Goal: Task Accomplishment & Management: Use online tool/utility

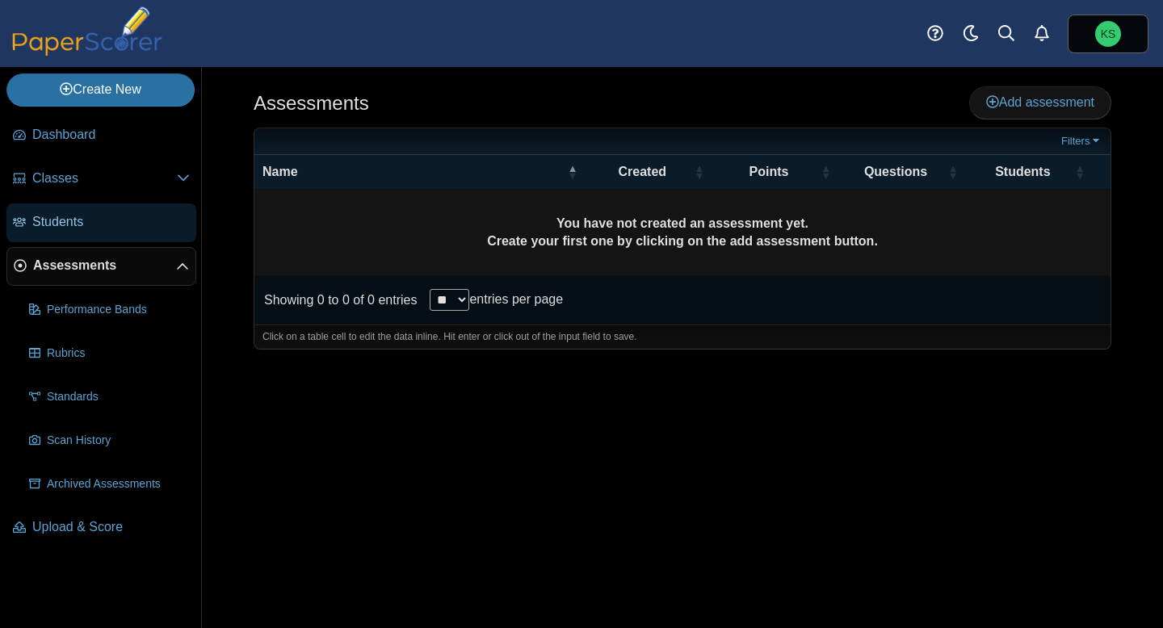
click at [79, 227] on span "Students" at bounding box center [111, 222] width 158 height 18
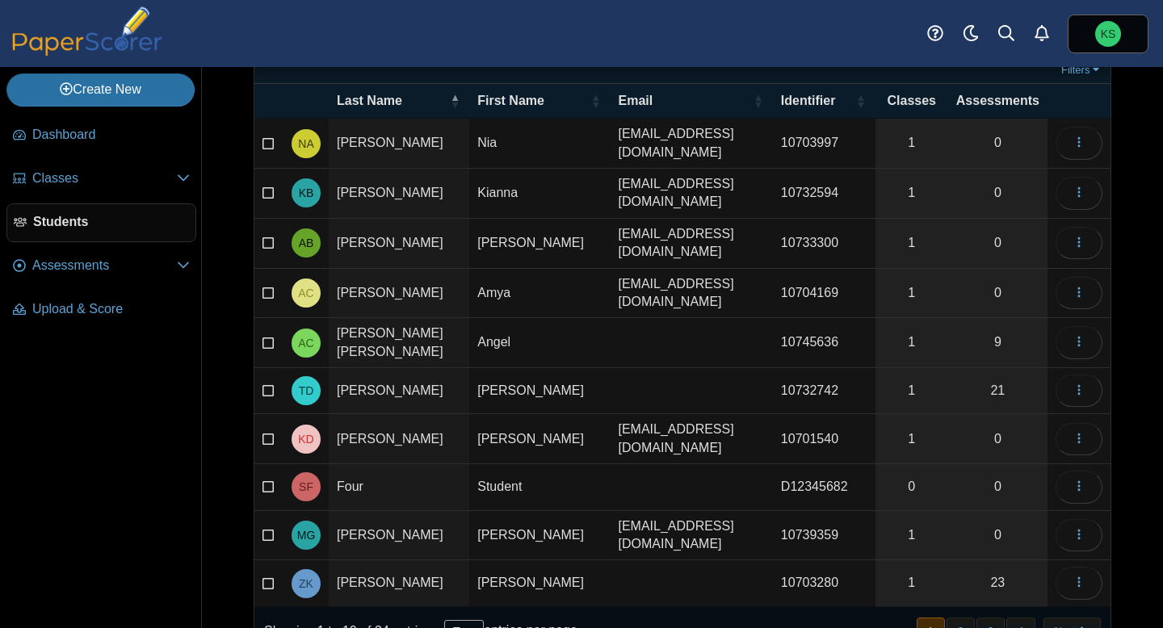
scroll to position [101, 0]
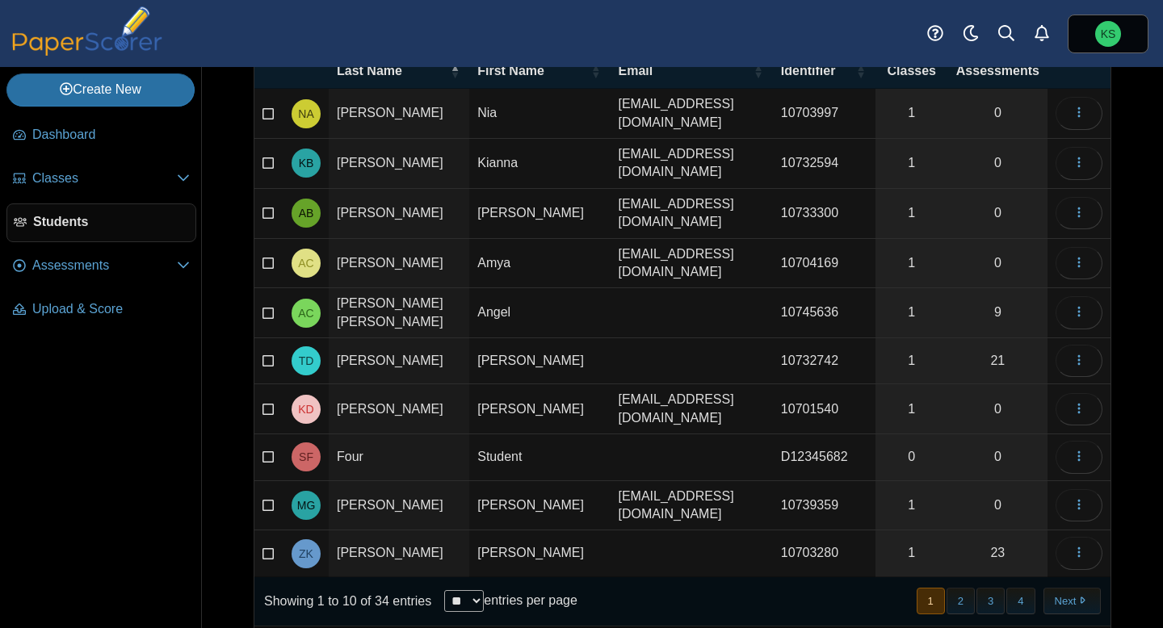
click at [477, 590] on select "** ** ** ***" at bounding box center [464, 601] width 40 height 22
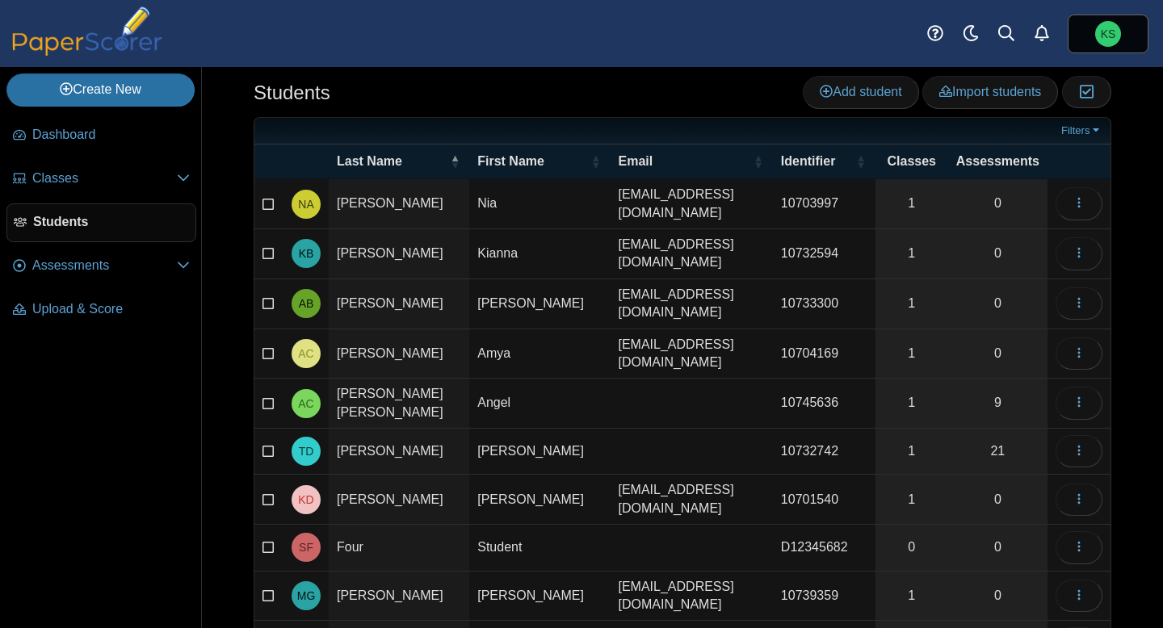
scroll to position [0, 0]
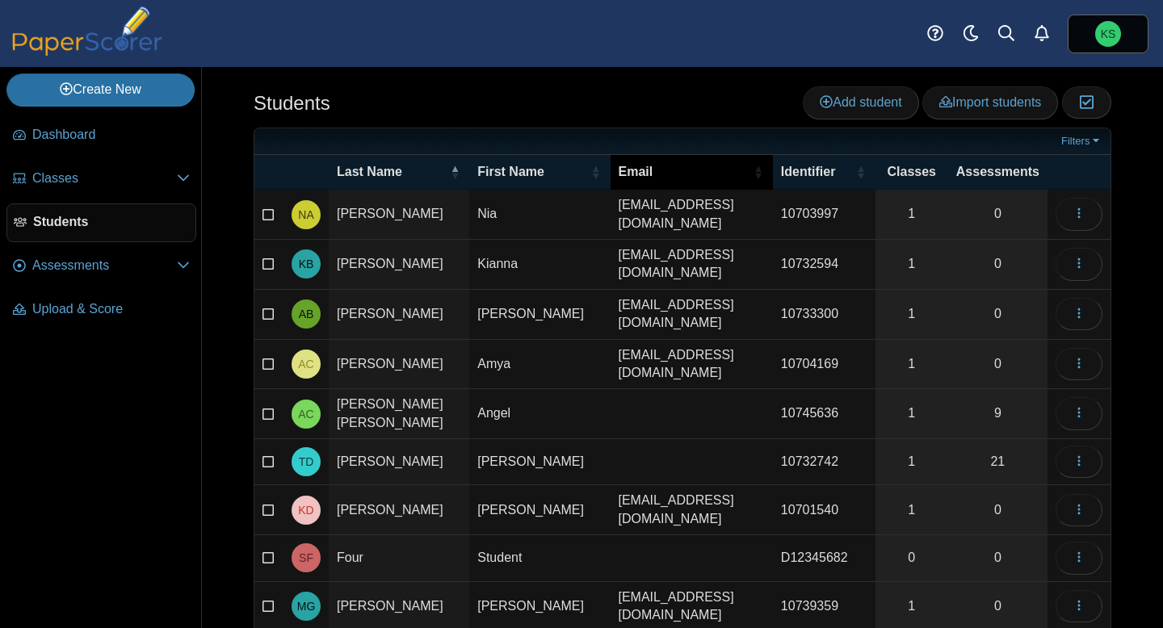
click at [667, 174] on div "Email" at bounding box center [684, 172] width 130 height 18
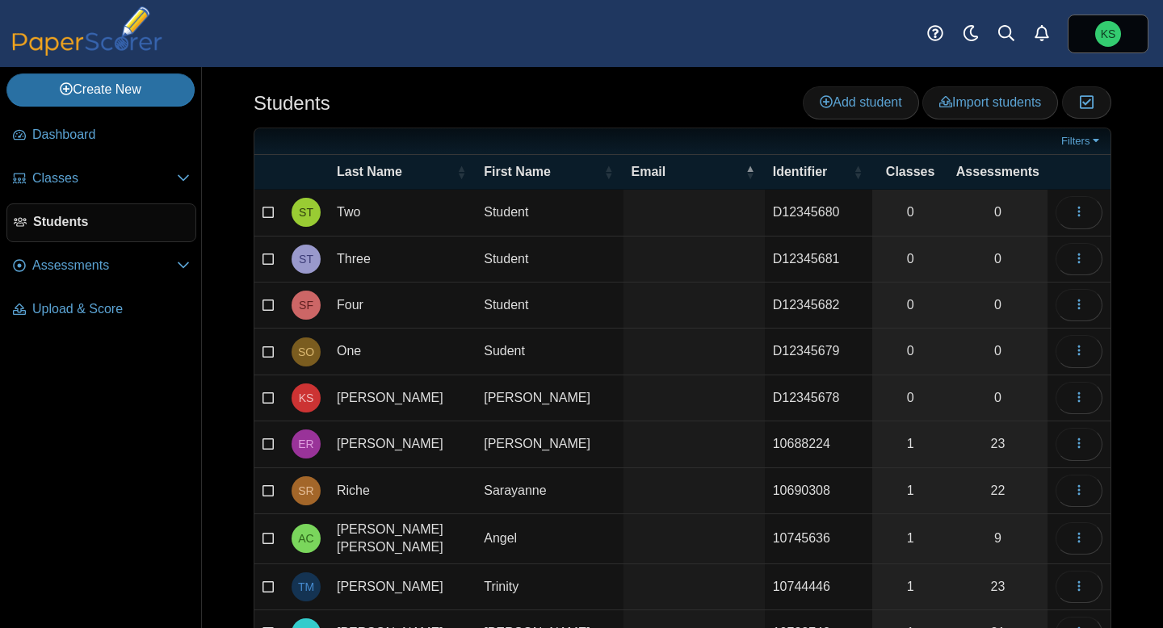
click at [270, 214] on icon at bounding box center [269, 210] width 13 height 11
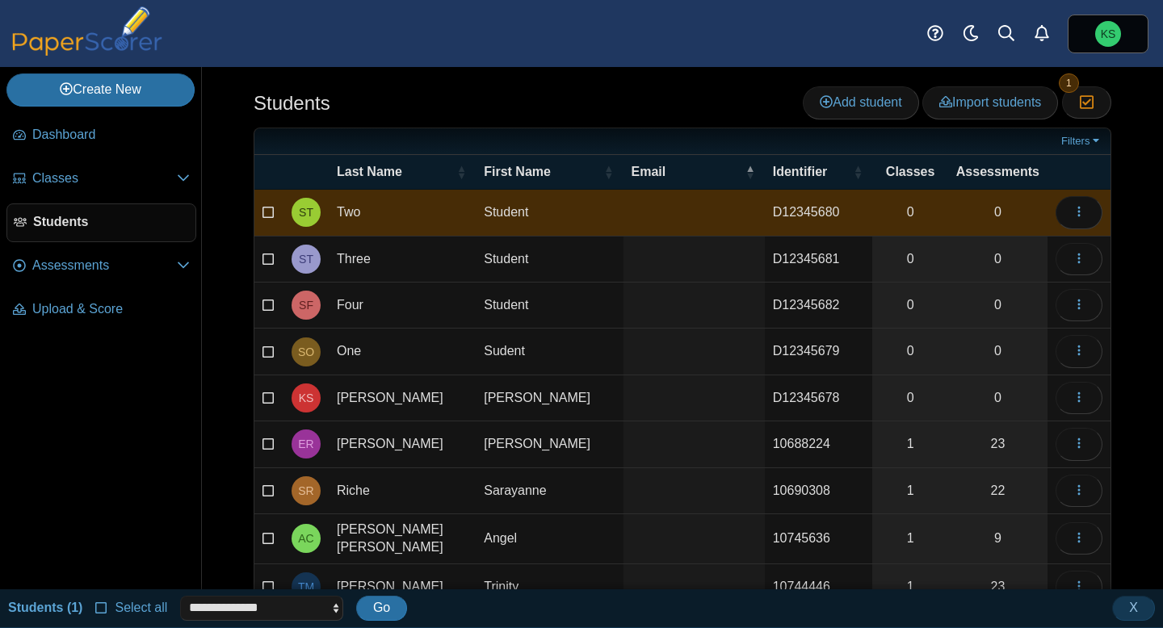
click at [271, 263] on icon at bounding box center [269, 256] width 13 height 11
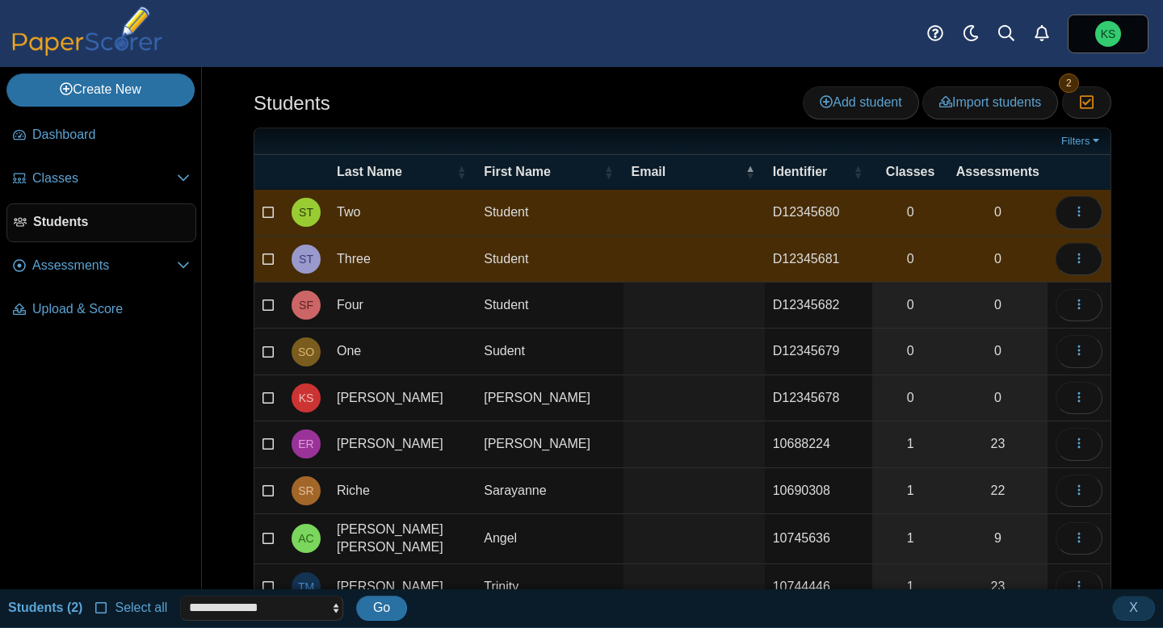
click at [273, 302] on icon at bounding box center [269, 303] width 13 height 11
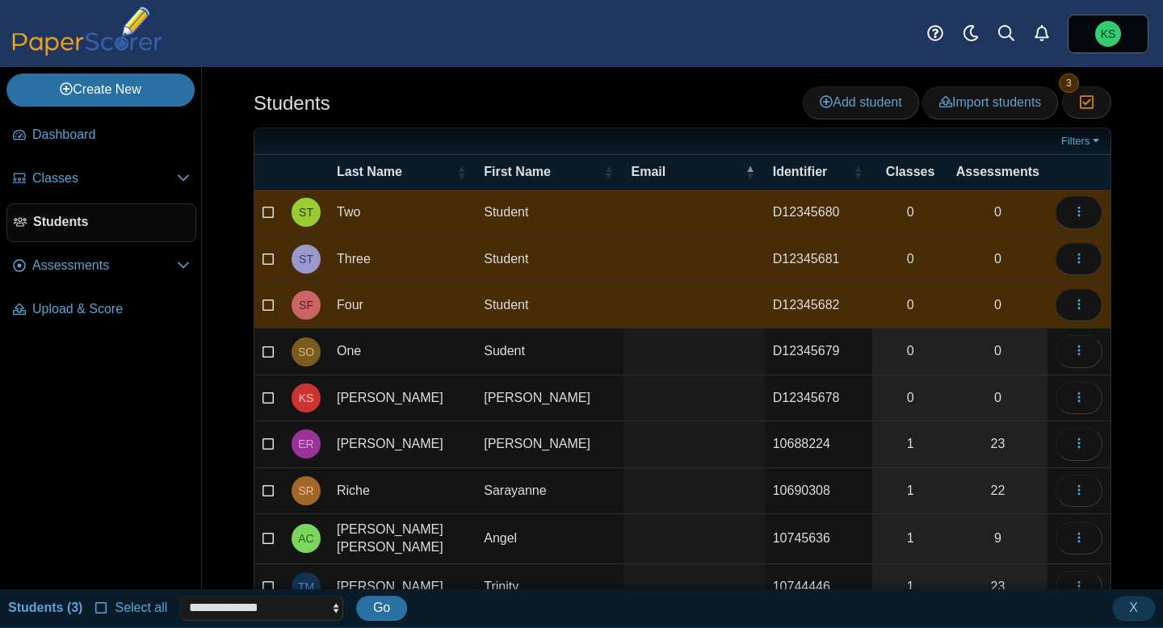
click at [267, 347] on icon at bounding box center [269, 349] width 13 height 11
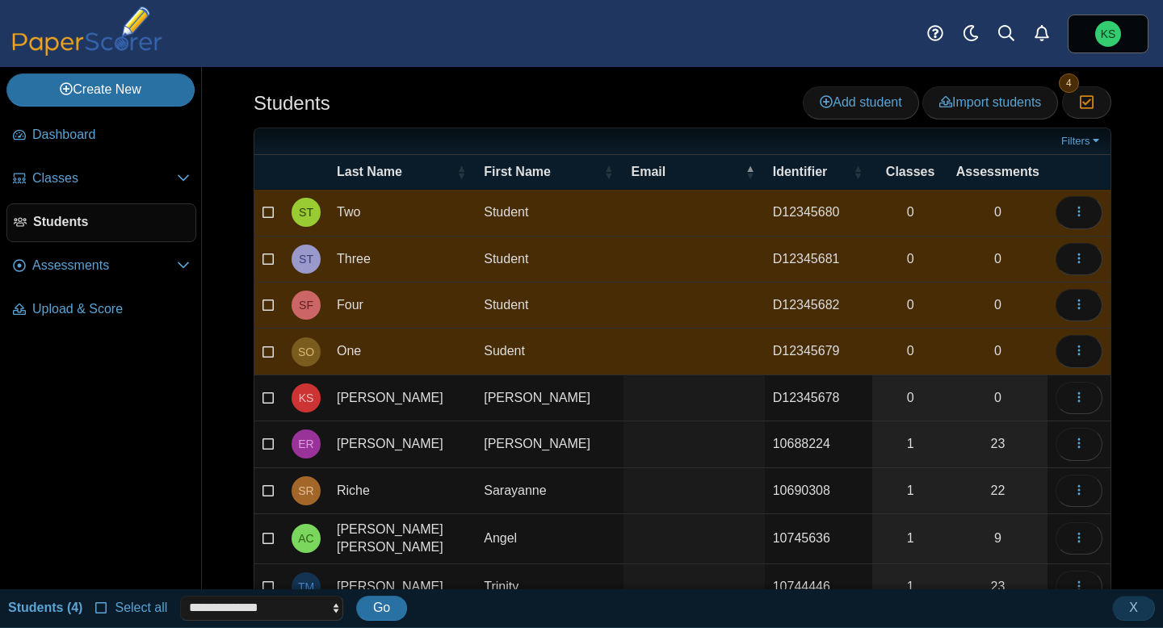
click at [270, 395] on icon at bounding box center [269, 395] width 13 height 11
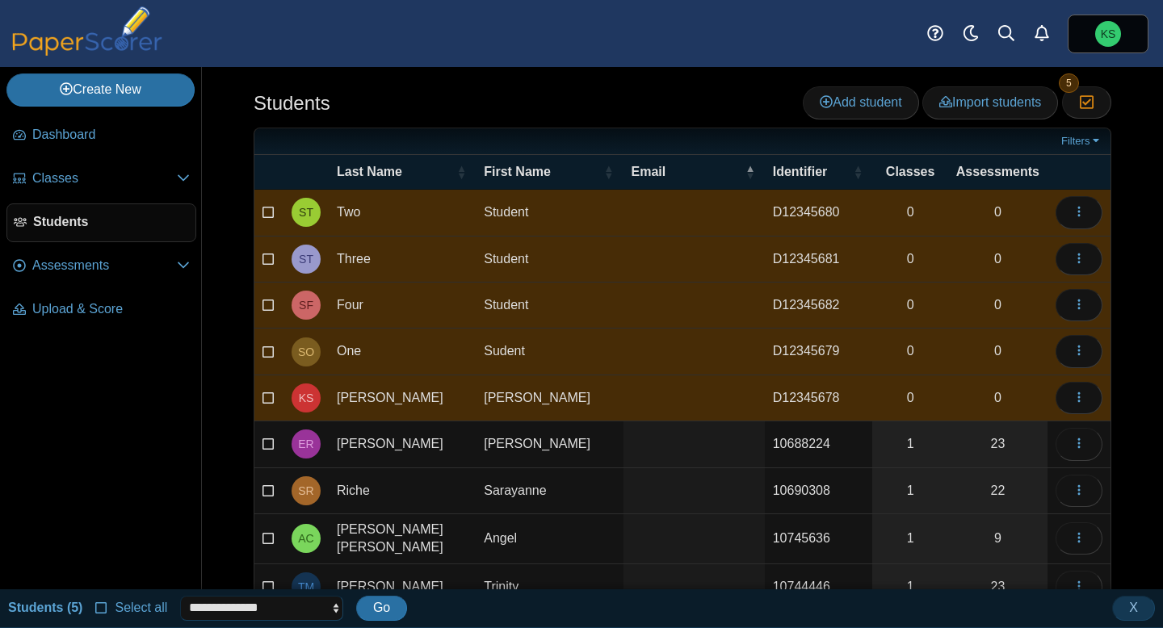
click at [192, 607] on select "**********" at bounding box center [261, 608] width 163 height 24
select select "******"
click at [393, 605] on button "Go" at bounding box center [381, 608] width 51 height 24
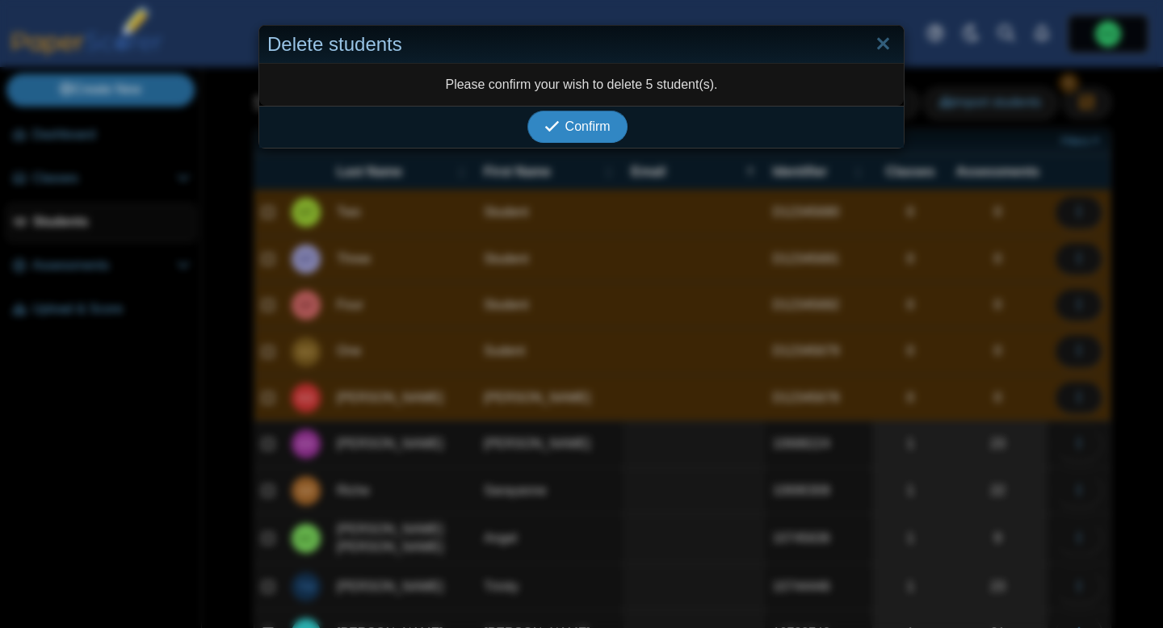
click at [594, 135] on button "Confirm" at bounding box center [576, 127] width 99 height 32
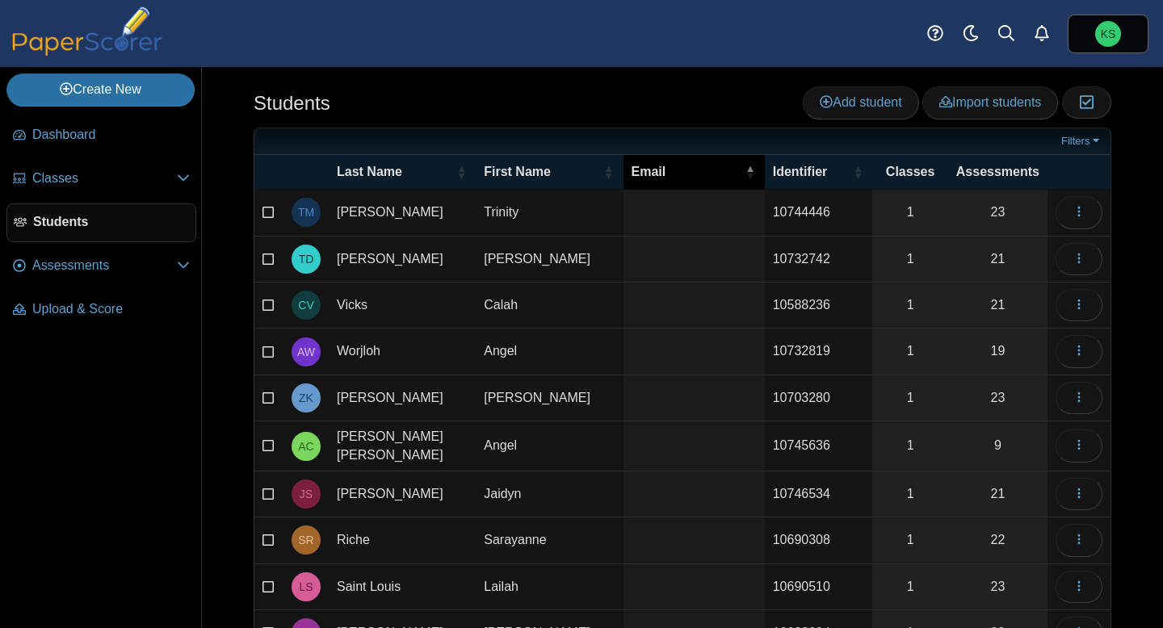
click at [649, 167] on div "Email" at bounding box center [686, 172] width 109 height 18
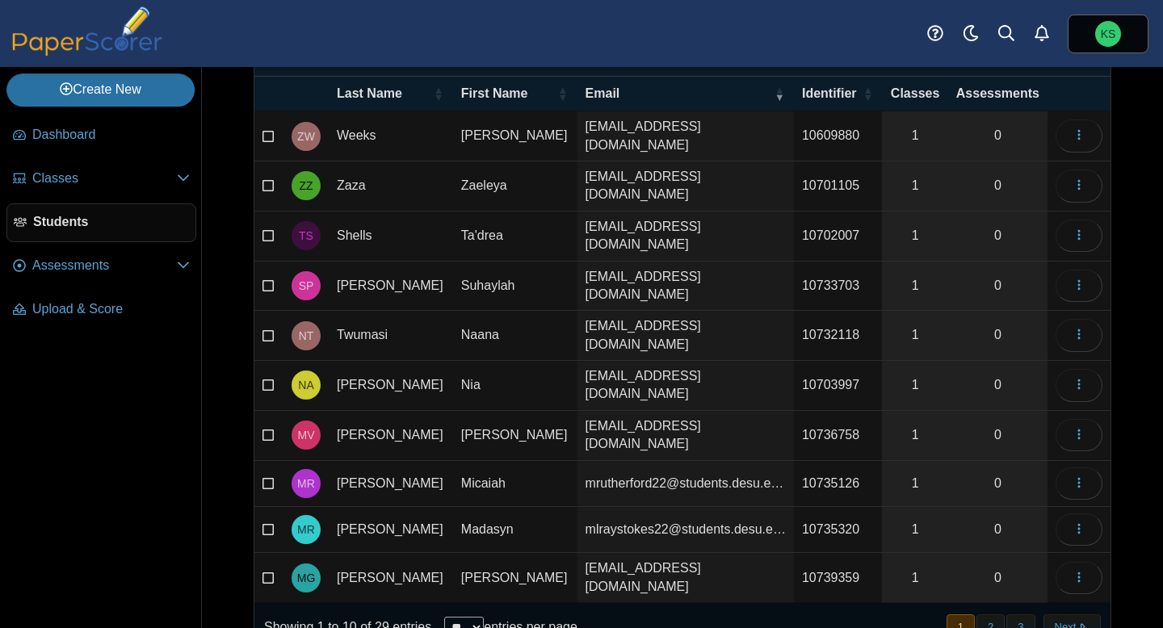
scroll to position [71, 0]
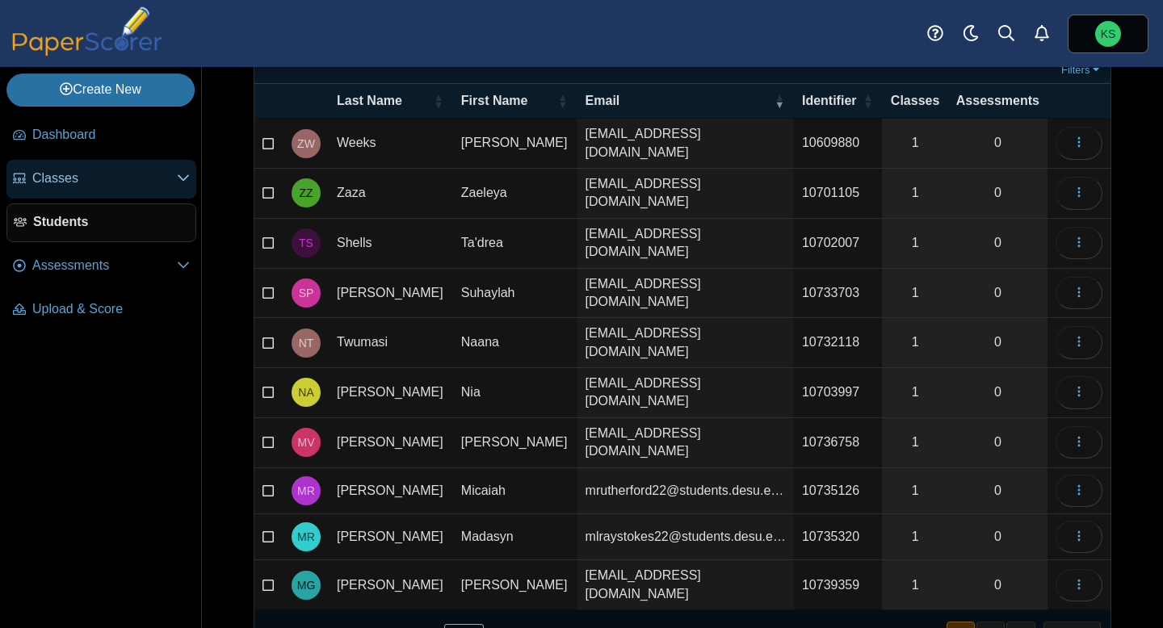
click at [146, 187] on span "Classes" at bounding box center [104, 179] width 145 height 18
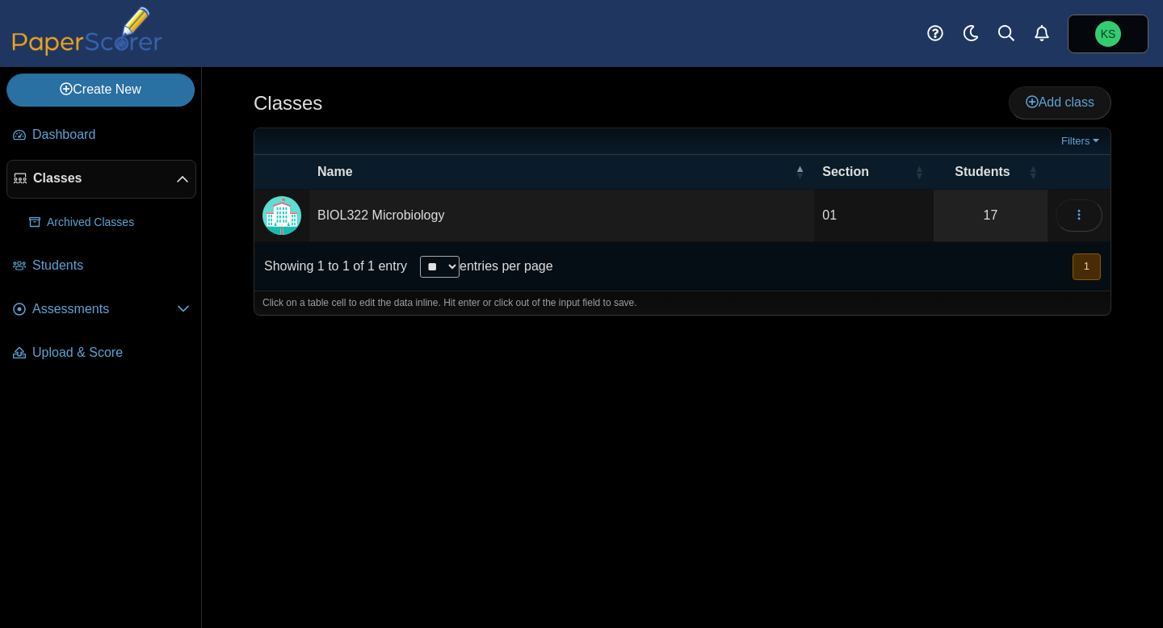
click at [359, 211] on td "BIOL322 Microbiology" at bounding box center [561, 216] width 505 height 53
click at [991, 207] on link "17" at bounding box center [991, 216] width 114 height 52
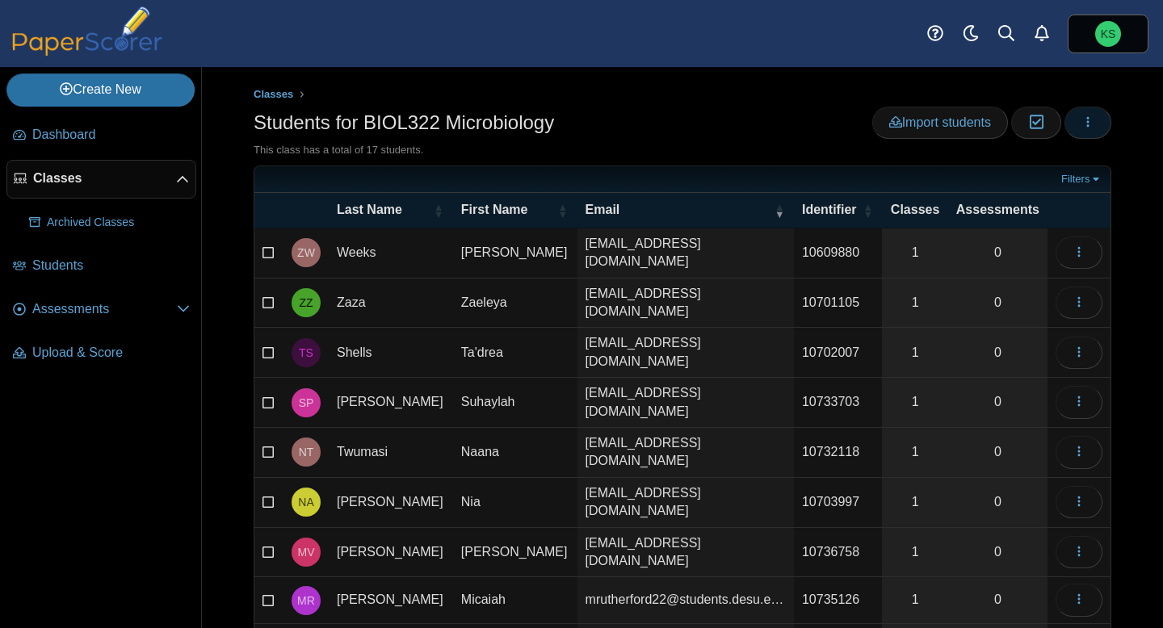
click at [1094, 128] on icon "button" at bounding box center [1088, 122] width 13 height 13
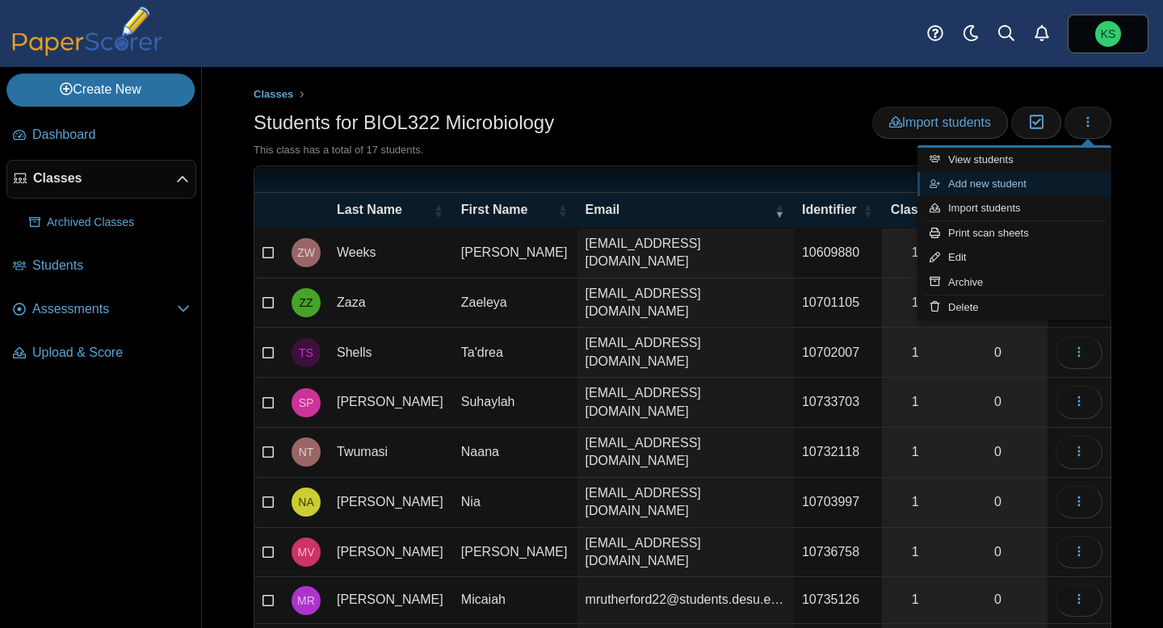
click at [1021, 180] on link "Add new student" at bounding box center [1015, 184] width 194 height 24
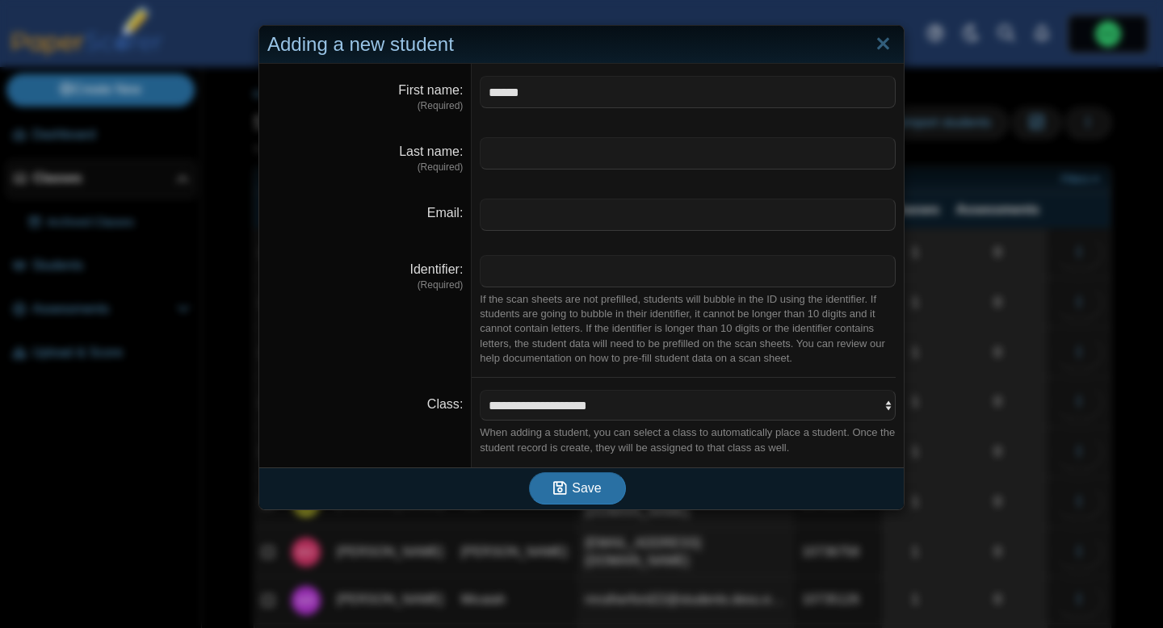
type input "******"
type input "*"
paste input "**********"
type input "**********"
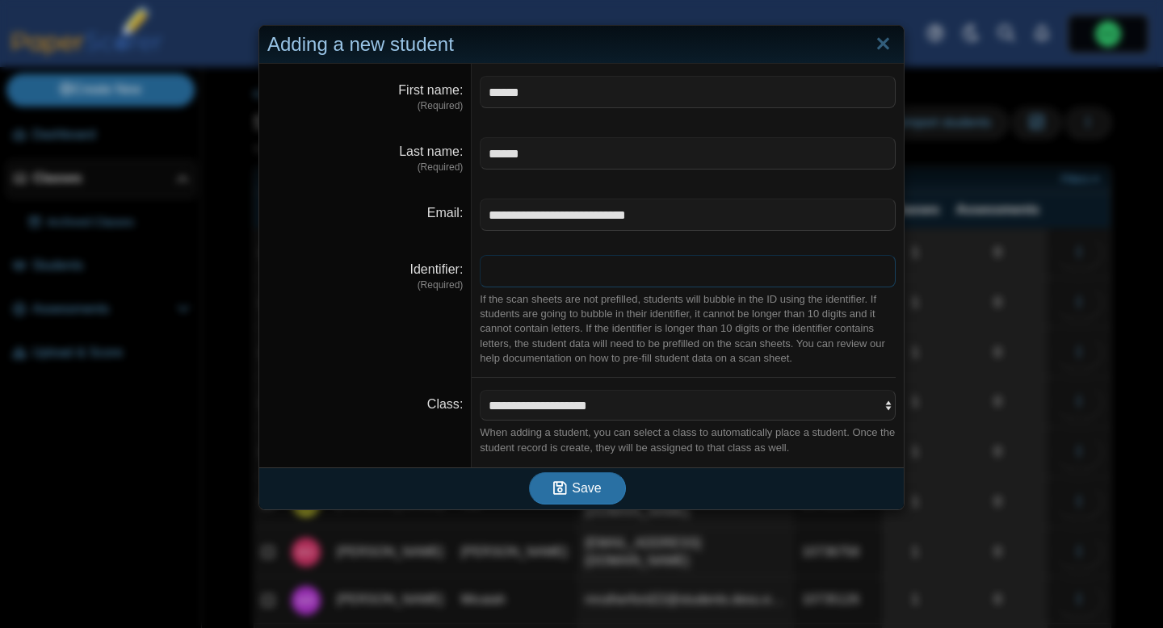
click at [519, 279] on input "Identifier" at bounding box center [688, 271] width 416 height 32
type input "********"
click at [595, 490] on span "Save" at bounding box center [586, 488] width 29 height 14
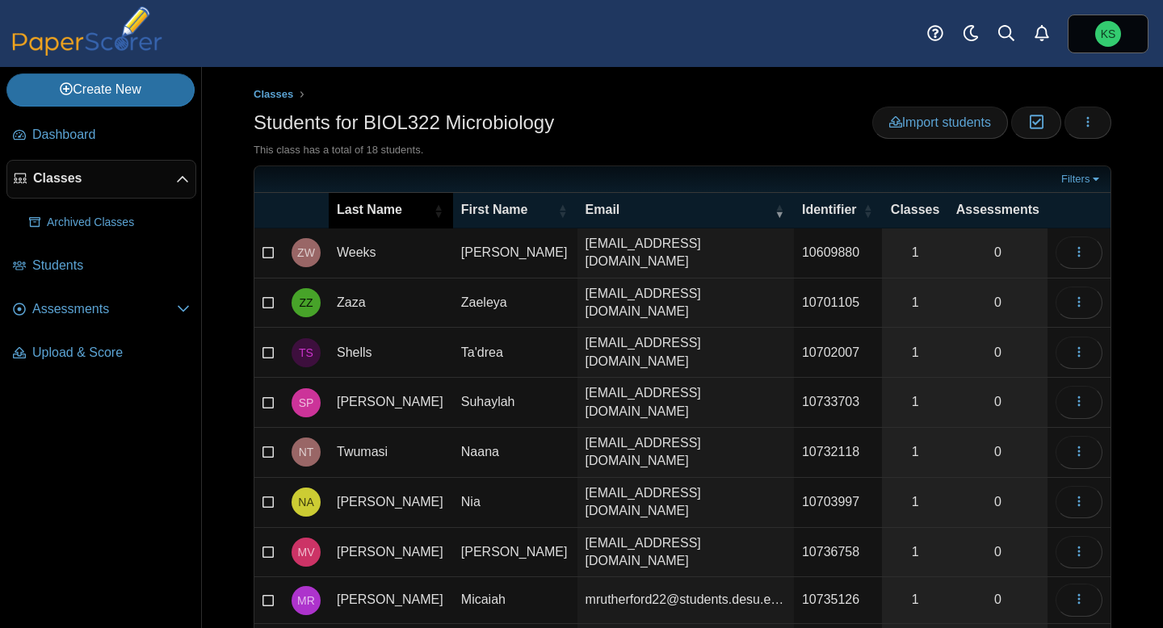
click at [383, 216] on span "Last Name" at bounding box center [369, 210] width 65 height 14
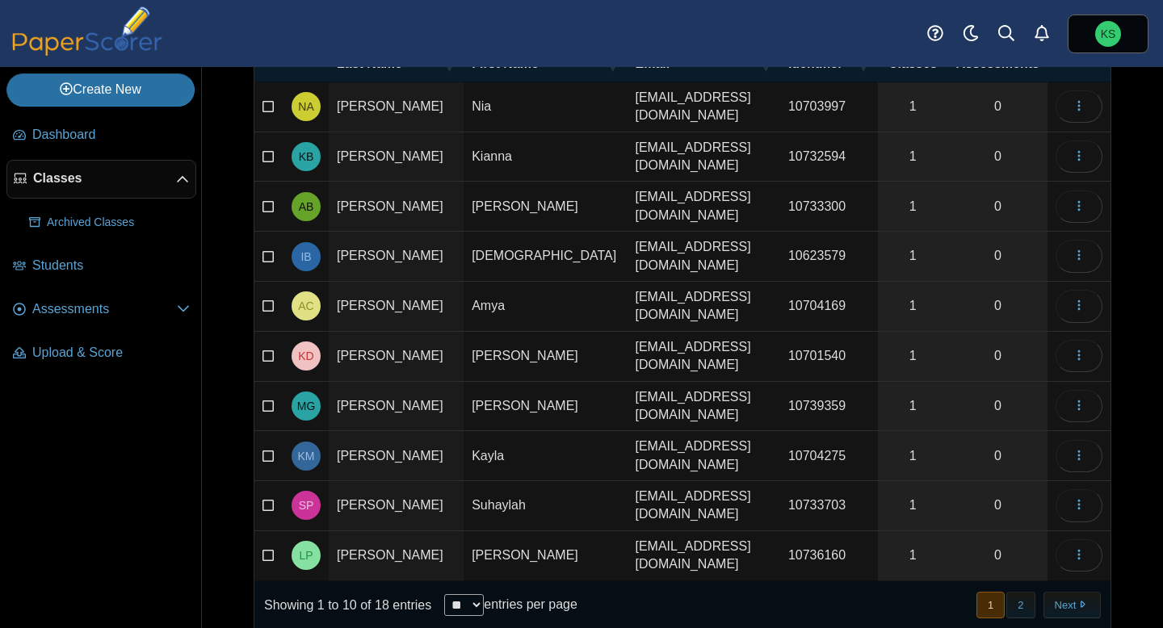
scroll to position [153, 0]
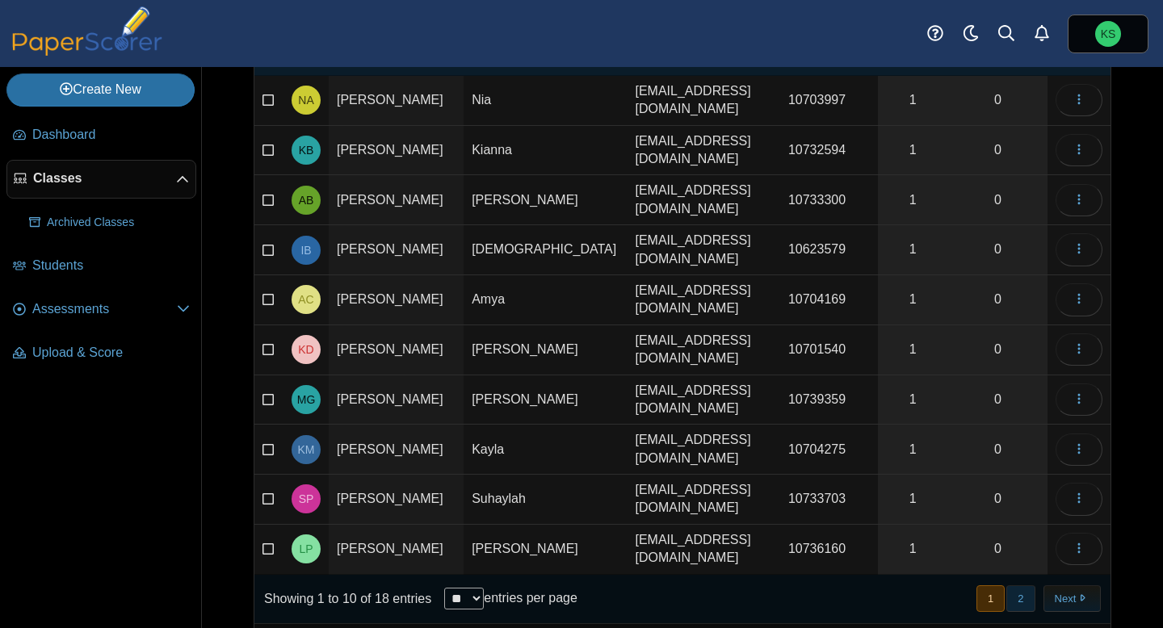
click at [1020, 586] on button "2" at bounding box center [1020, 599] width 28 height 27
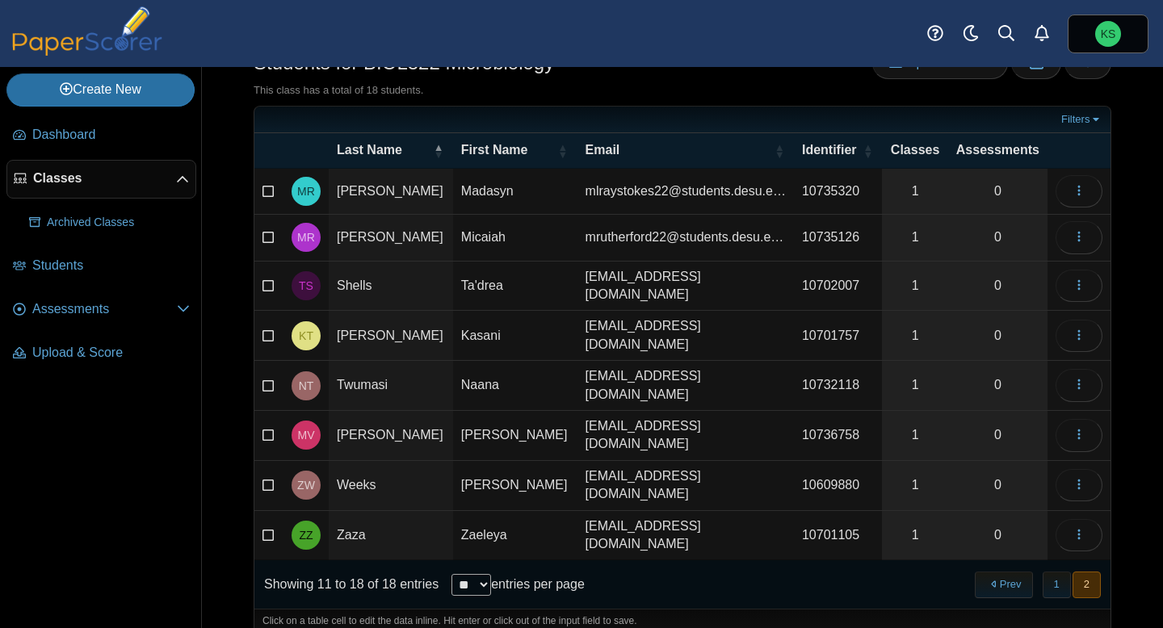
scroll to position [0, 0]
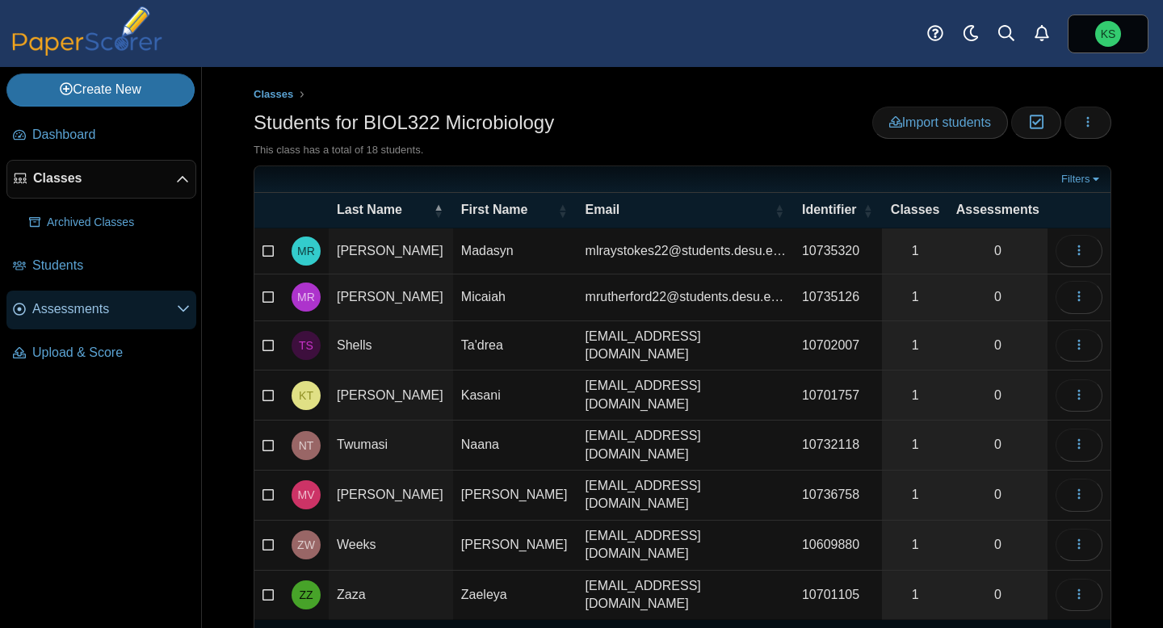
click at [52, 313] on span "Assessments" at bounding box center [104, 309] width 145 height 18
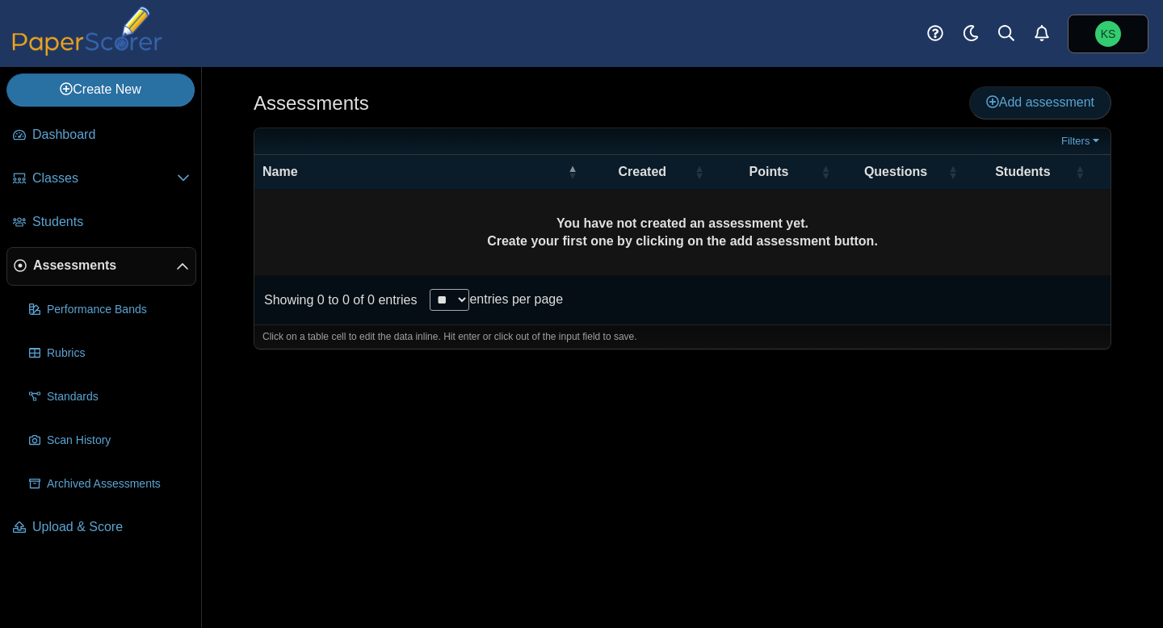
click at [991, 104] on icon at bounding box center [992, 101] width 13 height 13
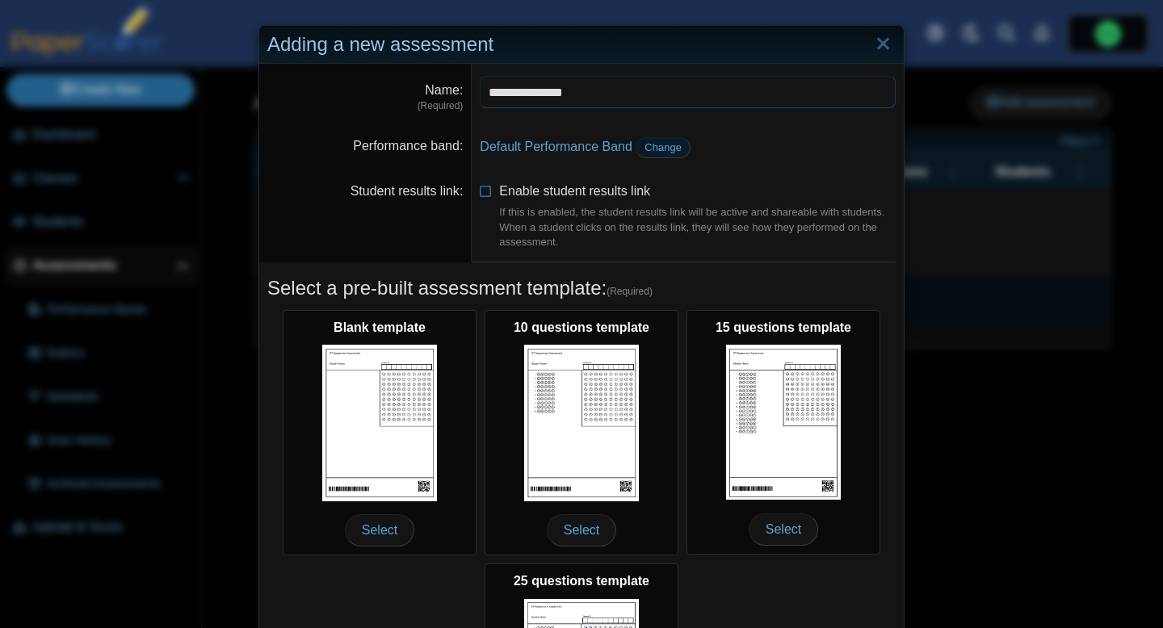
type input "**********"
click at [673, 153] on span "Change" at bounding box center [663, 147] width 37 height 12
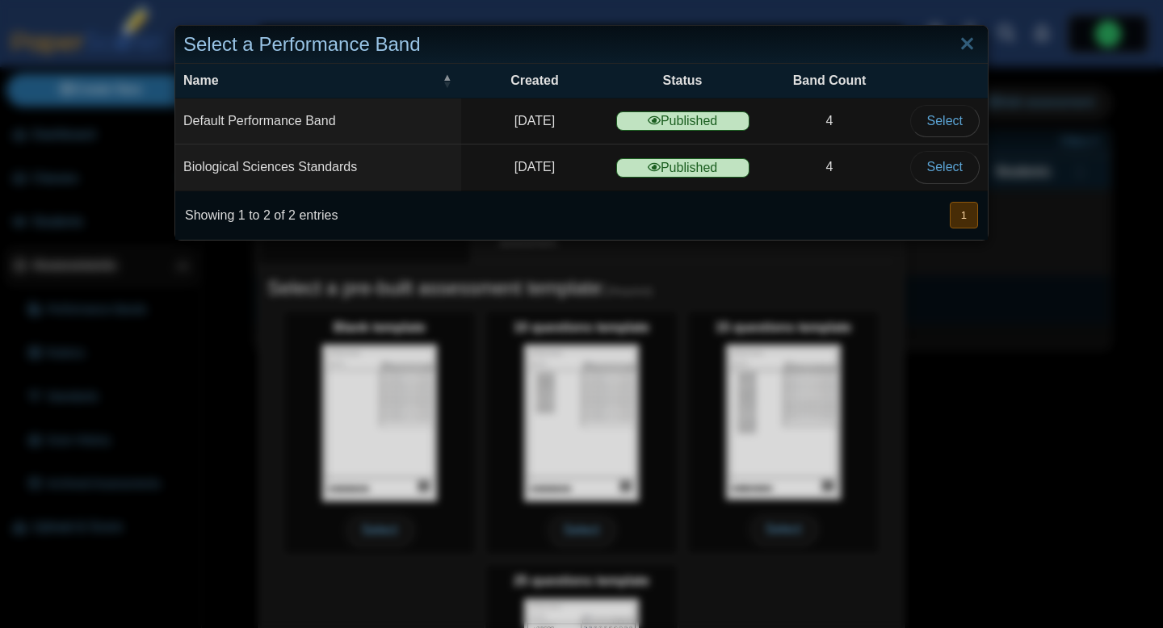
click at [427, 179] on td "Biological Sciences Standards" at bounding box center [318, 168] width 286 height 46
click at [930, 170] on span "Select" at bounding box center [945, 167] width 36 height 14
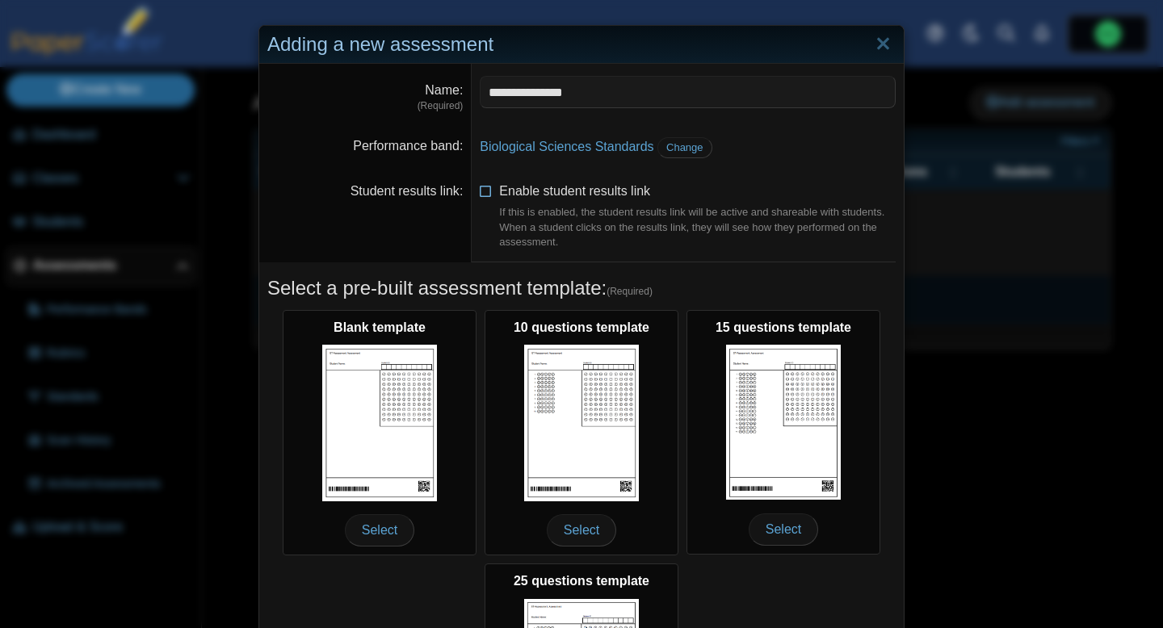
click at [488, 194] on icon at bounding box center [486, 188] width 13 height 11
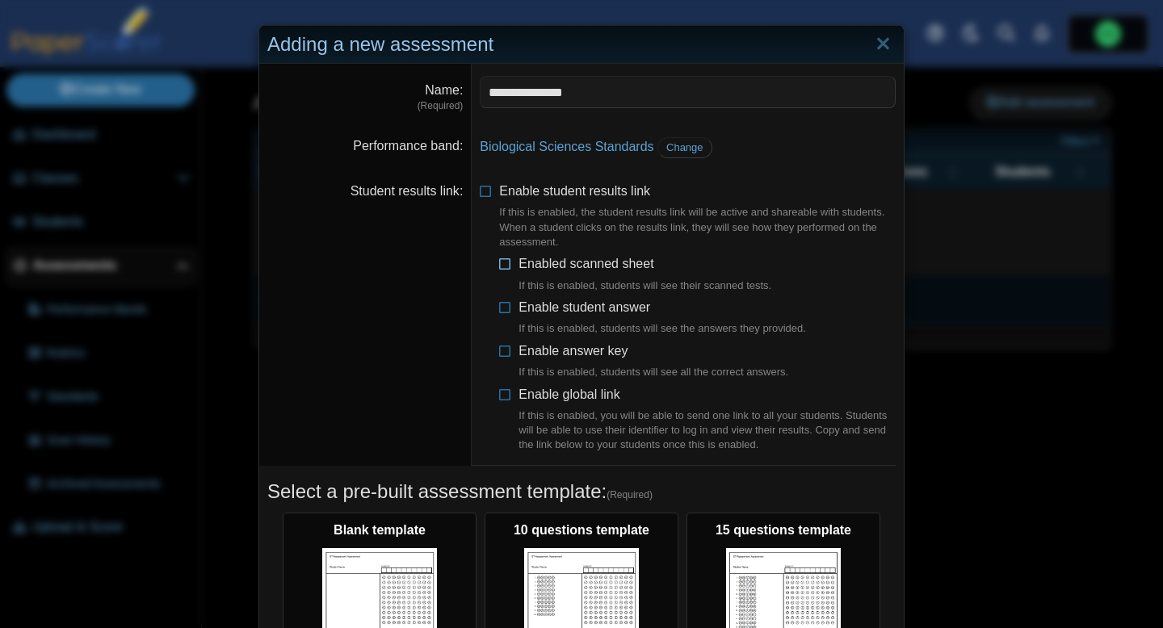
click at [507, 267] on icon at bounding box center [505, 260] width 13 height 11
click at [506, 310] on icon at bounding box center [505, 304] width 13 height 11
click at [506, 353] on icon at bounding box center [505, 347] width 13 height 11
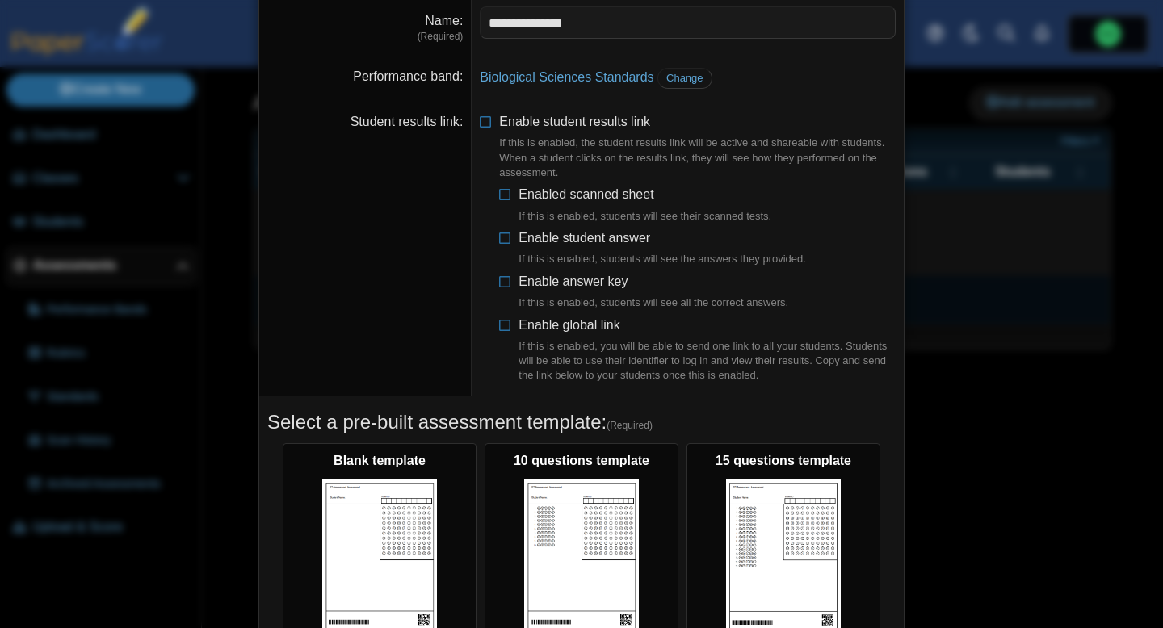
scroll to position [78, 0]
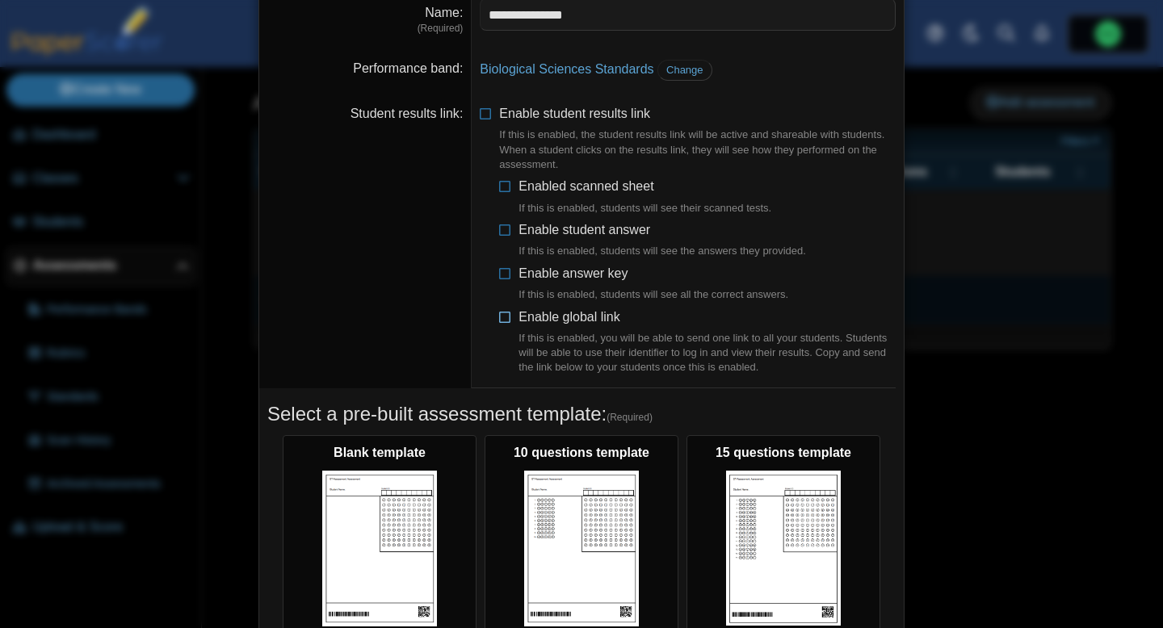
click at [572, 321] on span "Enable global link If this is enabled, you will be able to send one link to all…" at bounding box center [707, 342] width 377 height 65
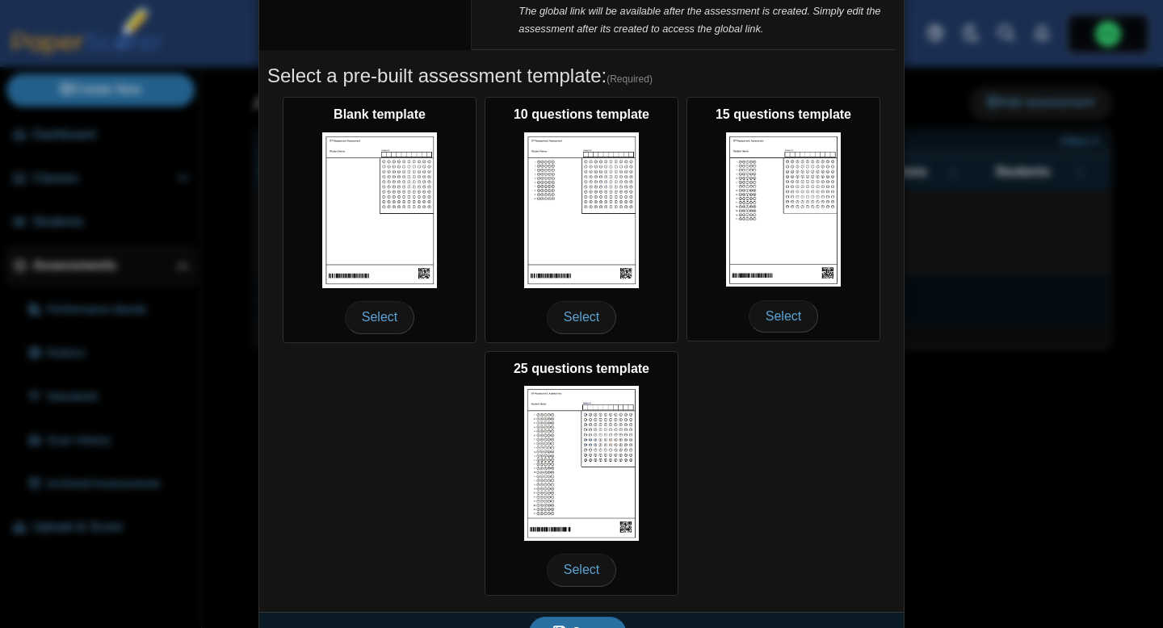
scroll to position [492, 0]
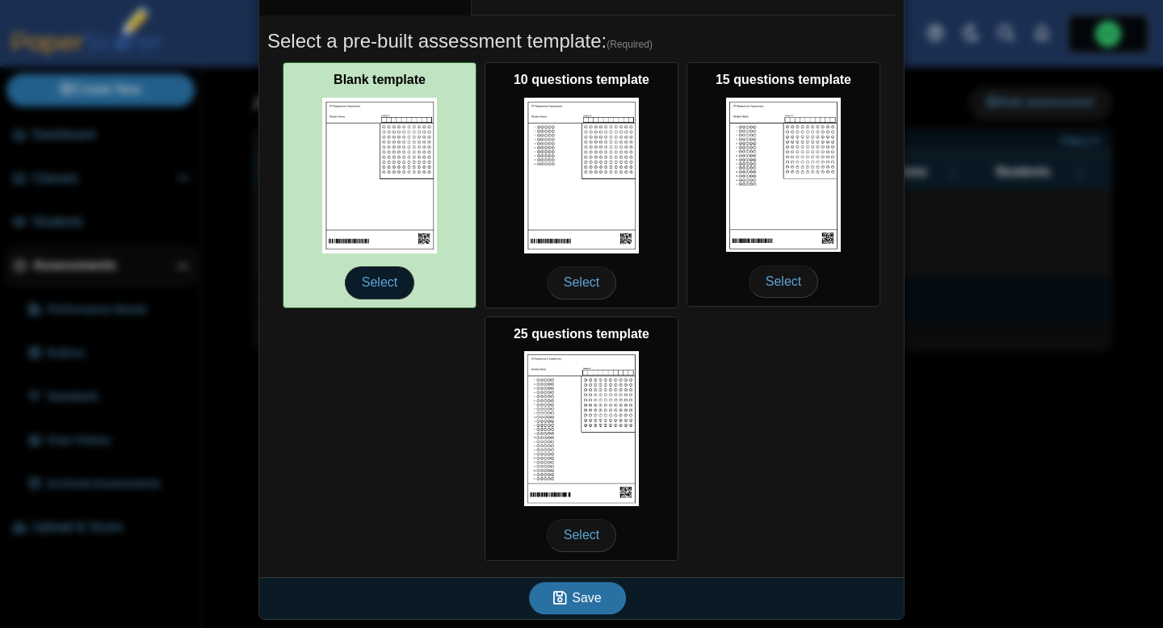
click at [376, 284] on span "Select" at bounding box center [379, 283] width 69 height 32
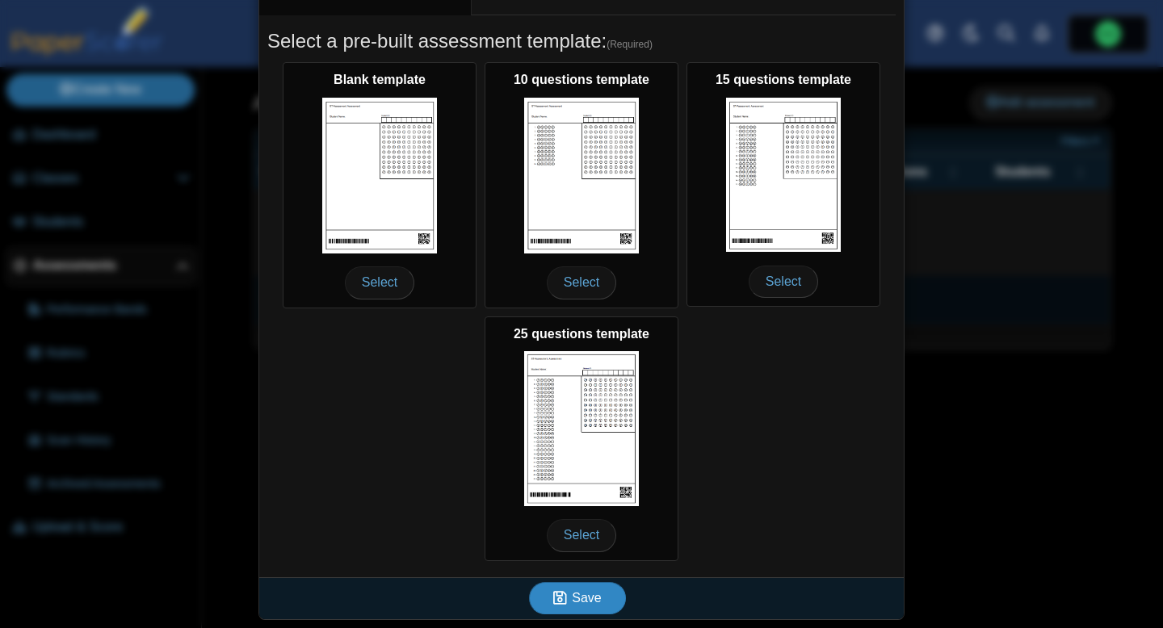
click at [578, 591] on span "Save" at bounding box center [586, 598] width 29 height 14
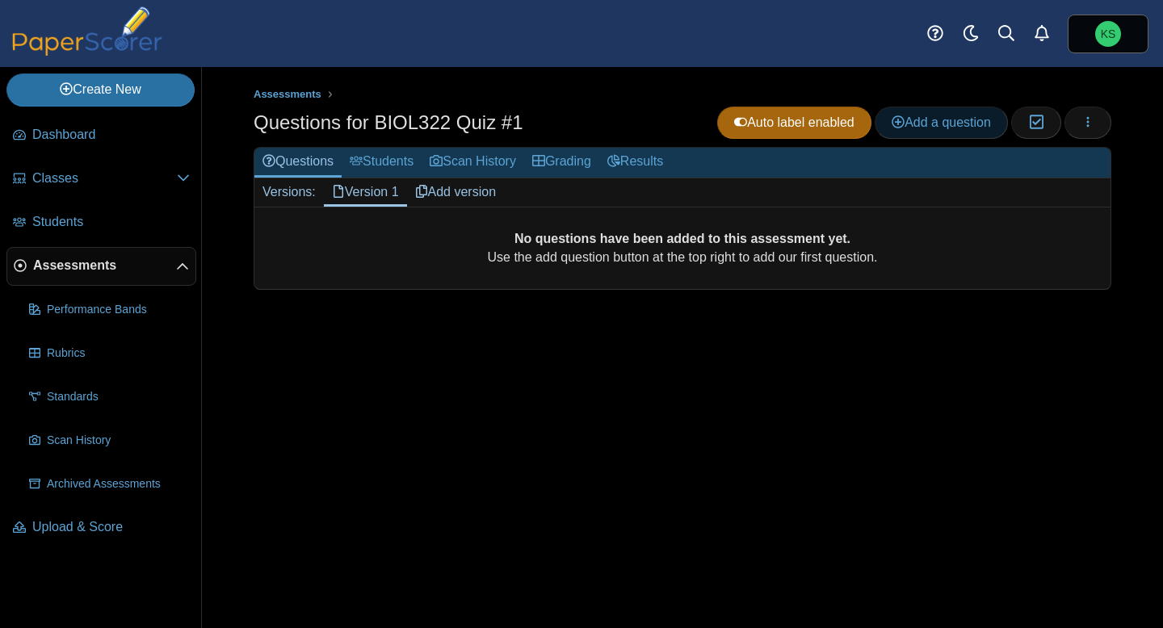
click at [936, 133] on link "Add a question" at bounding box center [941, 123] width 133 height 32
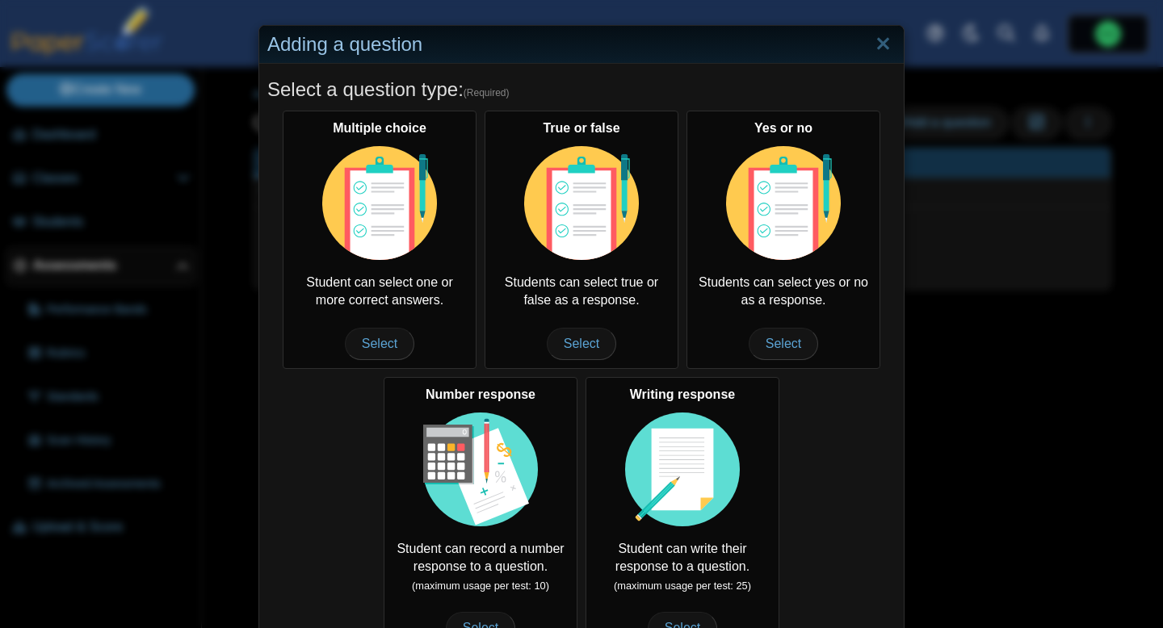
scroll to position [185, 0]
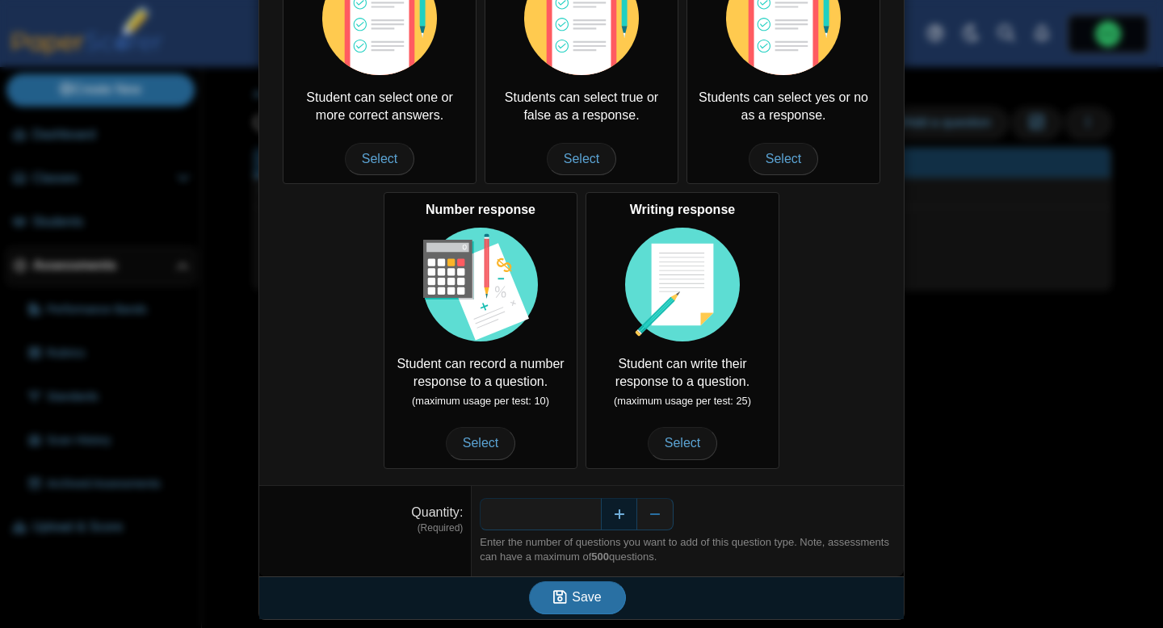
click at [624, 520] on button "Increase" at bounding box center [619, 514] width 36 height 32
click at [586, 601] on span "Save" at bounding box center [586, 597] width 29 height 14
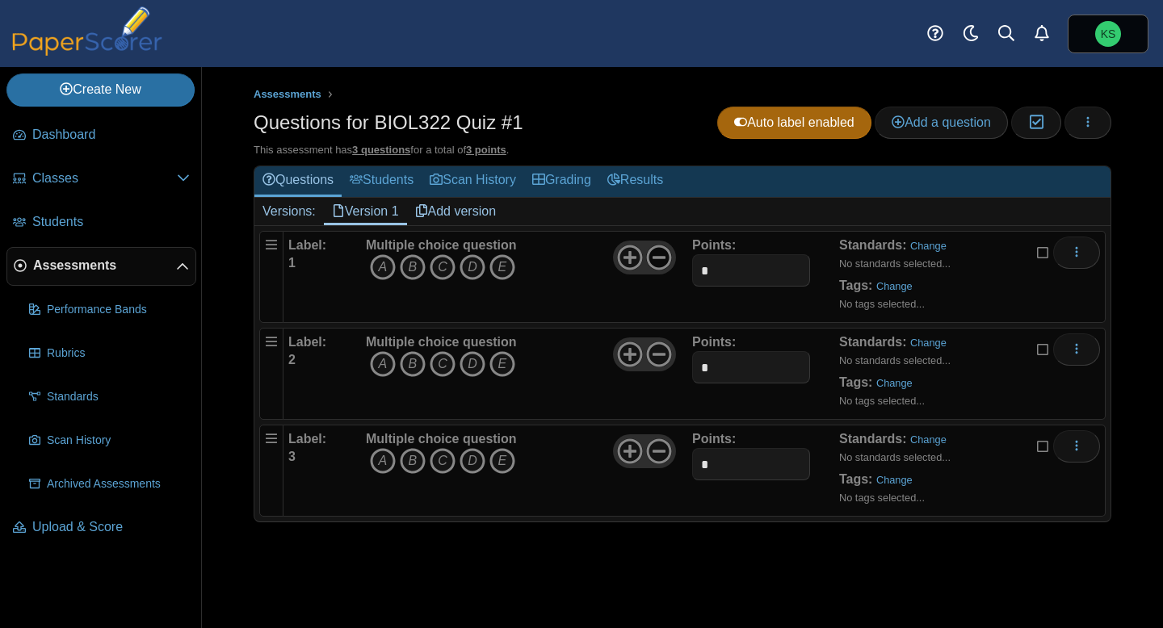
click at [664, 258] on icon at bounding box center [659, 258] width 26 height 26
click at [653, 364] on use at bounding box center [659, 354] width 25 height 25
click at [658, 459] on icon at bounding box center [659, 452] width 26 height 26
click at [410, 274] on icon "B" at bounding box center [413, 267] width 26 height 26
click at [934, 246] on link "Change" at bounding box center [928, 246] width 36 height 12
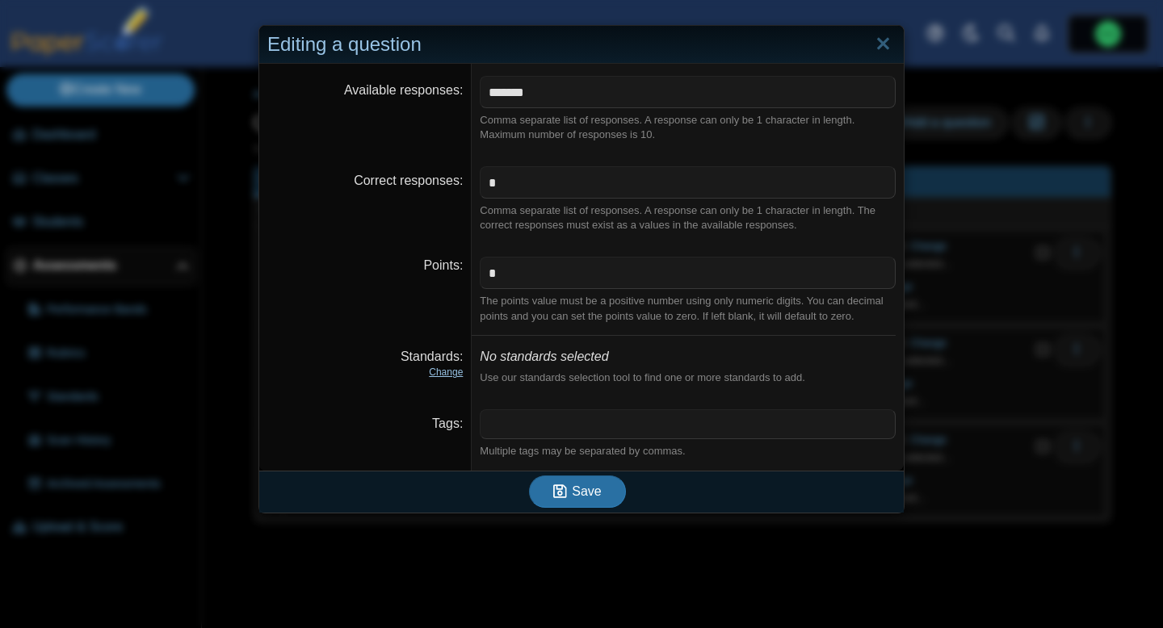
click at [447, 371] on link "Change" at bounding box center [446, 372] width 34 height 11
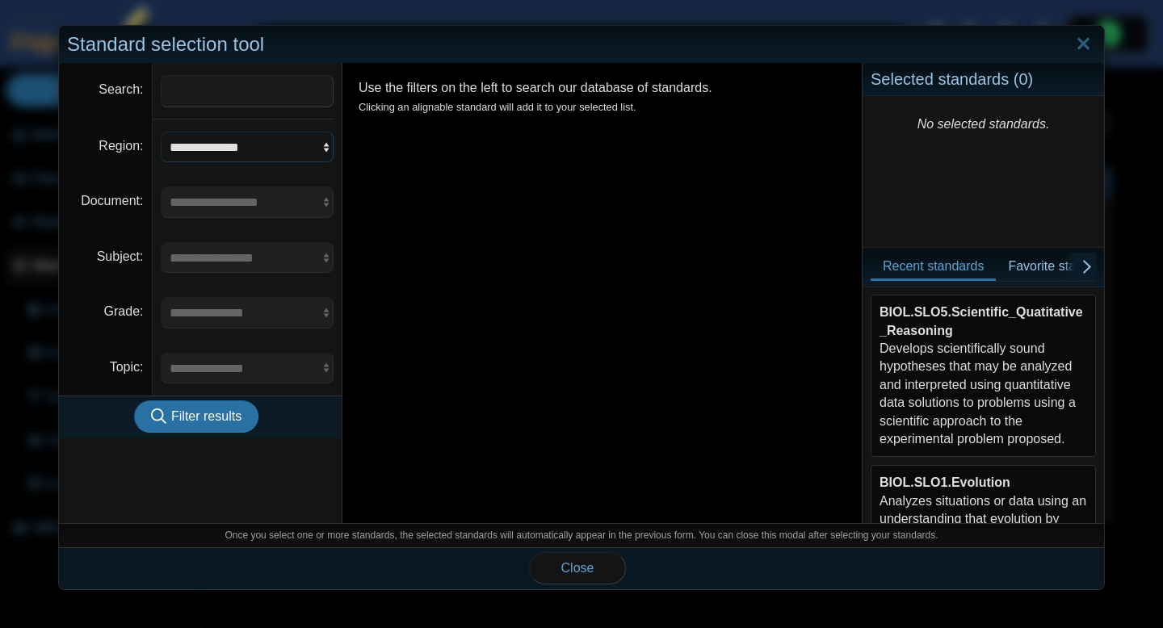
click at [279, 147] on select "**********" at bounding box center [248, 147] width 174 height 31
click at [270, 92] on input "Search" at bounding box center [248, 91] width 174 height 32
type input "****"
click at [208, 415] on span "Filter results" at bounding box center [206, 417] width 70 height 14
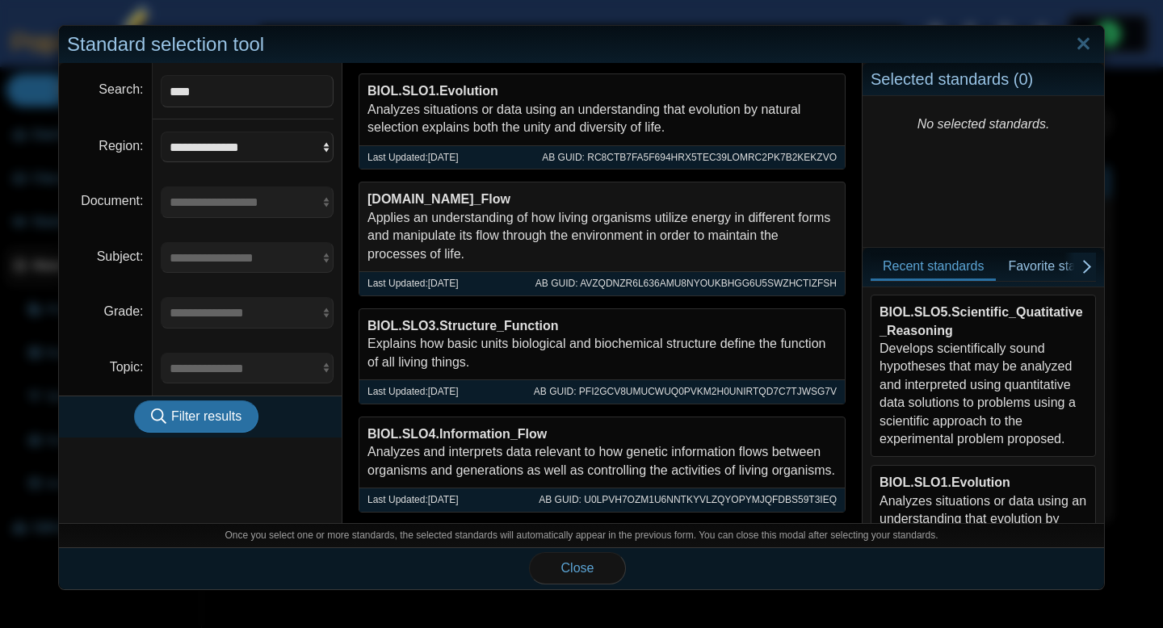
scroll to position [130, 0]
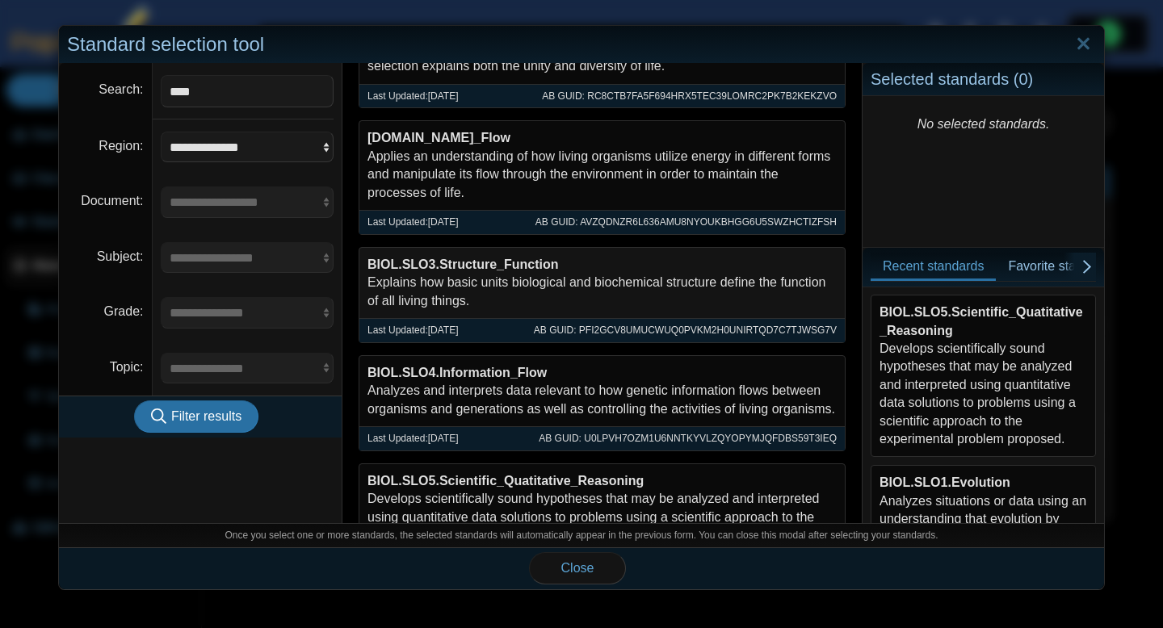
click at [485, 295] on div "BIOL.SLO3.Structure_Function Explains how basic units biological and biochemica…" at bounding box center [601, 283] width 485 height 70
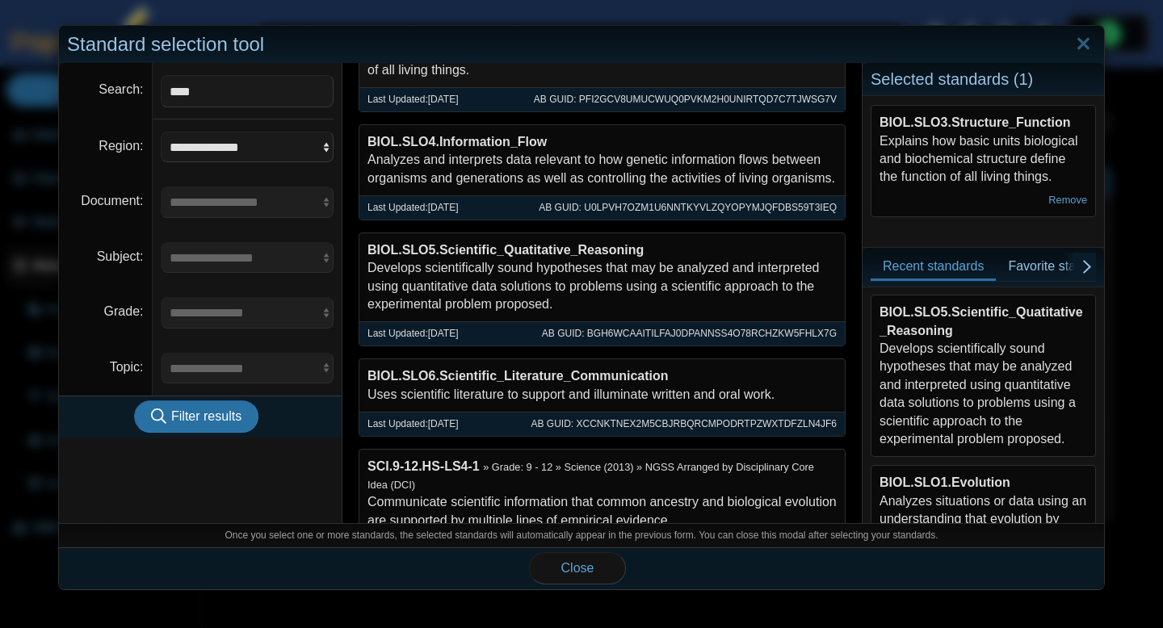
scroll to position [370, 0]
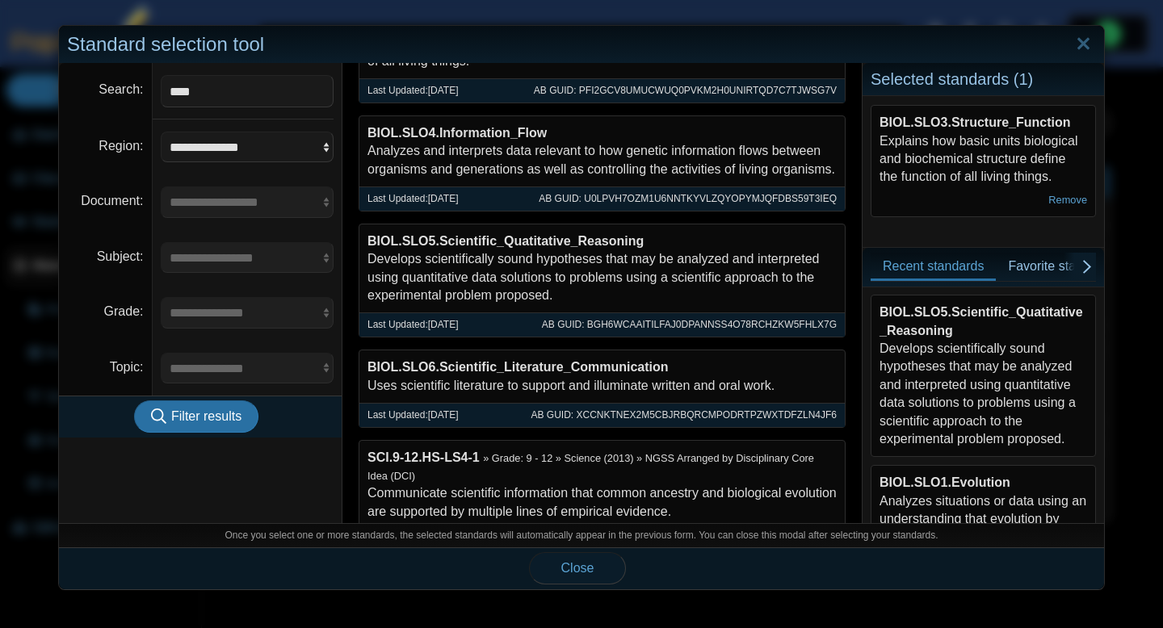
click at [553, 562] on button "Close" at bounding box center [577, 569] width 97 height 32
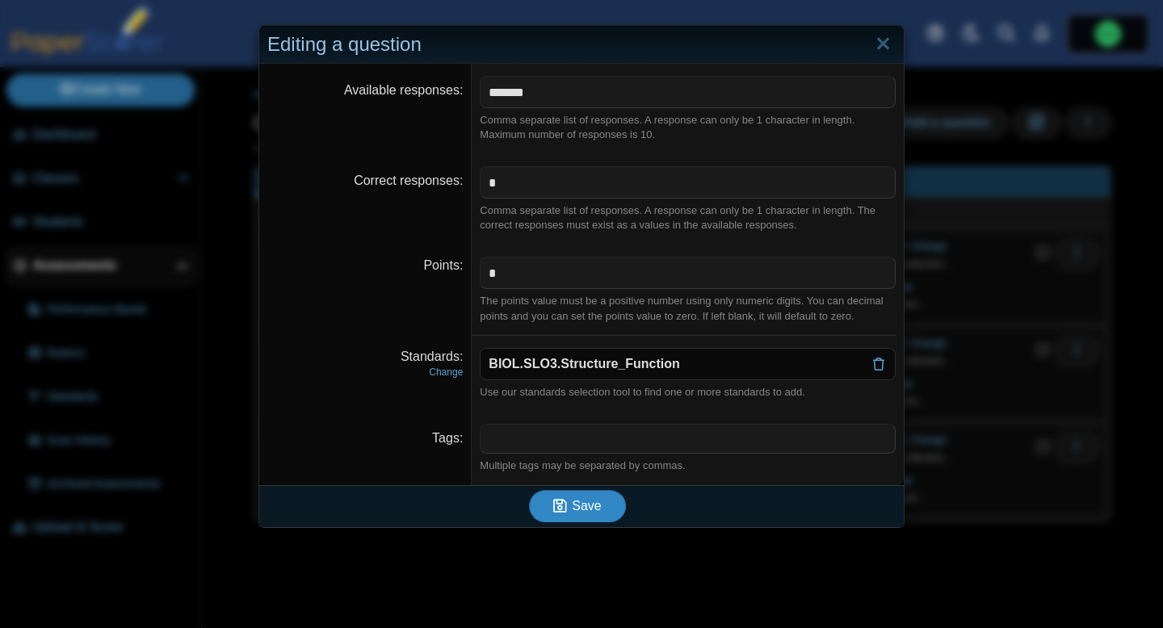
click at [580, 515] on button "Save" at bounding box center [577, 506] width 97 height 32
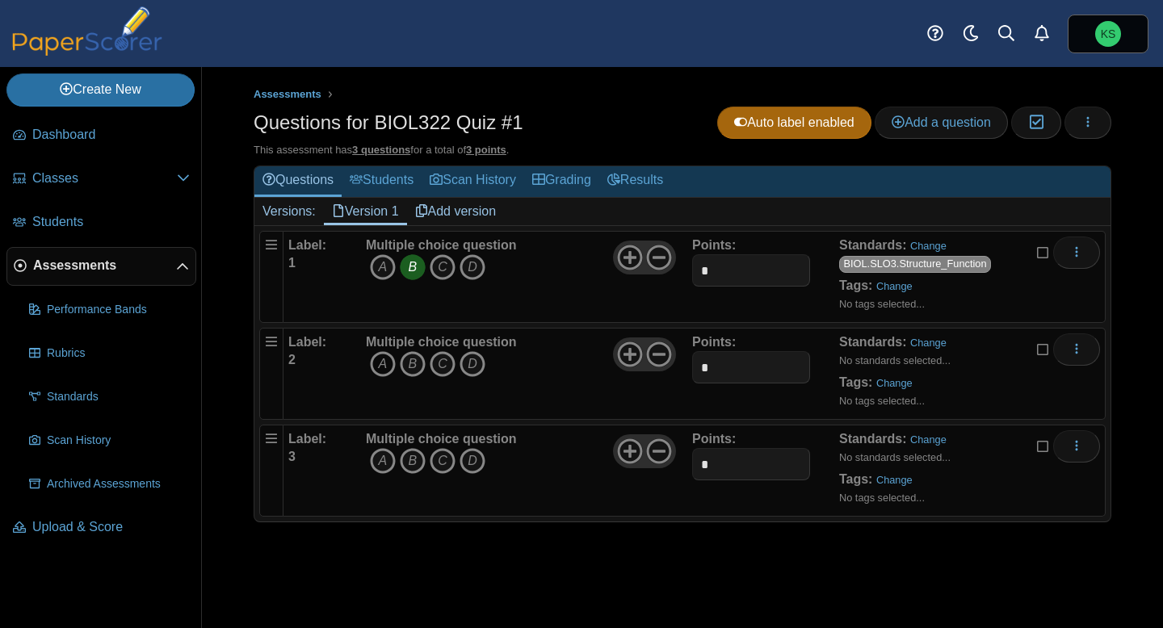
click at [390, 370] on icon "A" at bounding box center [383, 364] width 26 height 26
click at [450, 368] on icon "C" at bounding box center [443, 364] width 26 height 26
click at [632, 357] on icon at bounding box center [630, 355] width 26 height 26
click at [657, 358] on icon at bounding box center [659, 355] width 26 height 26
click at [724, 365] on input "*" at bounding box center [750, 367] width 117 height 32
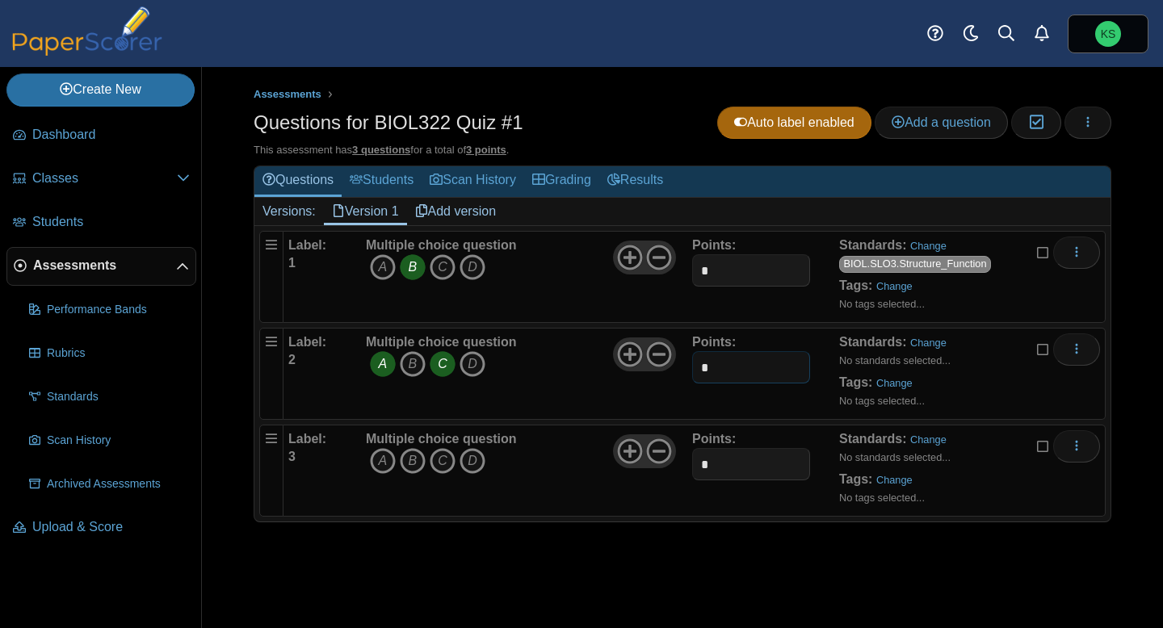
type input "*"
click at [596, 393] on div "Multiple choice question A B C D" at bounding box center [527, 374] width 330 height 81
click at [930, 343] on link "Change" at bounding box center [928, 343] width 36 height 12
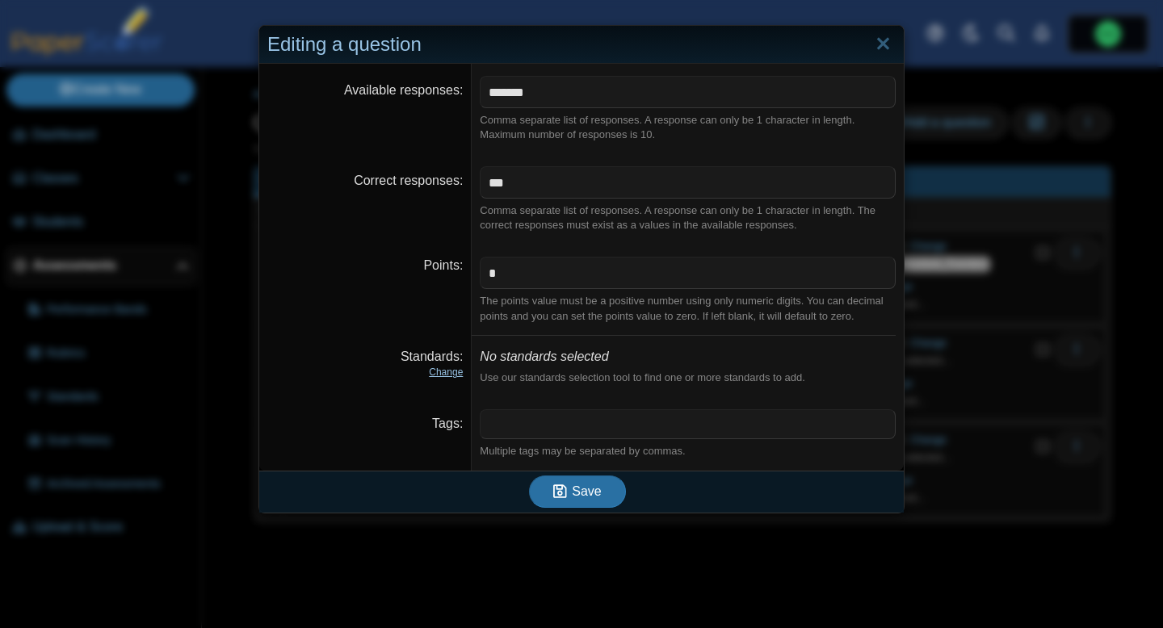
click at [443, 372] on link "Change" at bounding box center [446, 372] width 34 height 11
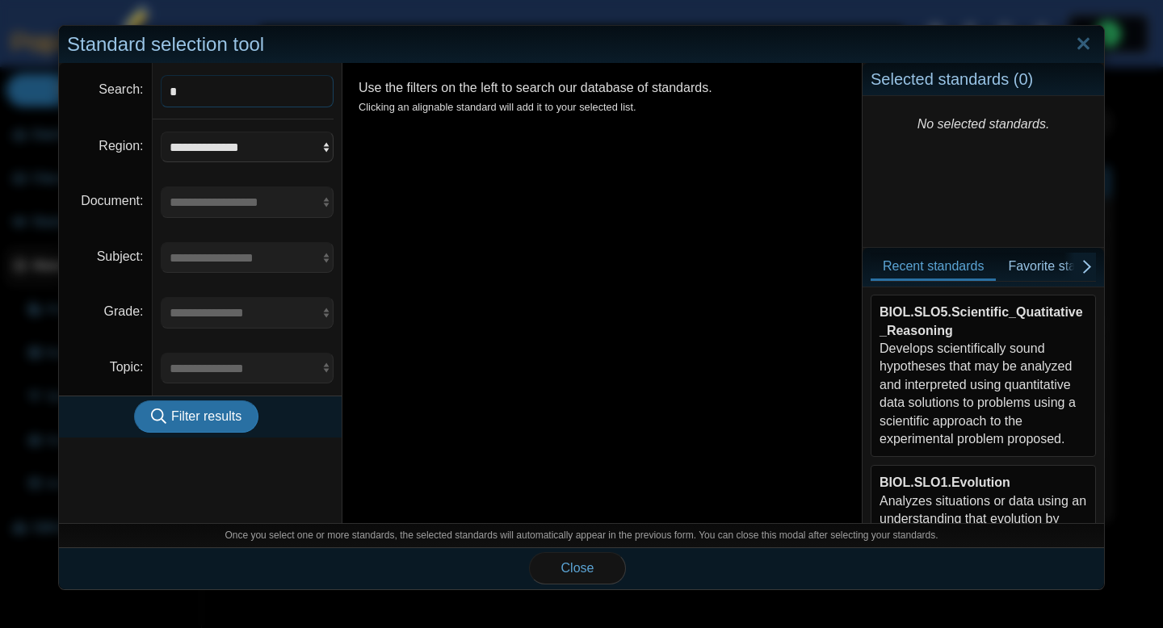
type input "****"
click at [215, 427] on button "Filter results" at bounding box center [196, 417] width 124 height 32
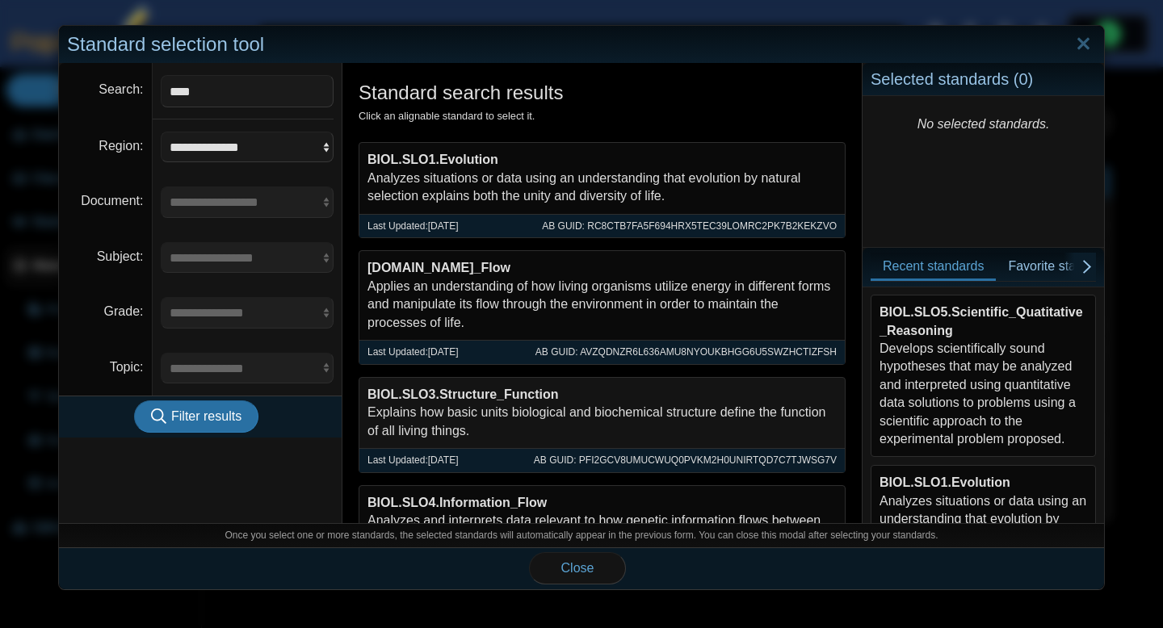
click at [518, 399] on b "BIOL.SLO3.Structure_Function" at bounding box center [463, 395] width 191 height 14
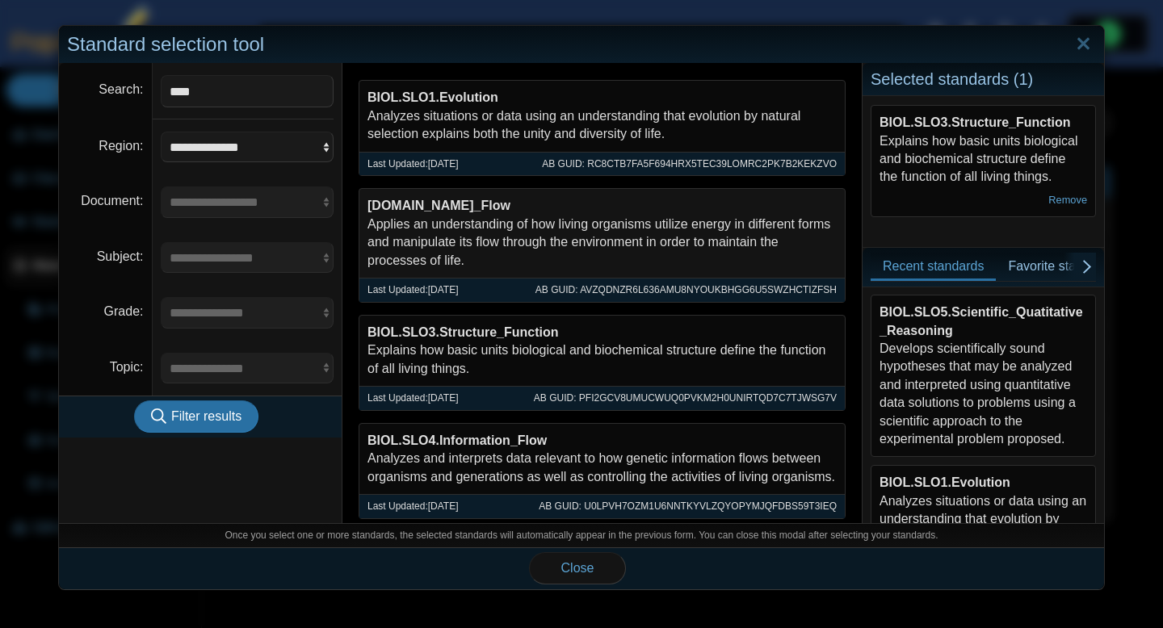
scroll to position [64, 0]
click at [530, 231] on div "BIOL.SLO2.Energy_Flow Applies an understanding of how living organisms utilize …" at bounding box center [601, 231] width 485 height 89
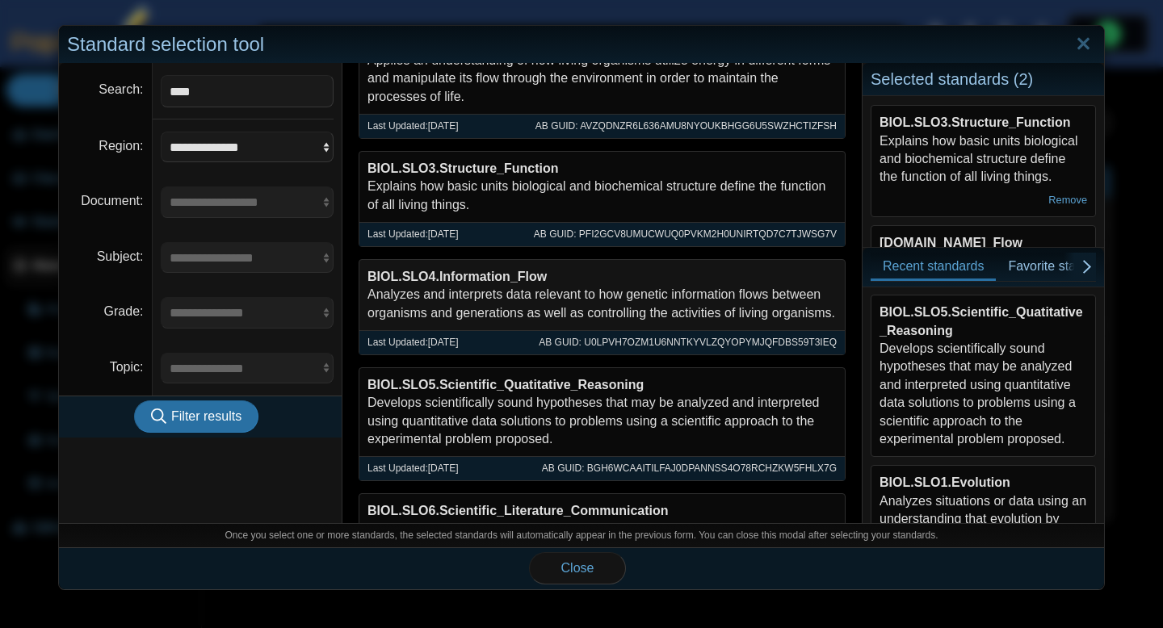
scroll to position [272, 0]
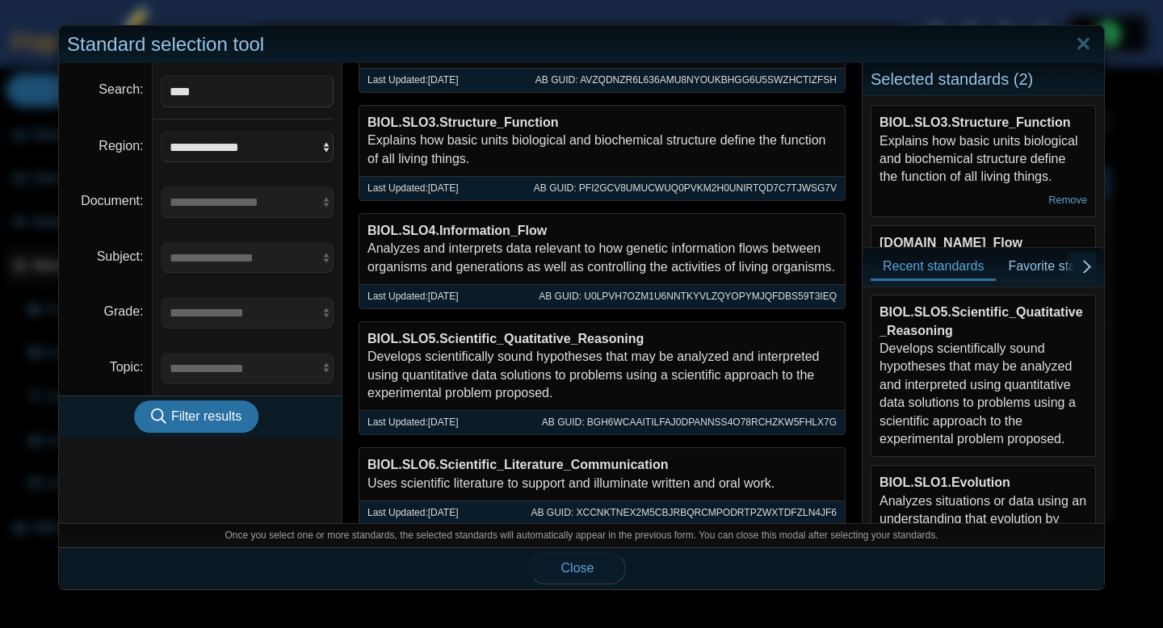
click at [569, 571] on span "Close" at bounding box center [577, 568] width 33 height 14
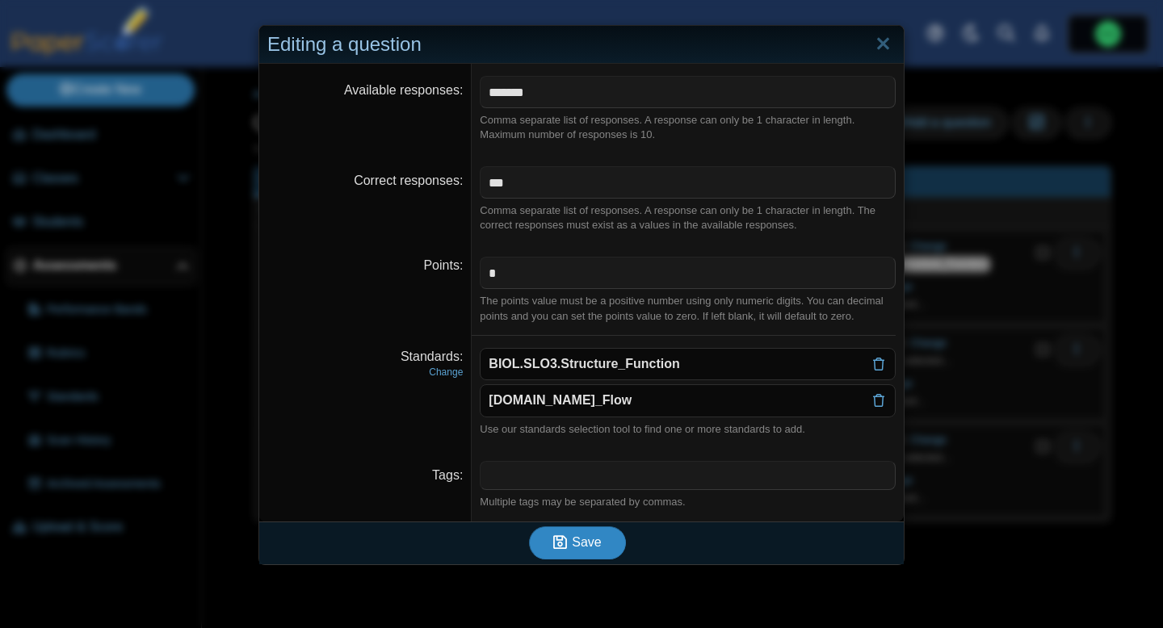
click at [574, 543] on span "Save" at bounding box center [586, 543] width 29 height 14
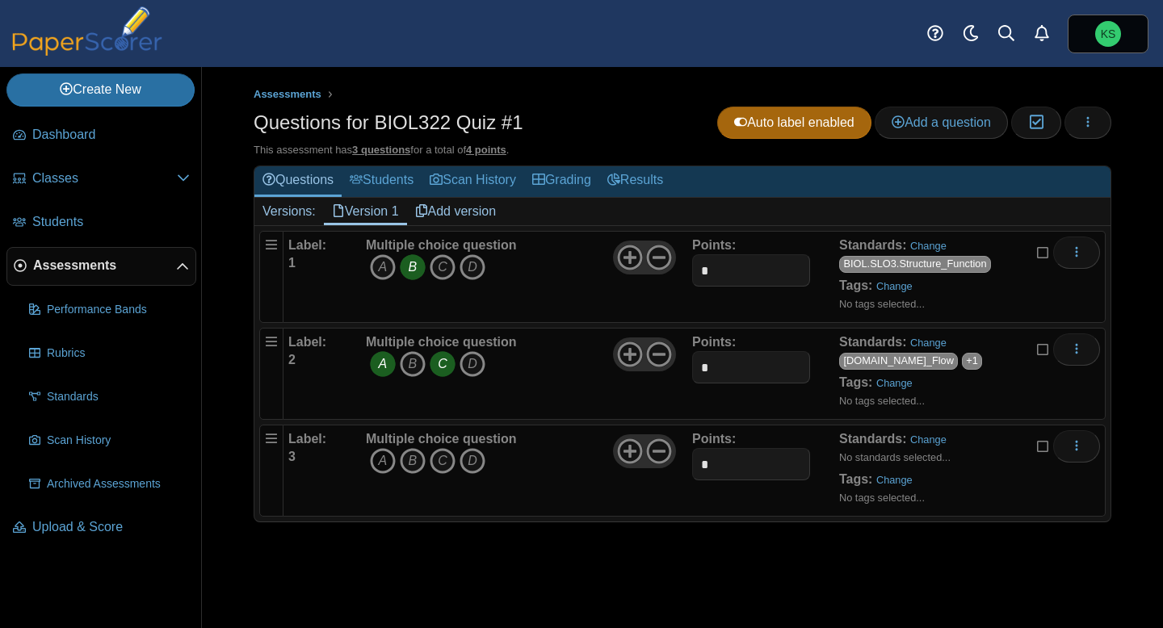
click at [389, 462] on icon "A" at bounding box center [383, 461] width 26 height 26
click at [932, 443] on link "Change" at bounding box center [928, 440] width 36 height 12
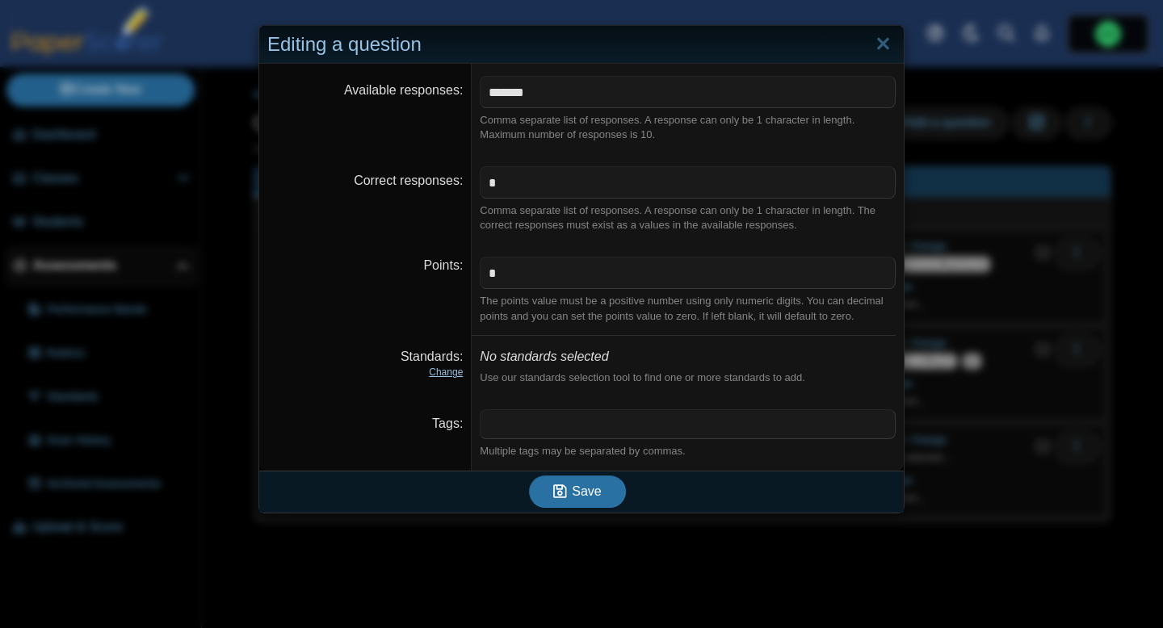
click at [449, 372] on link "Change" at bounding box center [446, 372] width 34 height 11
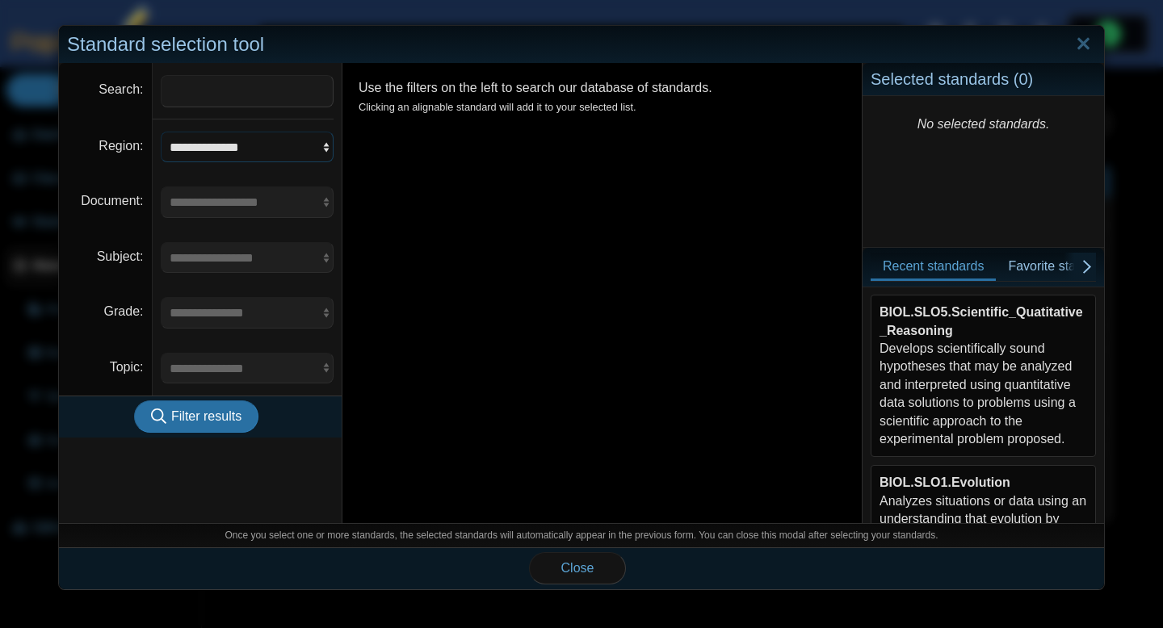
click at [309, 154] on select "**********" at bounding box center [248, 147] width 174 height 31
click at [239, 420] on span "Filter results" at bounding box center [206, 417] width 70 height 14
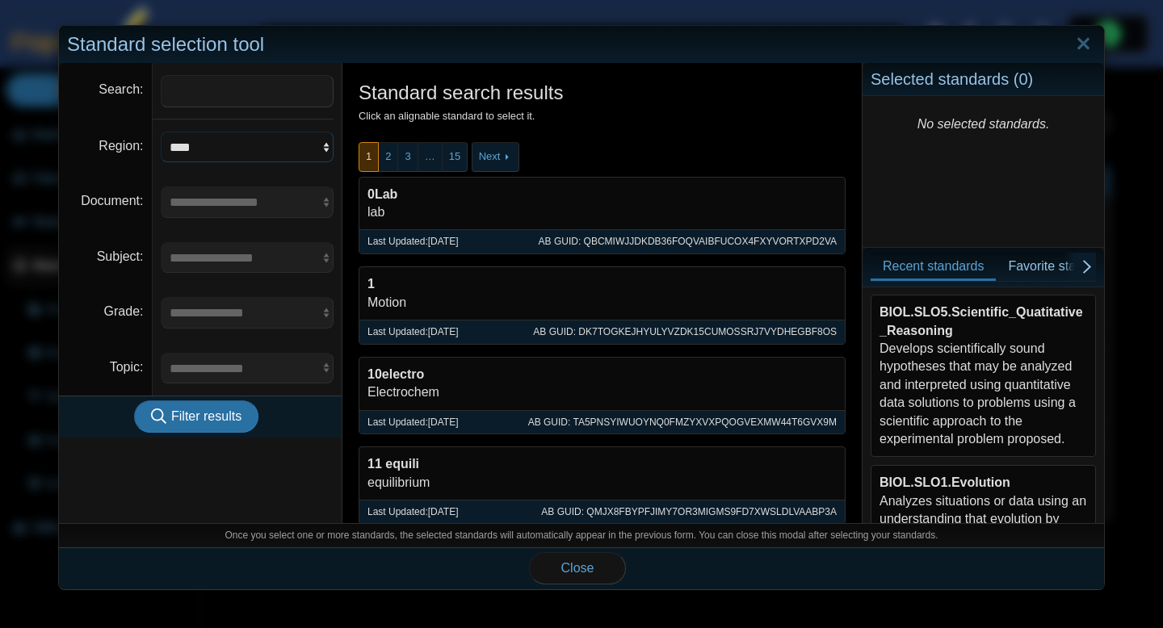
click at [221, 149] on select "**********" at bounding box center [248, 147] width 174 height 31
select select "*"
click at [225, 95] on input "Search" at bounding box center [248, 91] width 174 height 32
click at [213, 153] on select "**********" at bounding box center [248, 147] width 174 height 31
select select
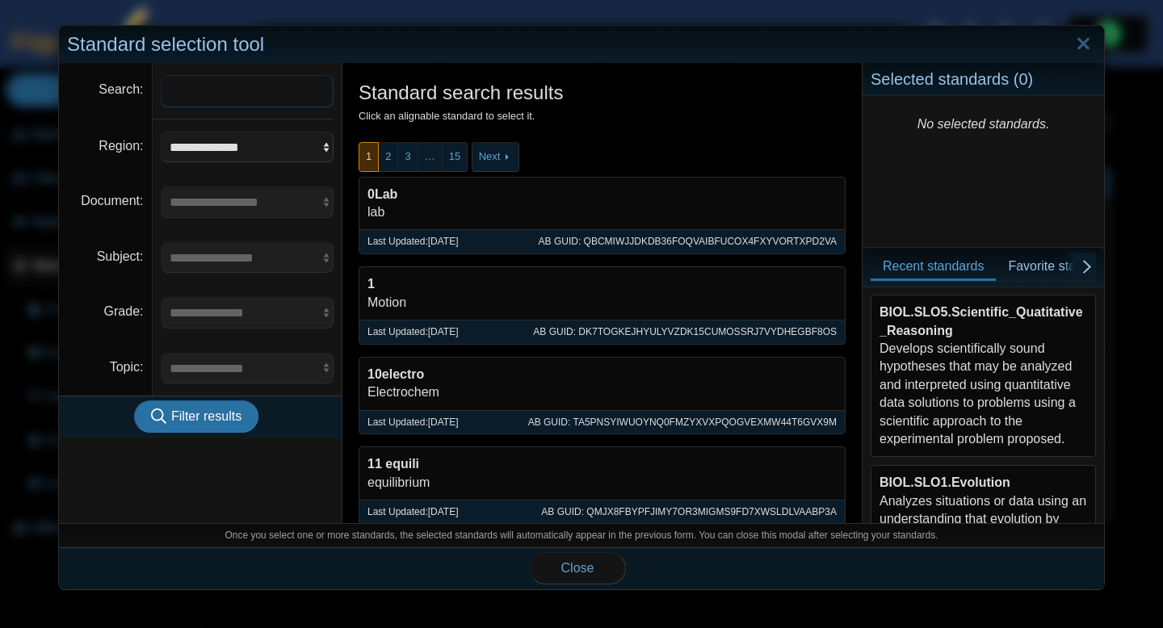
click at [237, 94] on input "Search" at bounding box center [248, 91] width 174 height 32
type input "****"
click at [225, 411] on span "Filter results" at bounding box center [206, 417] width 70 height 14
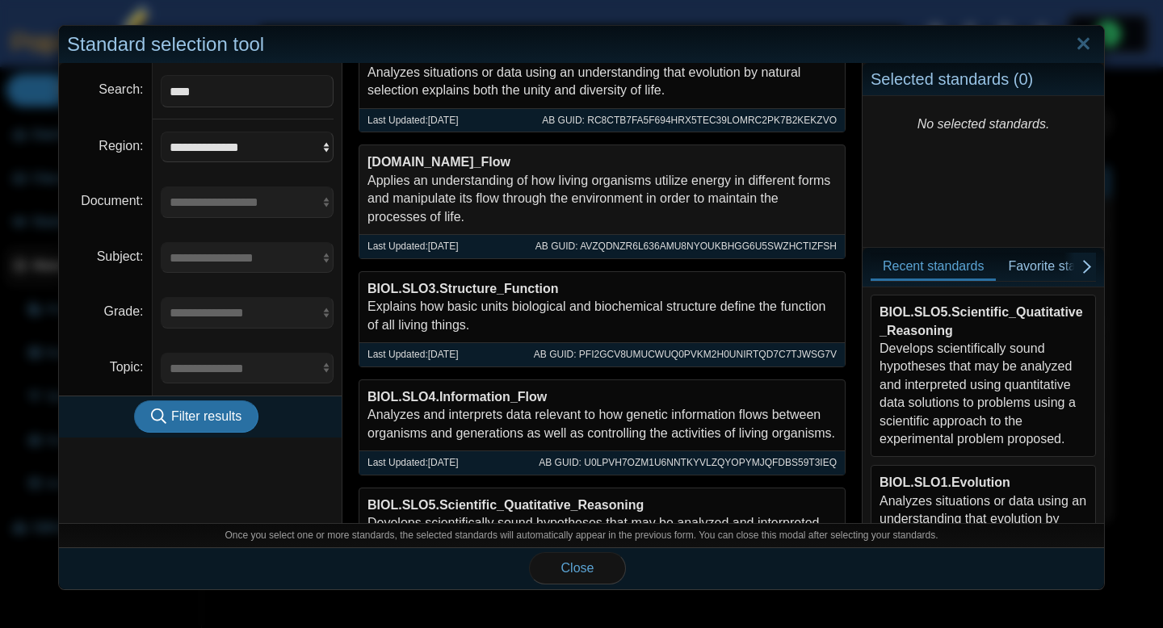
scroll to position [128, 0]
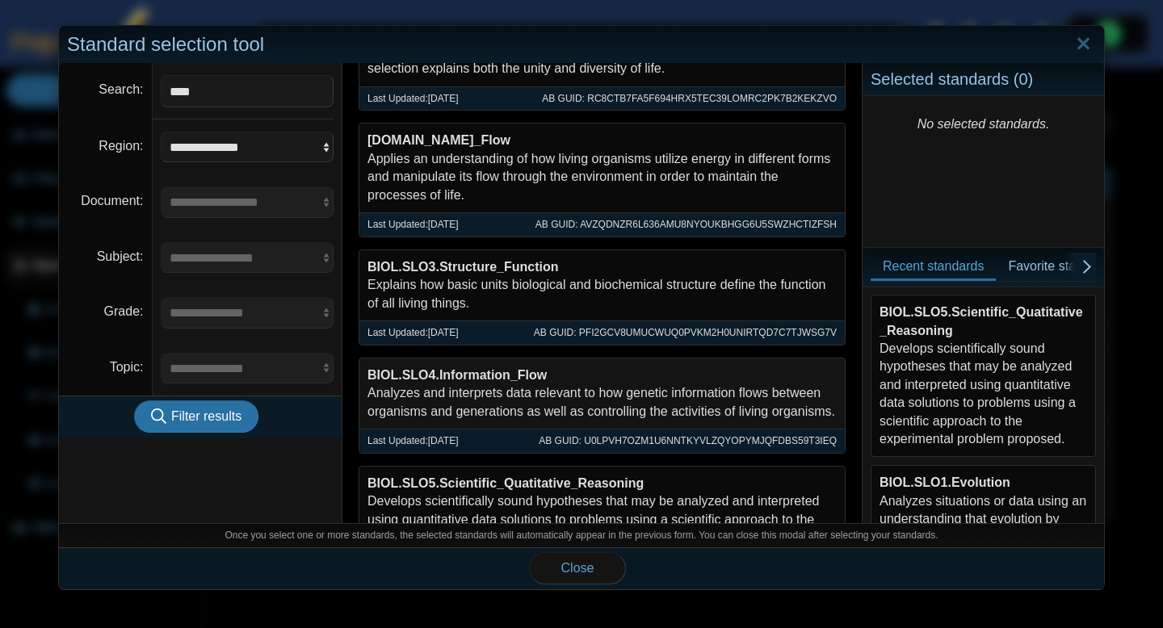
click at [534, 393] on div "BIOL.SLO4.Information_Flow Analyzes and interprets data relevant to how genetic…" at bounding box center [601, 394] width 485 height 70
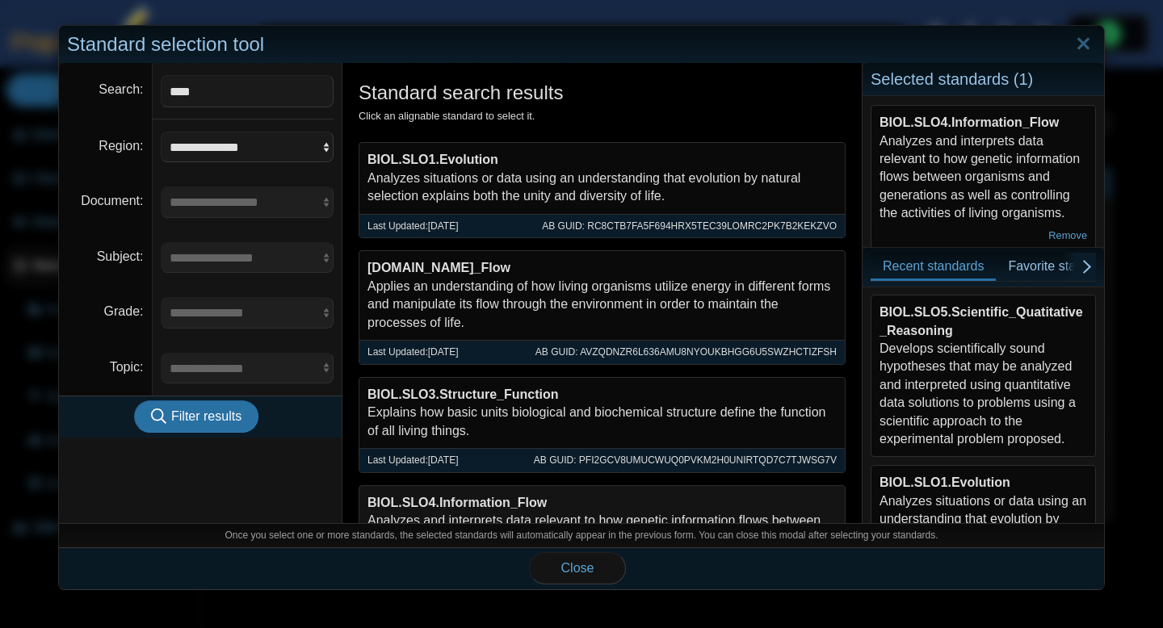
scroll to position [2, 0]
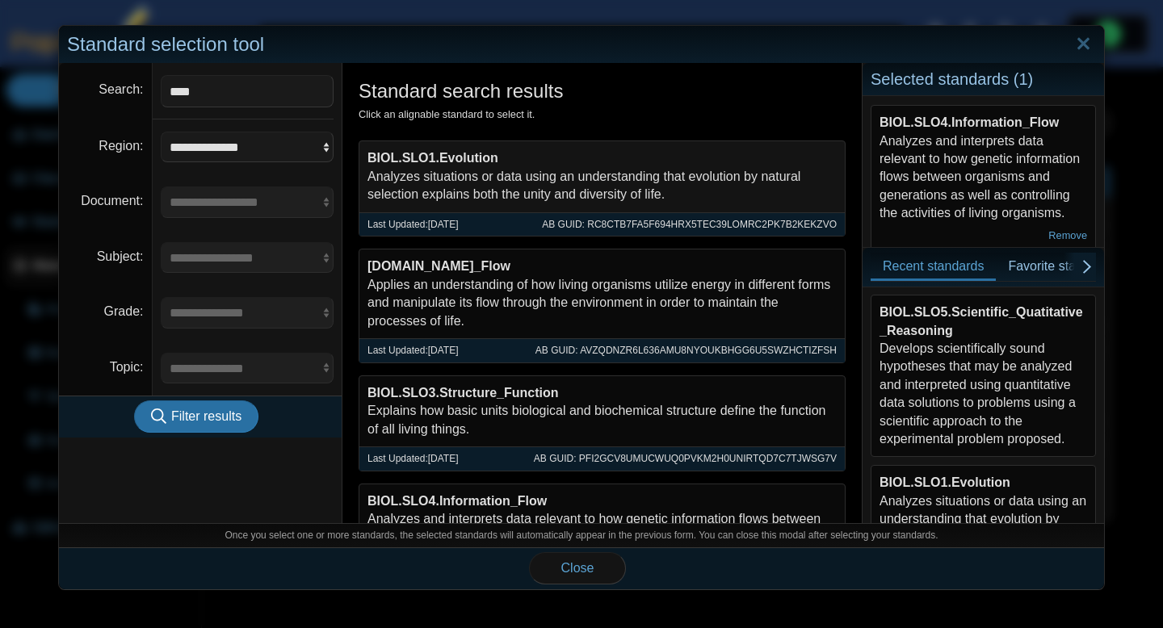
click at [558, 179] on div "BIOL.SLO1.Evolution Analyzes situations or data using an understanding that evo…" at bounding box center [601, 176] width 485 height 70
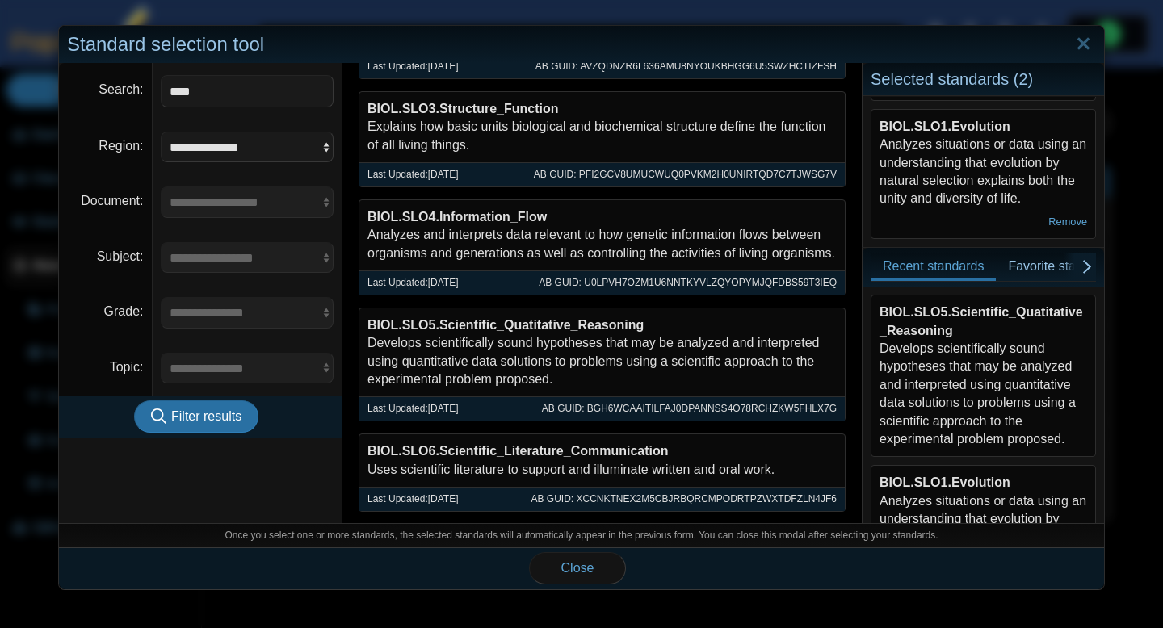
scroll to position [288, 0]
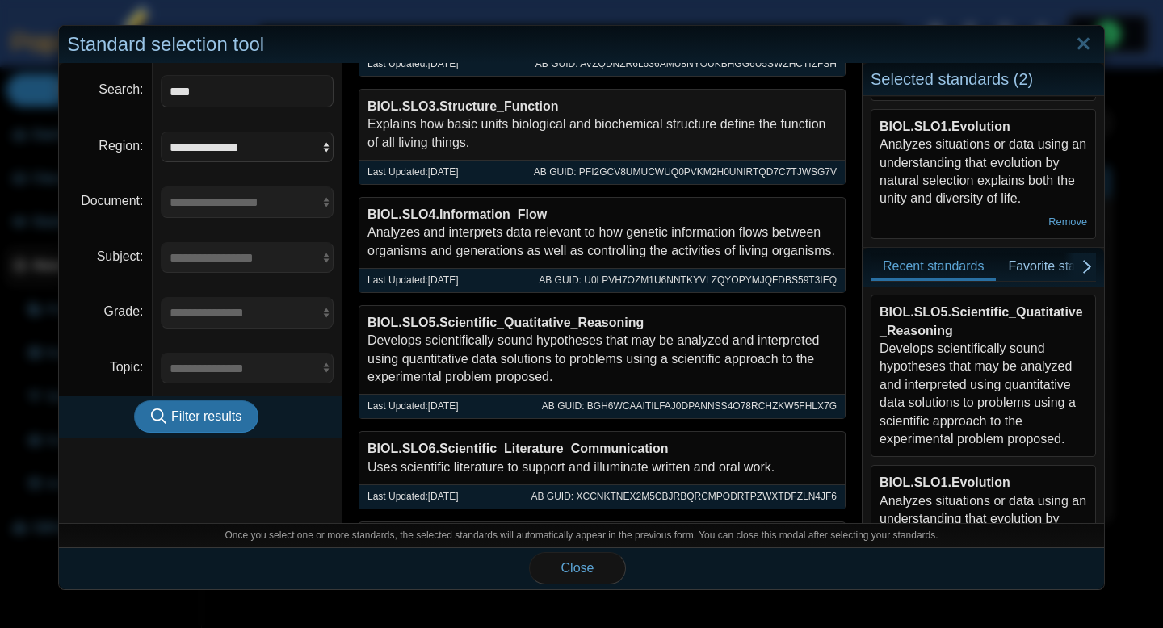
click at [644, 132] on div "BIOL.SLO3.Structure_Function Explains how basic units biological and biochemica…" at bounding box center [601, 125] width 485 height 70
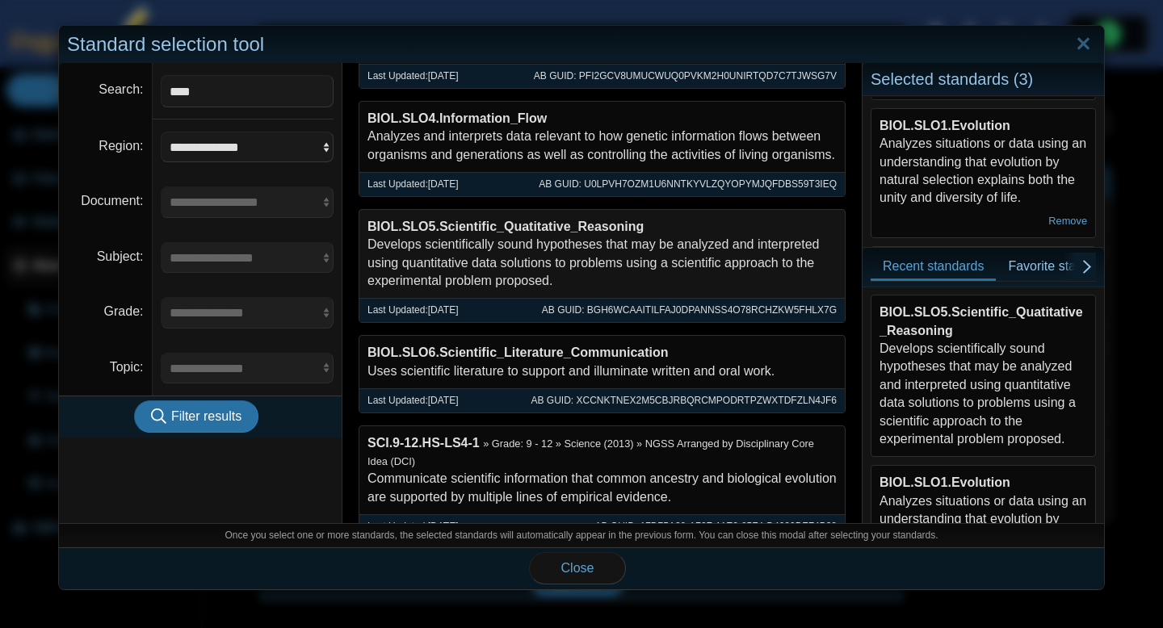
scroll to position [428, 0]
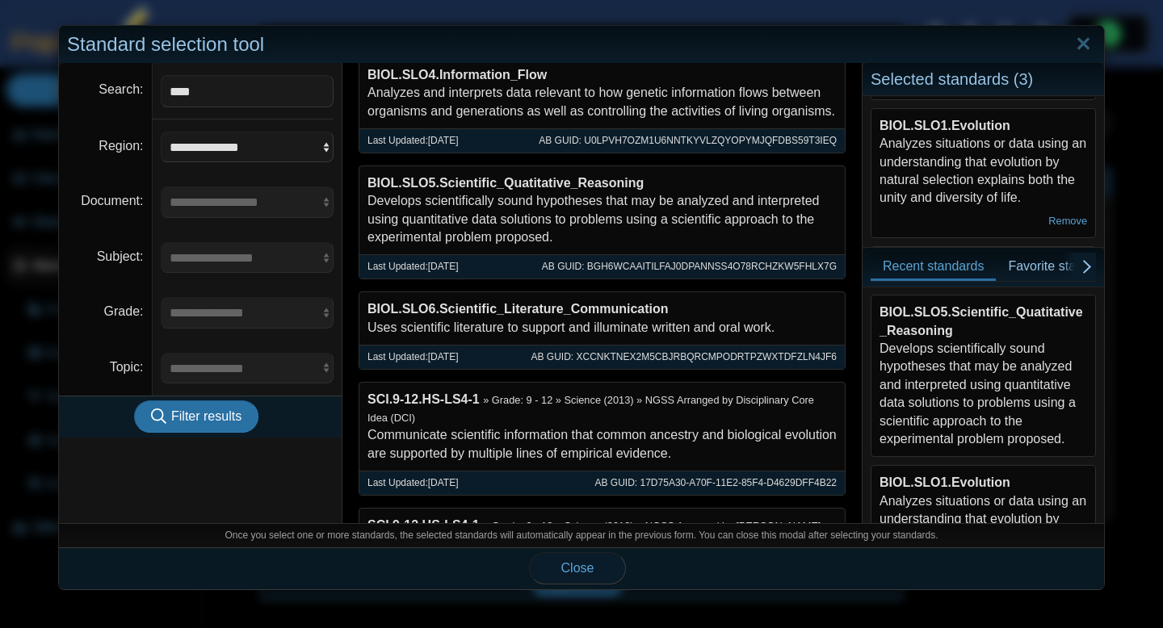
click at [564, 574] on span "Close" at bounding box center [577, 568] width 33 height 14
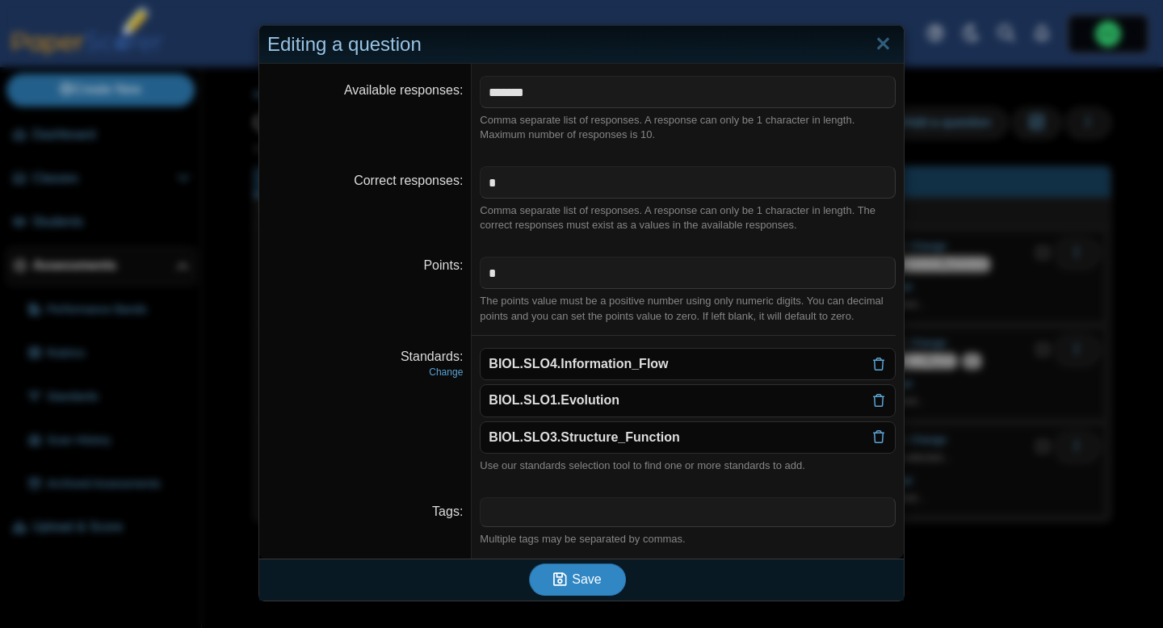
click at [594, 585] on span "Save" at bounding box center [586, 580] width 29 height 14
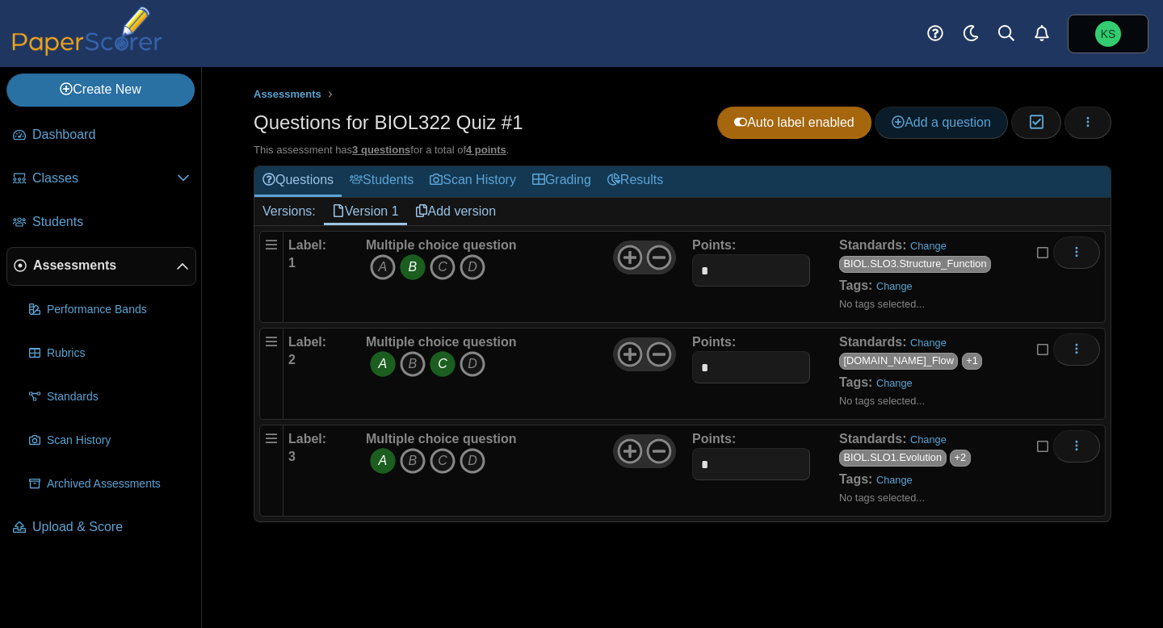
click at [942, 132] on link "Add a question" at bounding box center [941, 123] width 133 height 32
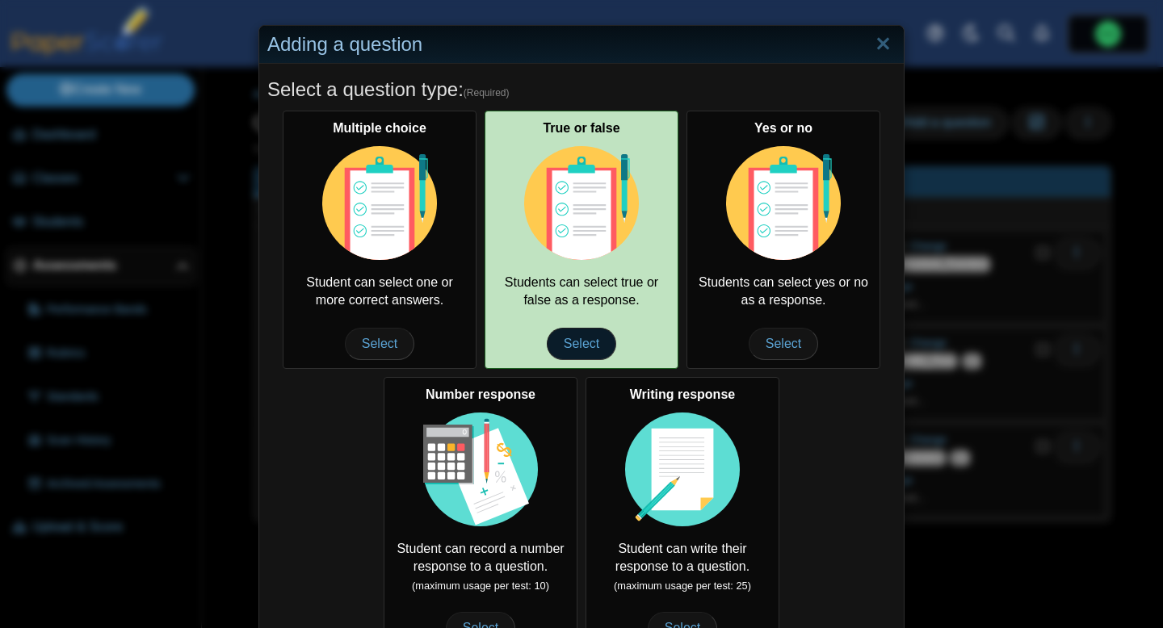
click at [589, 356] on span "Select" at bounding box center [581, 344] width 69 height 32
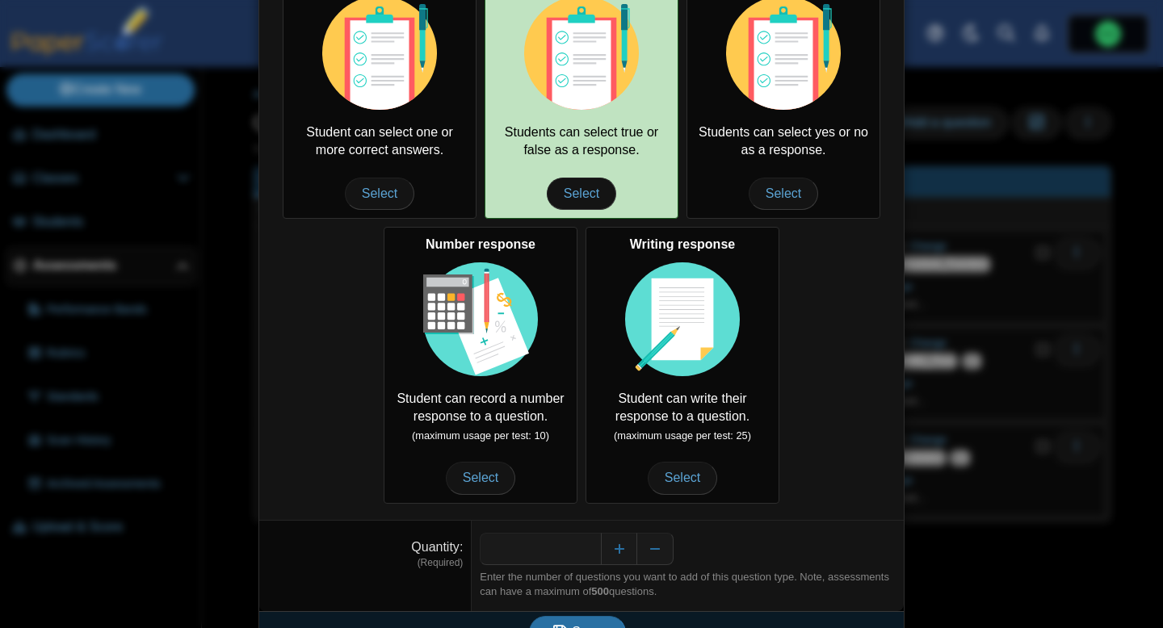
scroll to position [185, 0]
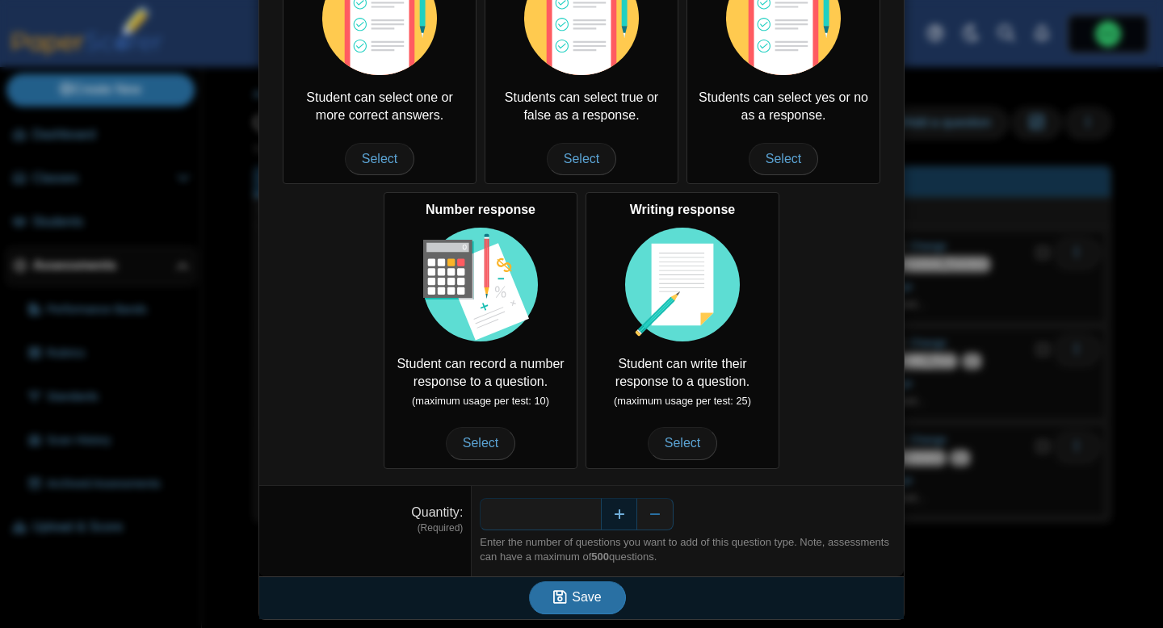
click at [618, 518] on button "Increase" at bounding box center [619, 514] width 36 height 32
type input "*"
click at [605, 591] on button "Save" at bounding box center [577, 598] width 97 height 32
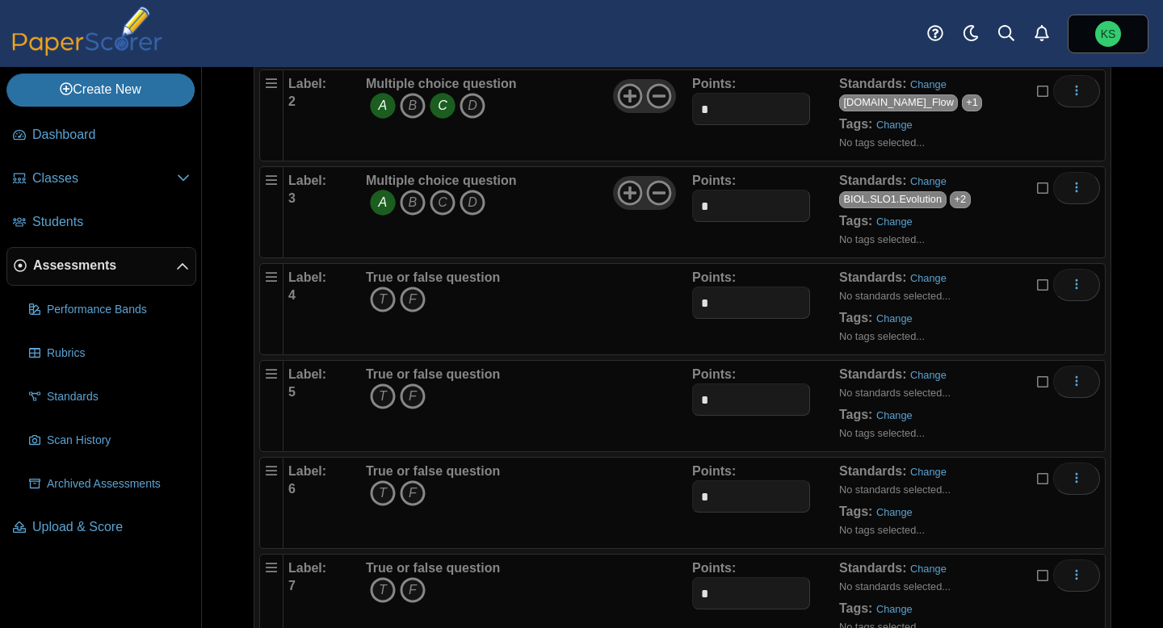
scroll to position [271, 0]
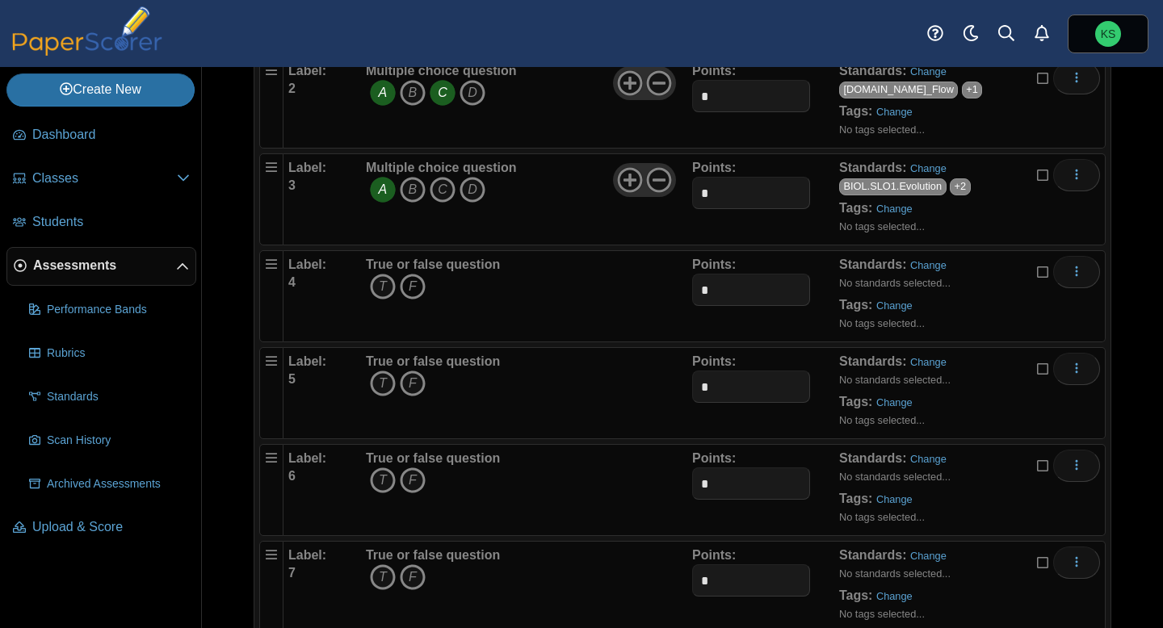
click at [413, 291] on icon "F" at bounding box center [413, 287] width 26 height 26
click at [928, 267] on link "Change" at bounding box center [928, 265] width 36 height 12
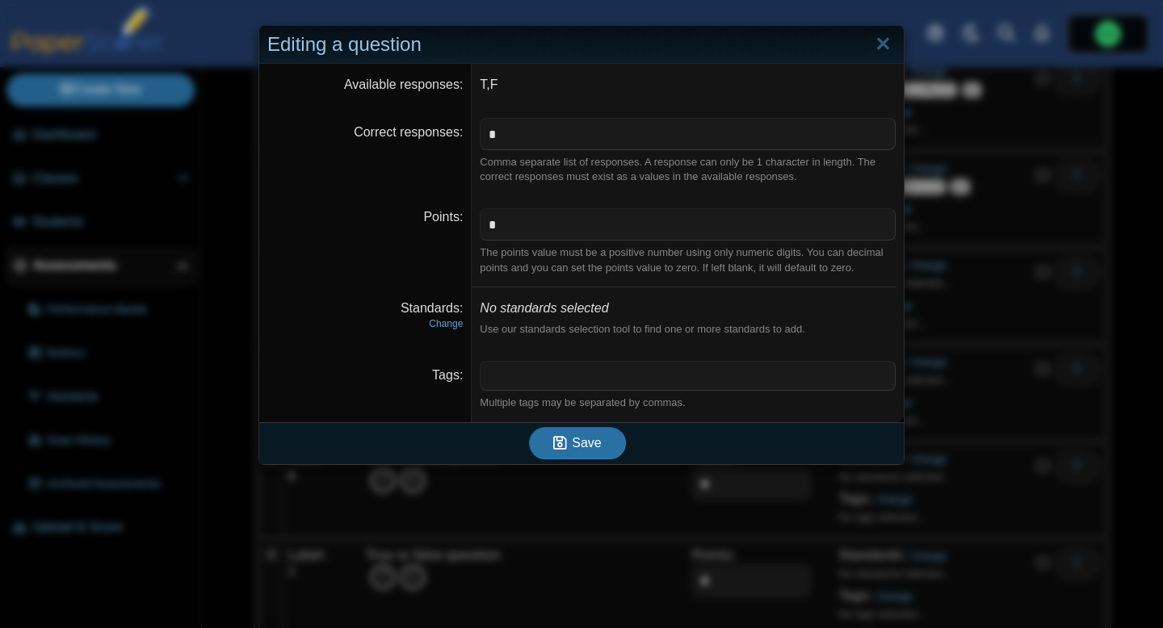
click at [450, 330] on dfn "Change" at bounding box center [364, 324] width 195 height 14
click at [450, 323] on link "Change" at bounding box center [446, 323] width 34 height 11
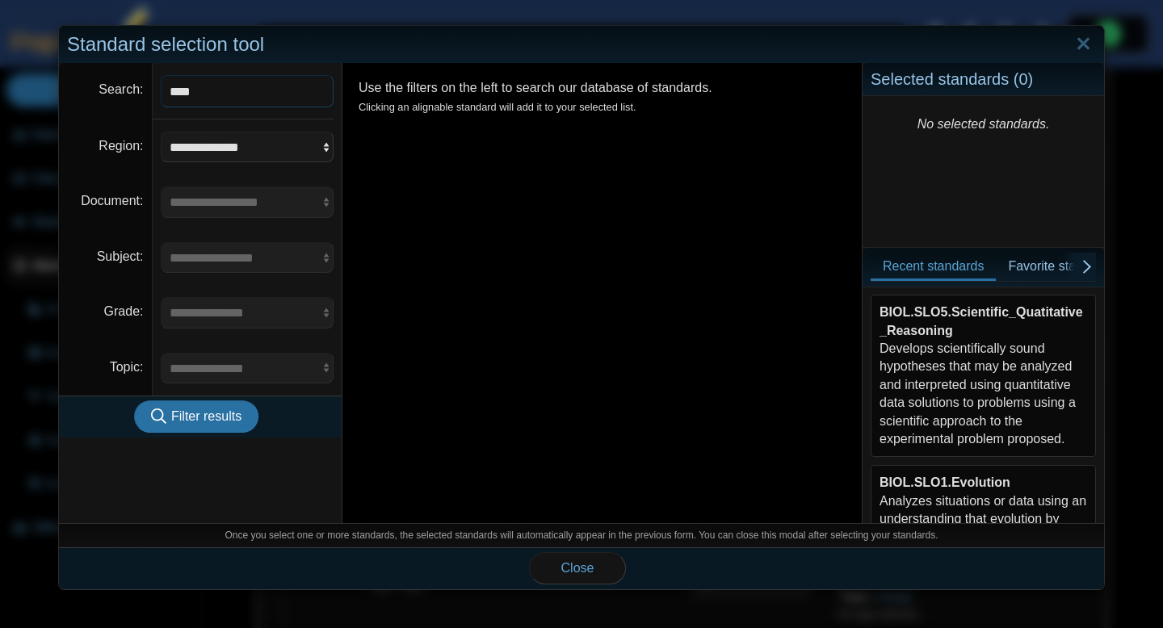
type input "****"
click at [219, 423] on span "Filter results" at bounding box center [206, 417] width 70 height 14
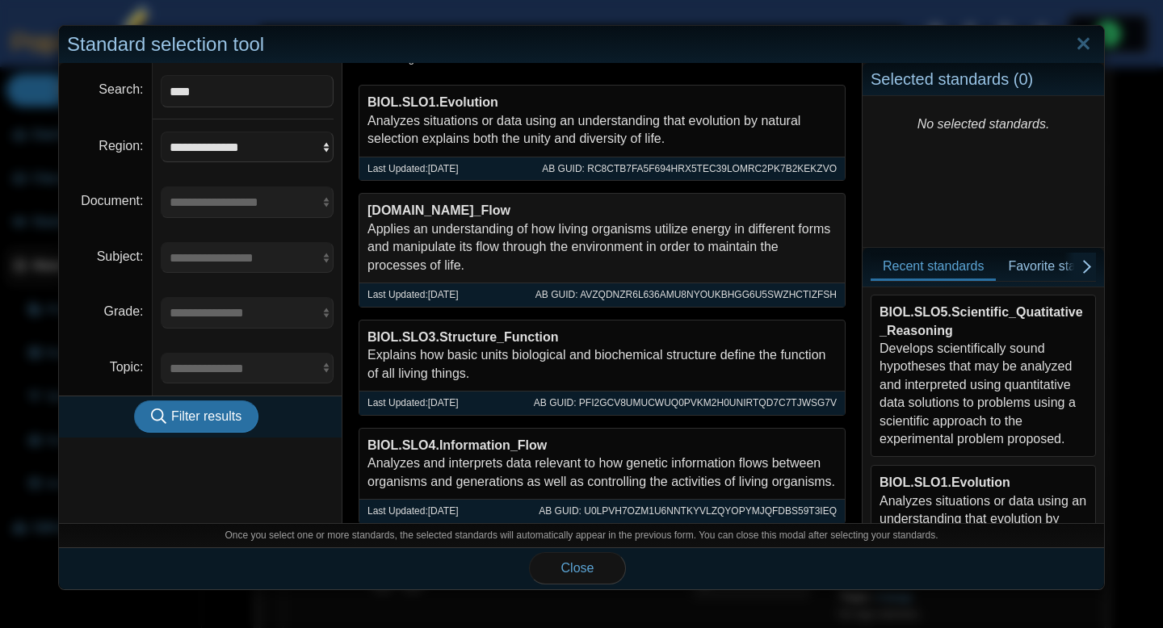
scroll to position [69, 0]
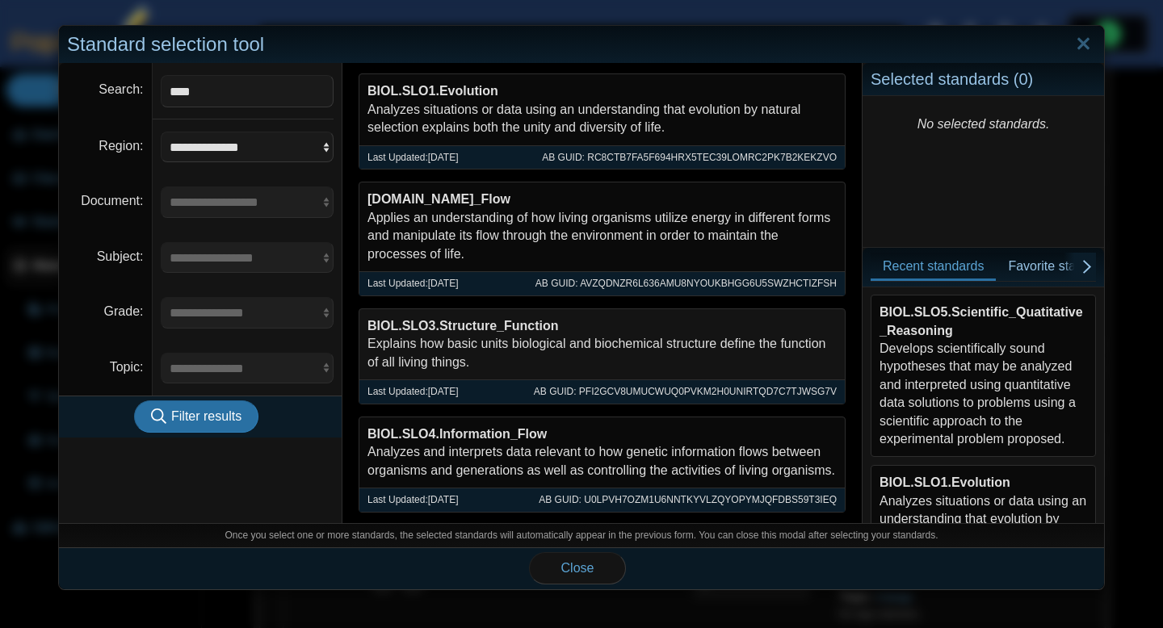
click at [493, 338] on div "BIOL.SLO3.Structure_Function Explains how basic units biological and biochemica…" at bounding box center [601, 344] width 485 height 70
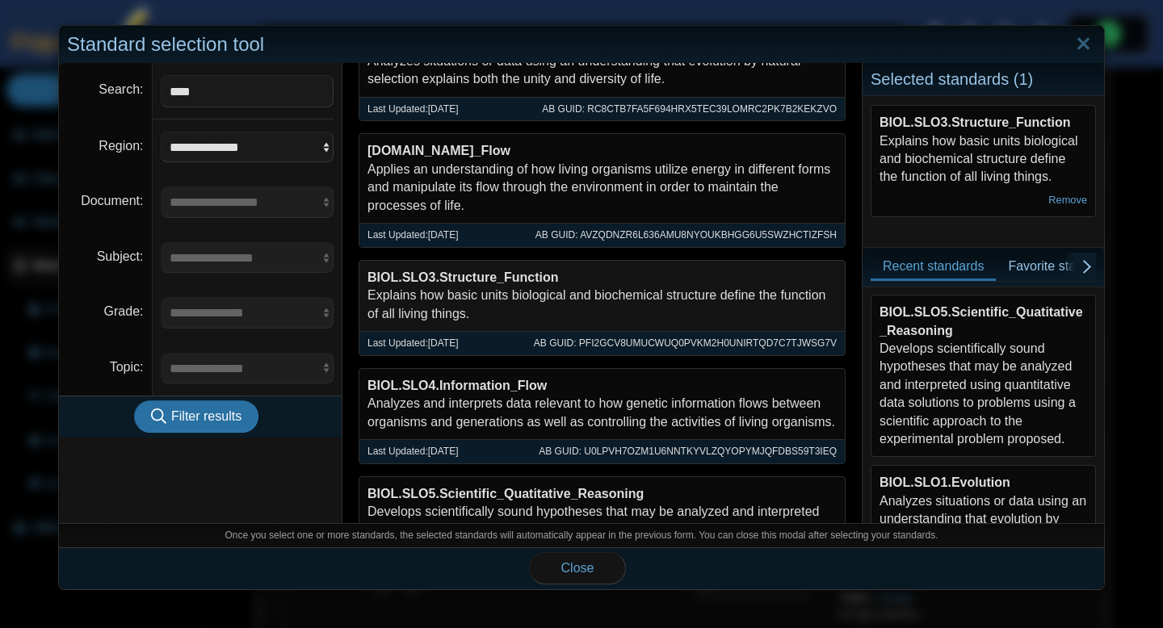
scroll to position [123, 0]
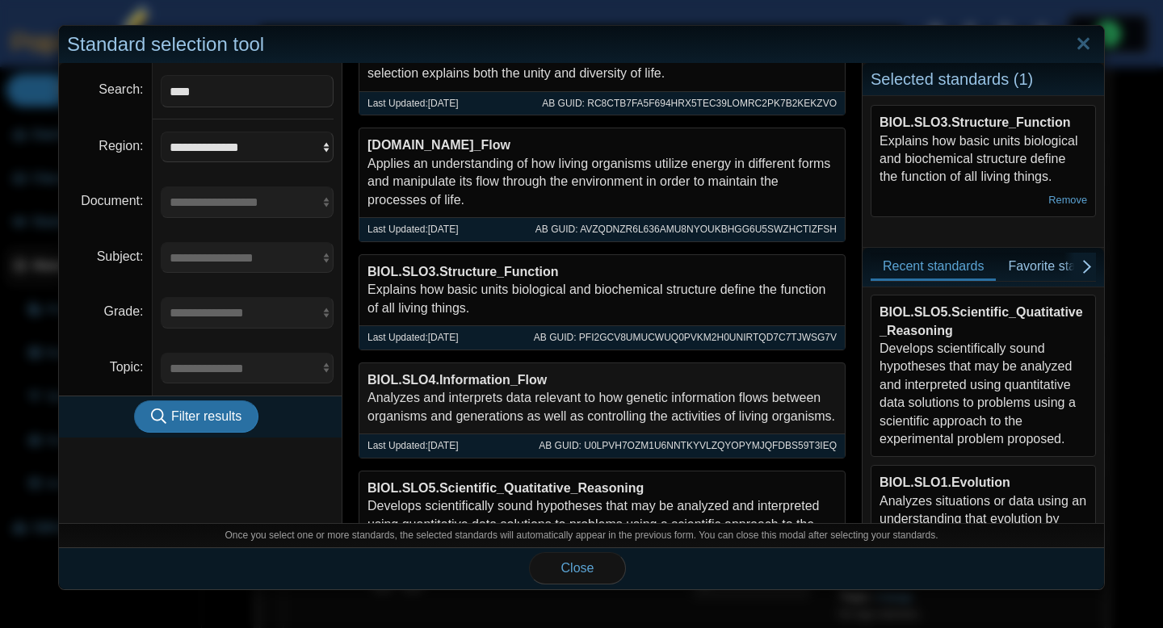
click at [501, 398] on div "BIOL.SLO4.Information_Flow Analyzes and interprets data relevant to how genetic…" at bounding box center [601, 398] width 485 height 70
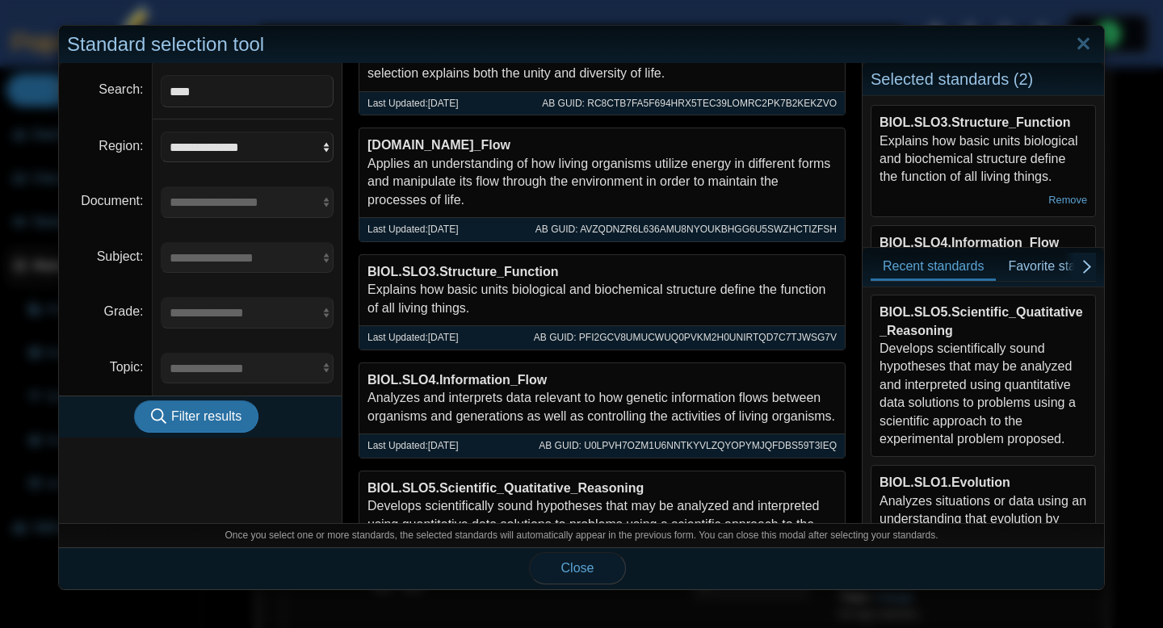
click at [579, 571] on span "Close" at bounding box center [577, 568] width 33 height 14
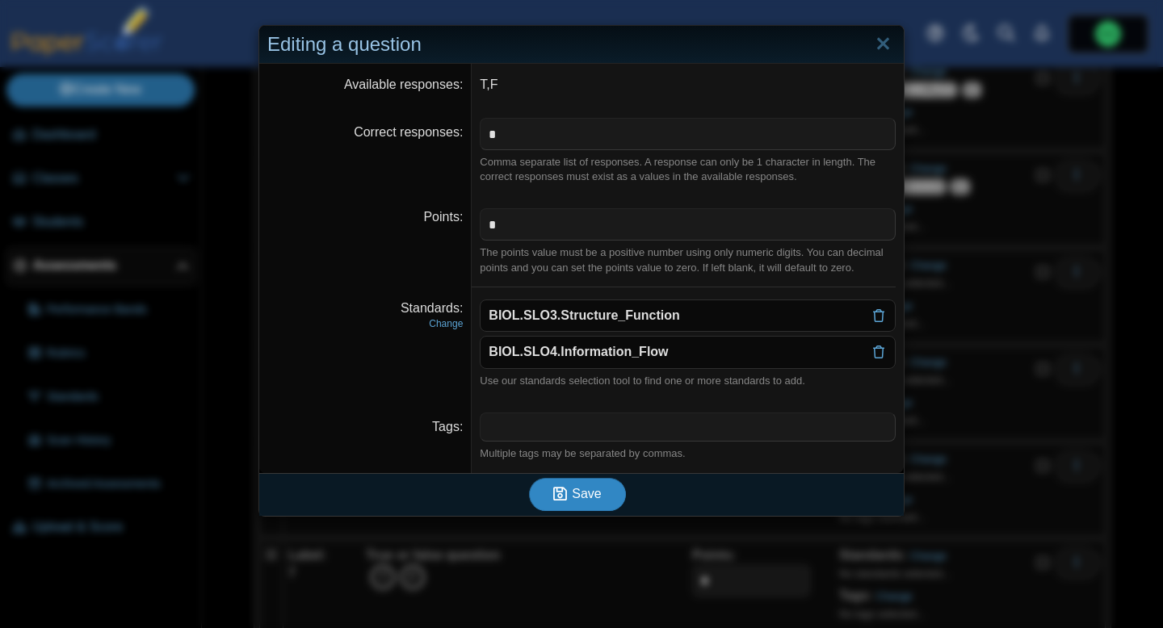
click at [581, 501] on span "Save" at bounding box center [586, 494] width 29 height 14
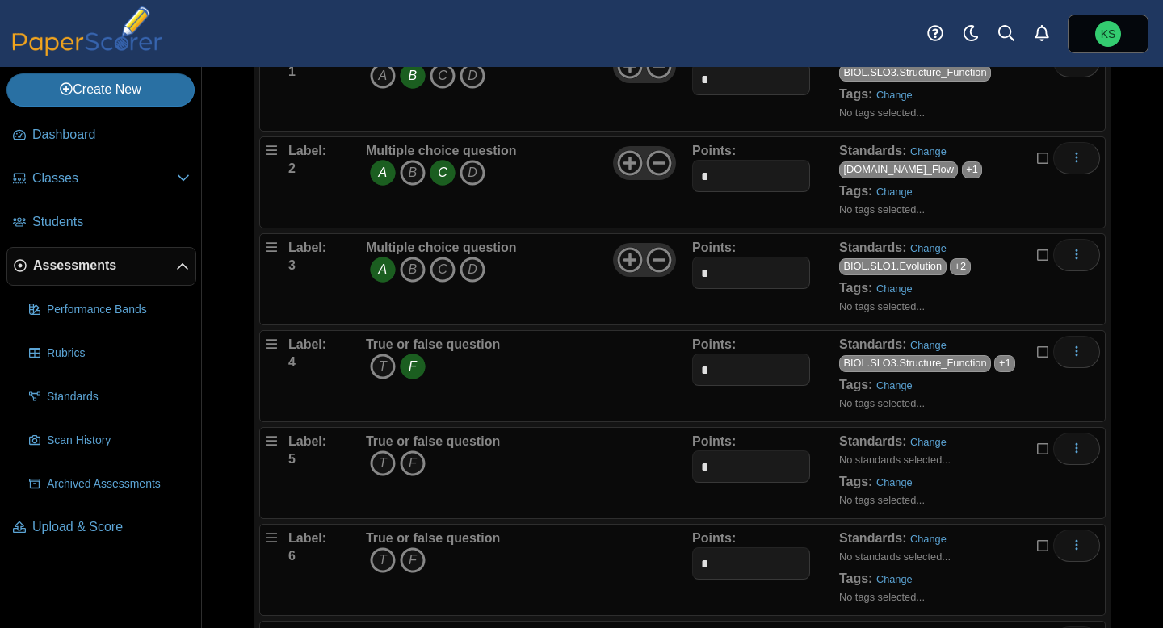
scroll to position [208, 0]
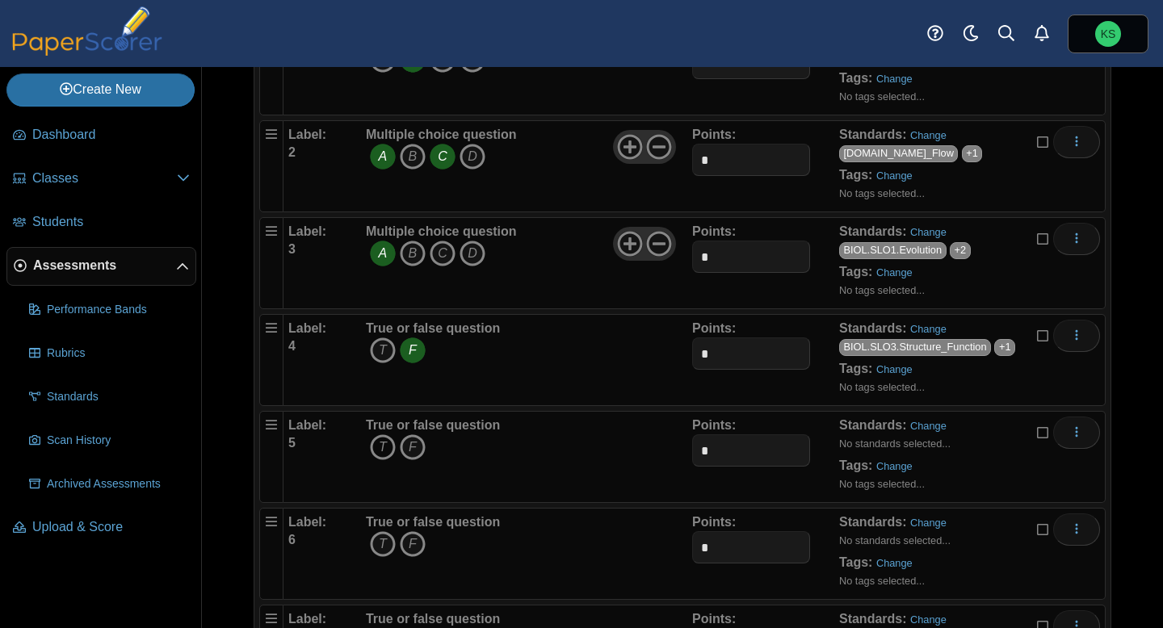
click at [380, 450] on icon "T" at bounding box center [383, 448] width 26 height 26
click at [925, 425] on link "Change" at bounding box center [928, 426] width 36 height 12
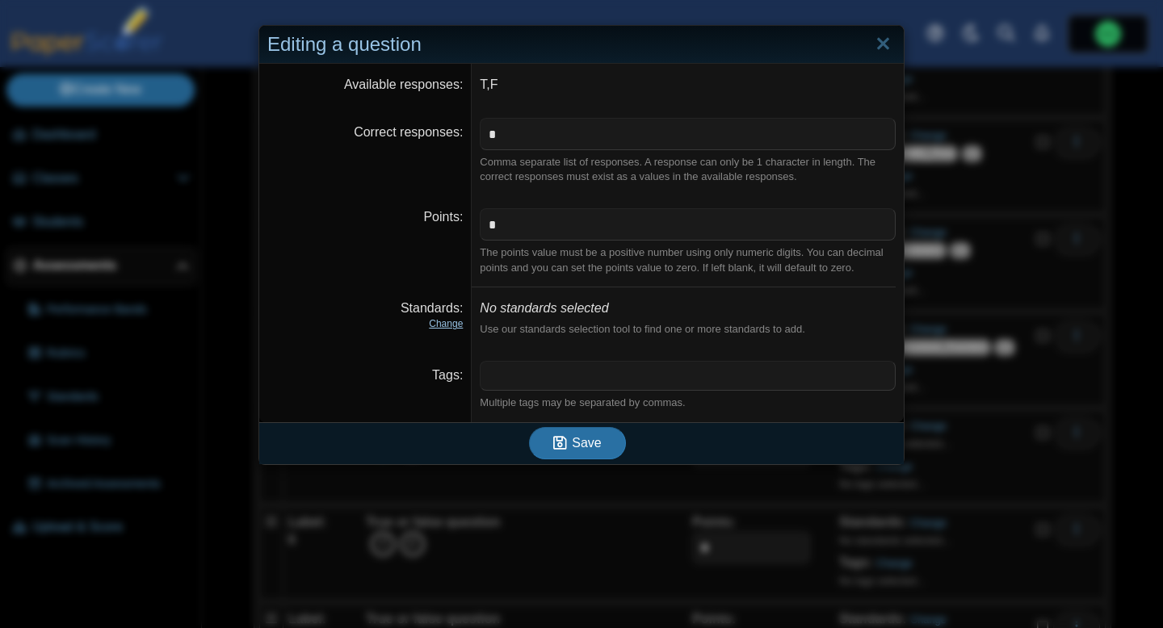
click at [450, 321] on link "Change" at bounding box center [446, 323] width 34 height 11
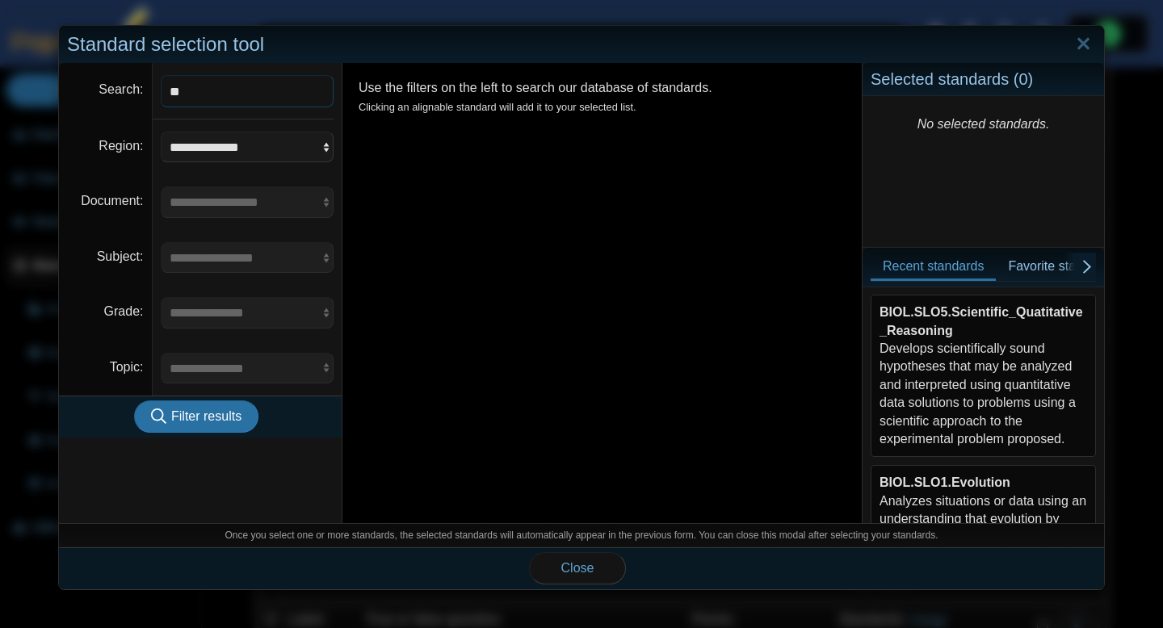
type input "****"
click at [203, 418] on span "Filter results" at bounding box center [206, 417] width 70 height 14
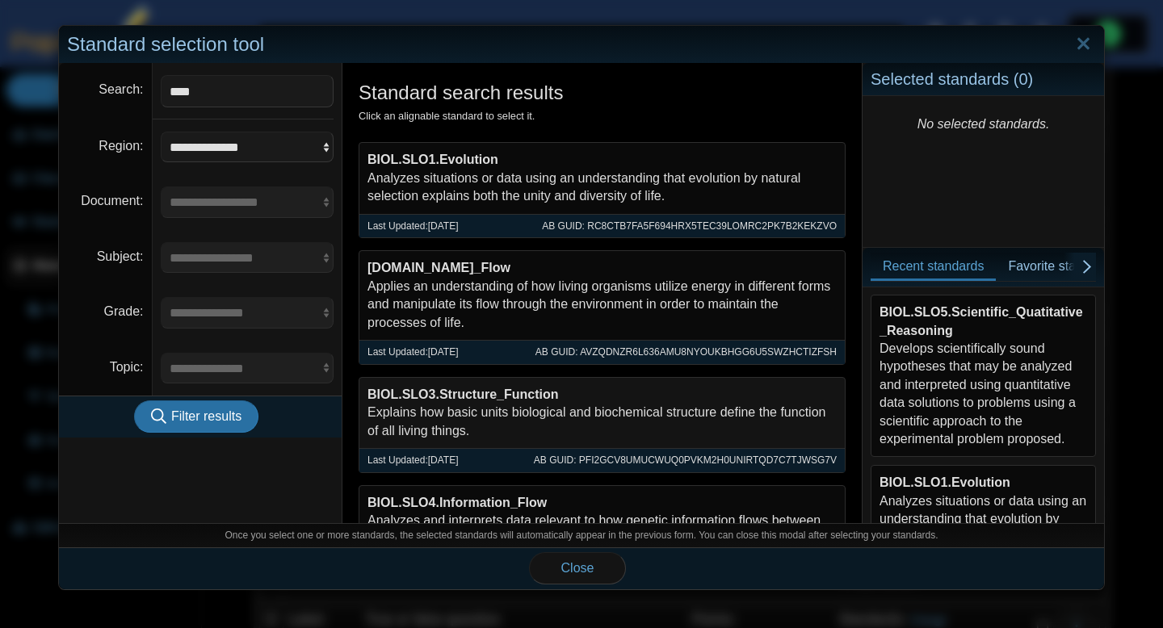
click at [474, 431] on div "BIOL.SLO3.Structure_Function Explains how basic units biological and biochemica…" at bounding box center [601, 413] width 485 height 70
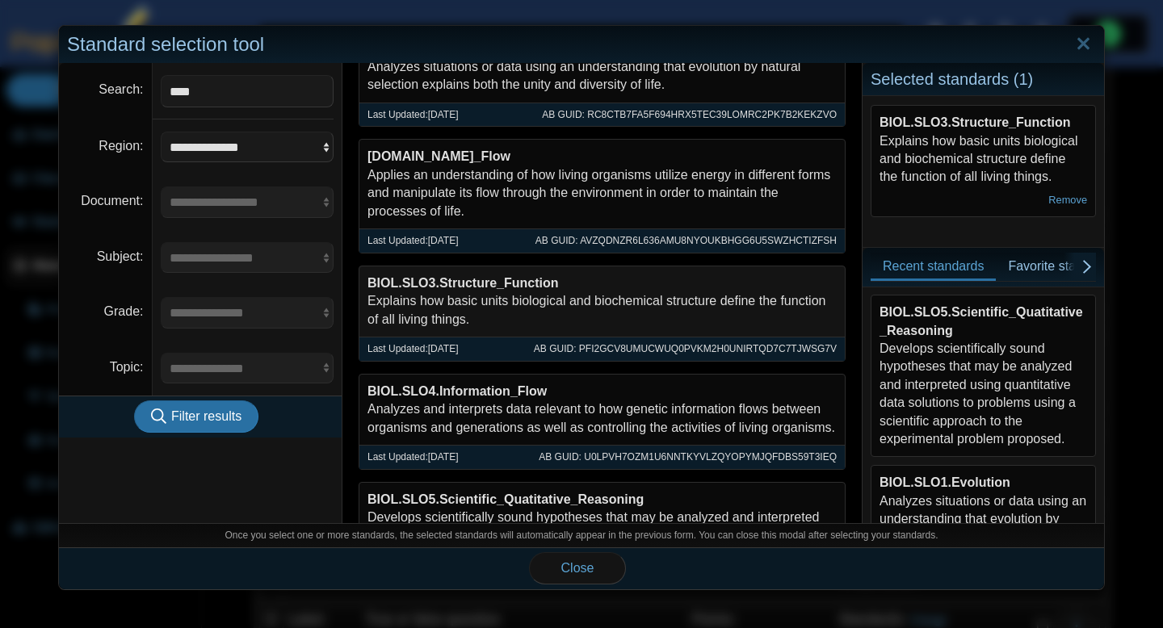
scroll to position [132, 0]
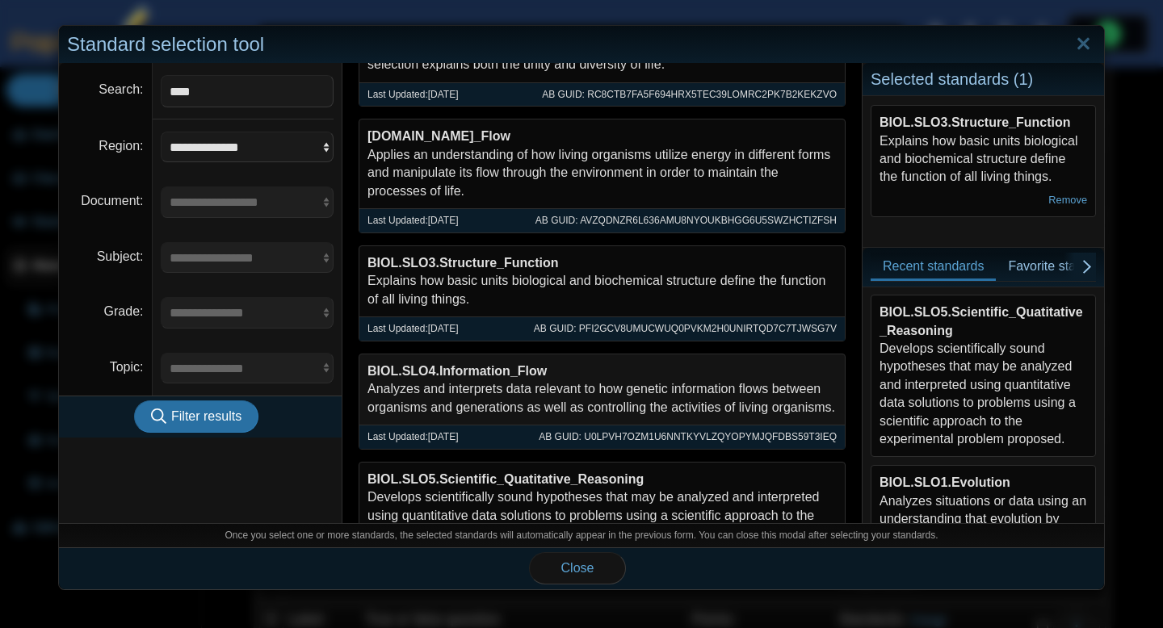
click at [474, 401] on div "BIOL.SLO4.Information_Flow Analyzes and interprets data relevant to how genetic…" at bounding box center [601, 390] width 485 height 70
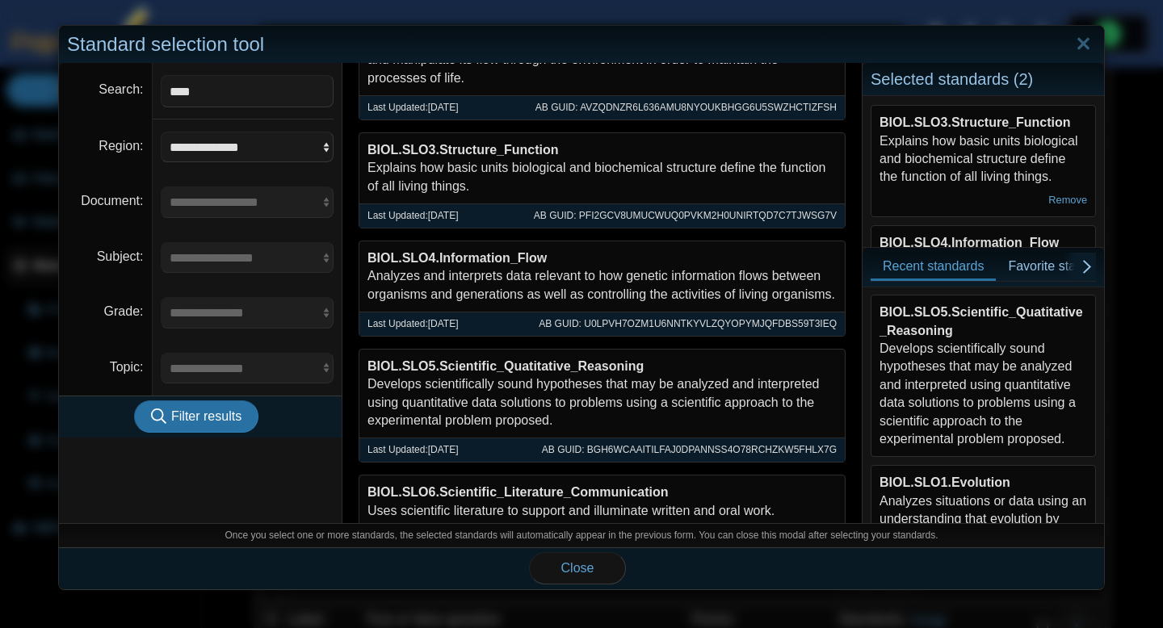
scroll to position [247, 0]
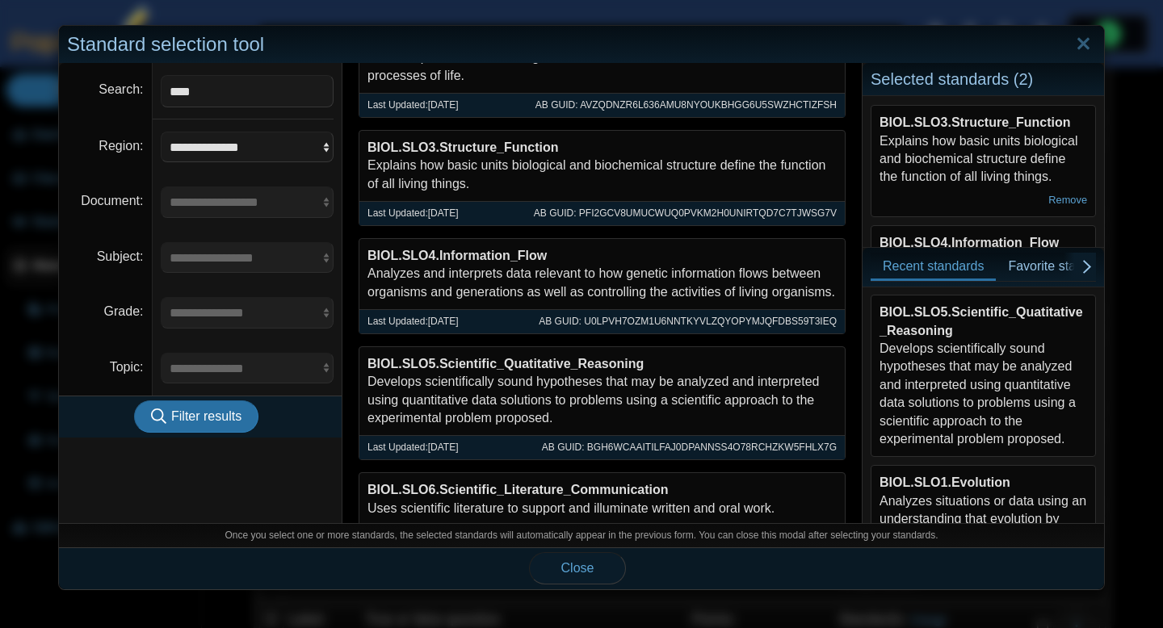
click at [567, 561] on span "Close" at bounding box center [577, 568] width 33 height 14
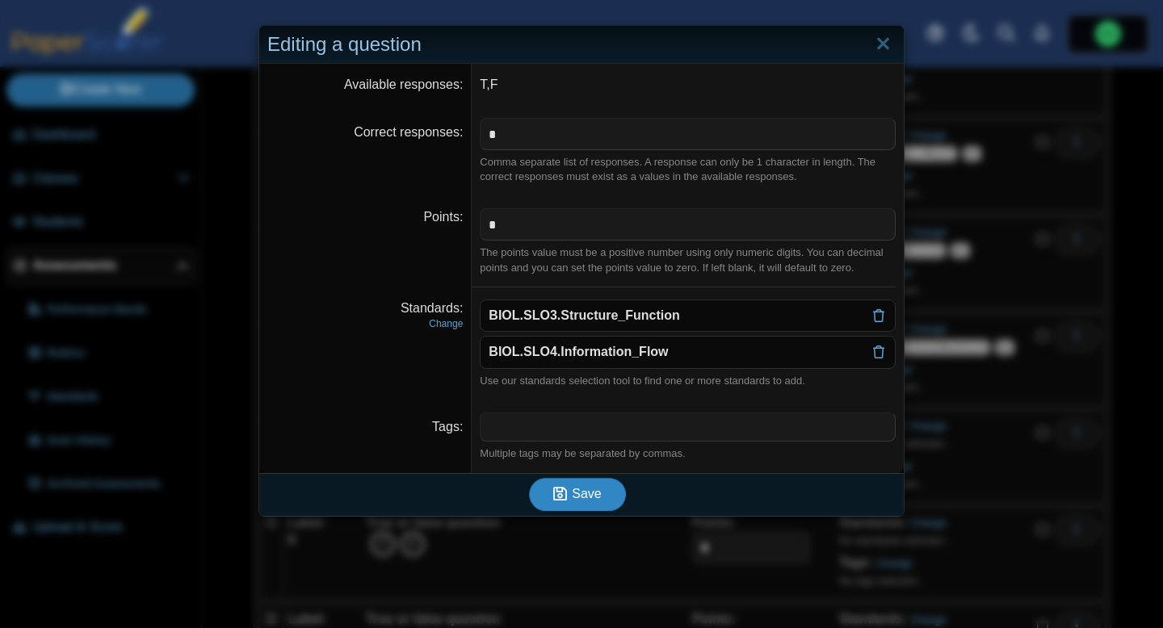
click at [577, 500] on span "Save" at bounding box center [586, 494] width 29 height 14
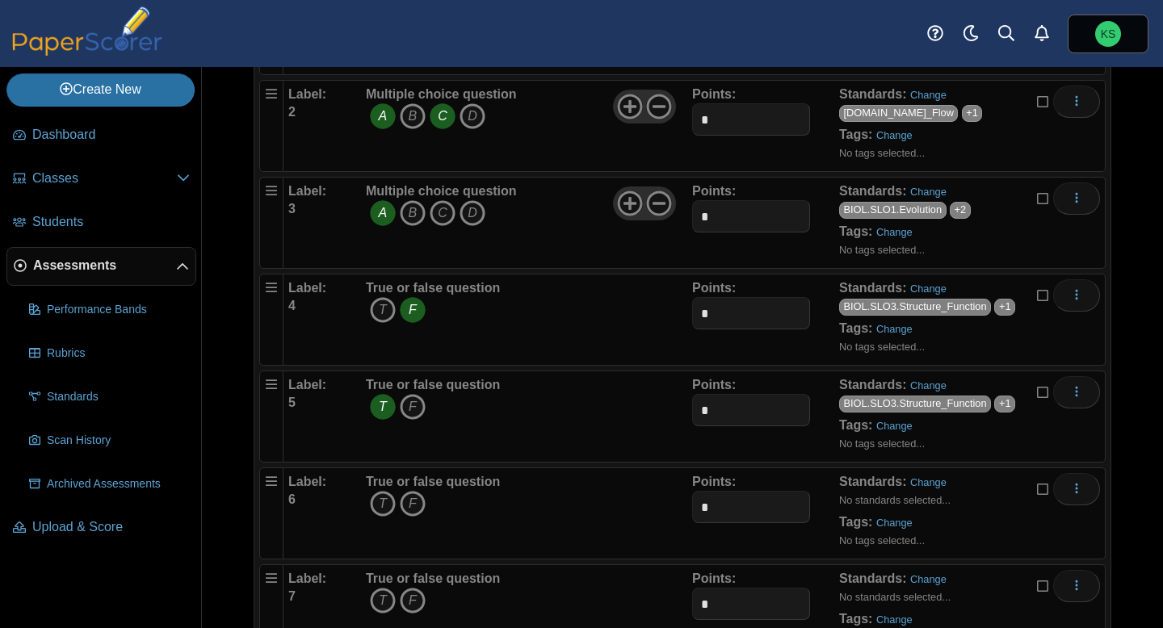
scroll to position [314, 0]
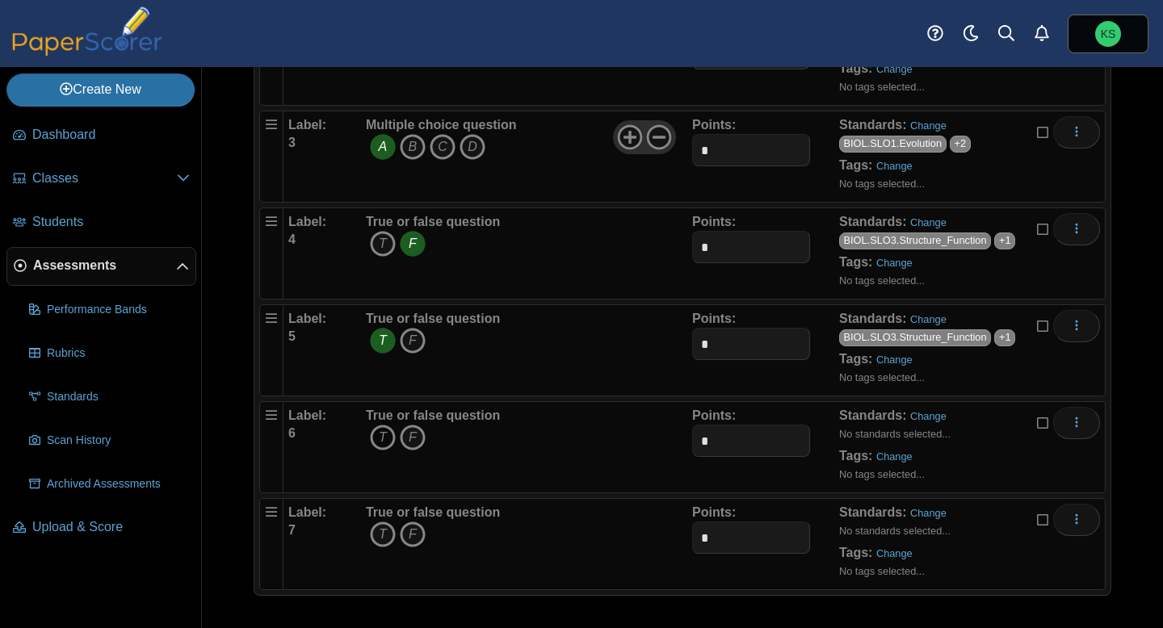
click at [380, 442] on icon "T" at bounding box center [383, 438] width 26 height 26
click at [914, 418] on link "Change" at bounding box center [928, 416] width 36 height 12
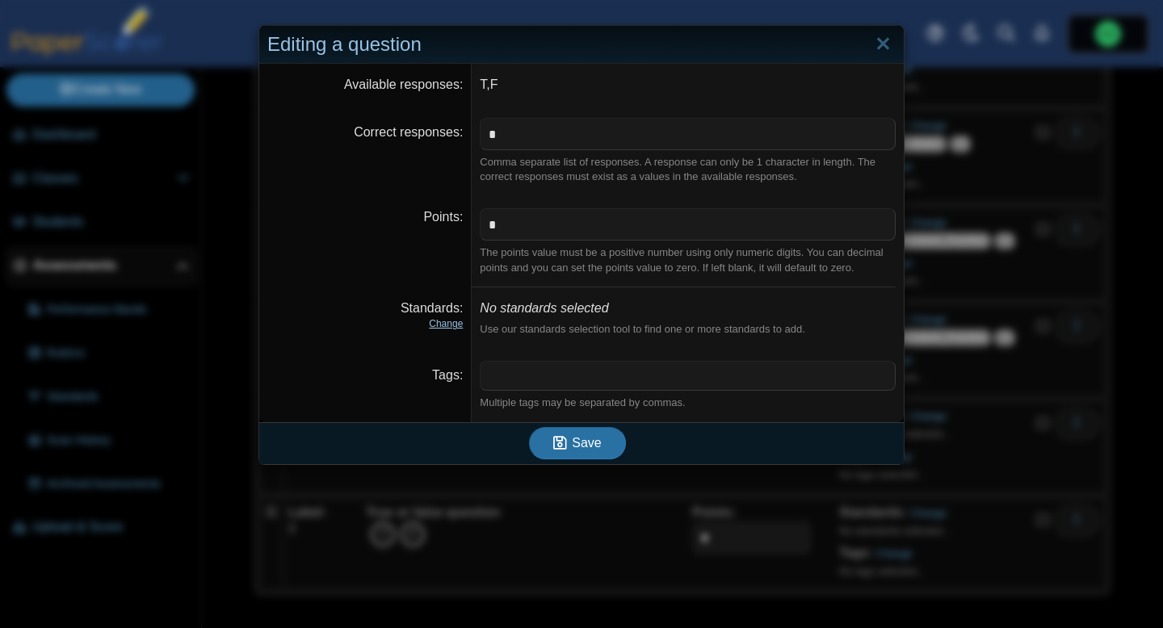
click at [435, 326] on link "Change" at bounding box center [446, 323] width 34 height 11
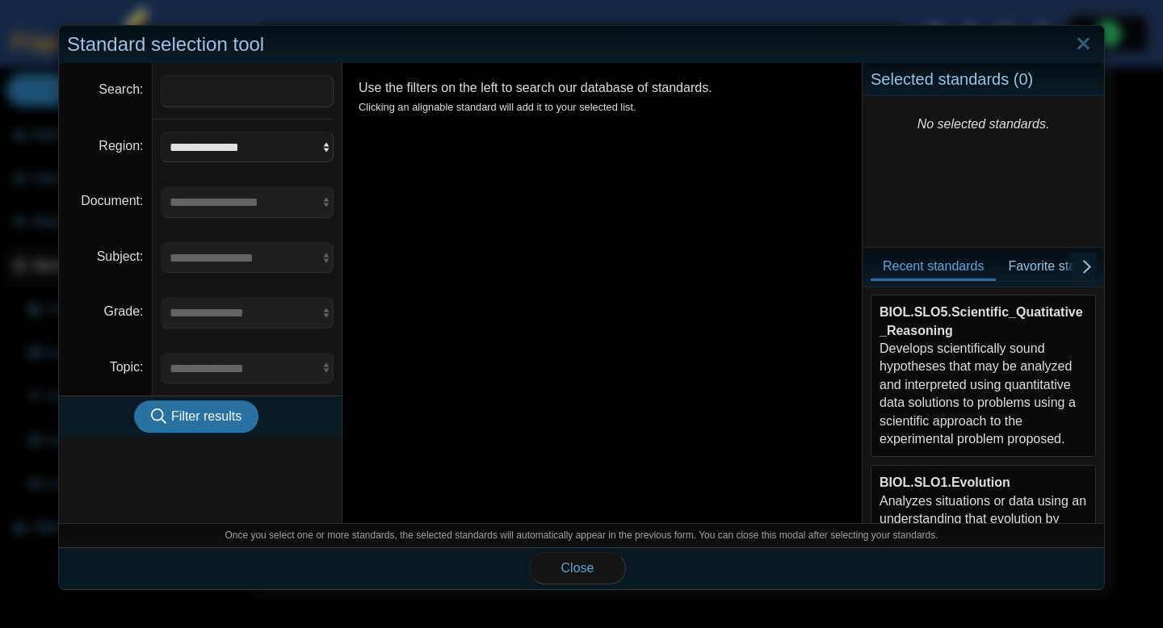
click at [899, 359] on div "BIOL.SLO5.Scientific_Quatitative_Reasoning Develops scientifically sound hypoth…" at bounding box center [984, 376] width 208 height 145
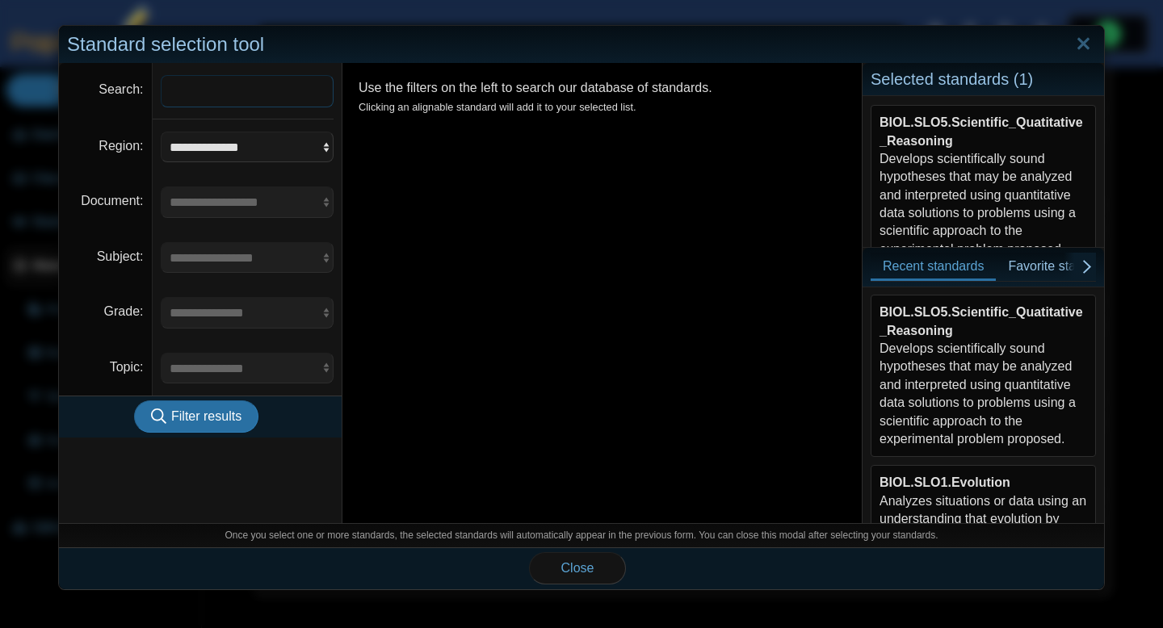
click at [191, 104] on input "Search" at bounding box center [248, 91] width 174 height 32
type input "****"
click at [191, 416] on span "Filter results" at bounding box center [206, 417] width 70 height 14
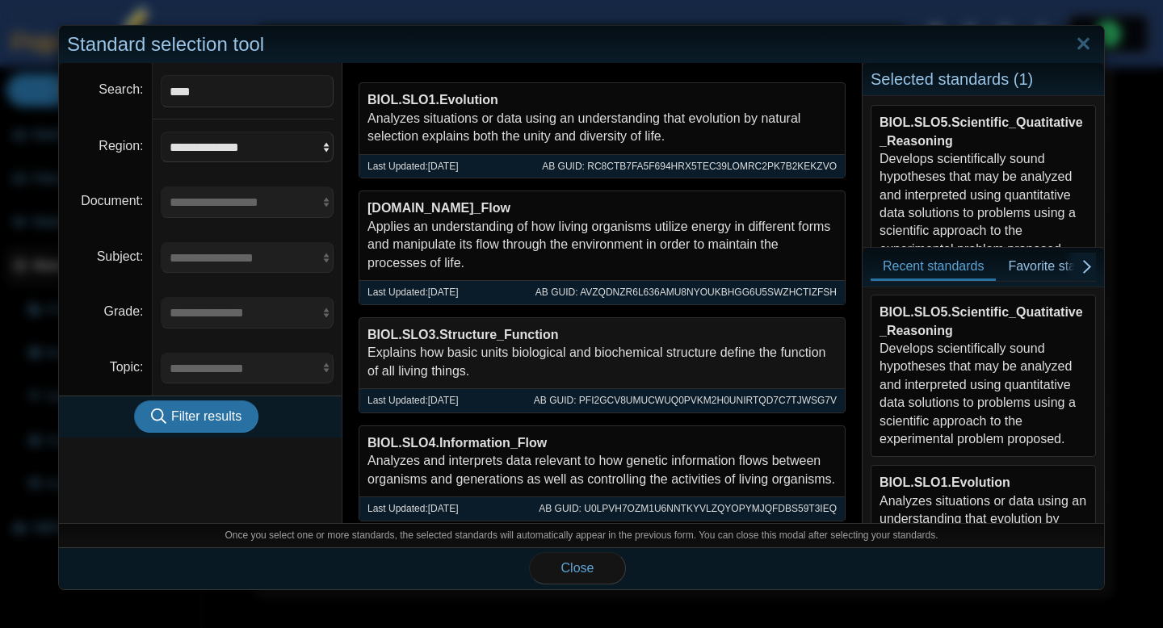
scroll to position [65, 0]
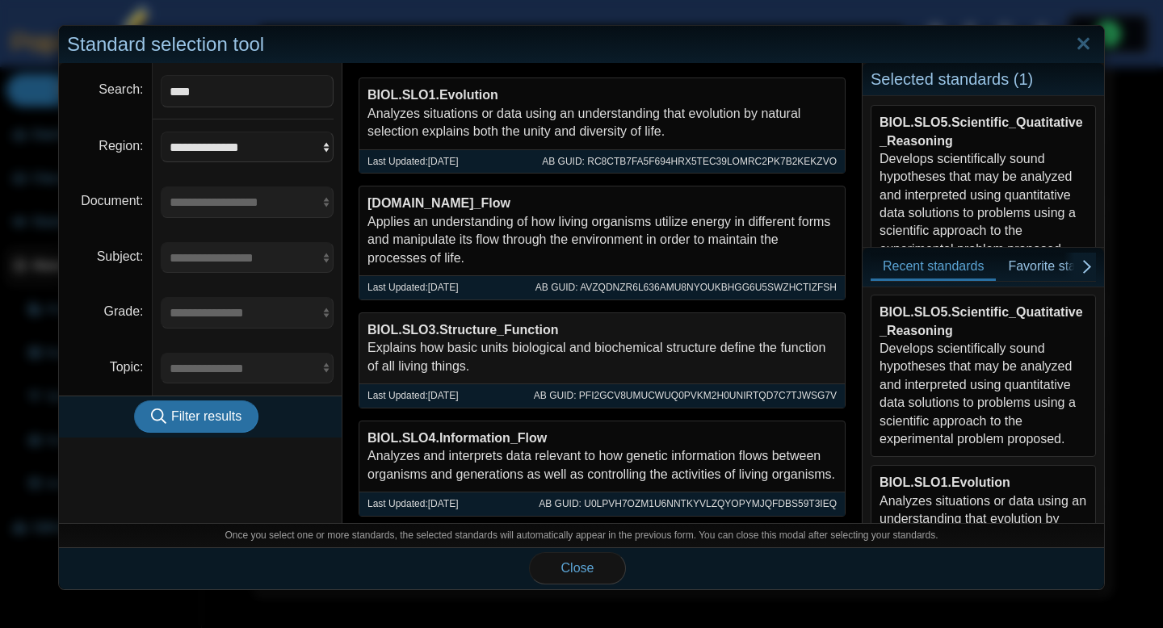
click at [510, 347] on div "BIOL.SLO3.Structure_Function Explains how basic units biological and biochemica…" at bounding box center [601, 348] width 485 height 70
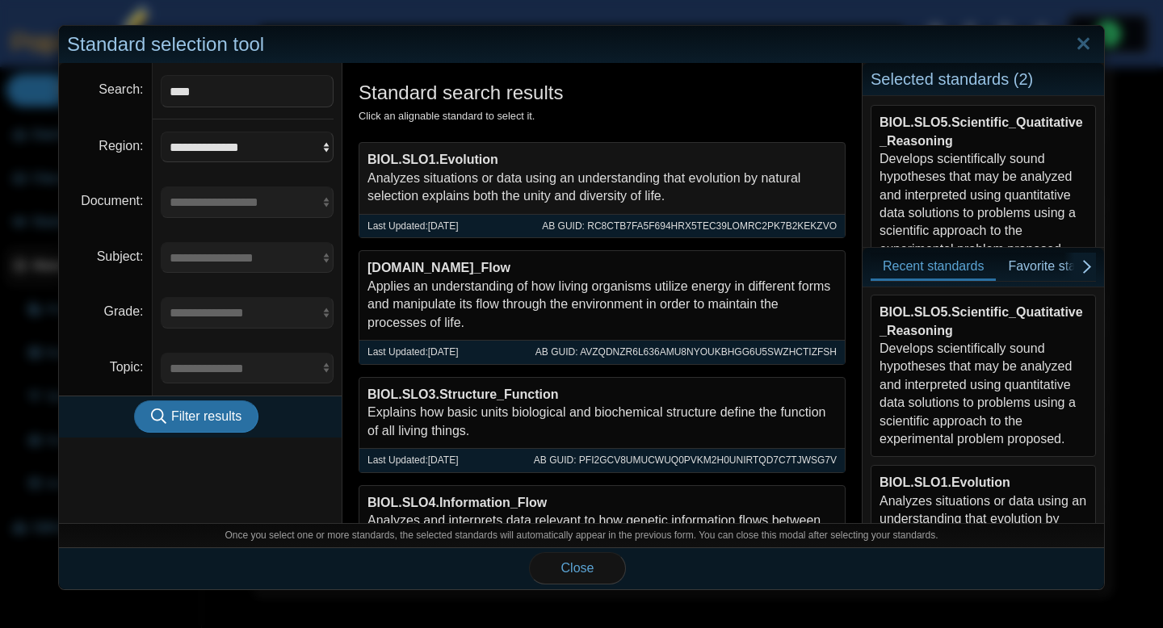
click at [461, 183] on div "BIOL.SLO1.Evolution Analyzes situations or data using an understanding that evo…" at bounding box center [601, 178] width 485 height 70
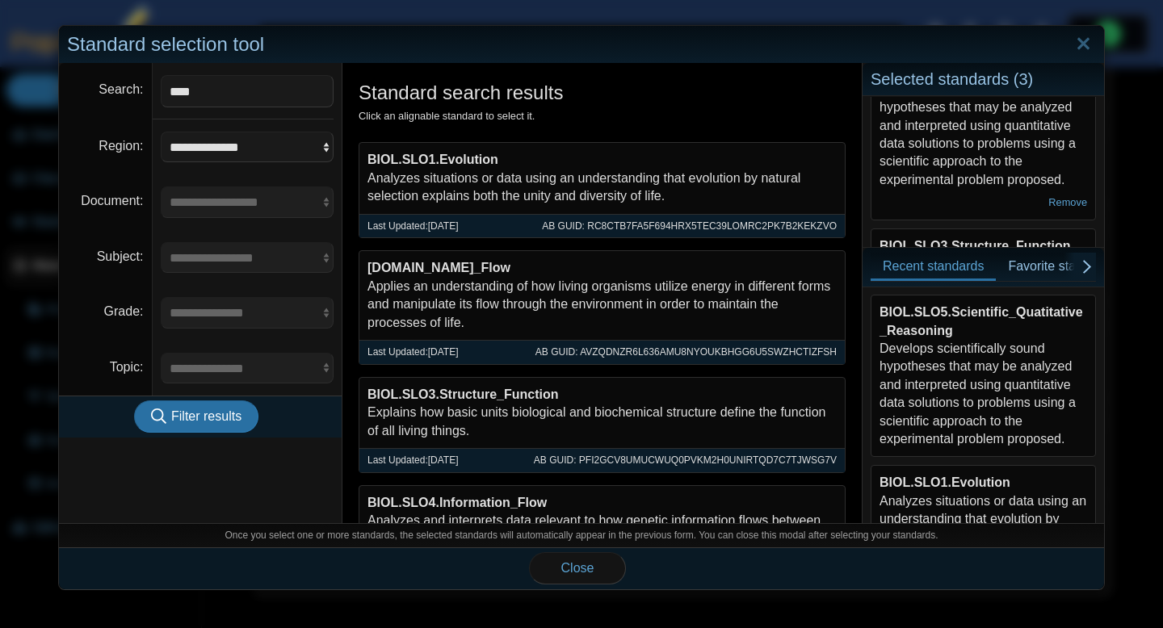
scroll to position [72, 0]
click at [1073, 202] on link "Remove" at bounding box center [1067, 200] width 39 height 12
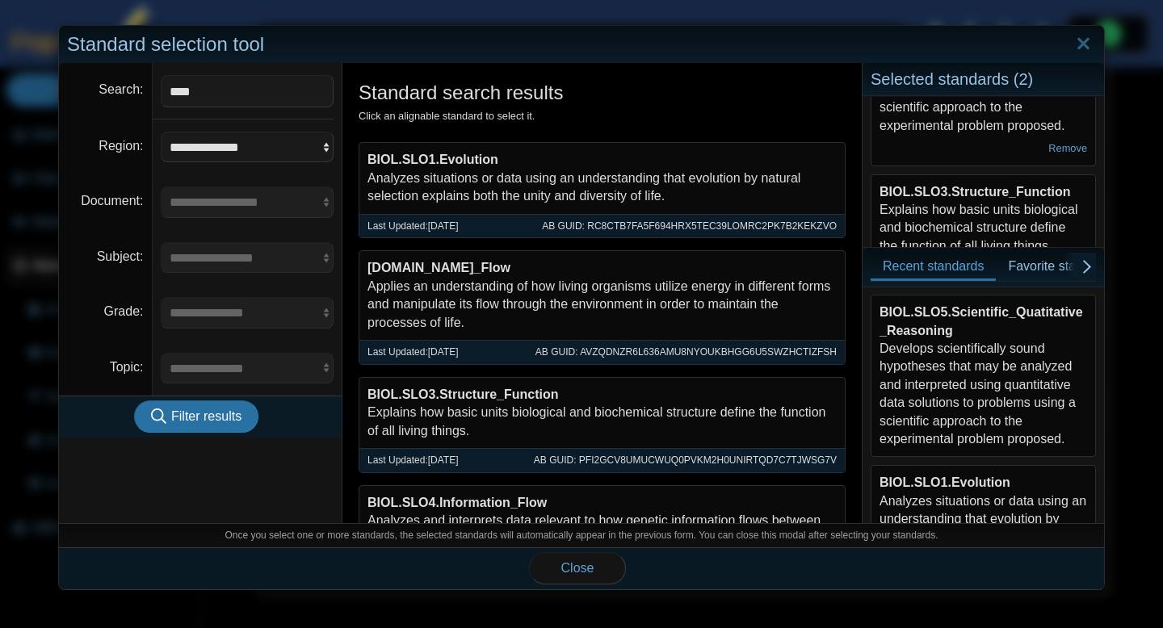
scroll to position [170, 0]
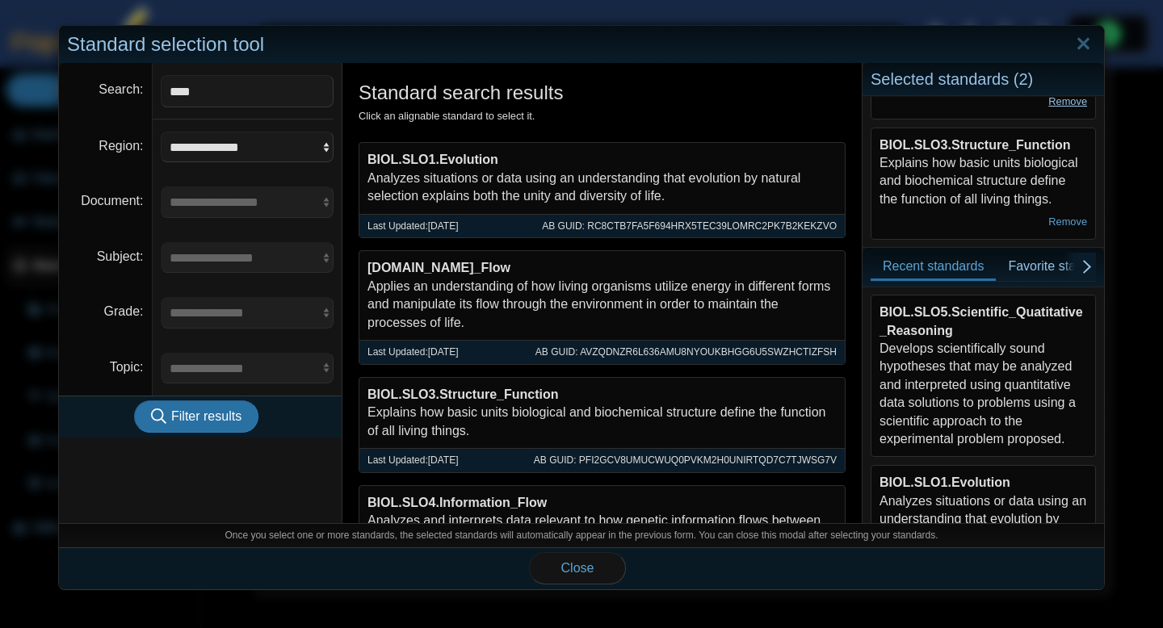
click at [1060, 103] on link "Remove" at bounding box center [1067, 101] width 39 height 12
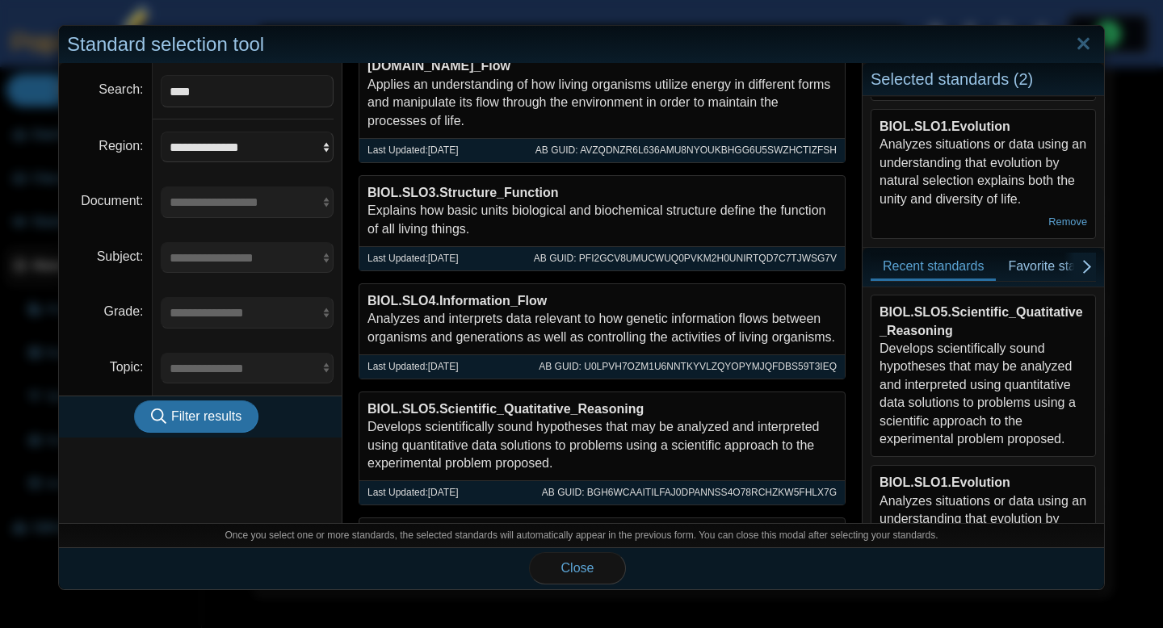
scroll to position [204, 0]
click at [587, 569] on span "Close" at bounding box center [577, 568] width 33 height 14
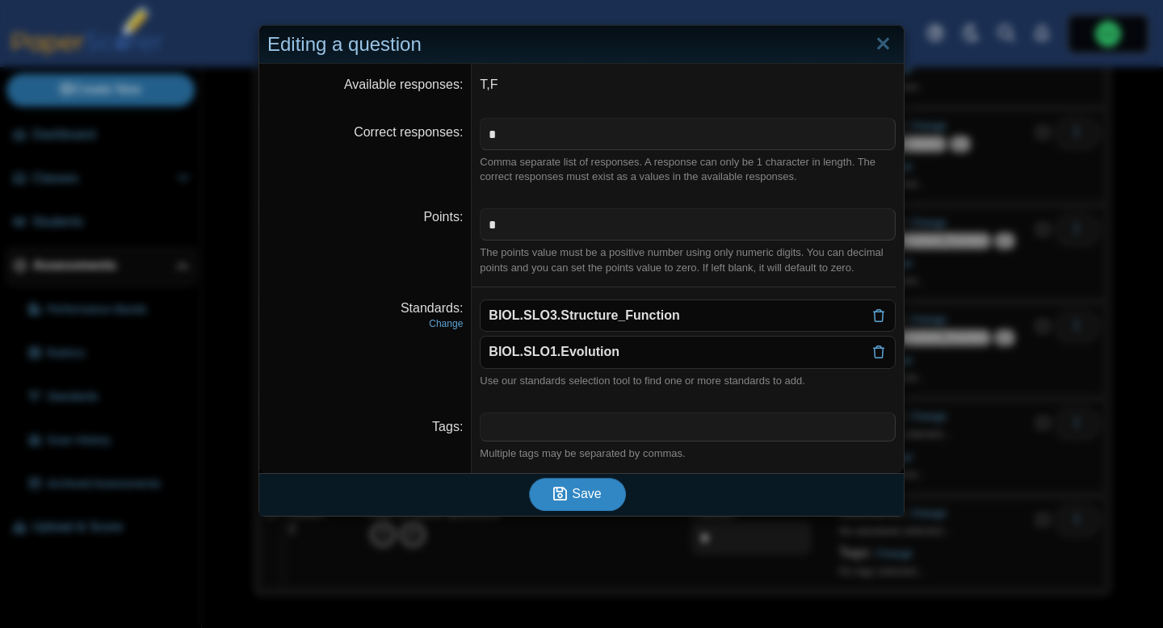
click at [586, 497] on span "Save" at bounding box center [586, 494] width 29 height 14
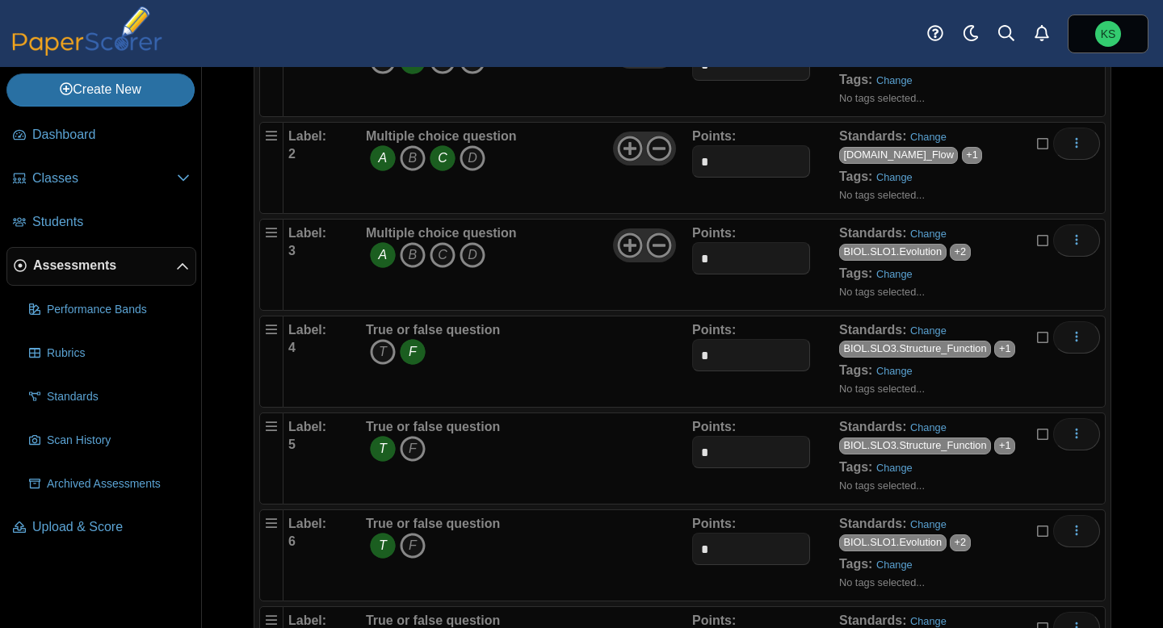
scroll to position [314, 0]
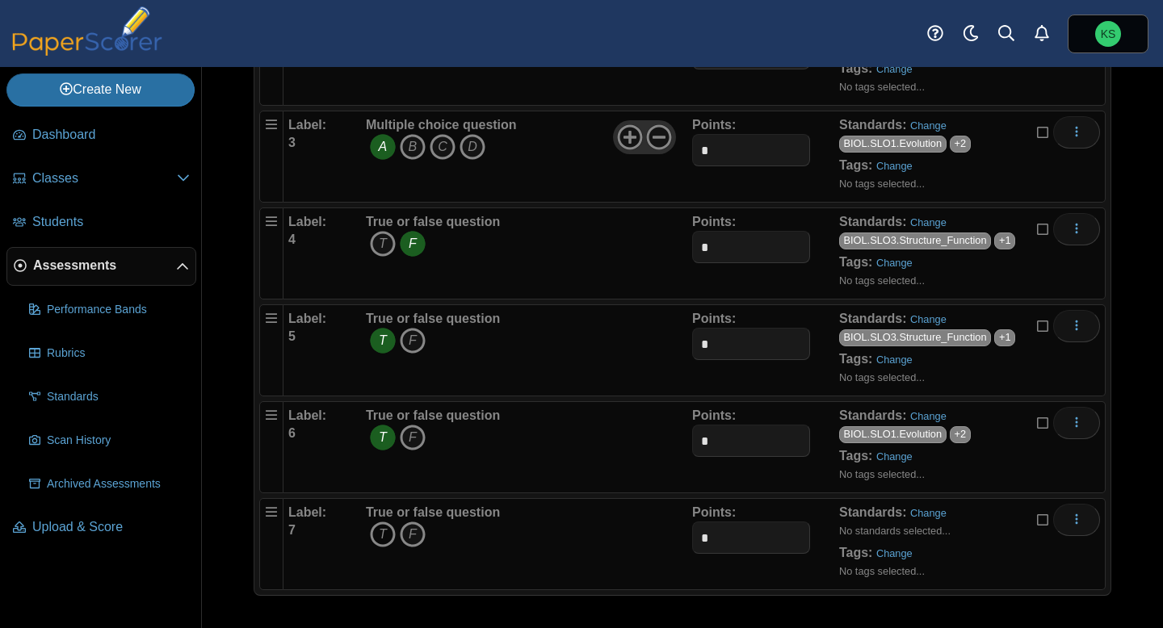
click at [376, 538] on icon "T" at bounding box center [383, 535] width 26 height 26
click at [939, 515] on link "Change" at bounding box center [928, 513] width 36 height 12
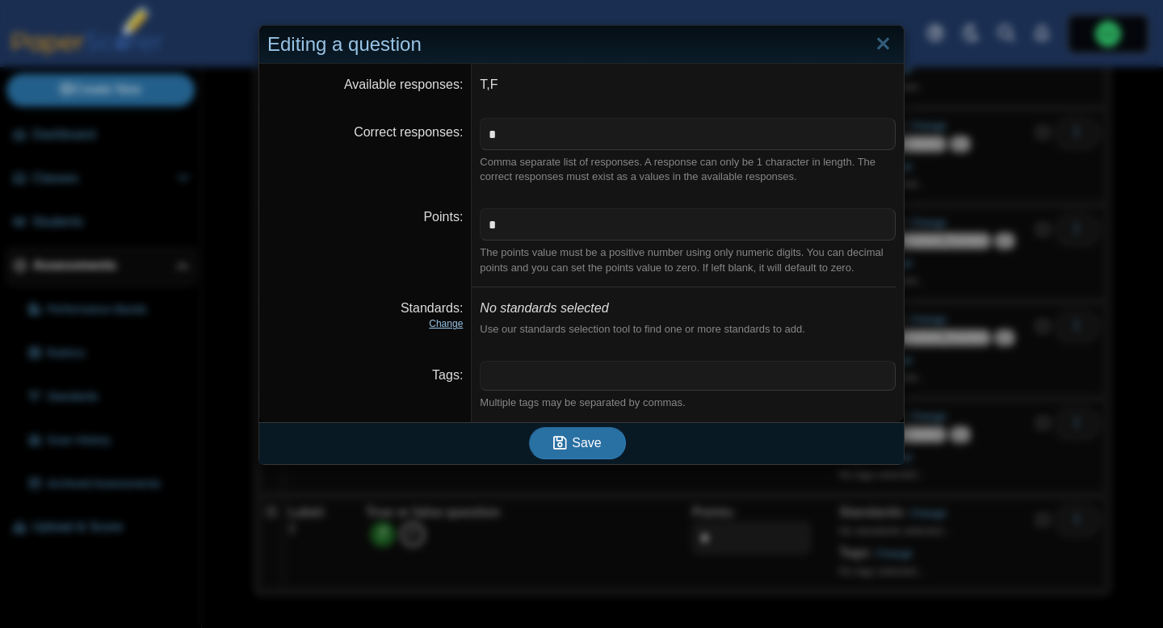
click at [451, 326] on link "Change" at bounding box center [446, 323] width 34 height 11
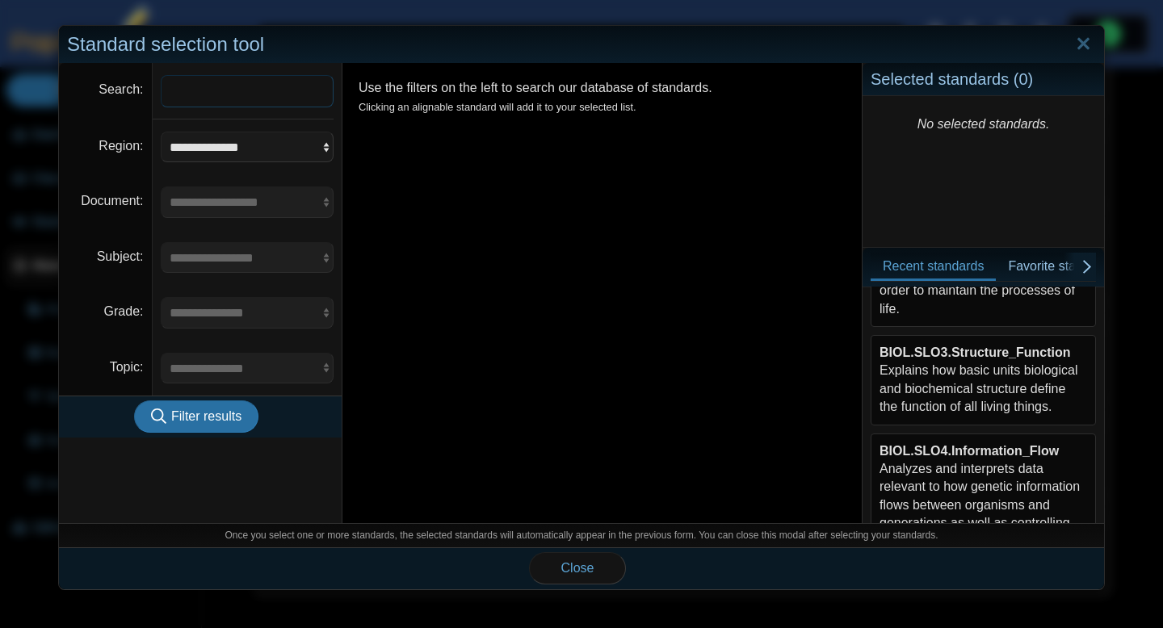
scroll to position [415, 0]
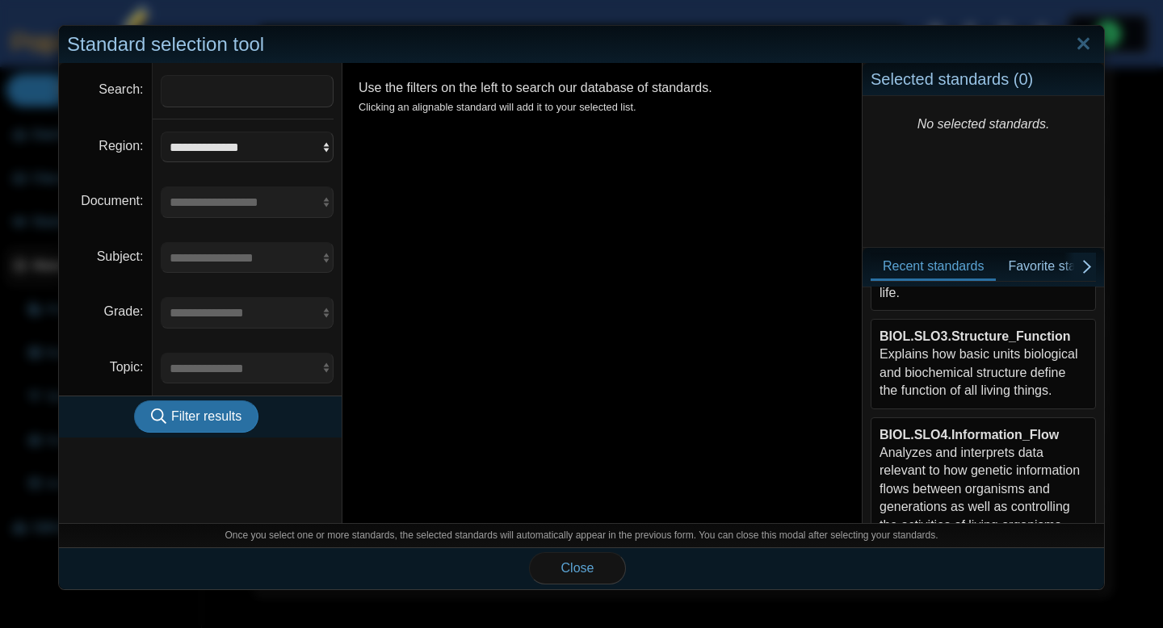
click at [973, 372] on div "BIOL.SLO3.Structure_Function Explains how basic units biological and biochemica…" at bounding box center [984, 364] width 208 height 73
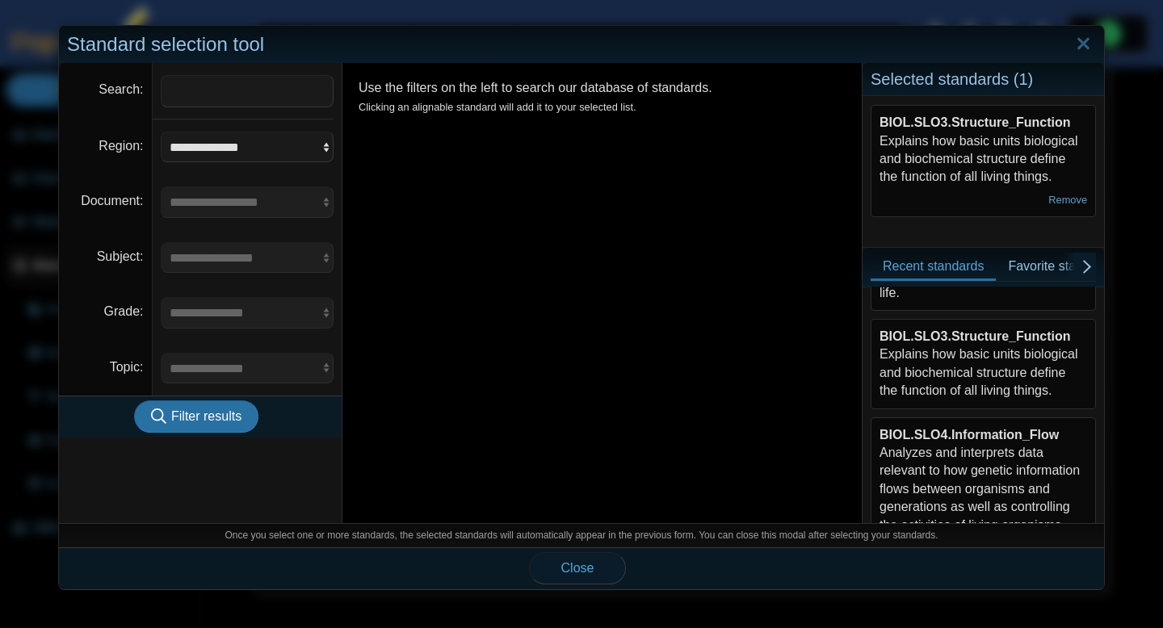
click at [597, 574] on button "Close" at bounding box center [577, 569] width 97 height 32
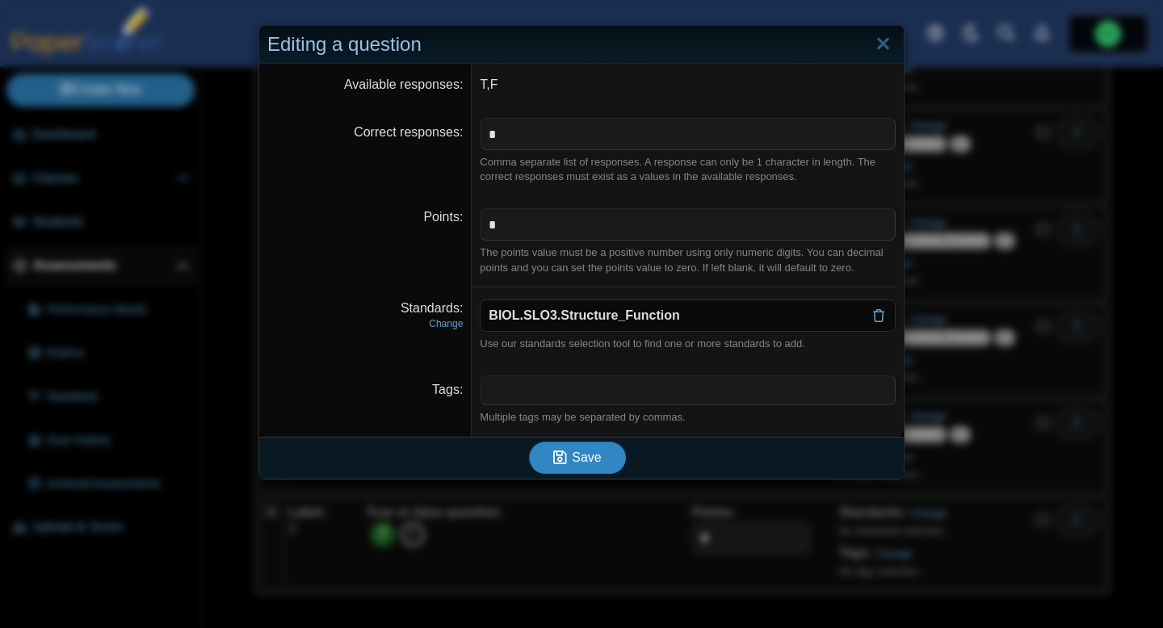
click at [596, 448] on button "Save" at bounding box center [577, 458] width 97 height 32
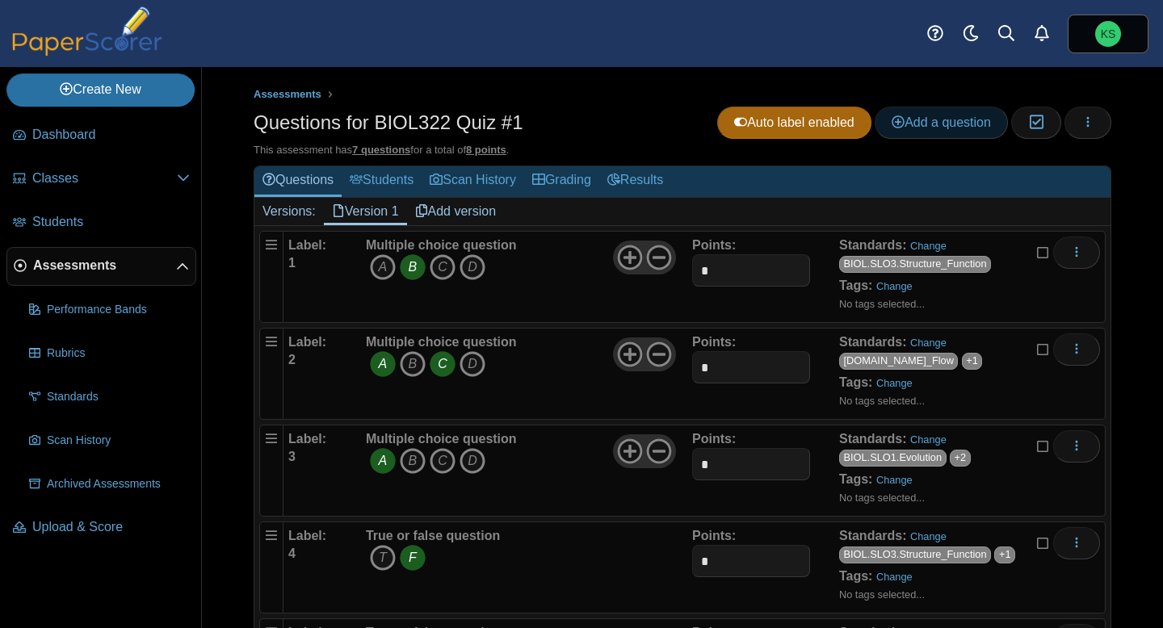
click at [964, 129] on link "Add a question" at bounding box center [941, 123] width 133 height 32
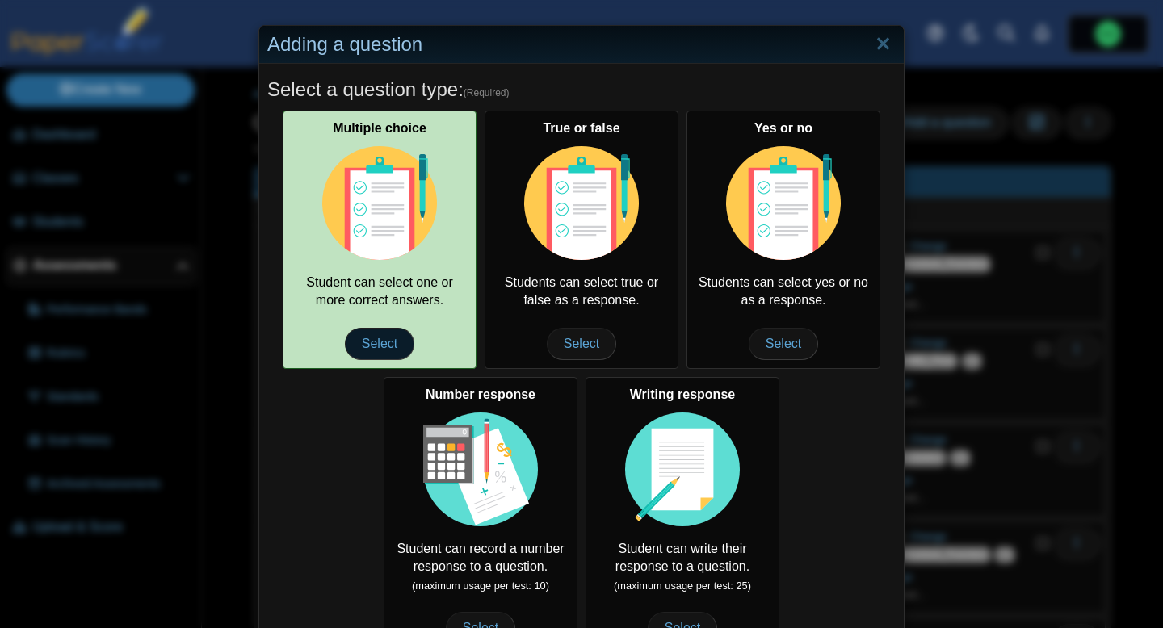
click at [397, 338] on span "Select" at bounding box center [379, 344] width 69 height 32
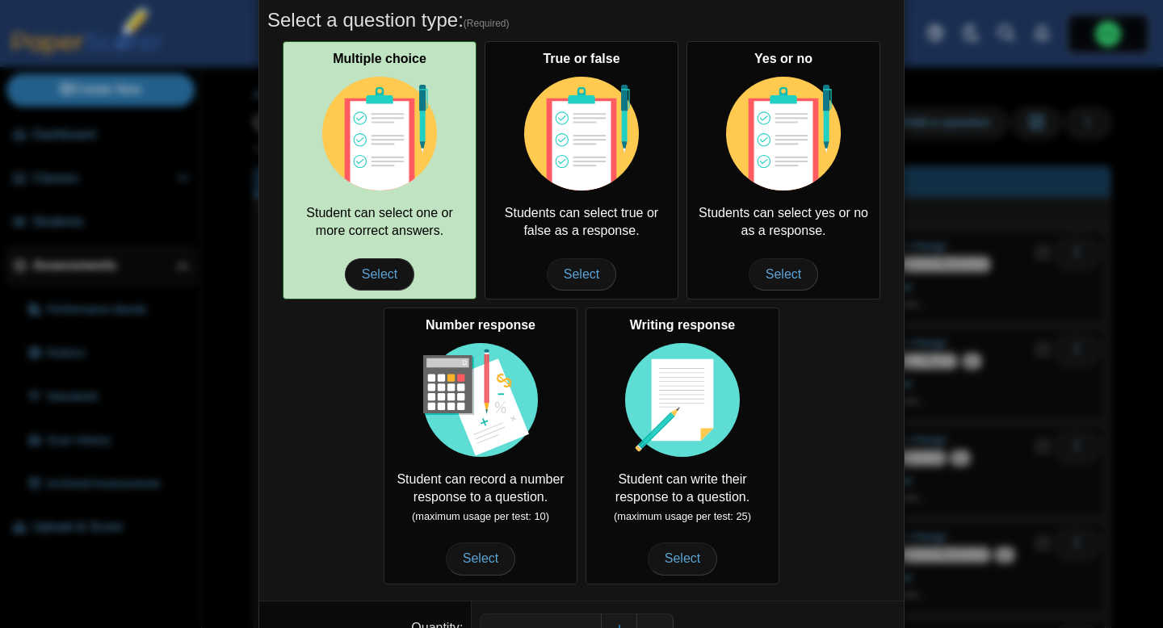
scroll to position [185, 0]
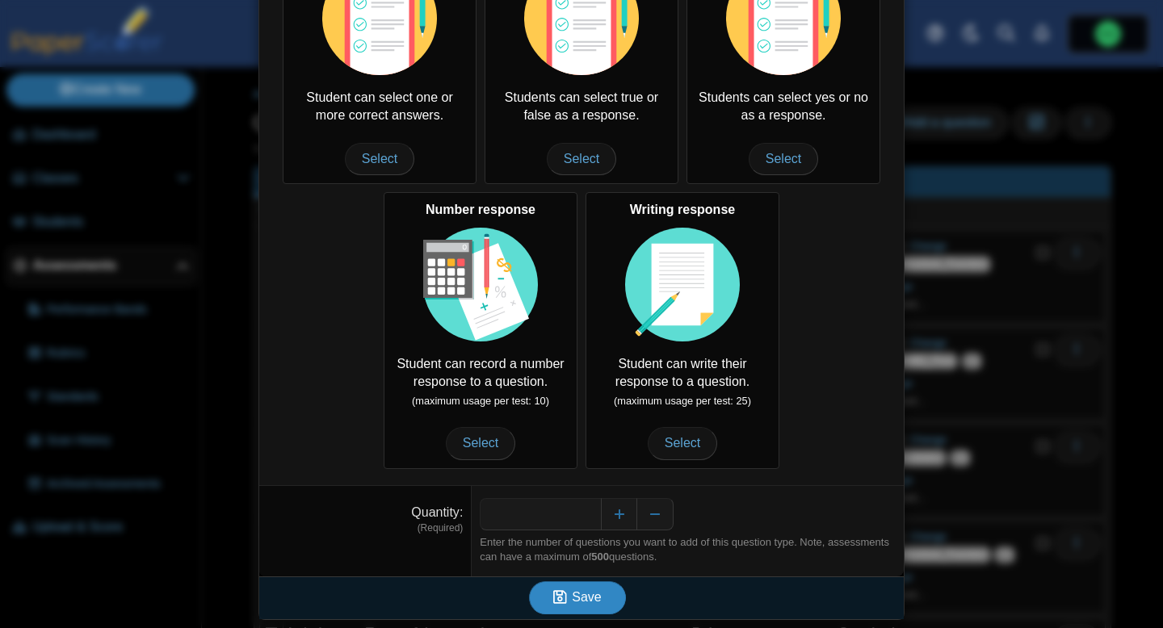
click at [565, 598] on icon "submit" at bounding box center [560, 597] width 14 height 15
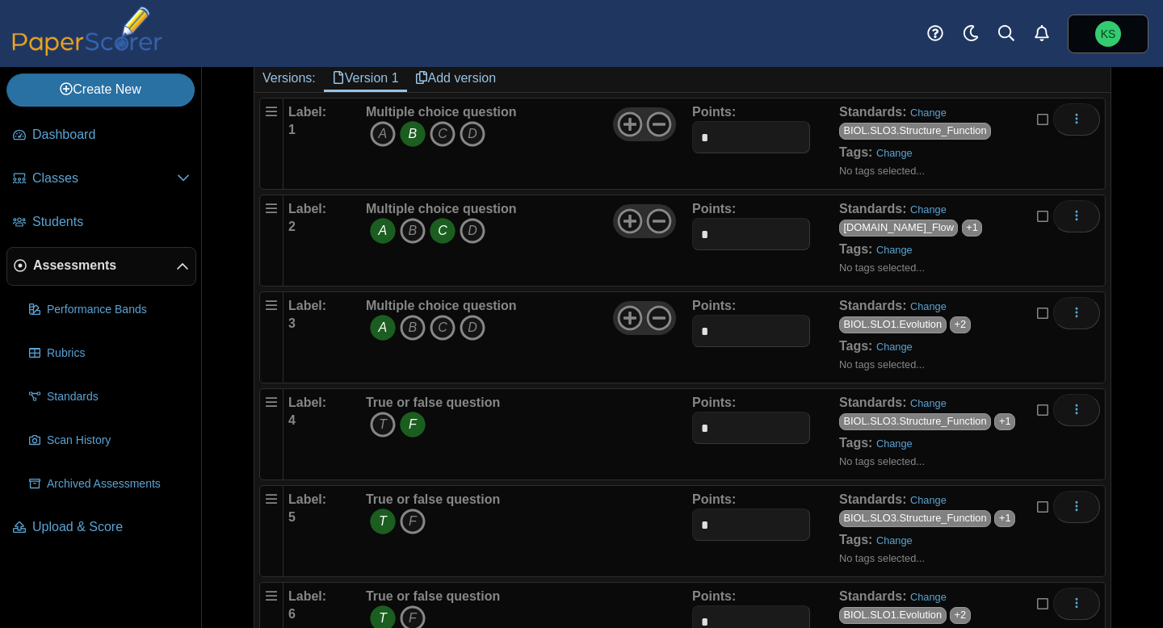
scroll to position [411, 0]
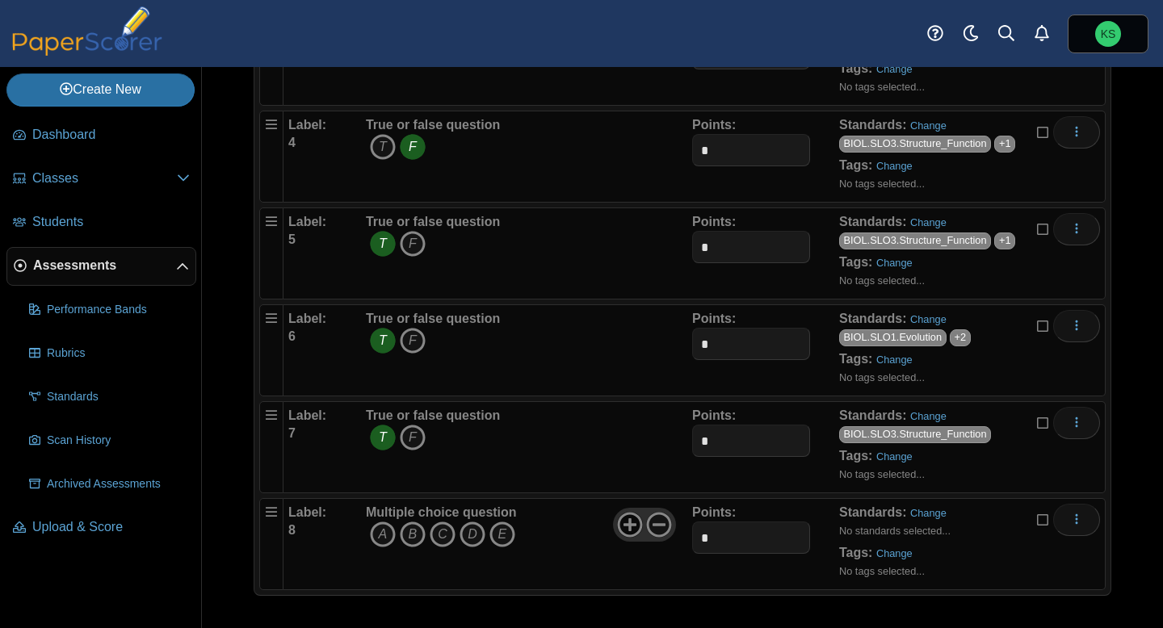
click at [630, 530] on use at bounding box center [629, 525] width 25 height 25
click at [380, 538] on icon "A" at bounding box center [383, 535] width 26 height 26
click at [405, 539] on icon "B" at bounding box center [413, 535] width 26 height 26
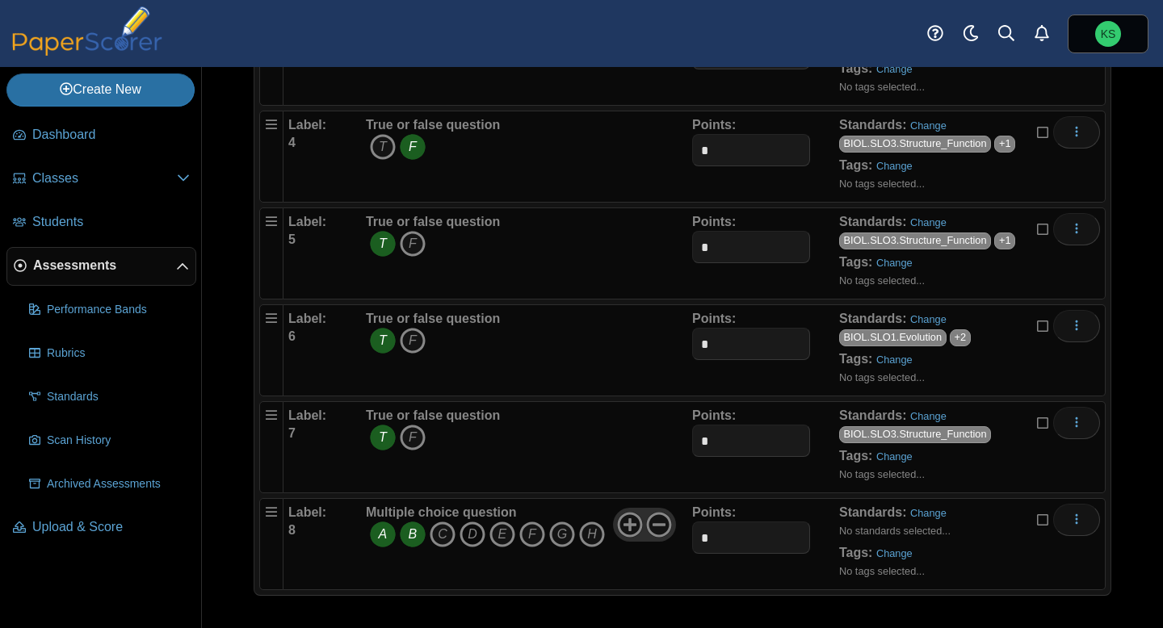
click at [481, 540] on icon "D" at bounding box center [473, 535] width 26 height 26
click at [553, 540] on icon "G" at bounding box center [562, 535] width 26 height 26
click at [734, 537] on input "*" at bounding box center [750, 538] width 117 height 32
type input "*"
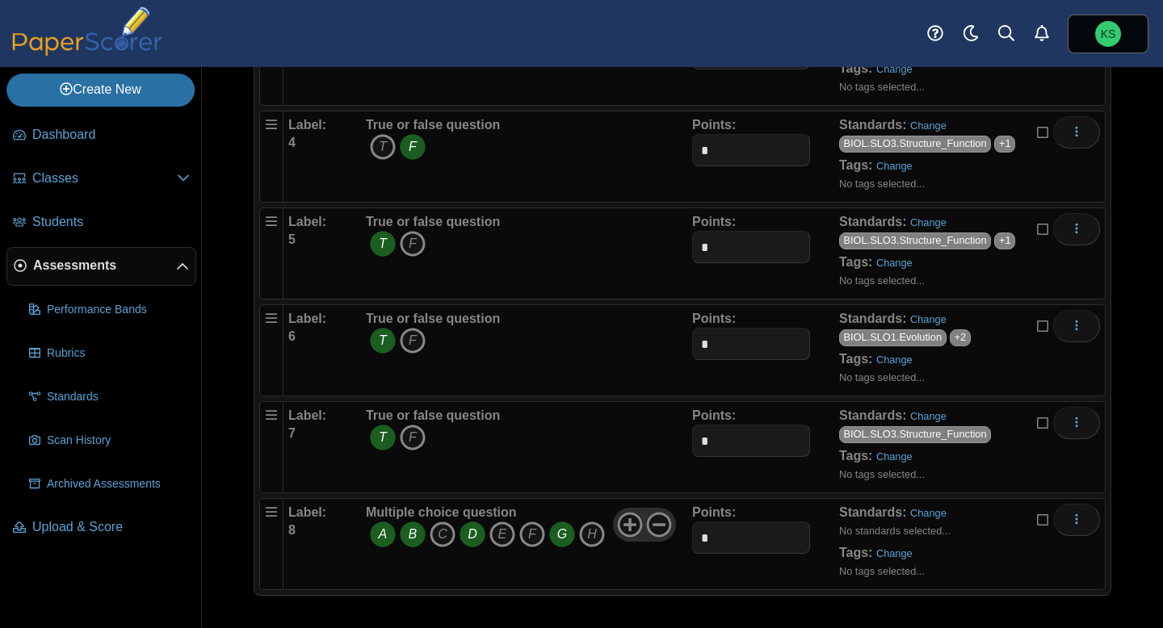
click at [785, 580] on div "Points: *" at bounding box center [765, 544] width 147 height 81
click at [928, 512] on link "Change" at bounding box center [928, 513] width 36 height 12
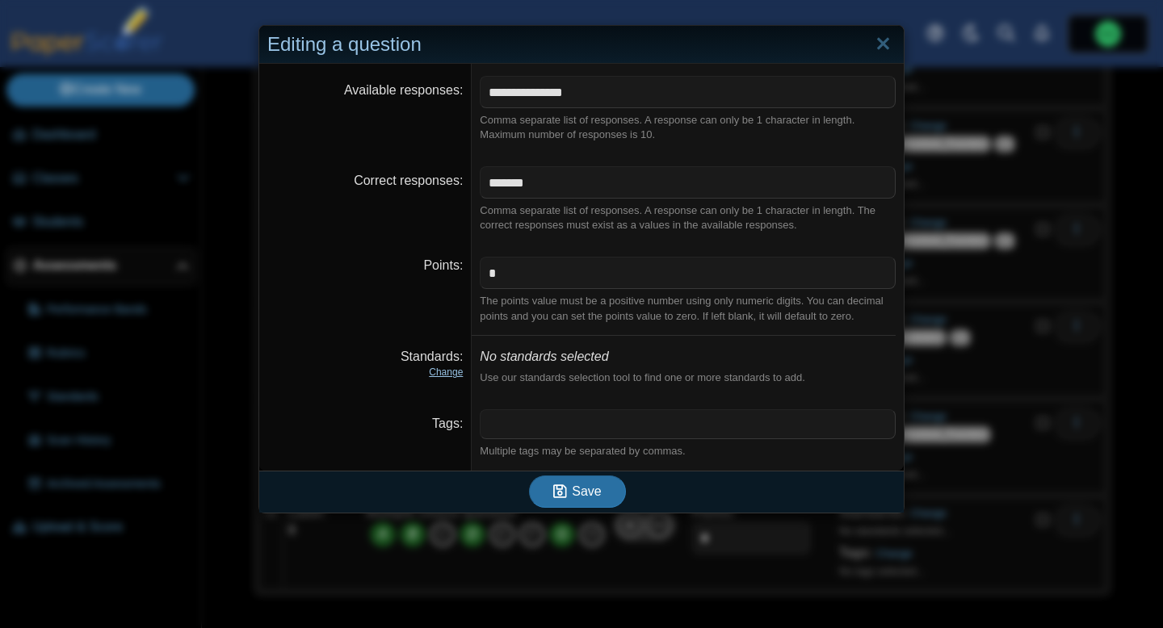
click at [439, 370] on link "Change" at bounding box center [446, 372] width 34 height 11
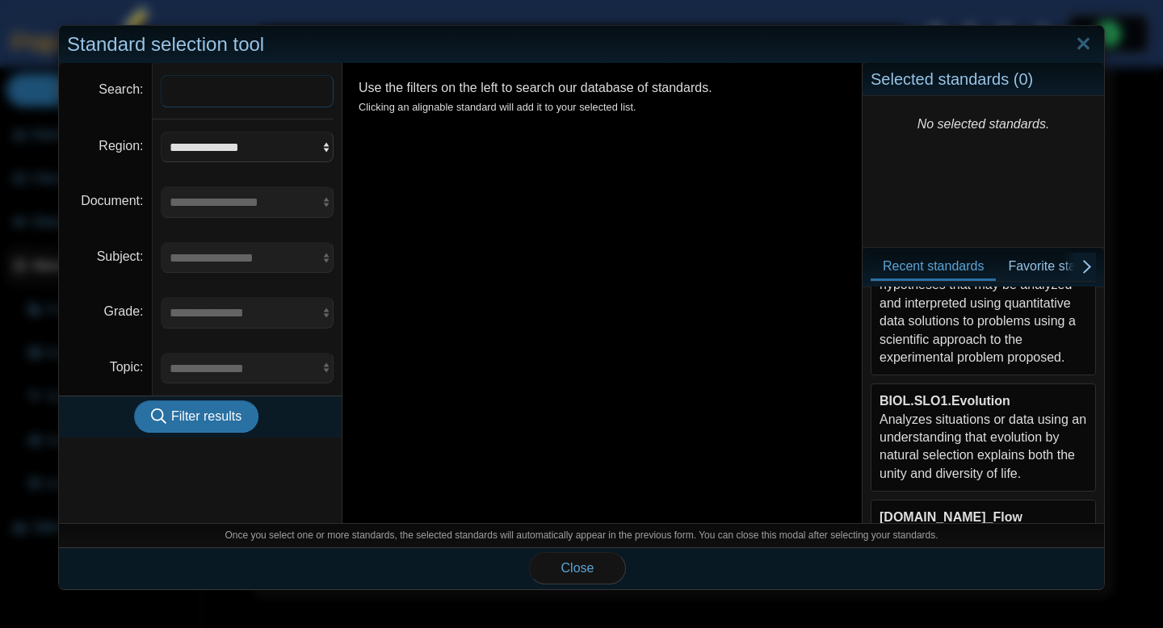
scroll to position [114, 0]
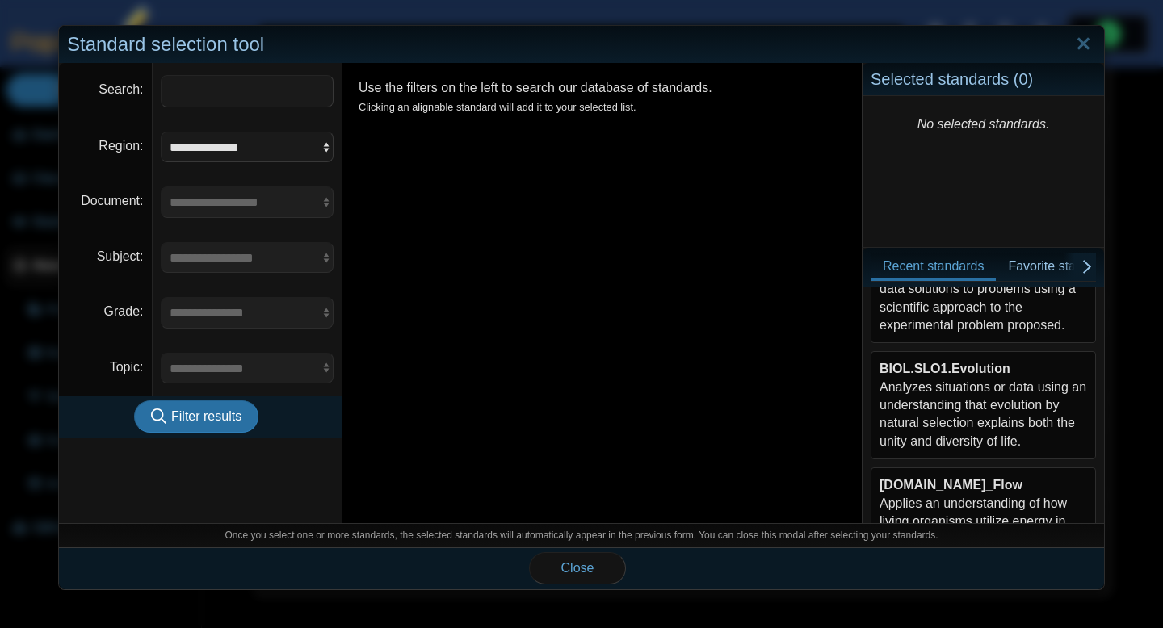
click at [1010, 414] on div "BIOL.SLO1.Evolution Analyzes situations or data using an understanding that evo…" at bounding box center [984, 405] width 208 height 90
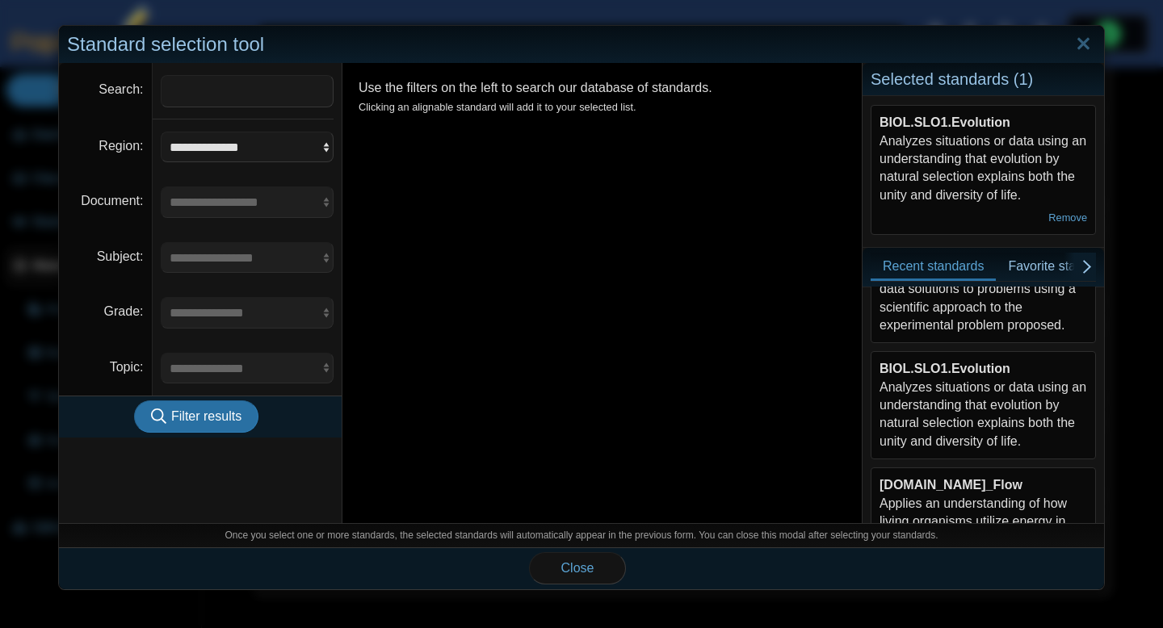
click at [994, 414] on div "BIOL.SLO1.Evolution Analyzes situations or data using an understanding that evo…" at bounding box center [984, 405] width 208 height 90
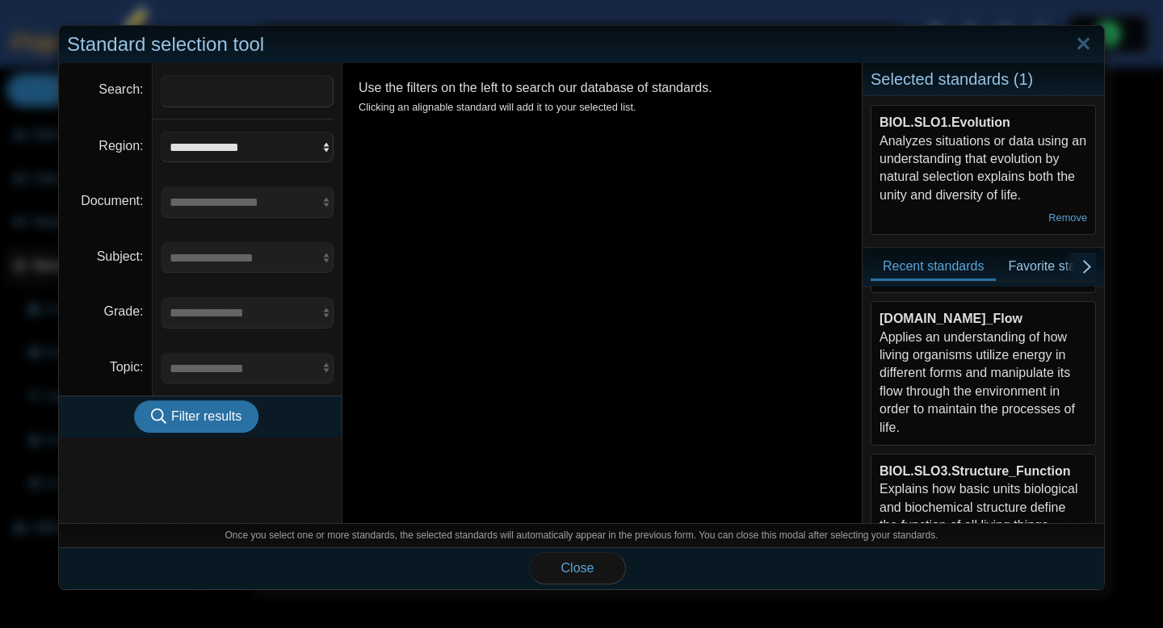
scroll to position [300, 0]
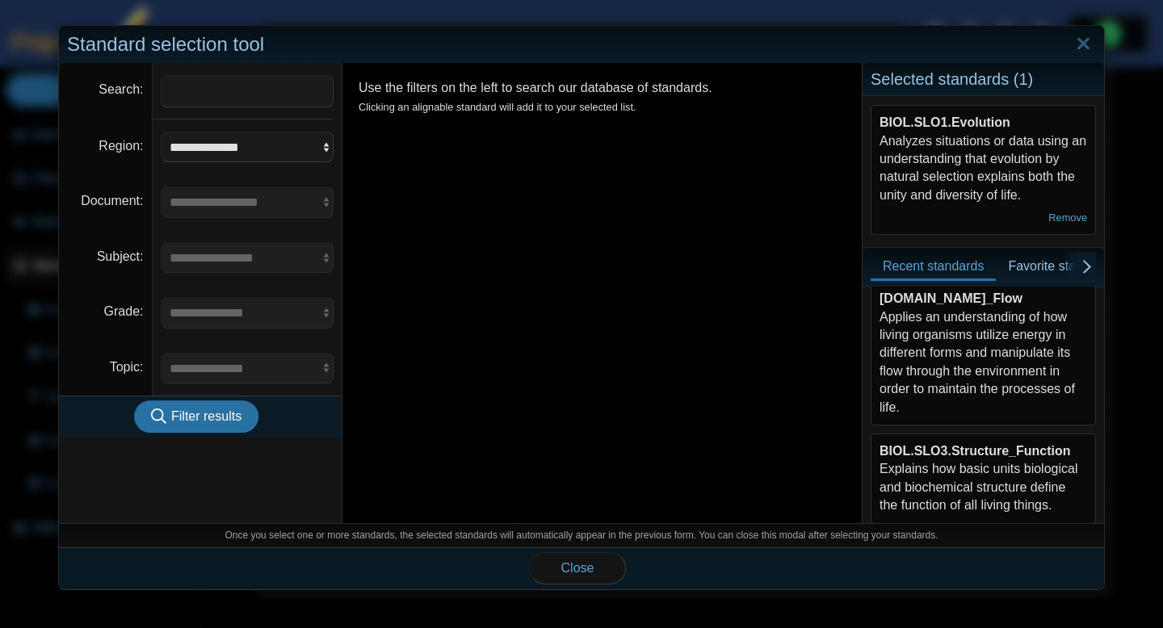
click at [985, 361] on div "BIOL.SLO2.Energy_Flow Applies an understanding of how living organisms utilize …" at bounding box center [984, 353] width 208 height 127
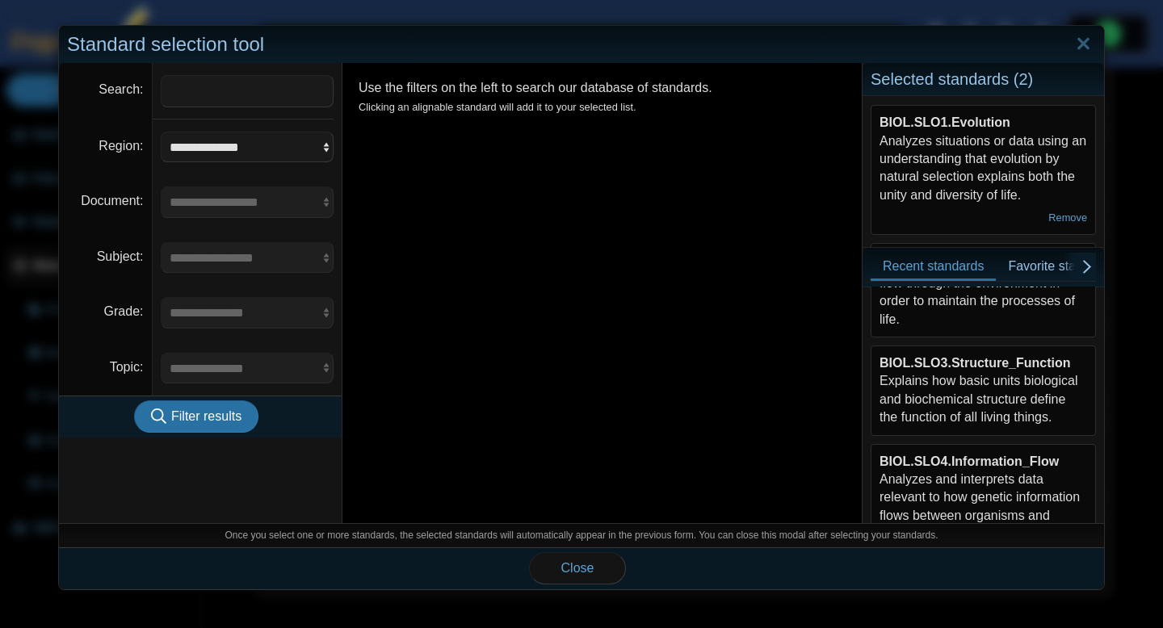
scroll to position [405, 0]
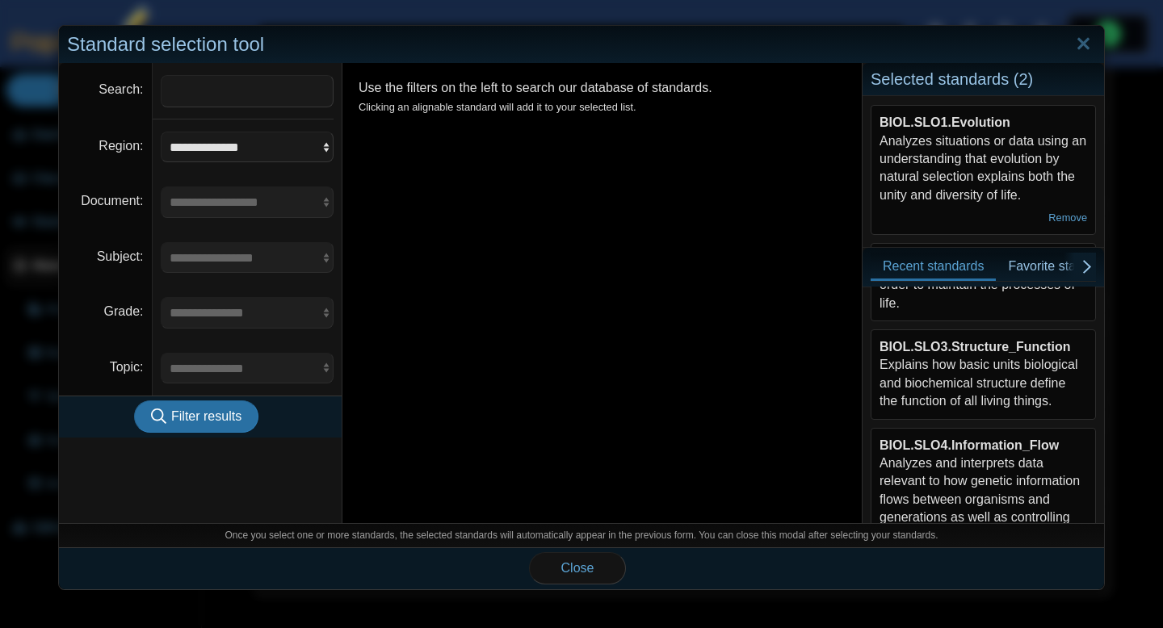
click at [985, 361] on div "BIOL.SLO3.Structure_Function Explains how basic units biological and biochemica…" at bounding box center [984, 374] width 208 height 73
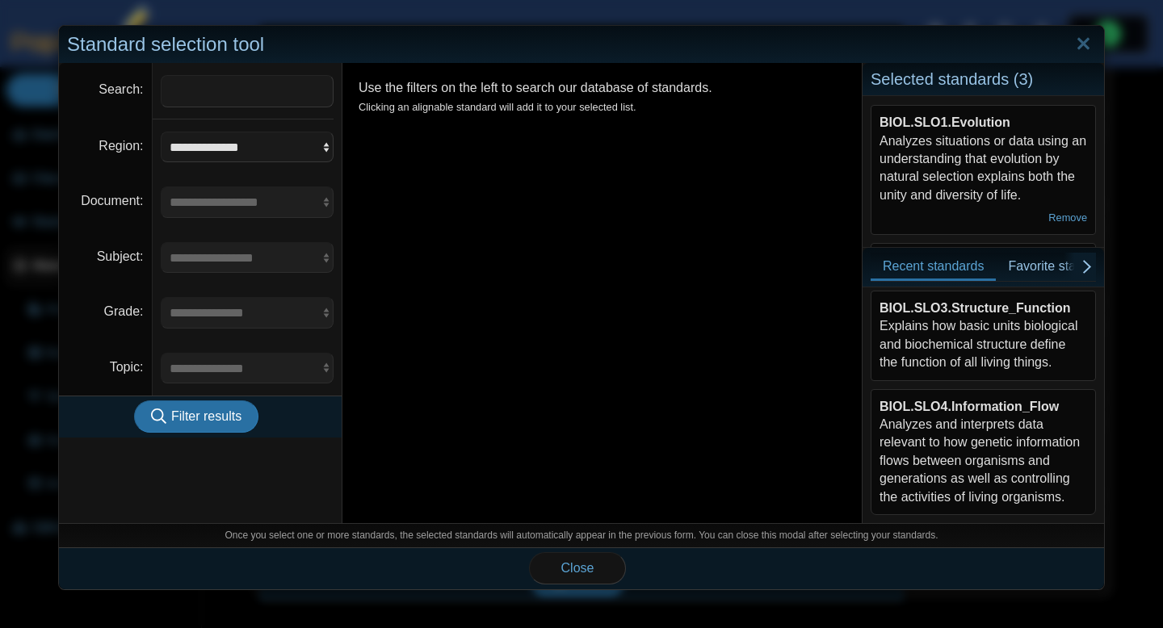
click at [977, 410] on b "BIOL.SLO4.Information_Flow" at bounding box center [969, 407] width 179 height 14
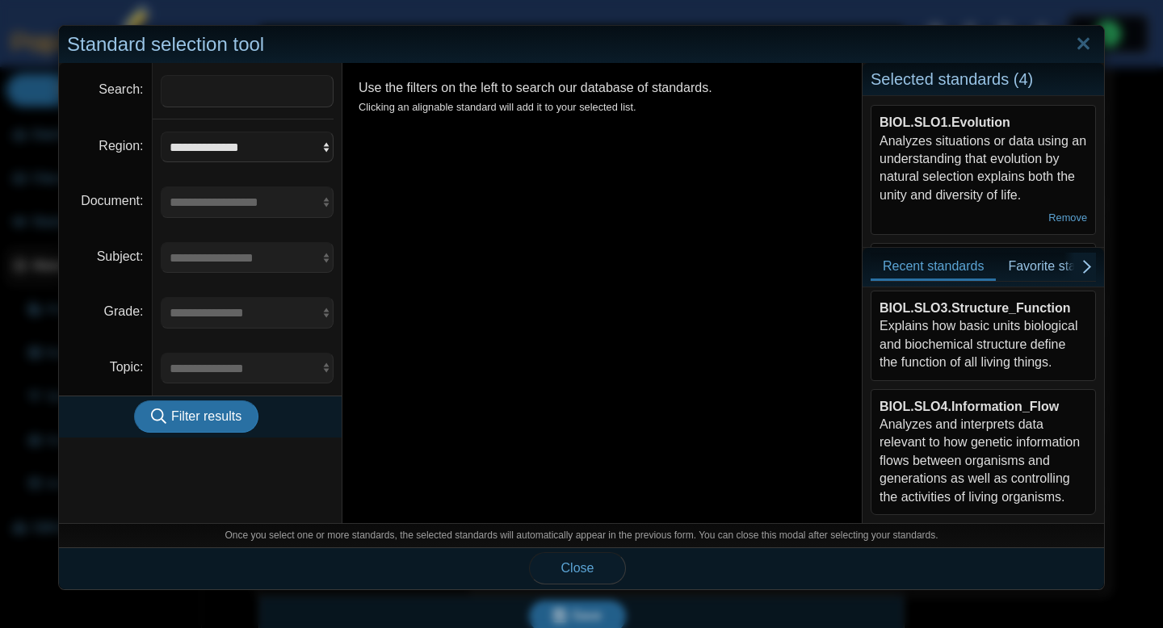
click at [601, 579] on button "Close" at bounding box center [577, 569] width 97 height 32
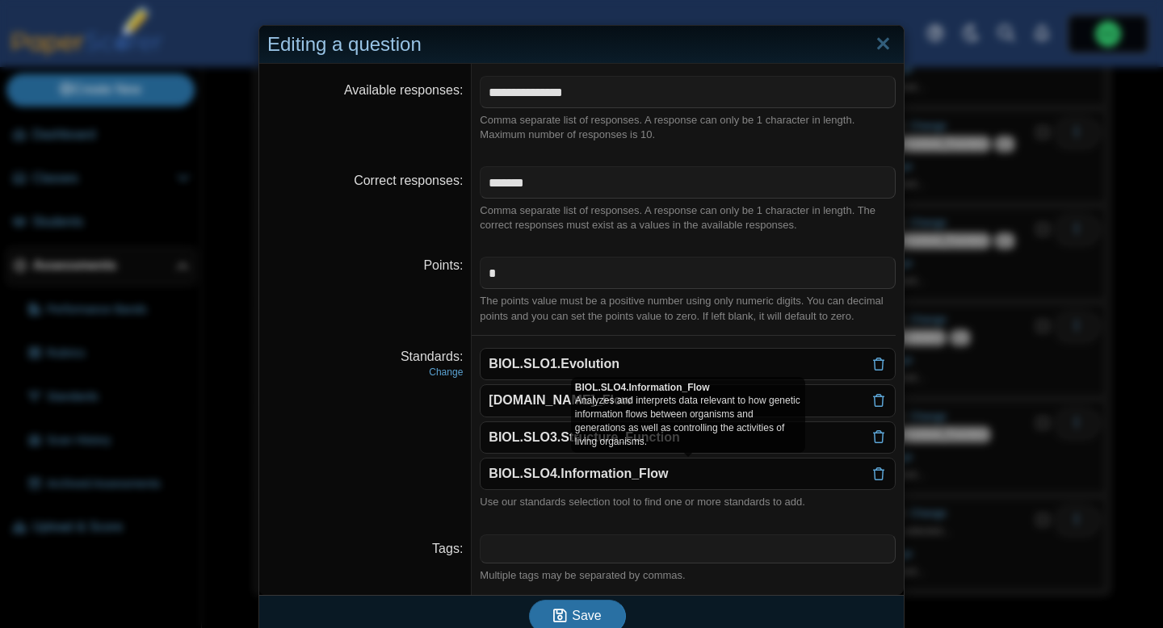
scroll to position [20, 0]
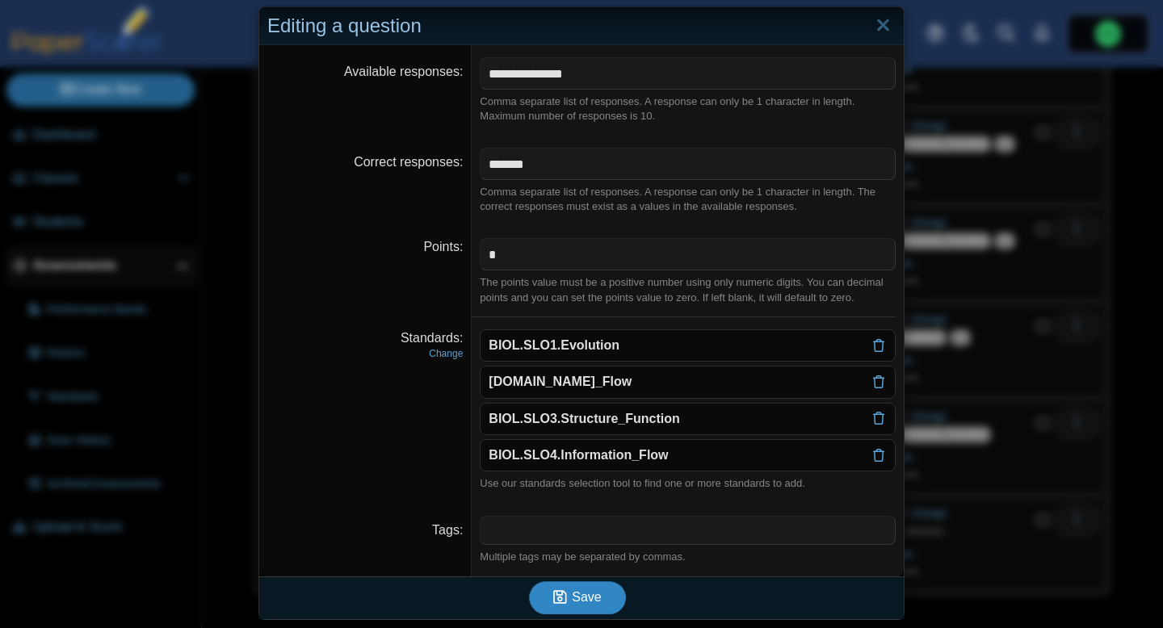
click at [613, 601] on button "Save" at bounding box center [577, 598] width 97 height 32
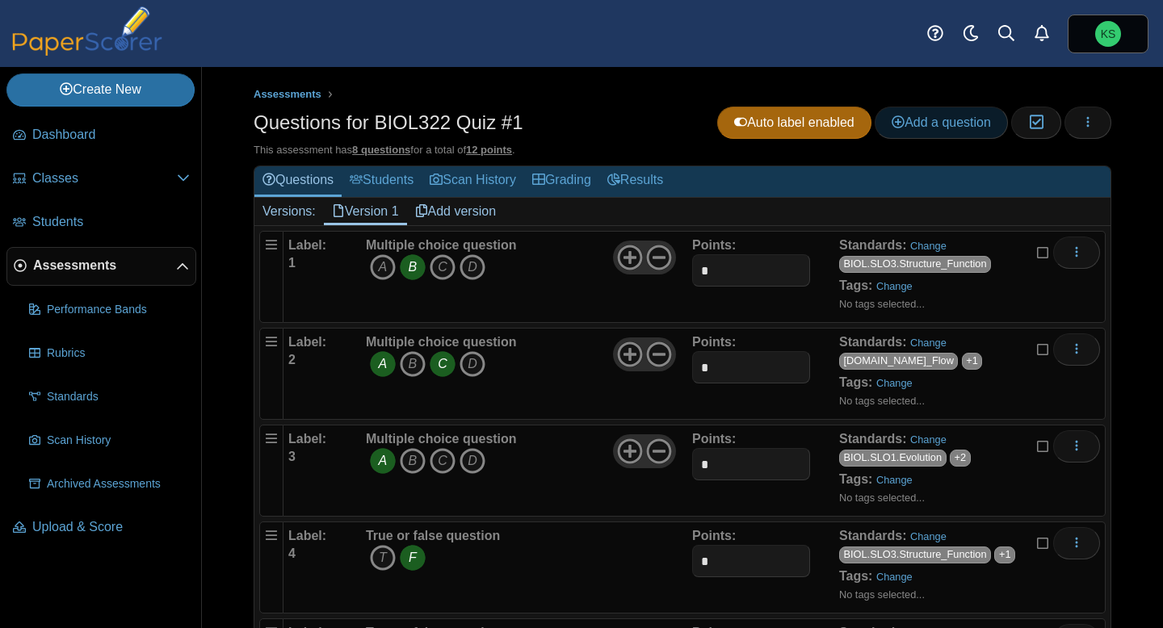
click at [892, 121] on icon at bounding box center [898, 122] width 13 height 13
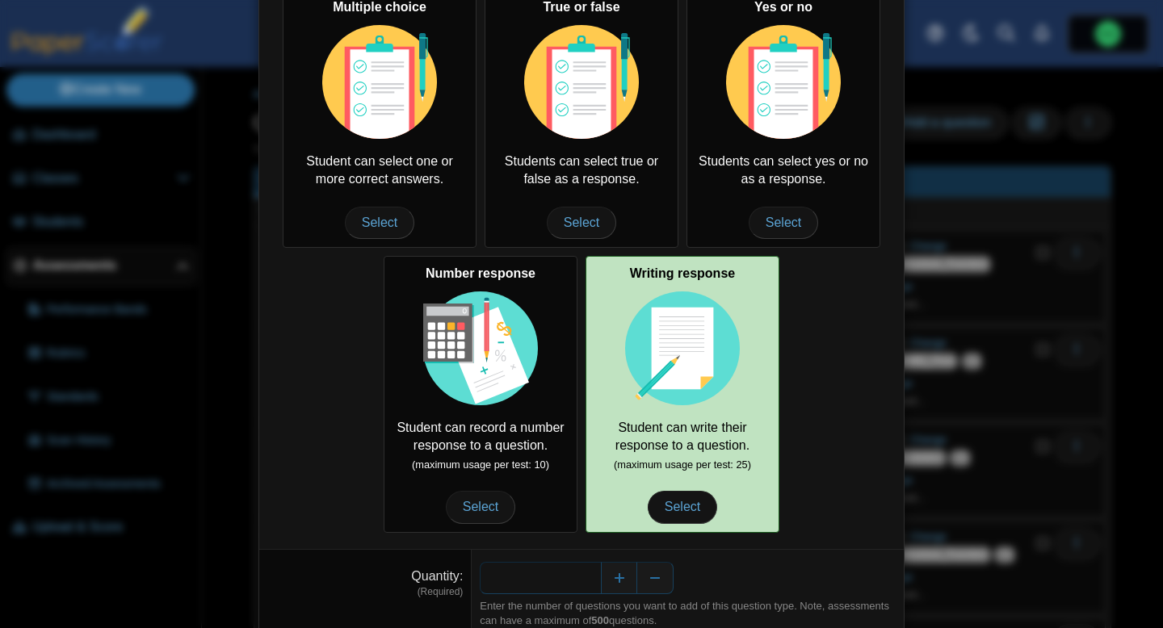
scroll to position [185, 0]
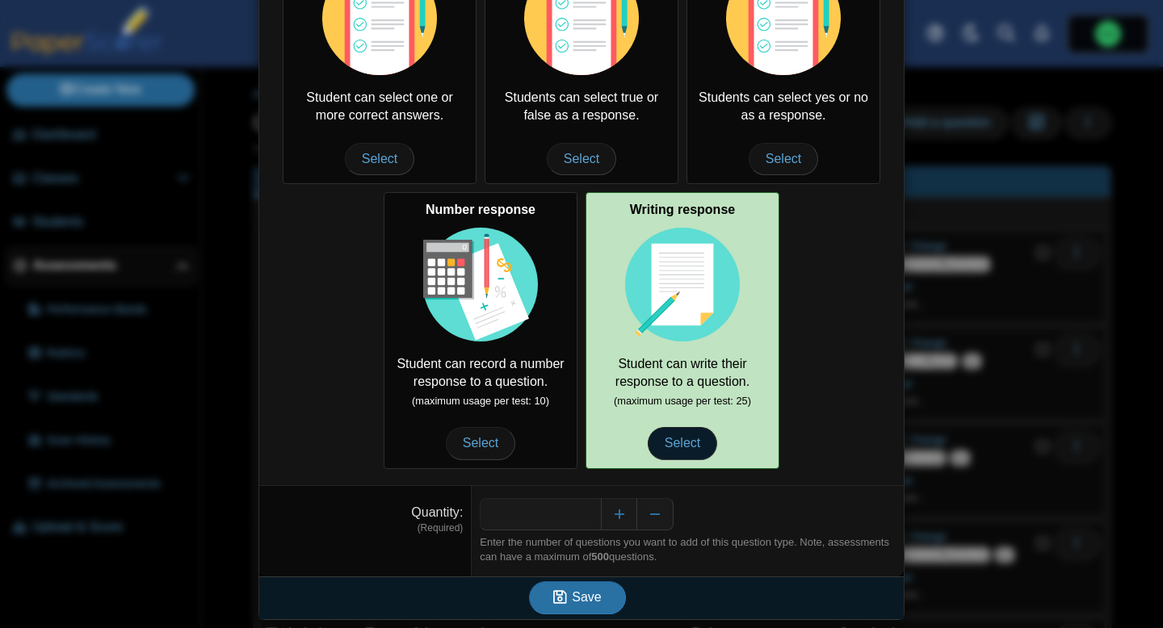
click at [687, 452] on span "Select" at bounding box center [682, 443] width 69 height 32
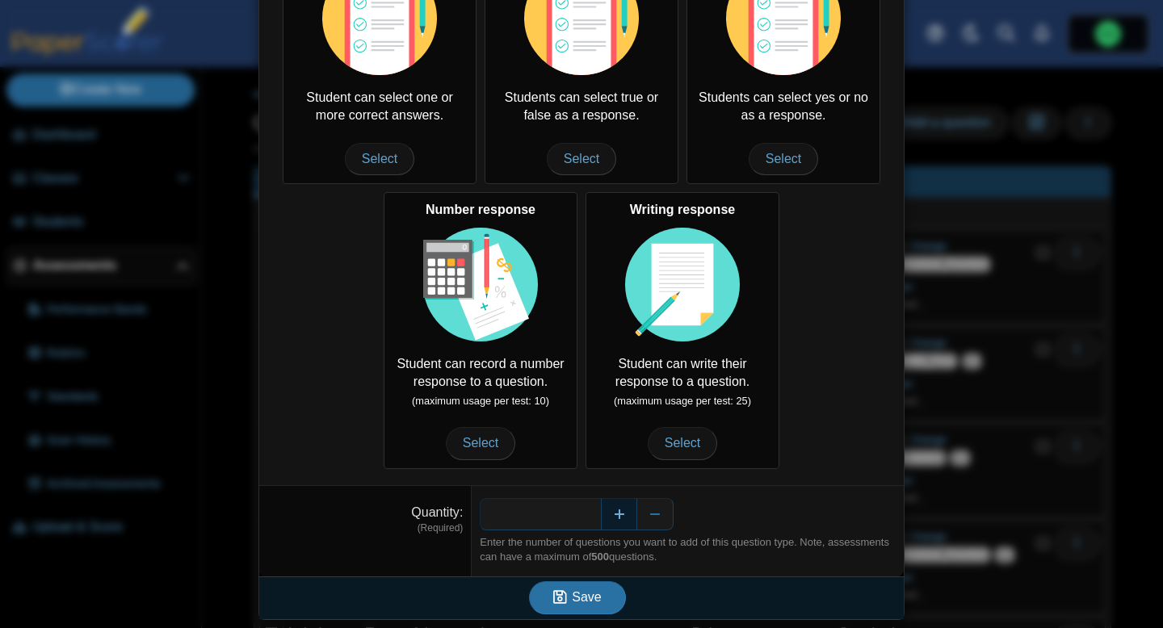
click at [620, 519] on button "Increase" at bounding box center [619, 514] width 36 height 32
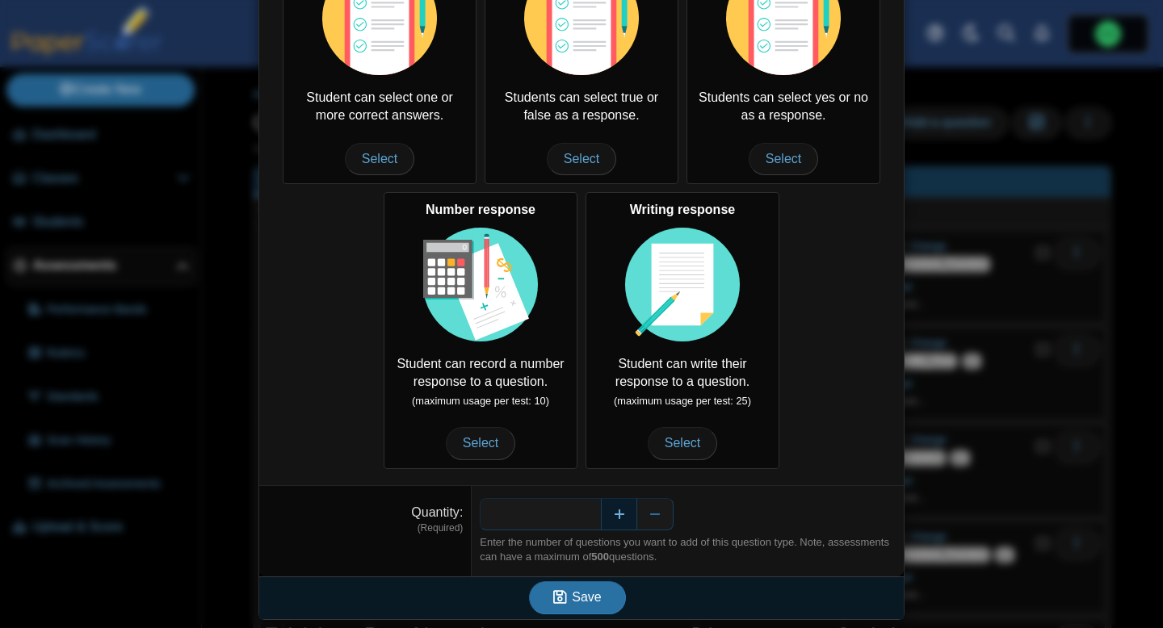
type input "*"
click at [594, 599] on span "Save" at bounding box center [586, 597] width 29 height 14
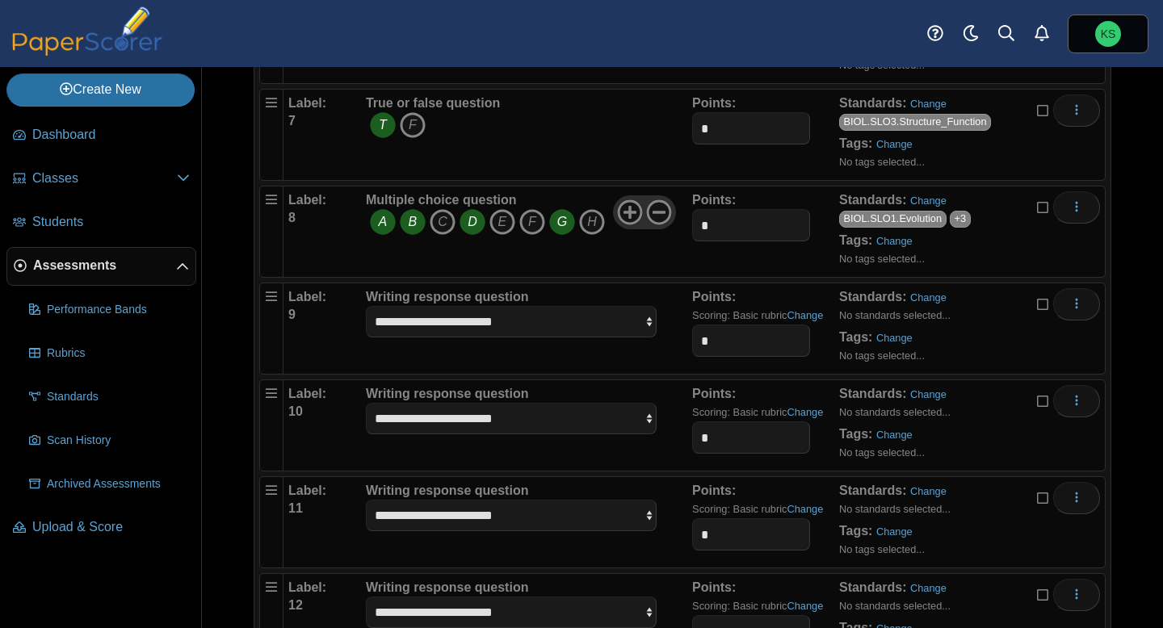
scroll to position [736, 0]
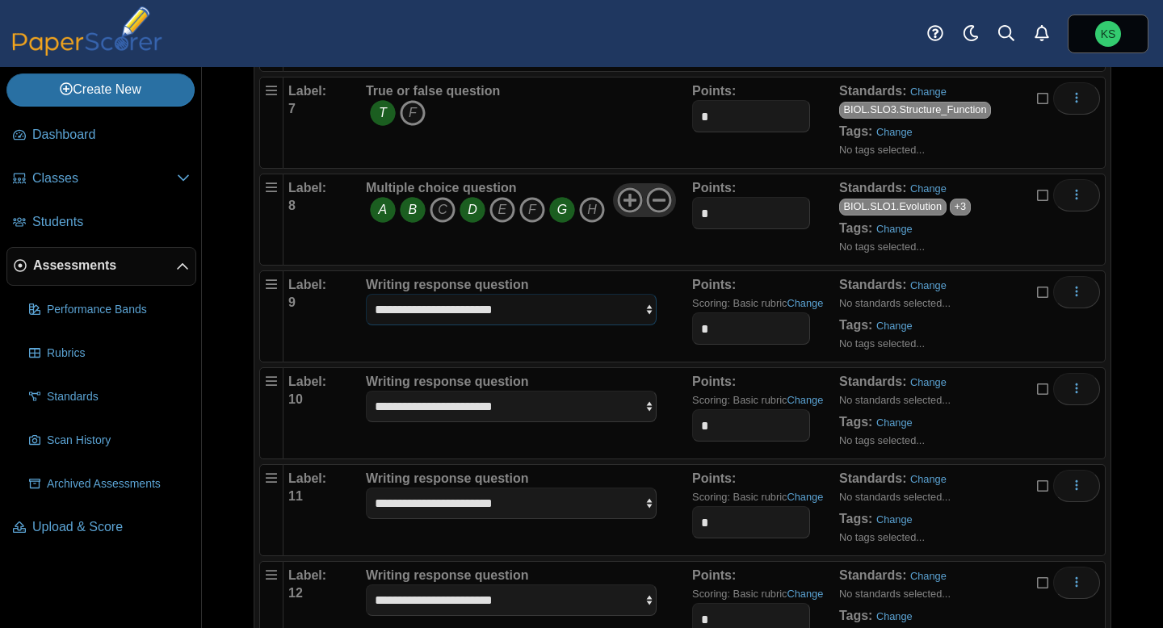
click at [619, 312] on select "**********" at bounding box center [511, 309] width 291 height 31
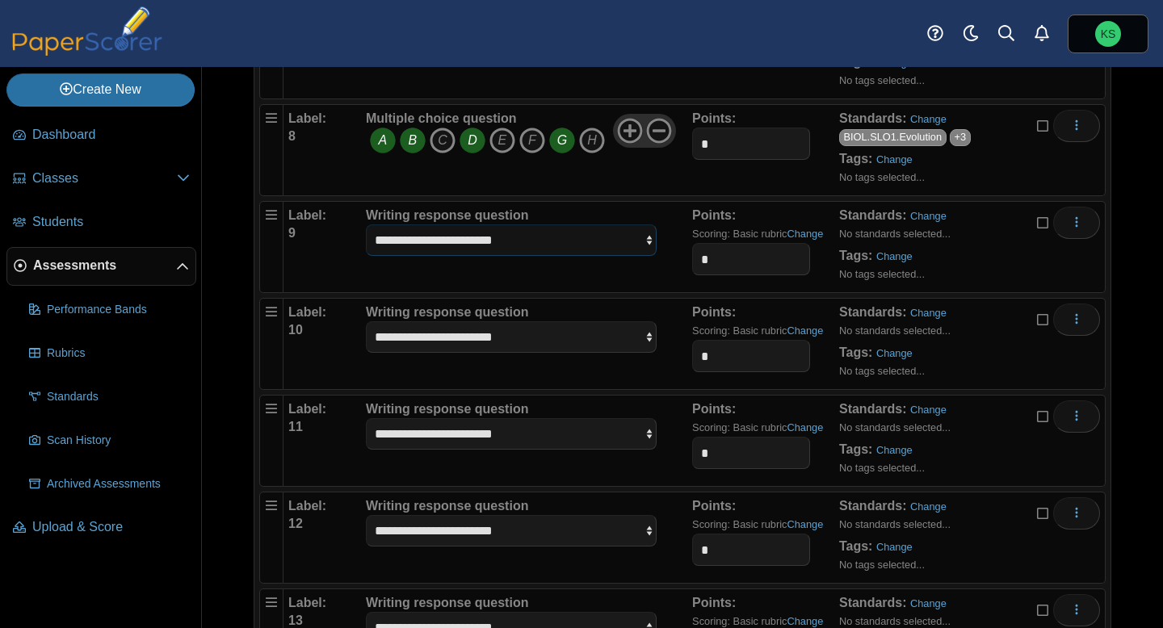
scroll to position [818, 0]
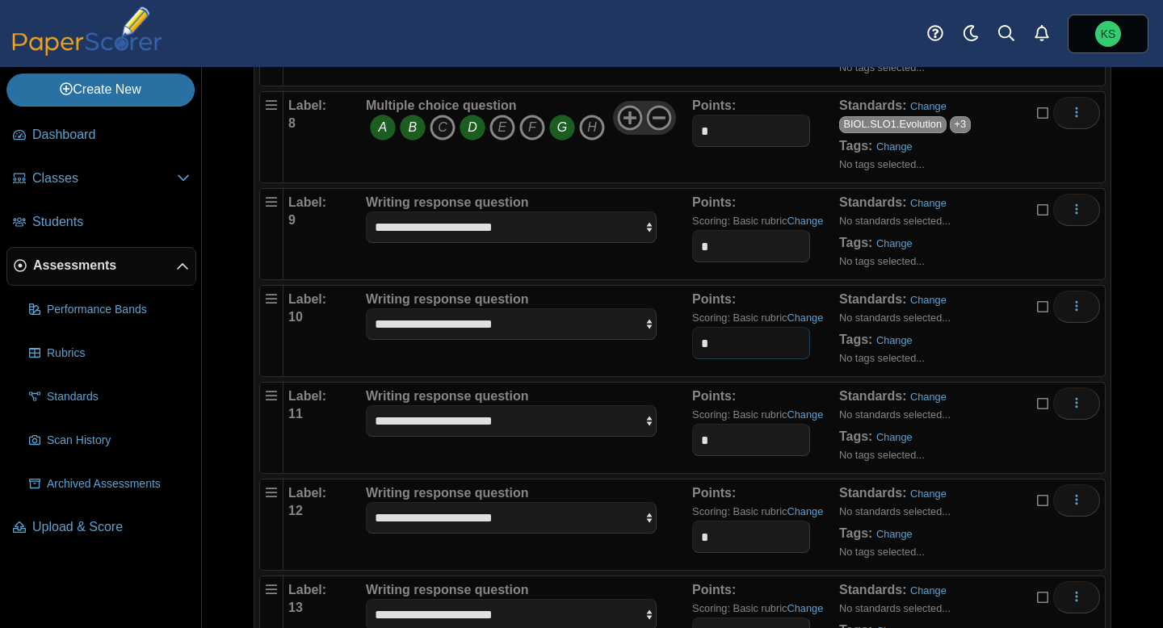
click at [737, 349] on input "*" at bounding box center [750, 343] width 117 height 32
type input "*"
click at [725, 451] on input "*" at bounding box center [750, 440] width 117 height 32
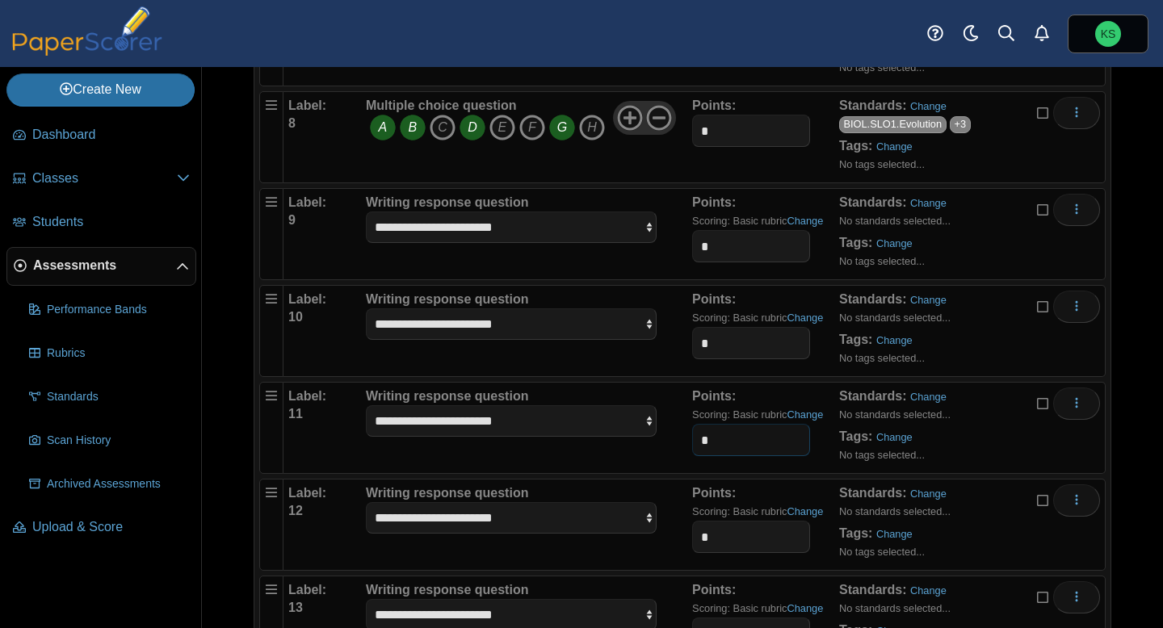
type input "*"
click at [725, 537] on input "*" at bounding box center [750, 537] width 117 height 32
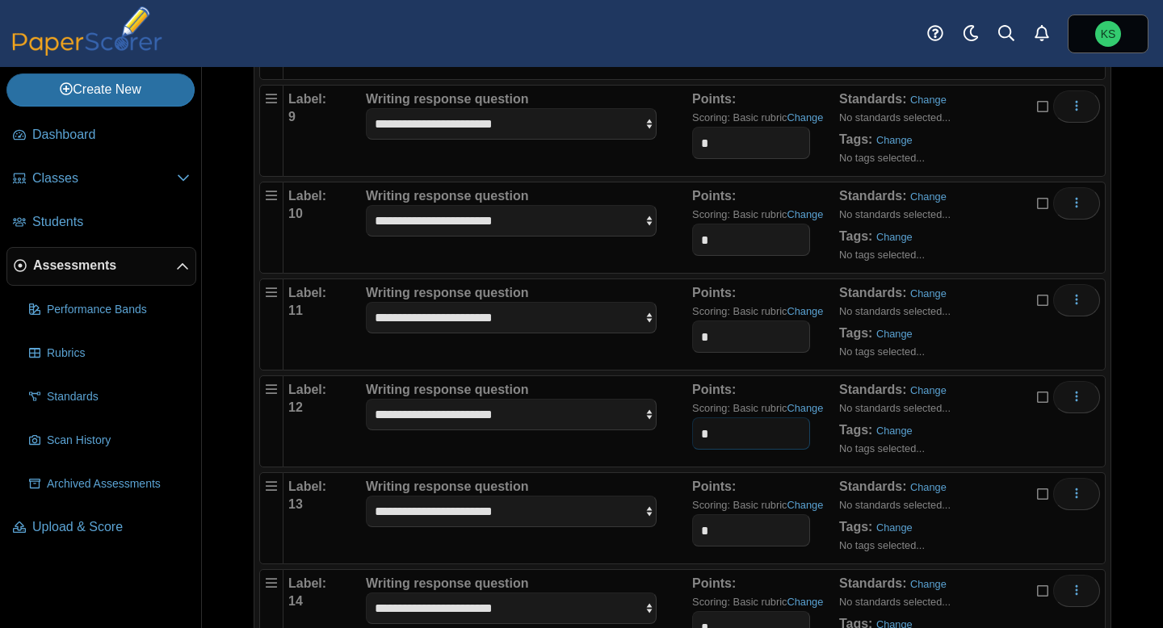
scroll to position [993, 0]
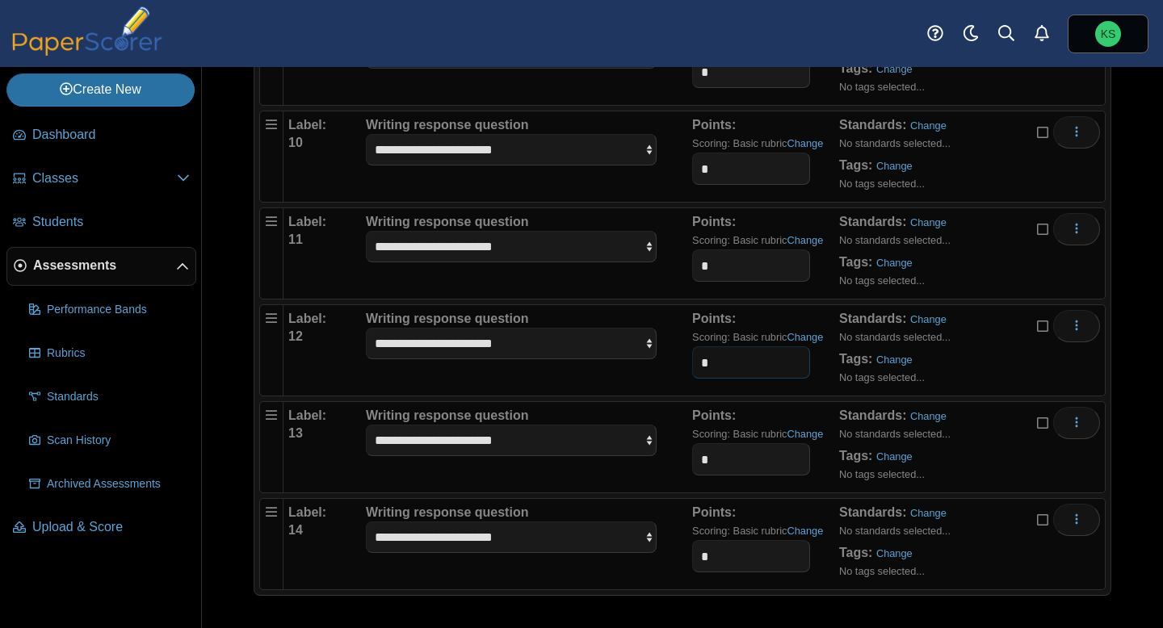
type input "*"
click at [738, 464] on input "*" at bounding box center [750, 459] width 117 height 32
type input "*"
click at [720, 553] on input "*" at bounding box center [750, 556] width 117 height 32
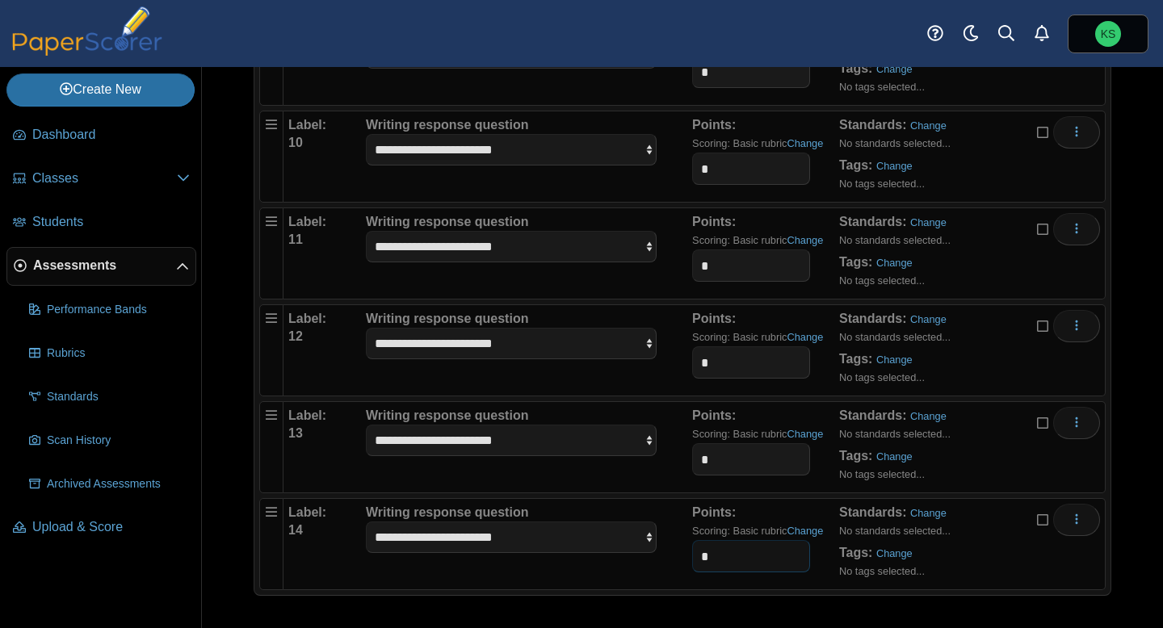
click at [720, 553] on input "*" at bounding box center [750, 556] width 117 height 32
type input "*"
click at [666, 526] on div "**********" at bounding box center [527, 544] width 330 height 81
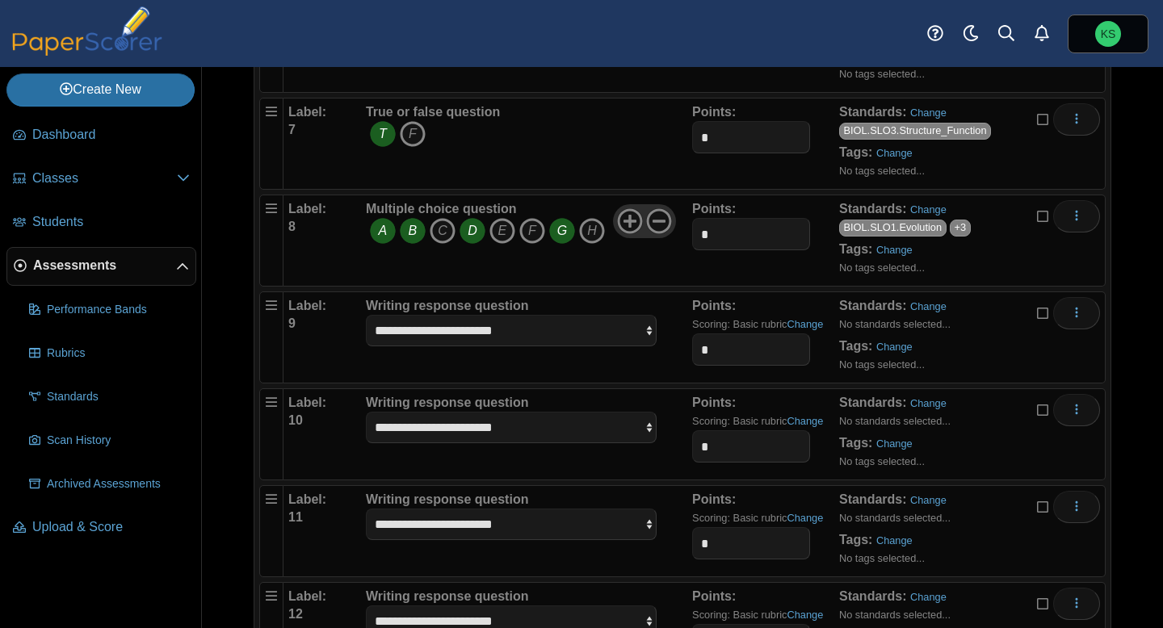
scroll to position [721, 0]
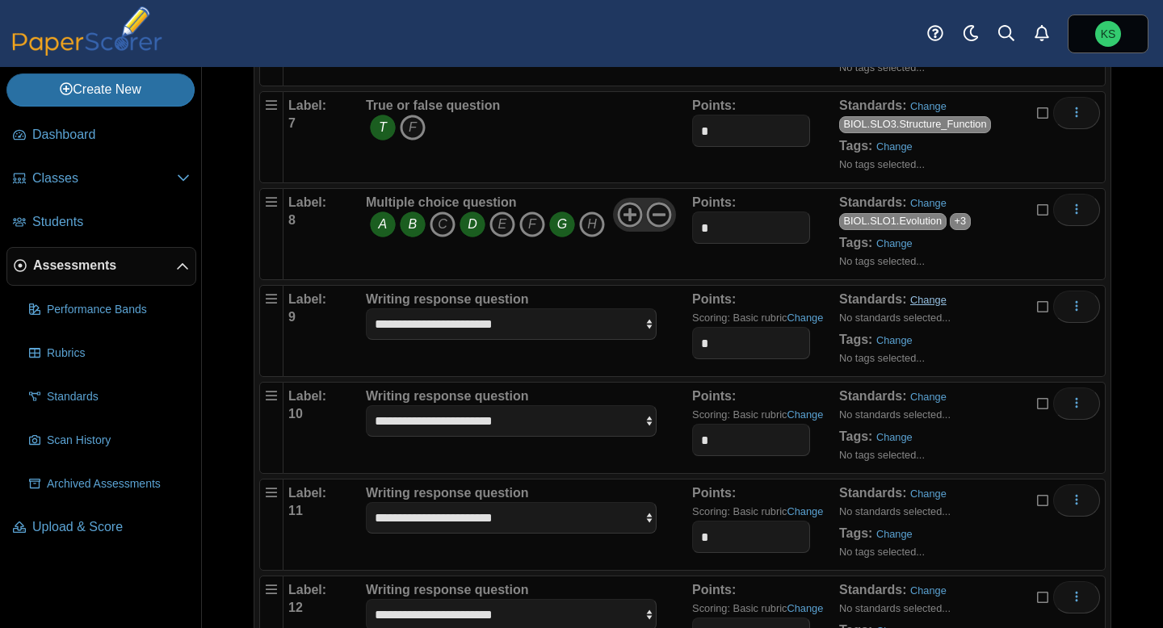
click at [938, 299] on link "Change" at bounding box center [928, 300] width 36 height 12
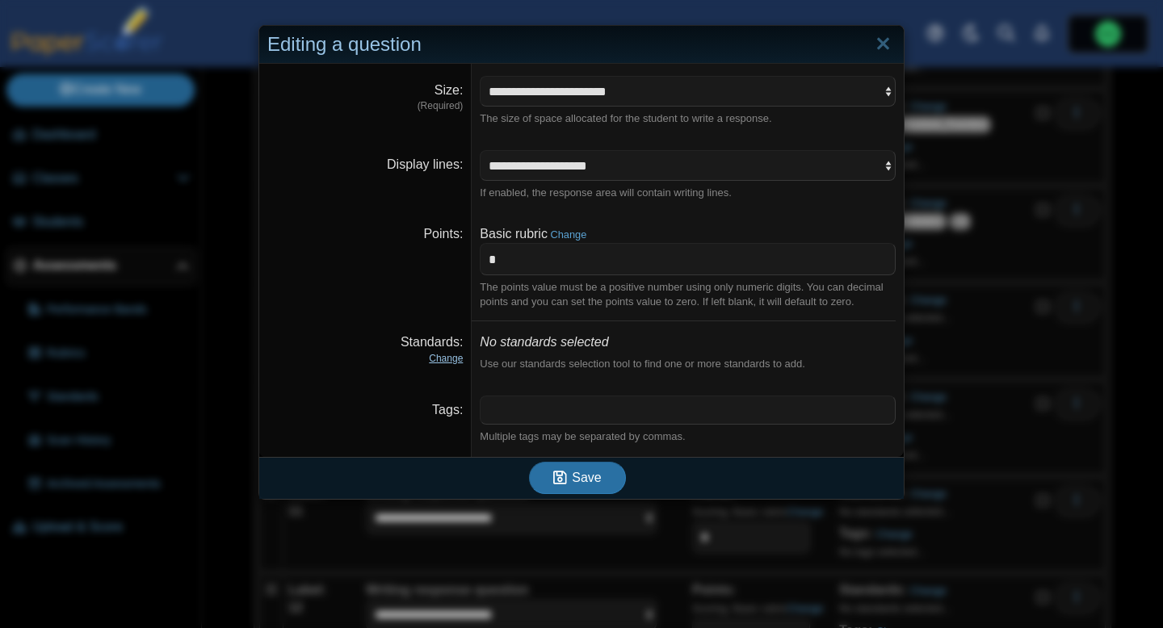
click at [444, 359] on link "Change" at bounding box center [446, 358] width 34 height 11
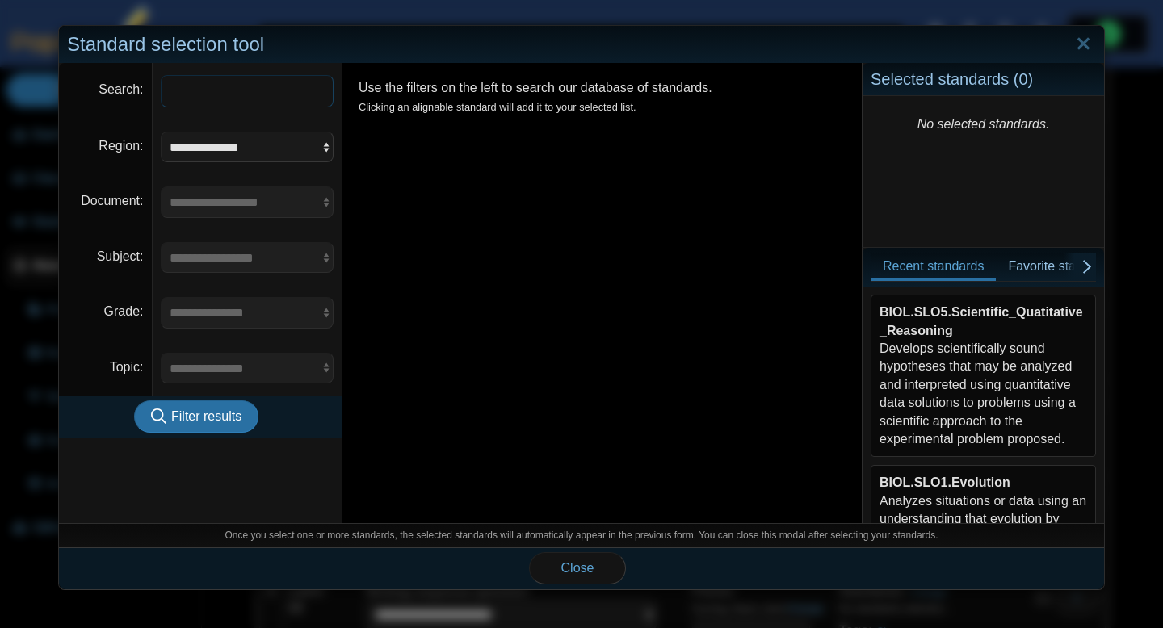
click at [289, 97] on input "Search" at bounding box center [248, 91] width 174 height 32
type input "****"
click at [226, 425] on button "Filter results" at bounding box center [196, 417] width 124 height 32
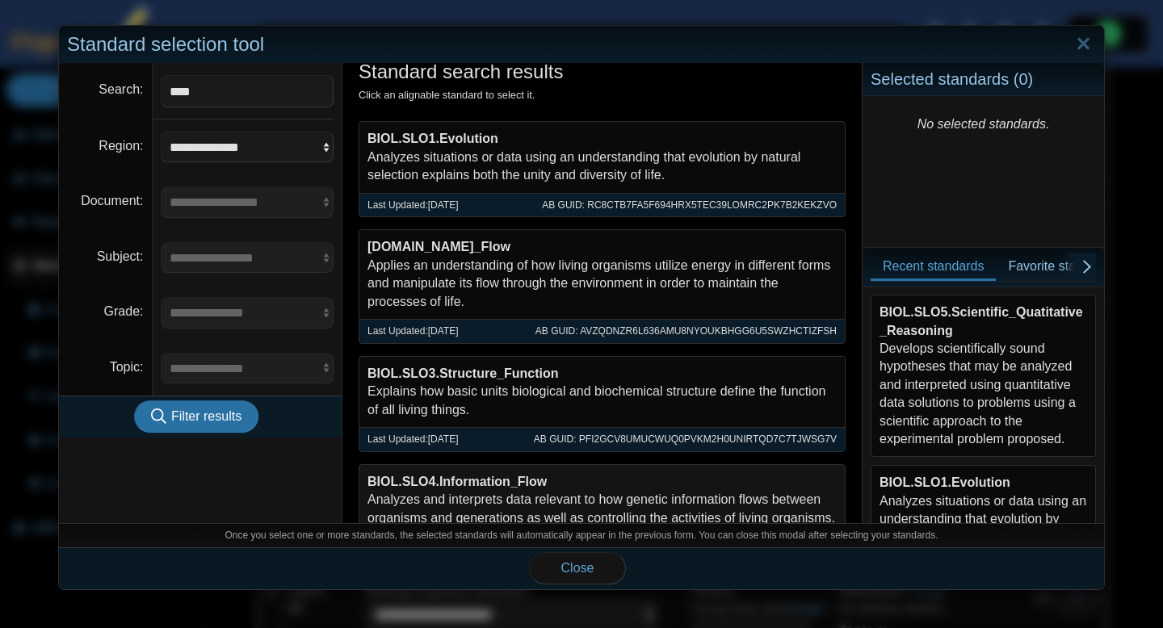
scroll to position [27, 0]
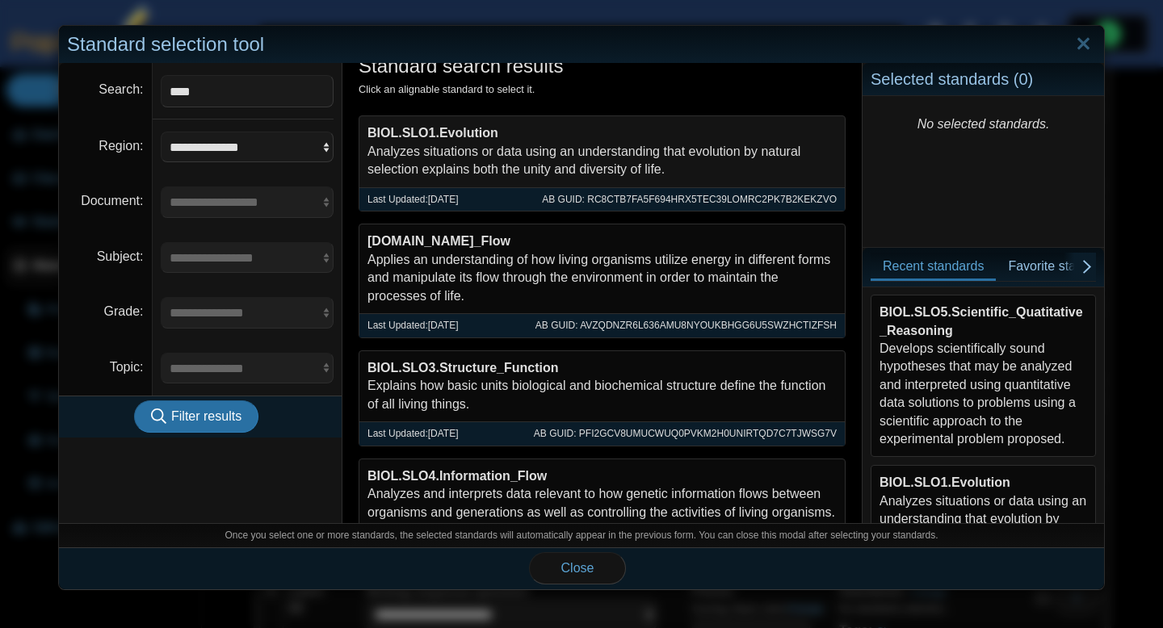
click at [498, 148] on div "BIOL.SLO1.Evolution Analyzes situations or data using an understanding that evo…" at bounding box center [601, 151] width 485 height 70
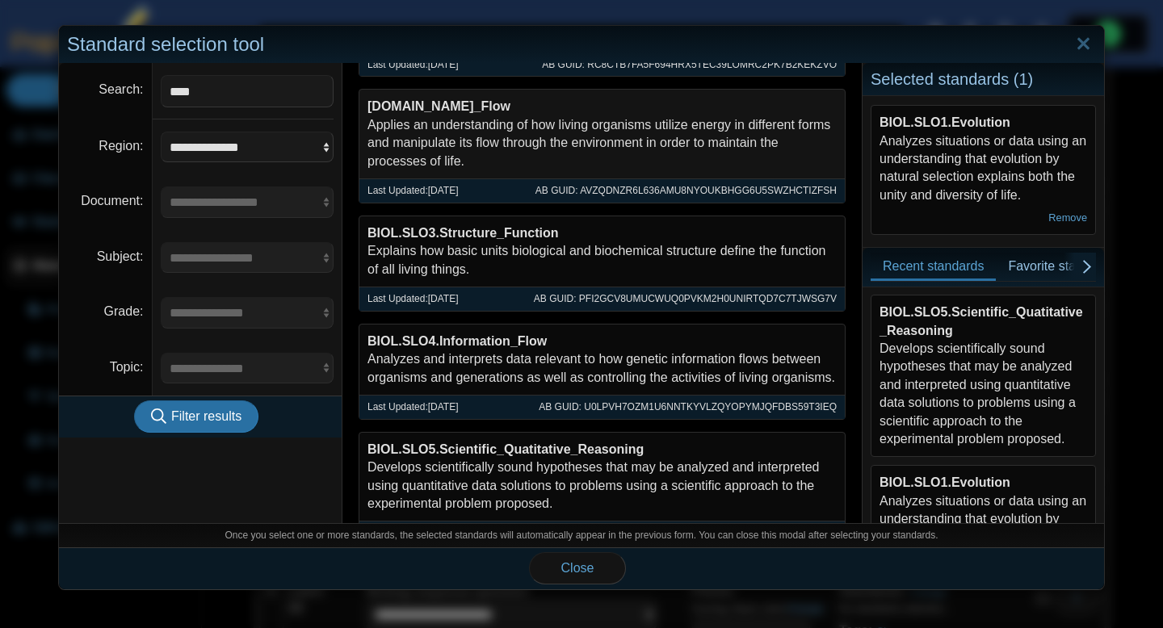
scroll to position [165, 0]
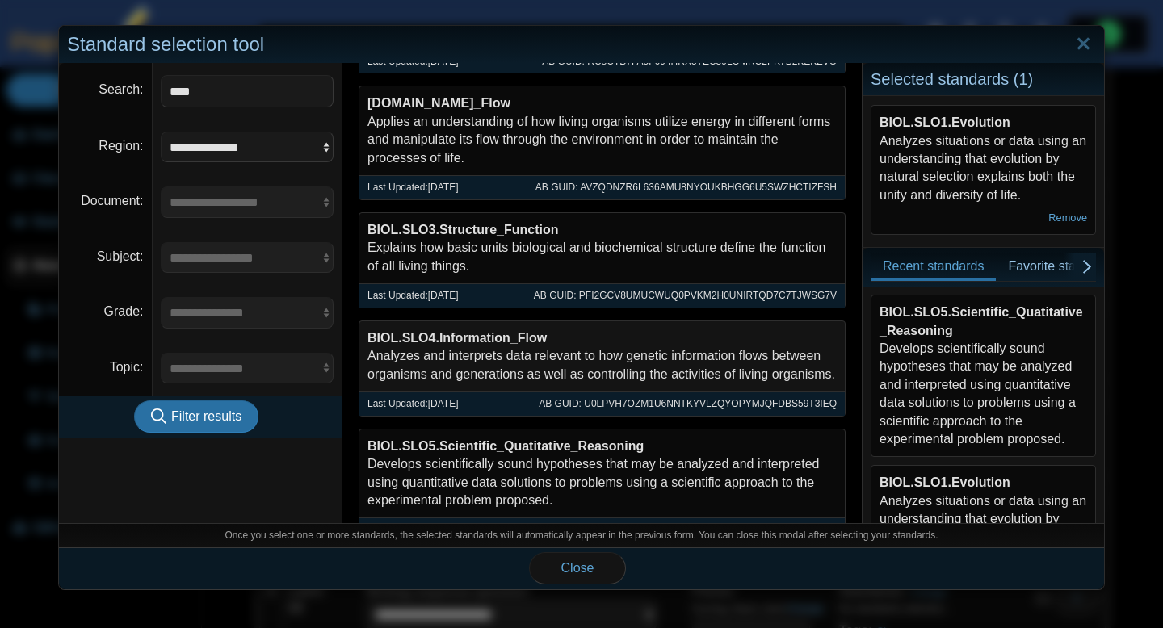
click at [474, 353] on div "BIOL.SLO4.Information_Flow Analyzes and interprets data relevant to how genetic…" at bounding box center [601, 356] width 485 height 70
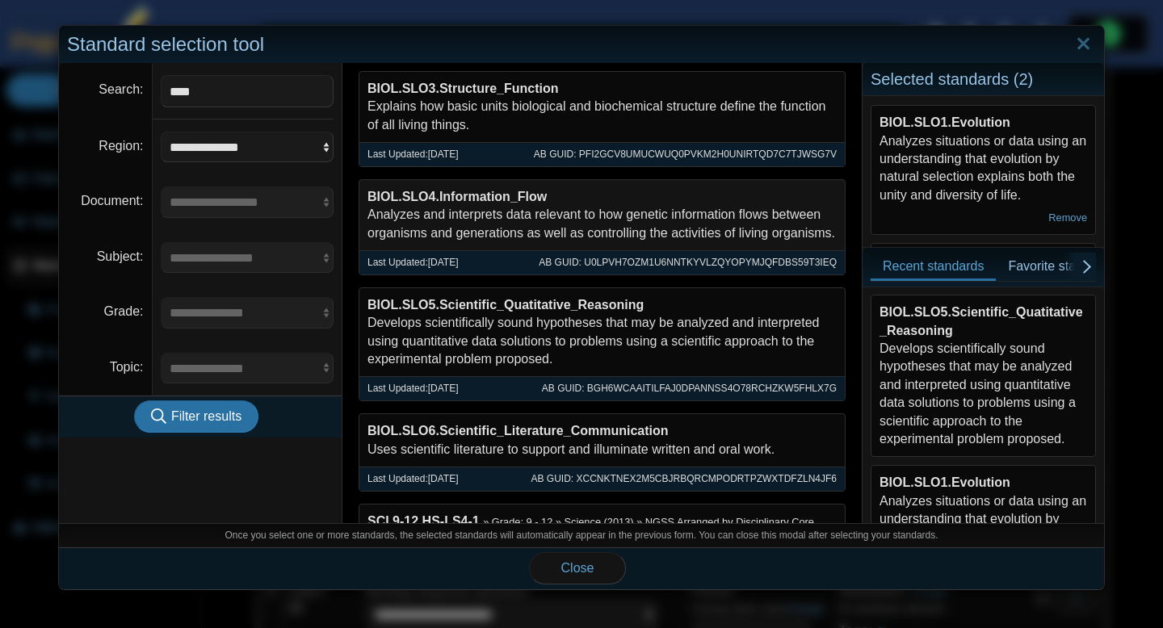
scroll to position [307, 0]
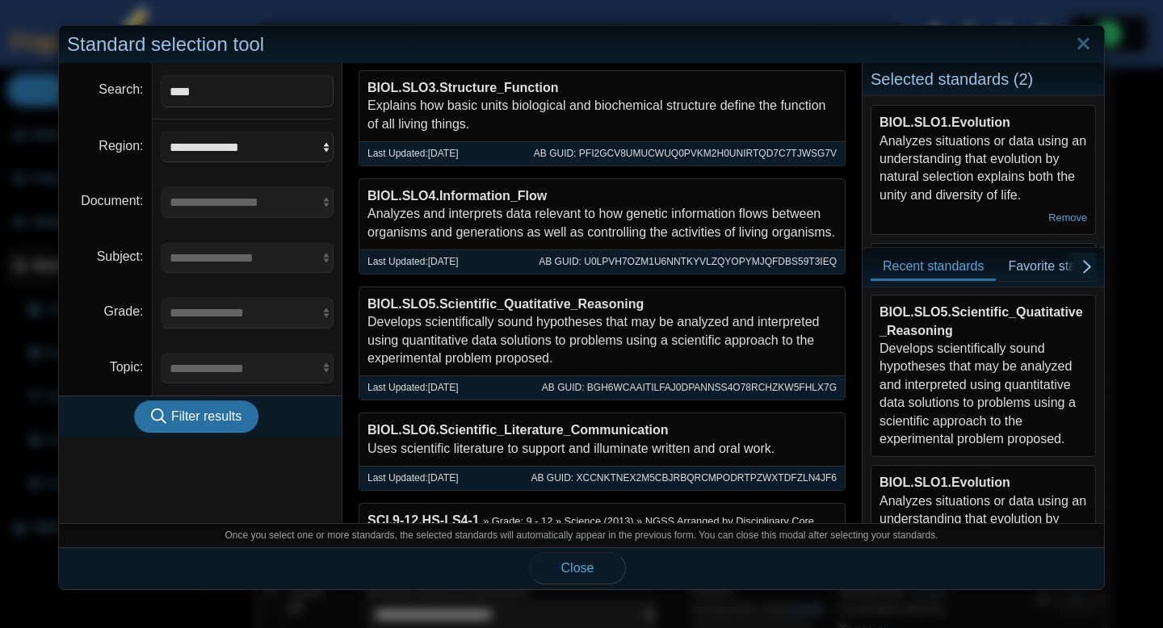
click at [569, 557] on button "Close" at bounding box center [577, 569] width 97 height 32
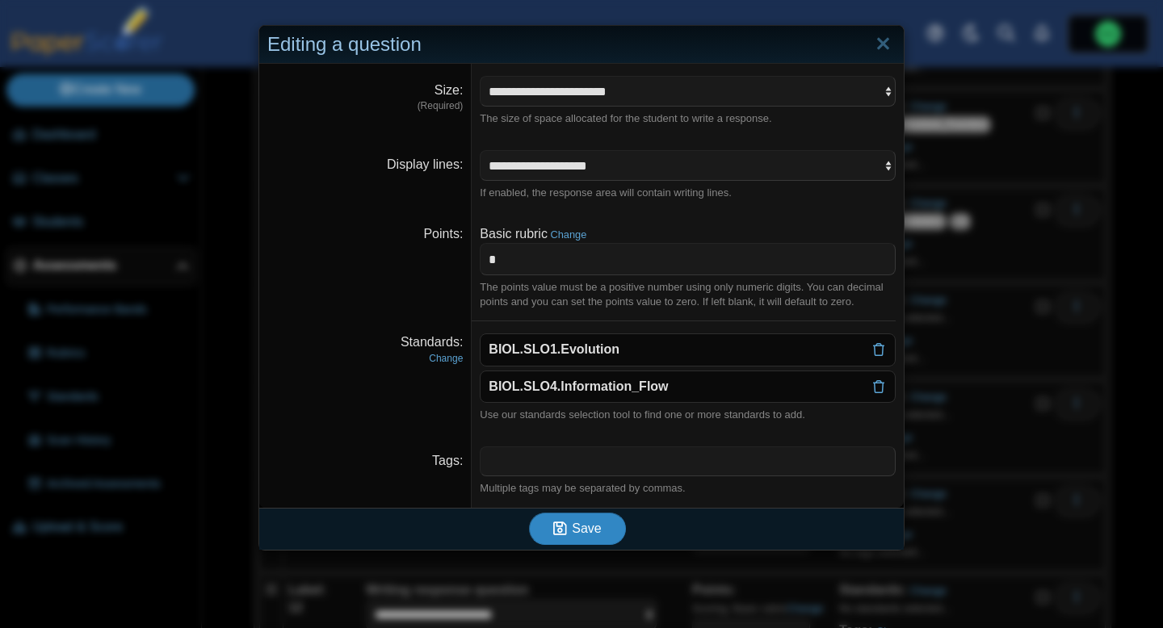
click at [576, 541] on button "Save" at bounding box center [577, 529] width 97 height 32
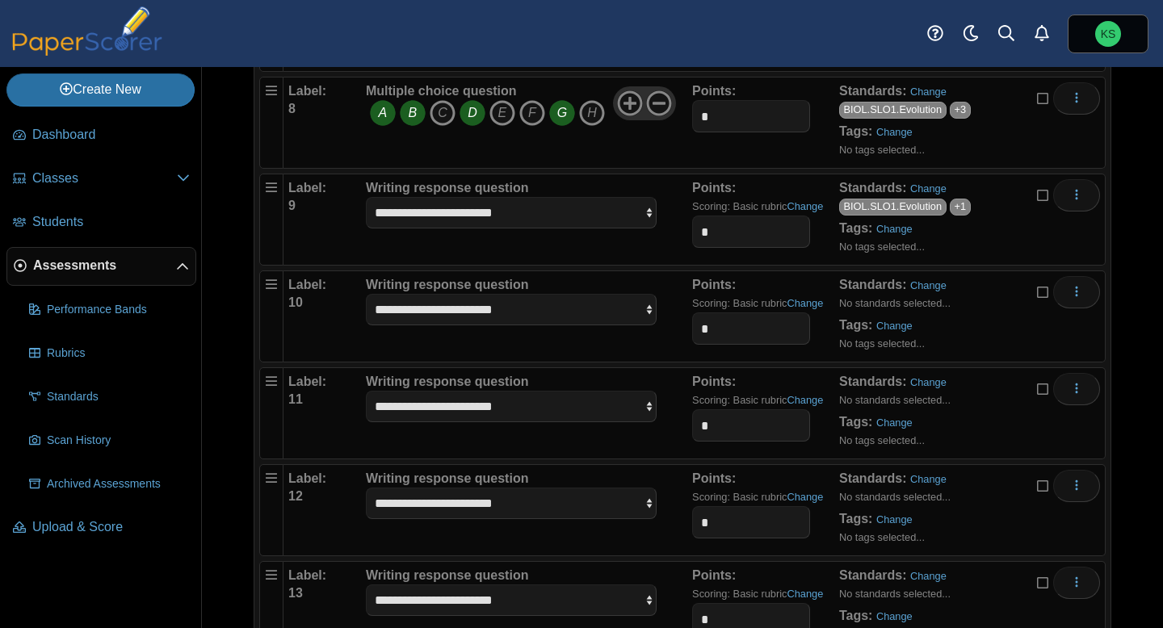
scroll to position [939, 0]
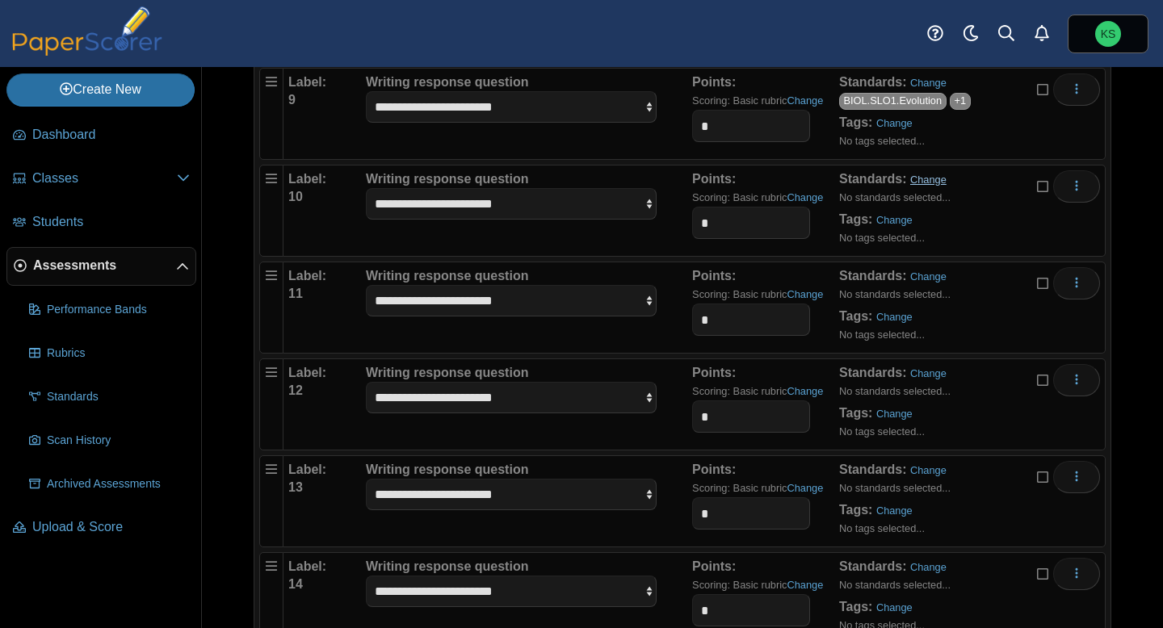
click at [935, 182] on link "Change" at bounding box center [928, 180] width 36 height 12
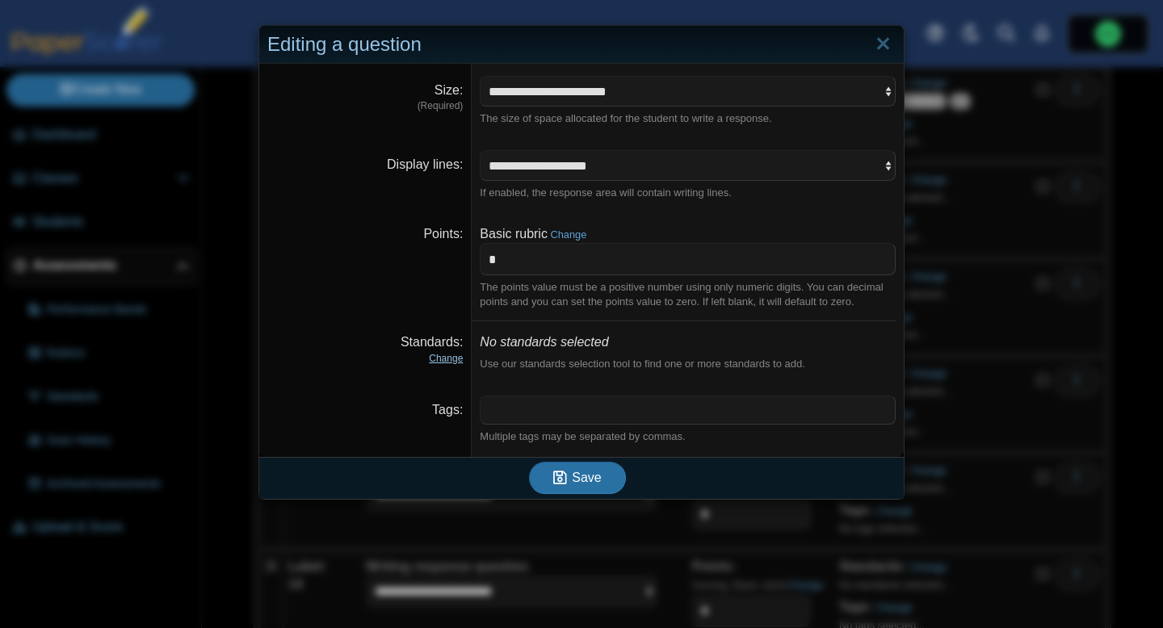
click at [455, 358] on link "Change" at bounding box center [446, 358] width 34 height 11
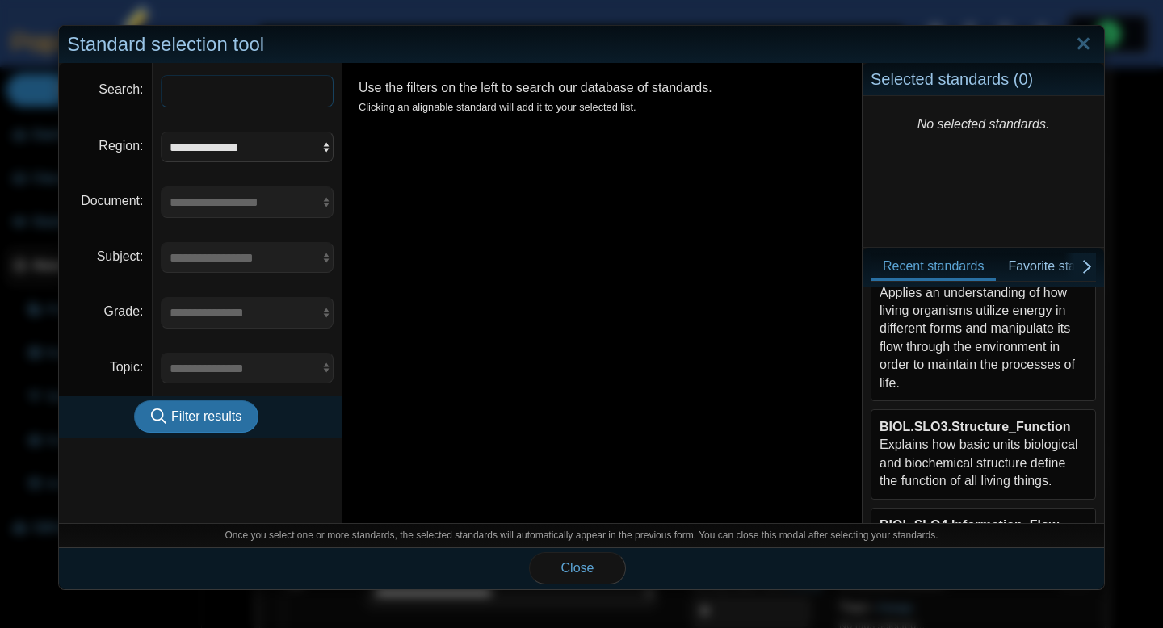
scroll to position [342, 0]
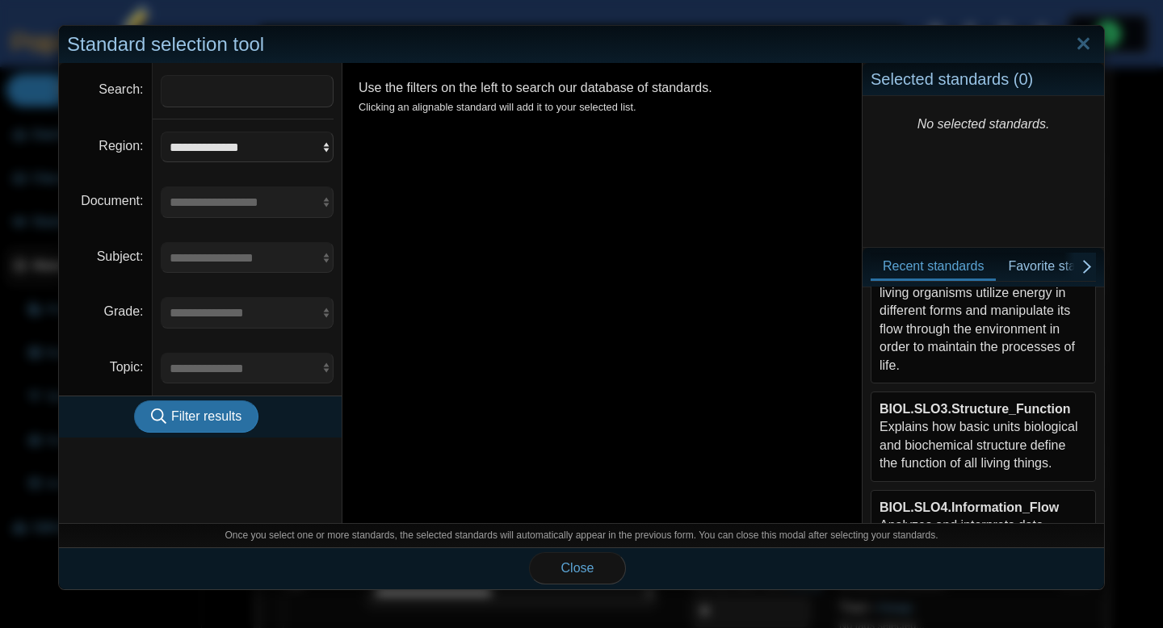
click at [975, 419] on div "BIOL.SLO3.Structure_Function Explains how basic units biological and biochemica…" at bounding box center [984, 437] width 208 height 73
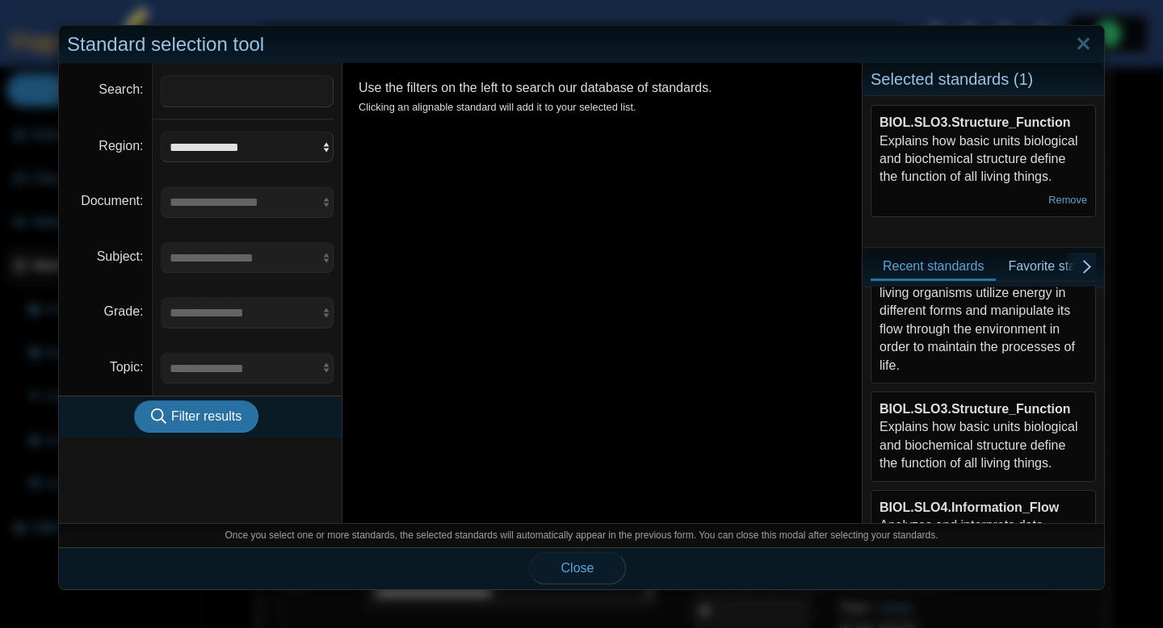
click at [596, 565] on button "Close" at bounding box center [577, 569] width 97 height 32
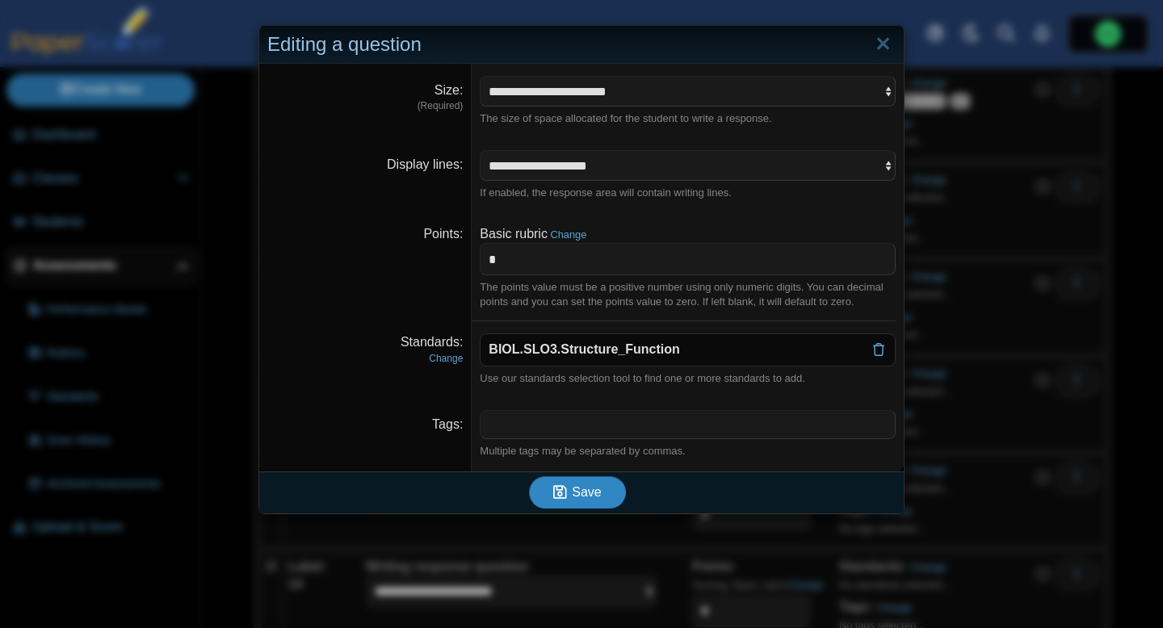
click at [601, 499] on button "Save" at bounding box center [577, 493] width 97 height 32
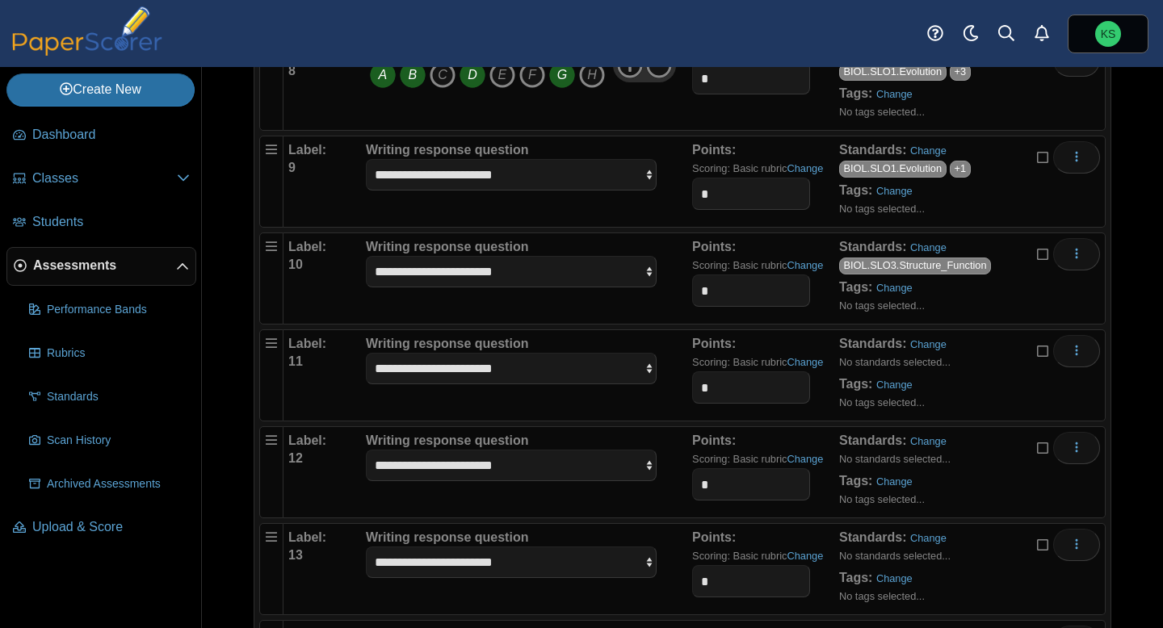
scroll to position [889, 0]
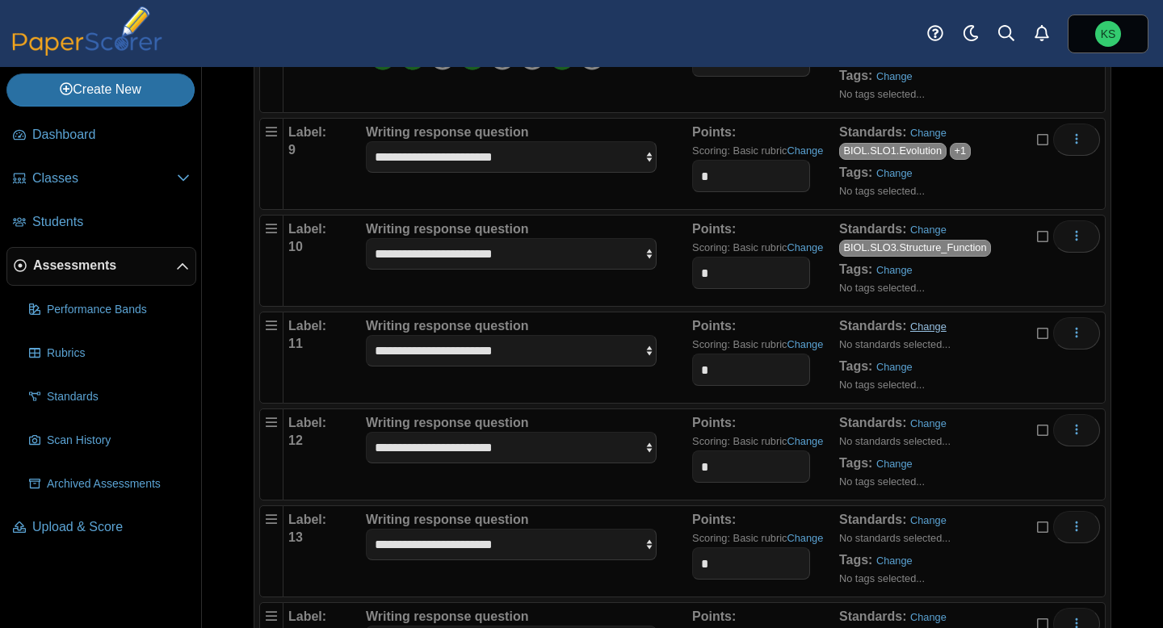
click at [935, 327] on link "Change" at bounding box center [928, 327] width 36 height 12
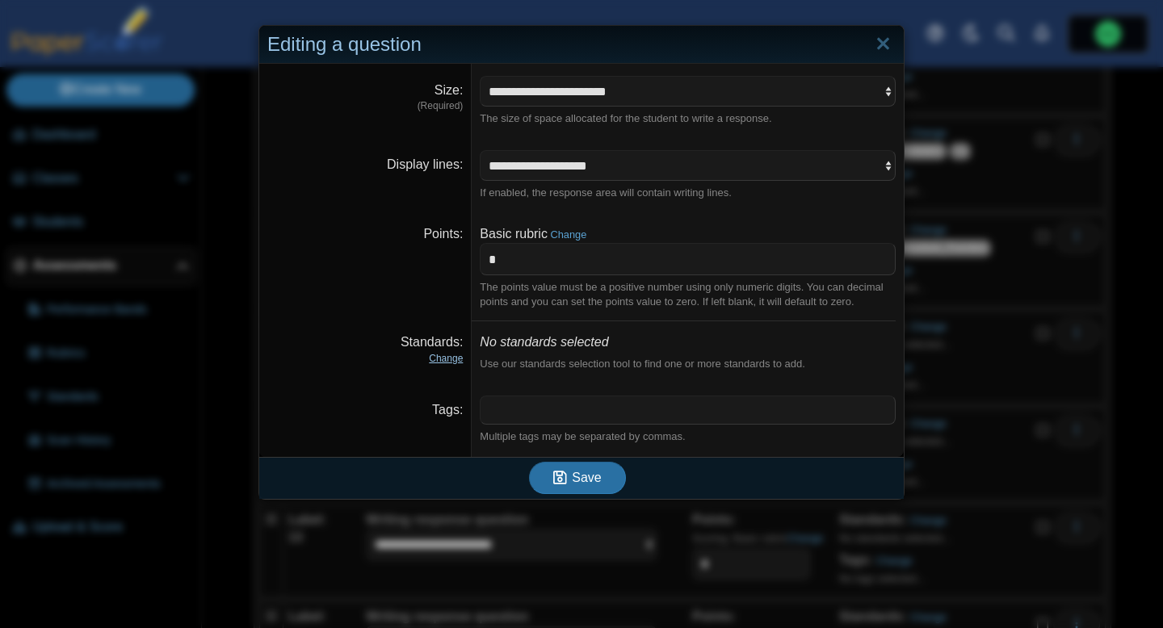
click at [445, 359] on link "Change" at bounding box center [446, 358] width 34 height 11
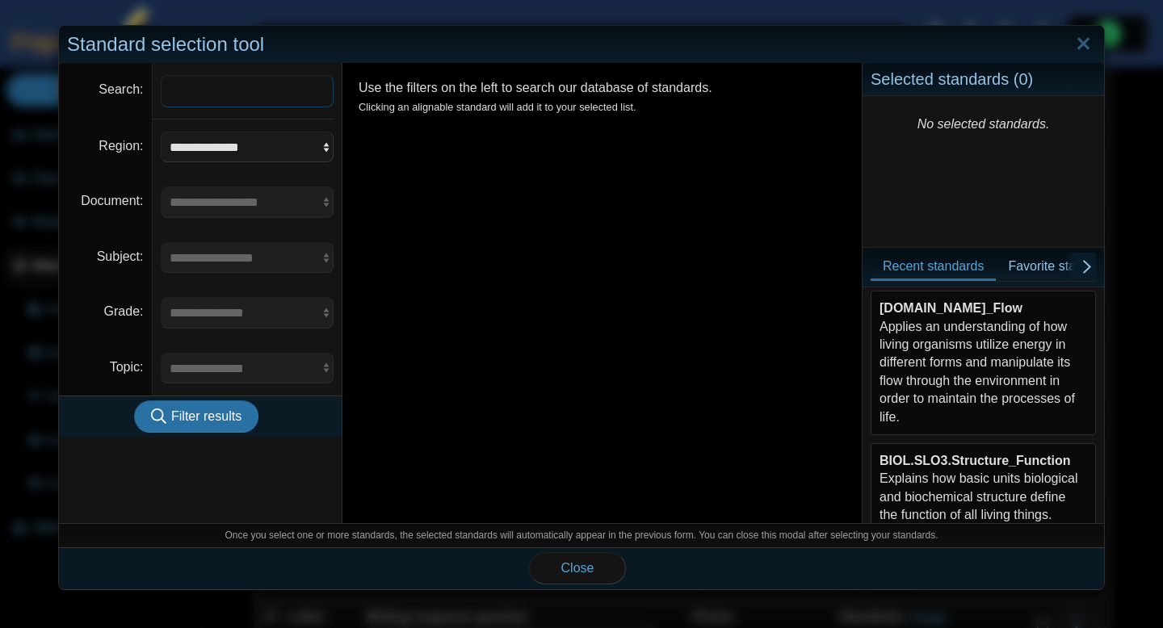
scroll to position [293, 0]
click at [925, 460] on b "BIOL.SLO3.Structure_Function" at bounding box center [975, 459] width 191 height 14
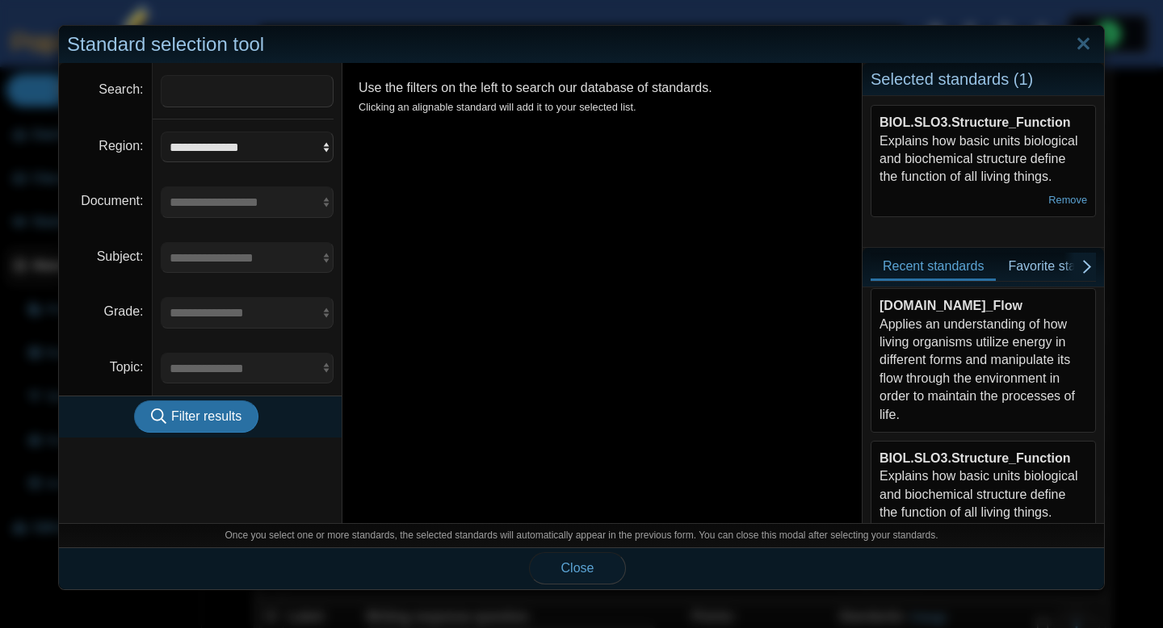
click at [573, 573] on span "Close" at bounding box center [577, 568] width 33 height 14
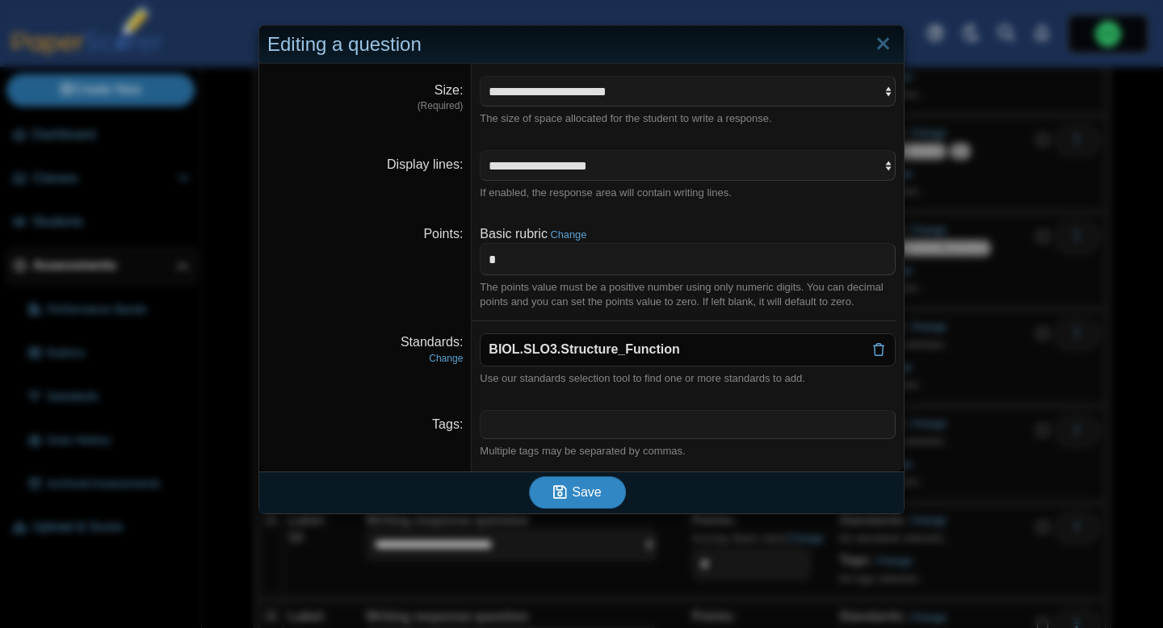
click at [610, 481] on button "Save" at bounding box center [577, 493] width 97 height 32
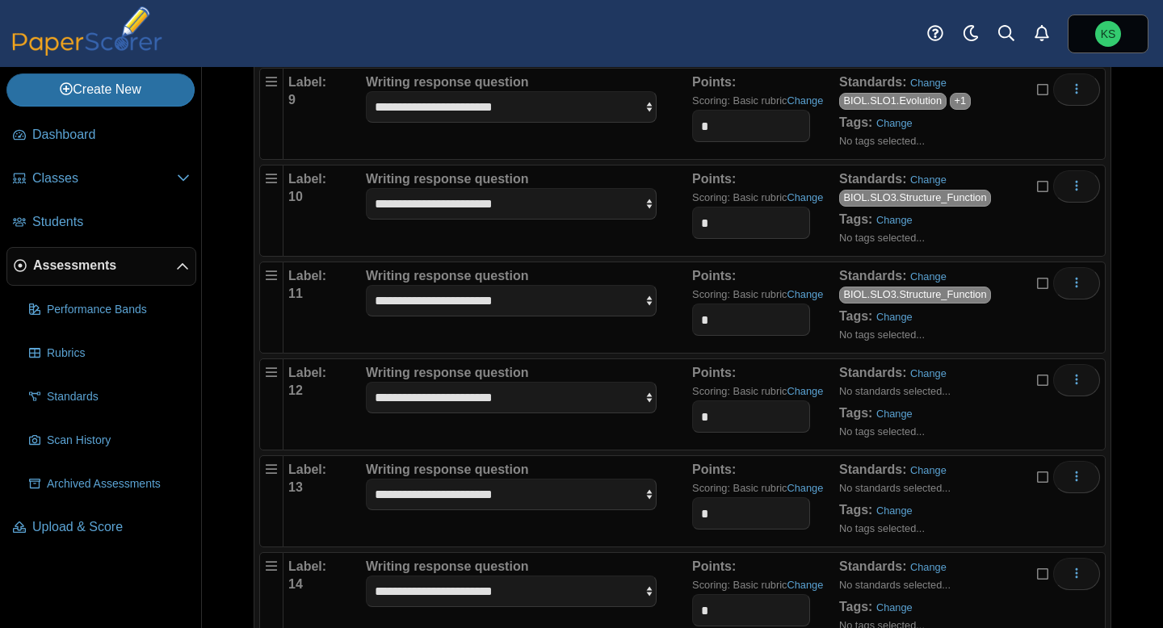
scroll to position [993, 0]
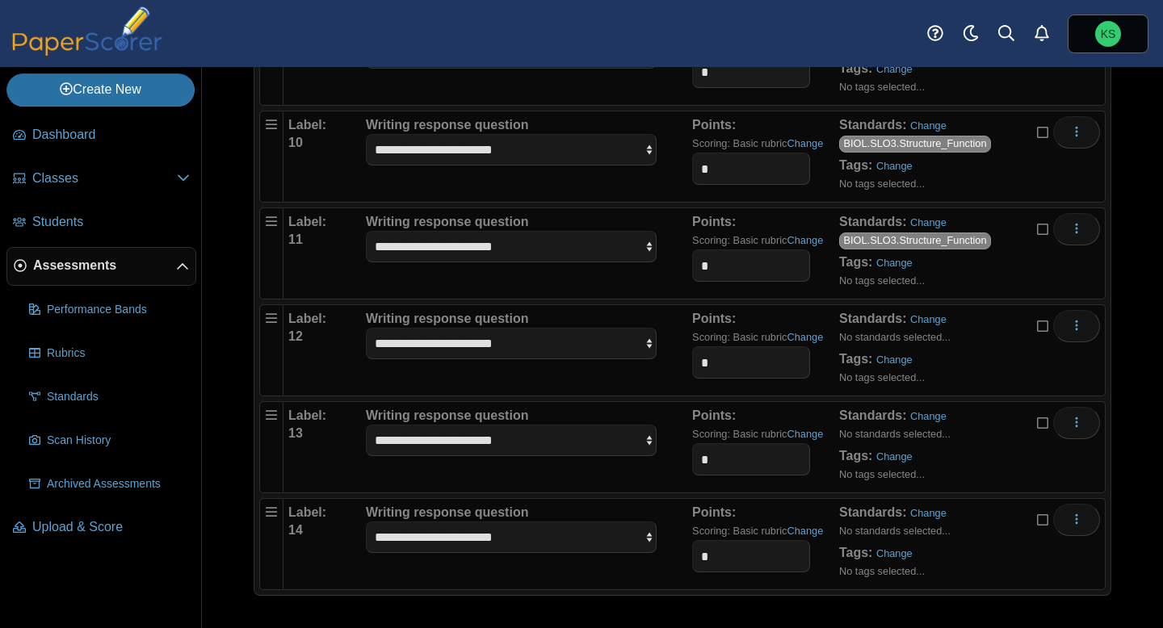
click at [1045, 330] on icon at bounding box center [1043, 324] width 13 height 11
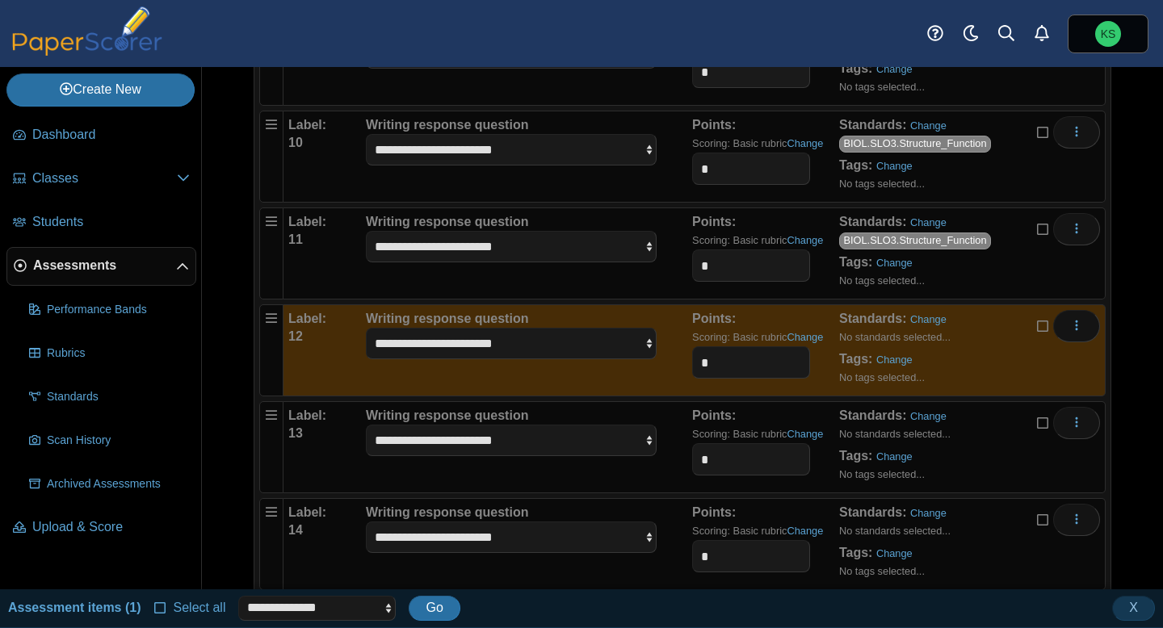
click at [1040, 422] on icon at bounding box center [1043, 421] width 13 height 11
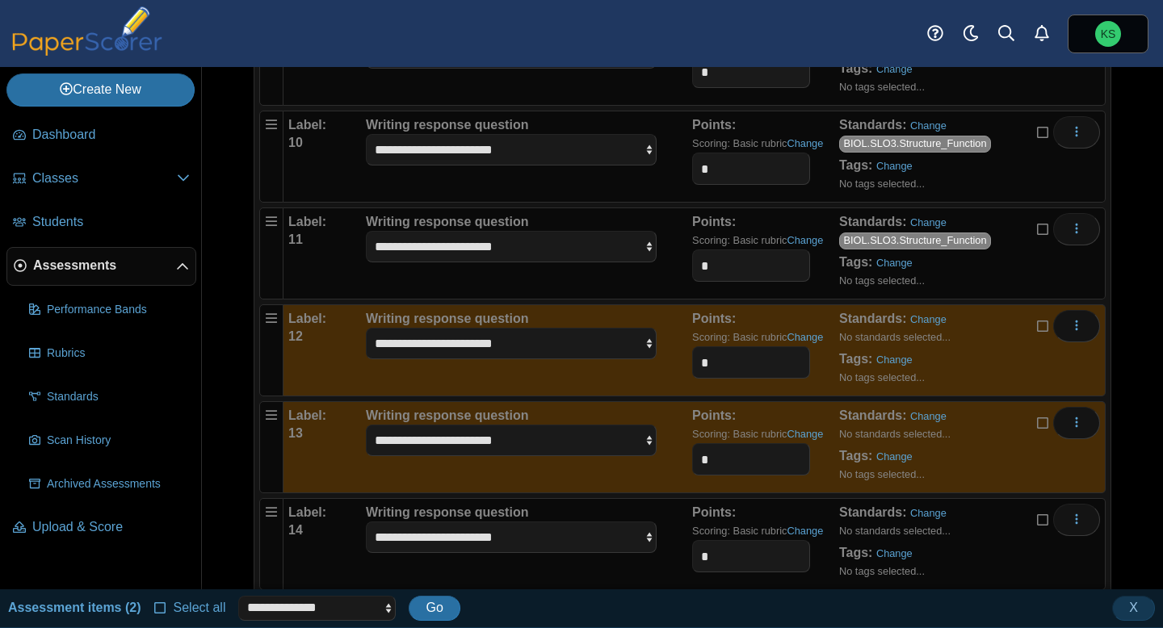
click at [1040, 522] on icon at bounding box center [1043, 518] width 13 height 11
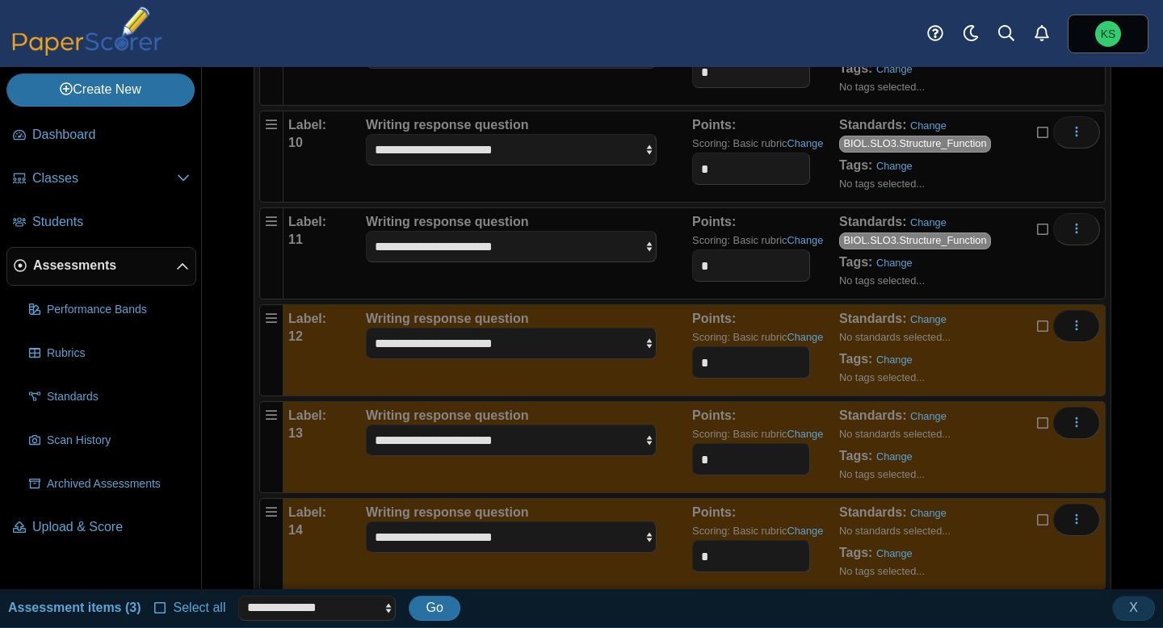
scroll to position [1032, 0]
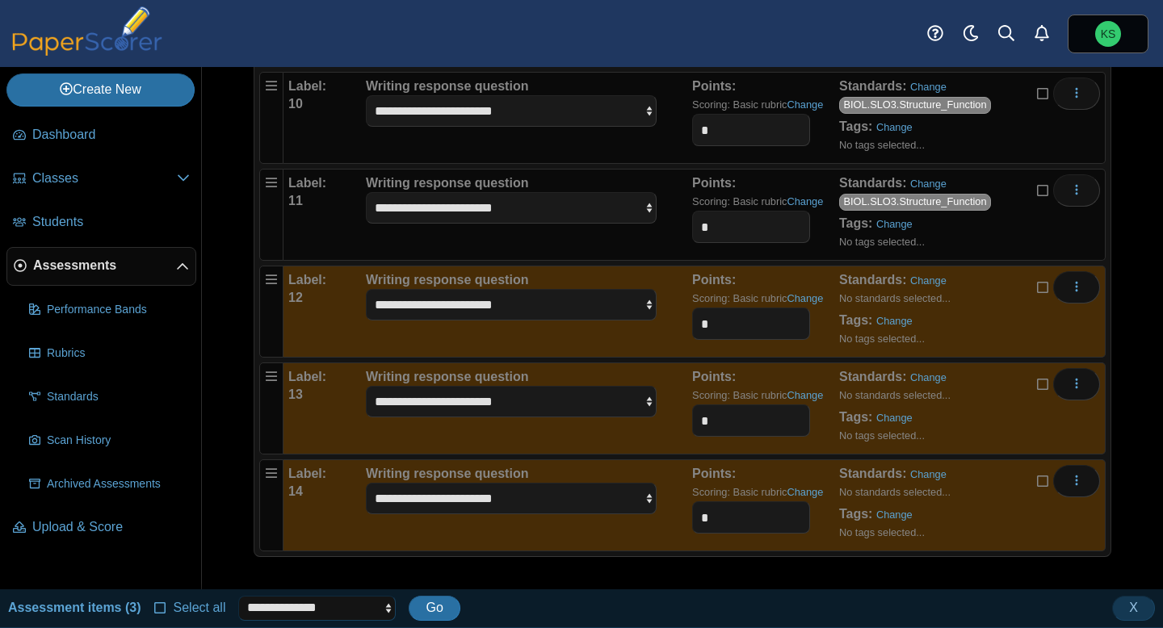
click at [382, 610] on select "**********" at bounding box center [317, 608] width 158 height 24
click at [1041, 485] on icon at bounding box center [1043, 479] width 13 height 11
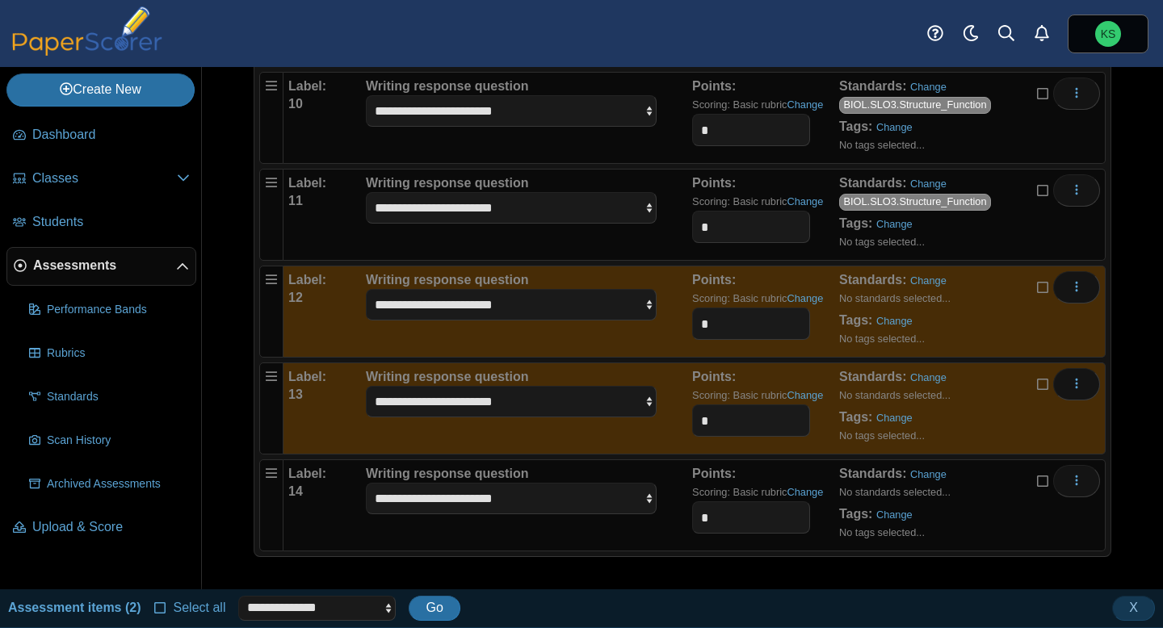
click at [1044, 385] on icon at bounding box center [1043, 382] width 13 height 11
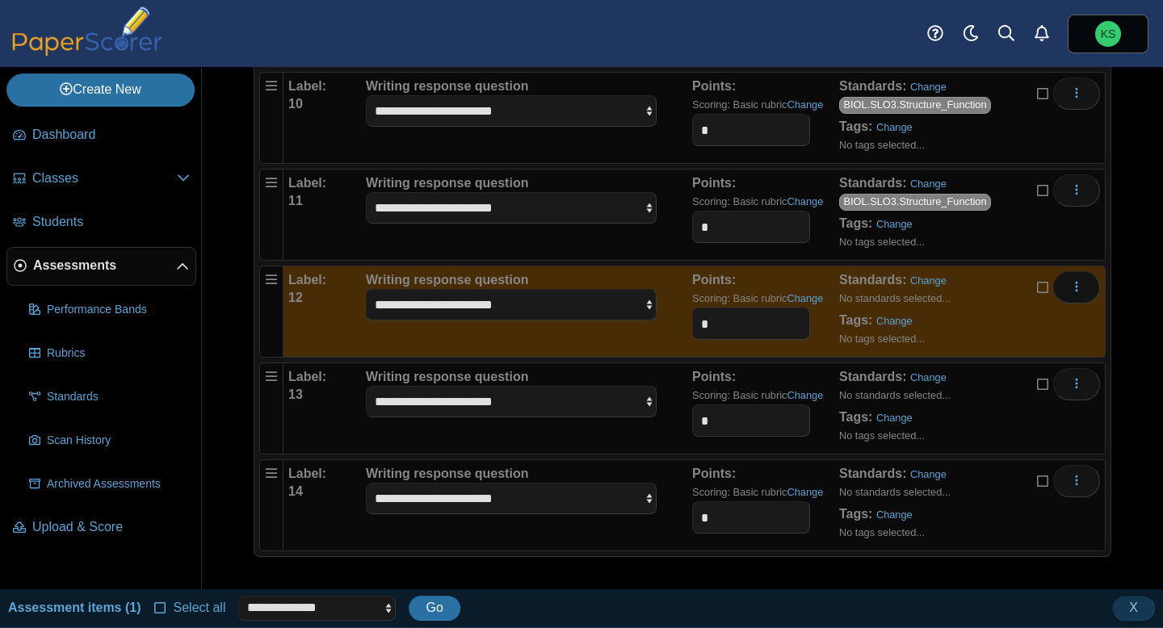
click at [1044, 290] on icon at bounding box center [1043, 285] width 13 height 11
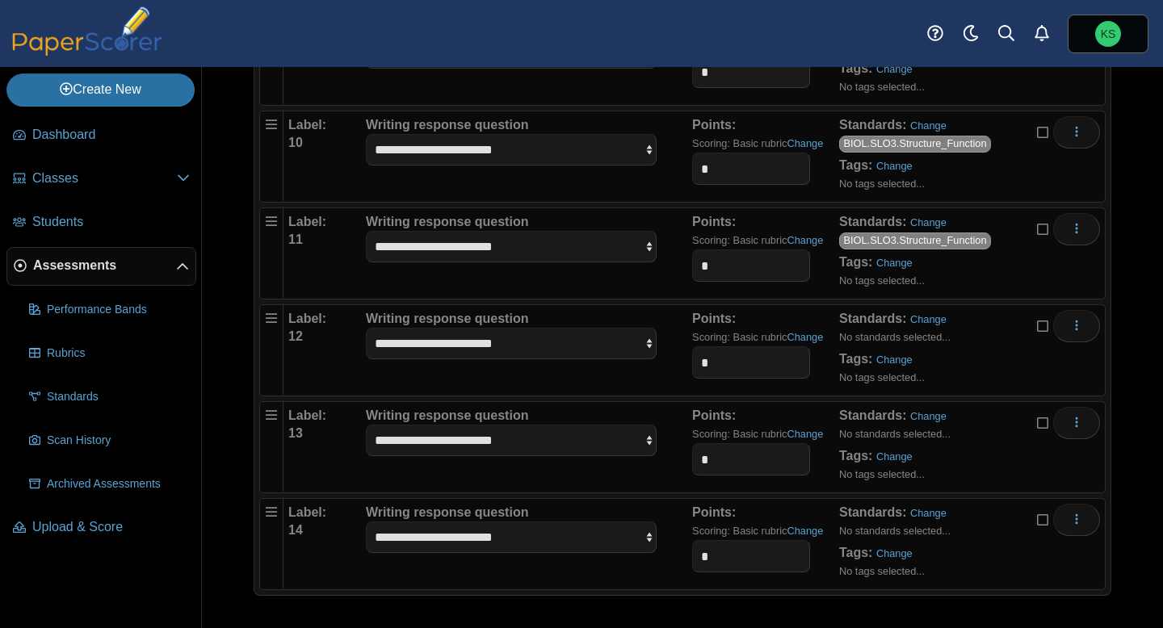
scroll to position [993, 0]
click at [924, 322] on link "Change" at bounding box center [928, 319] width 36 height 12
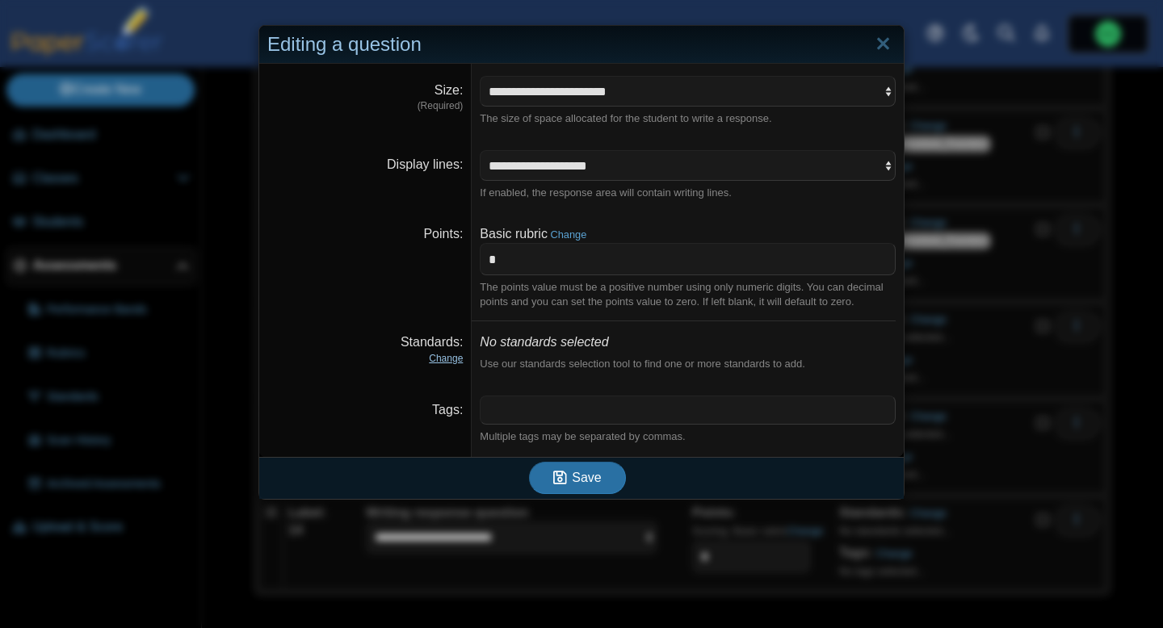
click at [446, 362] on link "Change" at bounding box center [446, 358] width 34 height 11
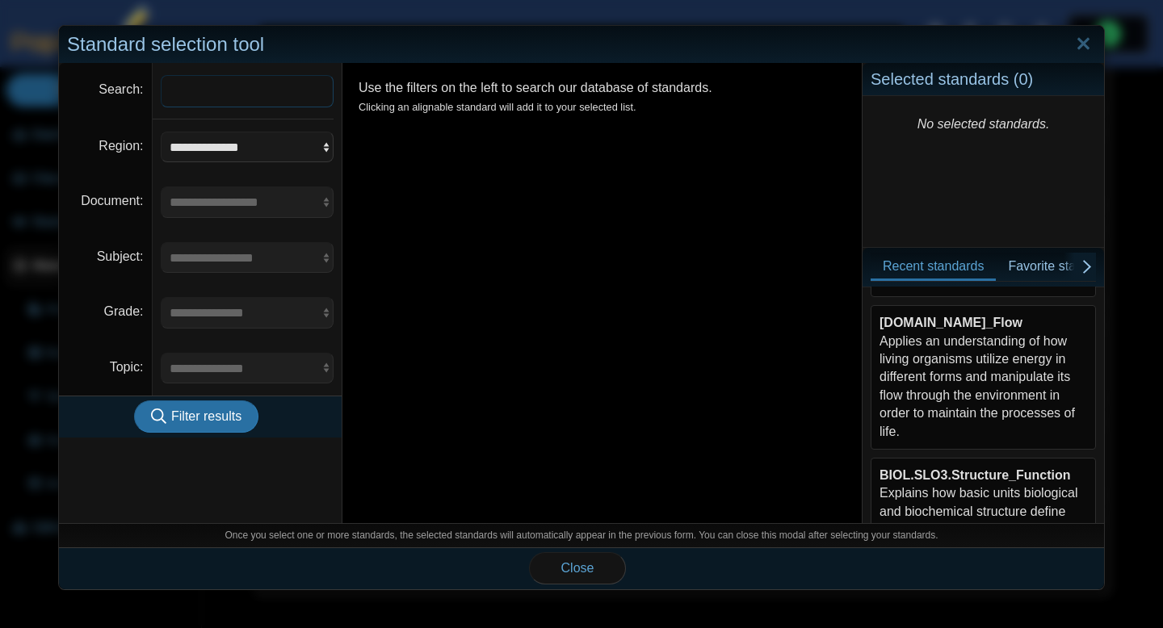
scroll to position [445, 0]
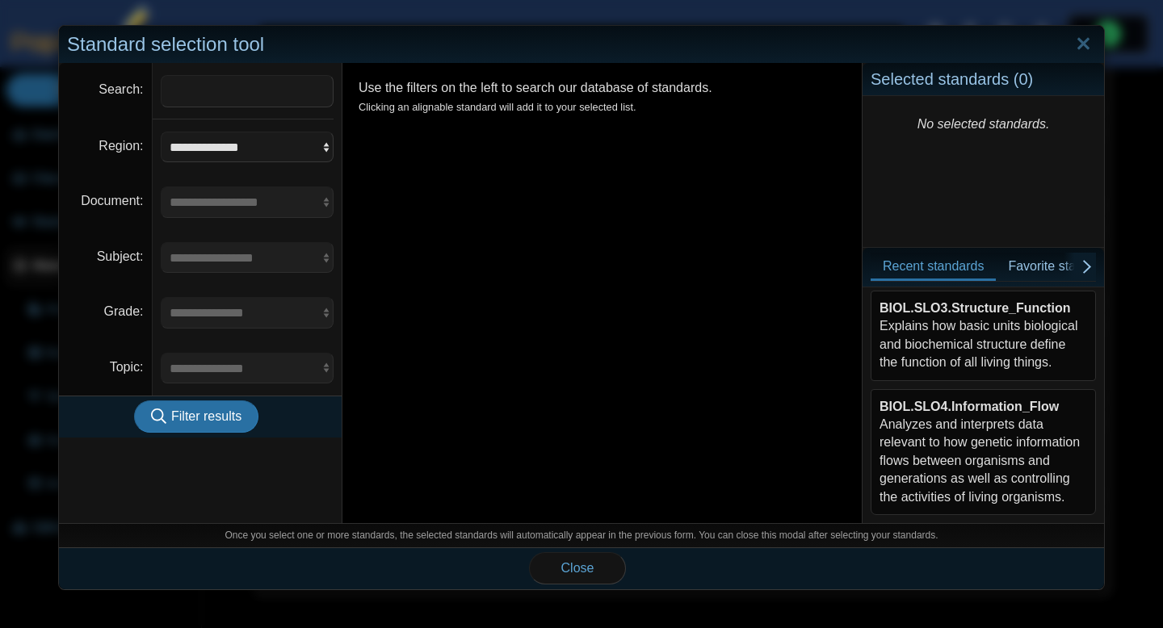
click at [958, 354] on div "BIOL.SLO3.Structure_Function Explains how basic units biological and biochemica…" at bounding box center [984, 336] width 208 height 73
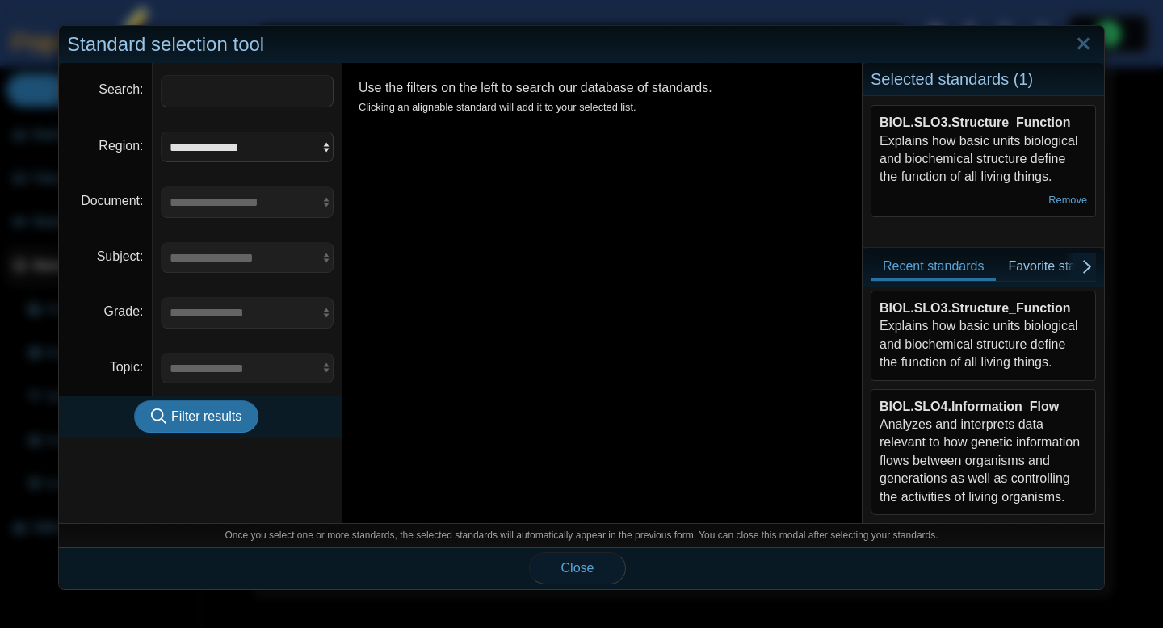
click at [604, 573] on button "Close" at bounding box center [577, 569] width 97 height 32
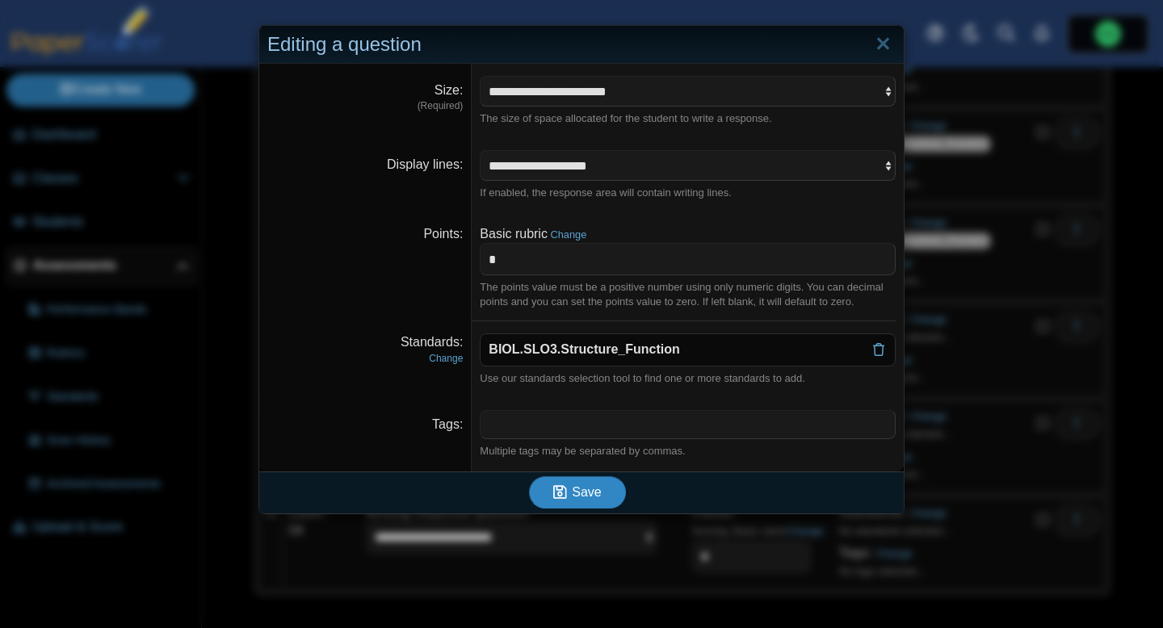
click at [612, 504] on button "Save" at bounding box center [577, 493] width 97 height 32
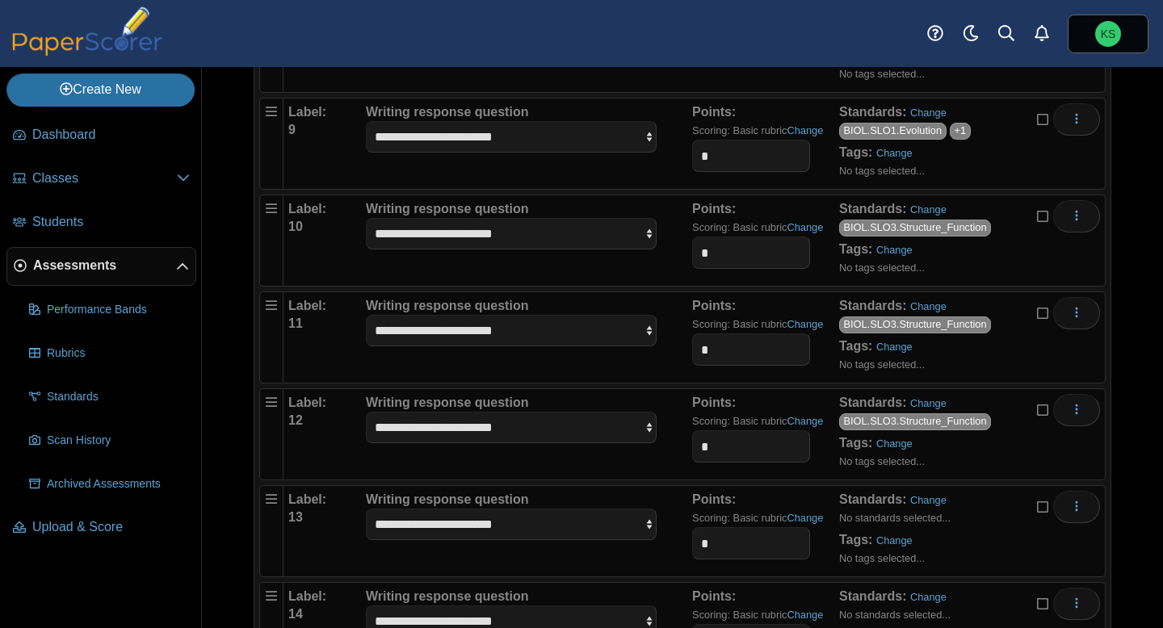
scroll to position [993, 0]
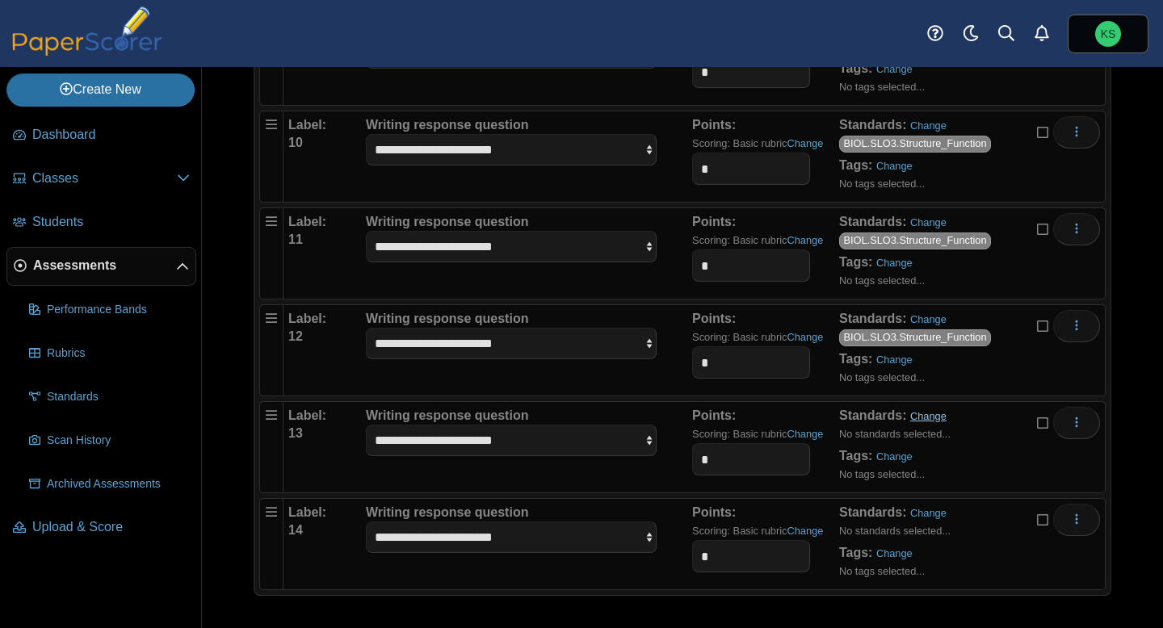
click at [940, 418] on link "Change" at bounding box center [928, 416] width 36 height 12
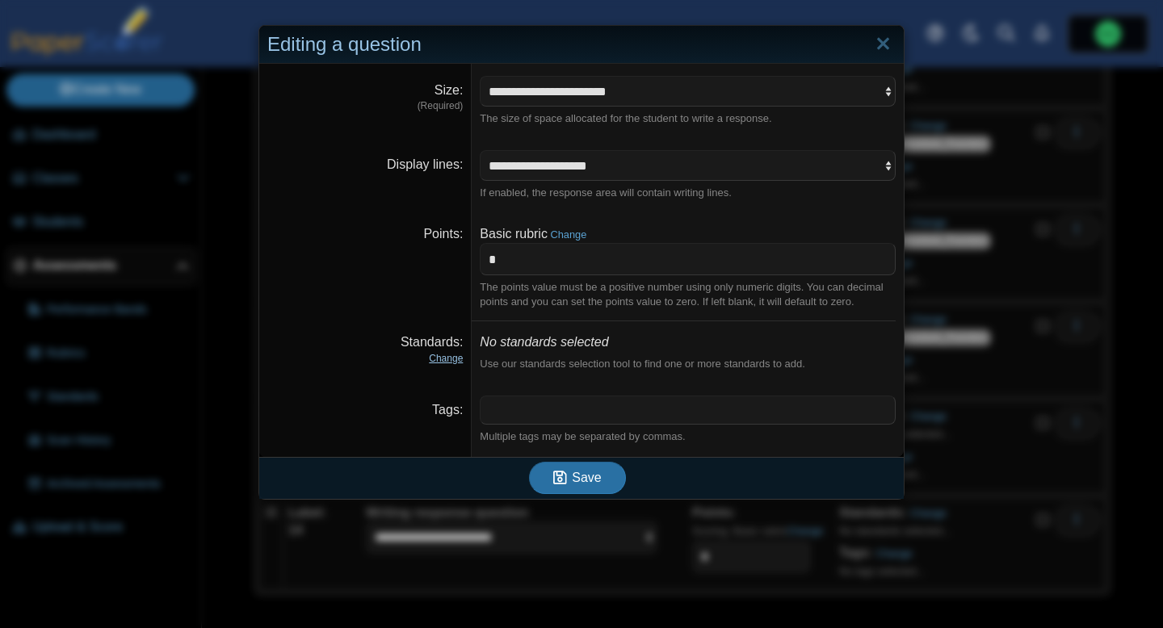
click at [447, 363] on link "Change" at bounding box center [446, 358] width 34 height 11
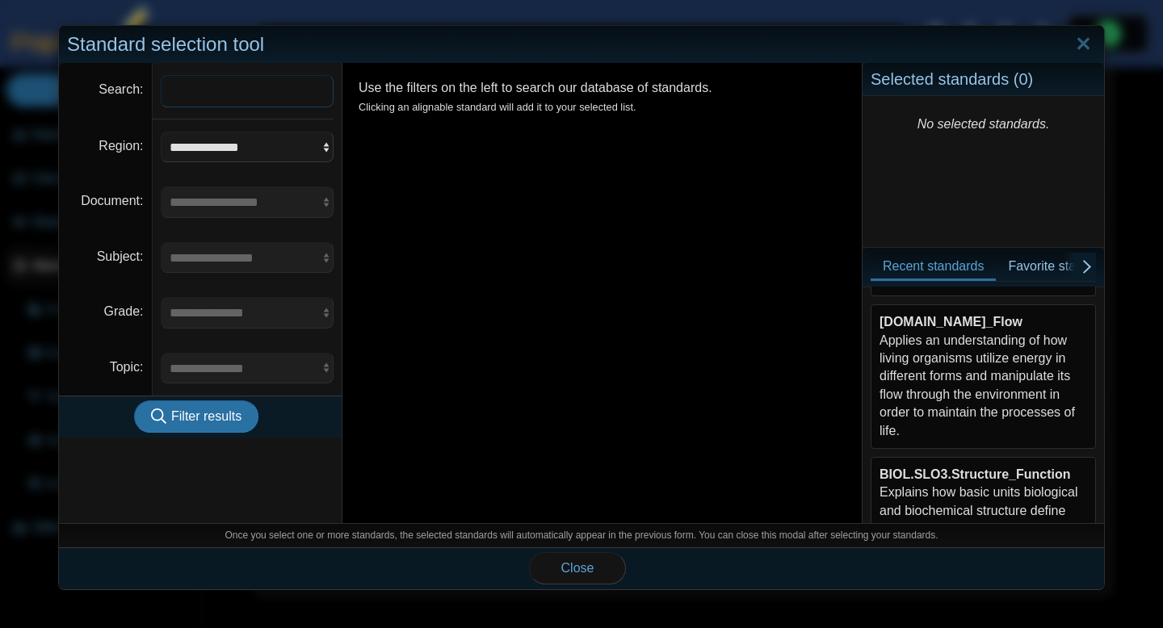
scroll to position [445, 0]
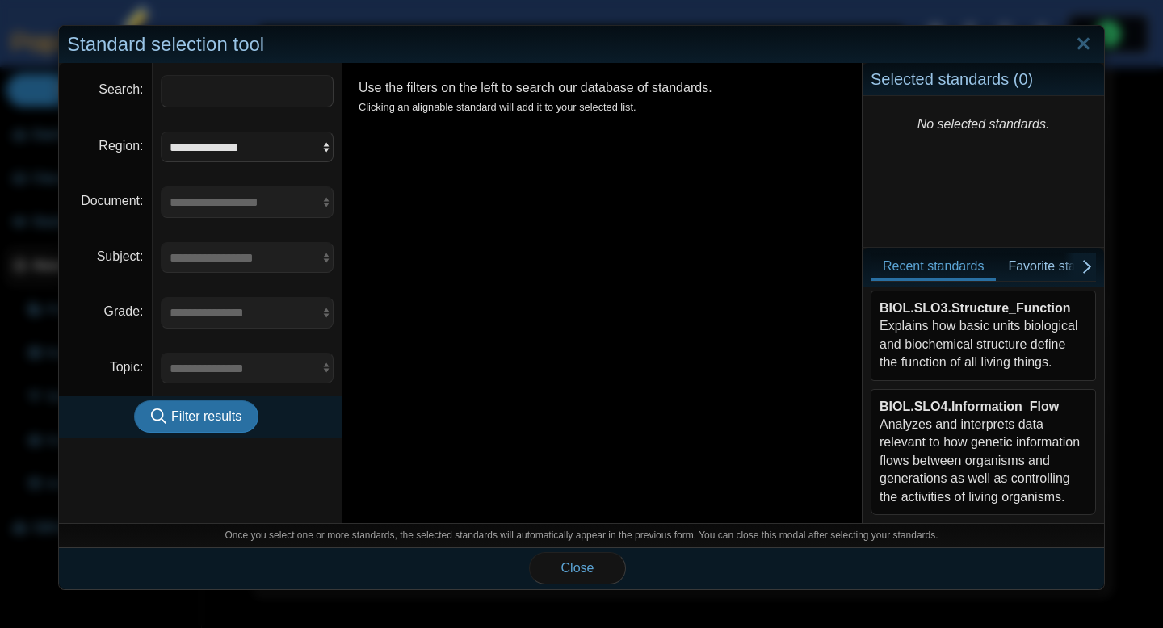
click at [974, 357] on div "BIOL.SLO3.Structure_Function Explains how basic units biological and biochemica…" at bounding box center [984, 336] width 208 height 73
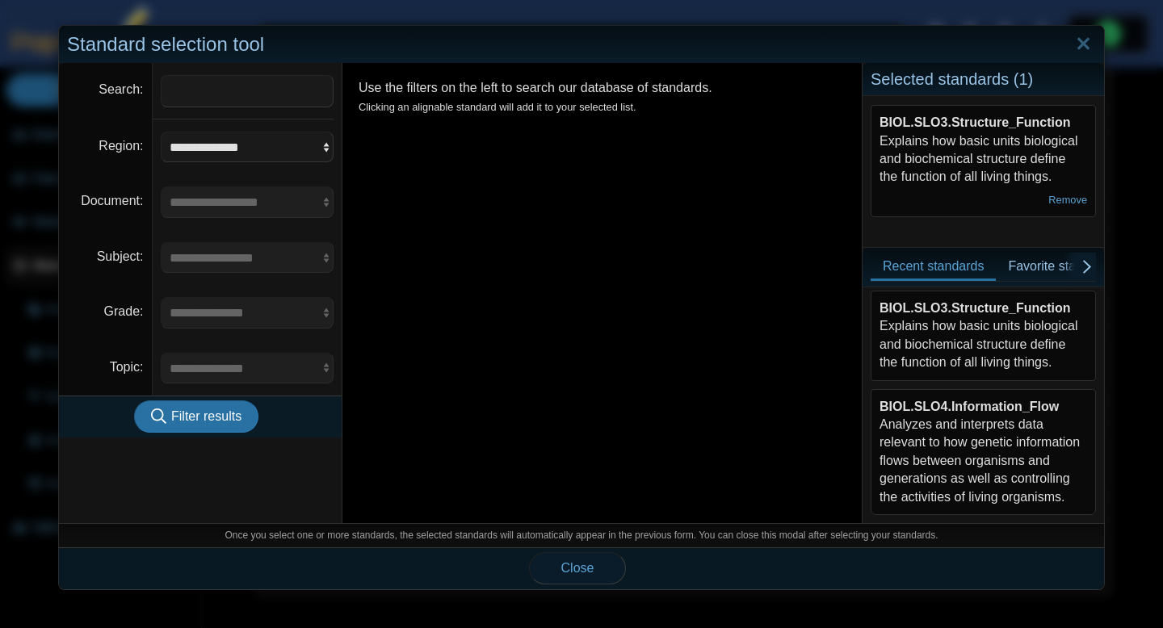
click at [599, 571] on button "Close" at bounding box center [577, 569] width 97 height 32
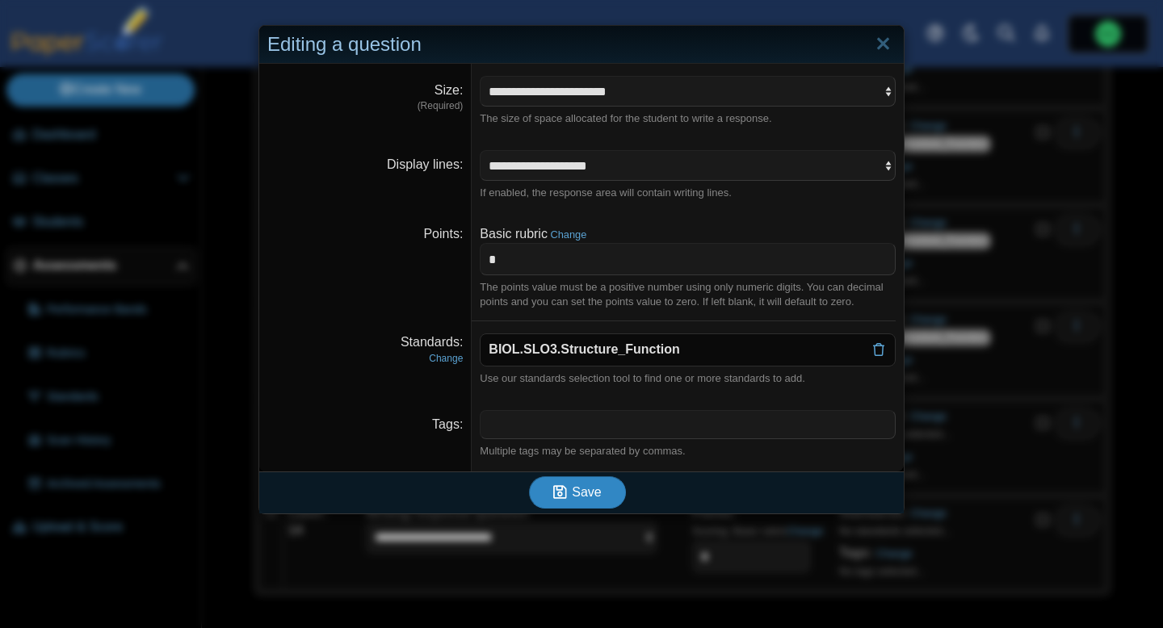
click at [599, 497] on span "Save" at bounding box center [586, 492] width 29 height 14
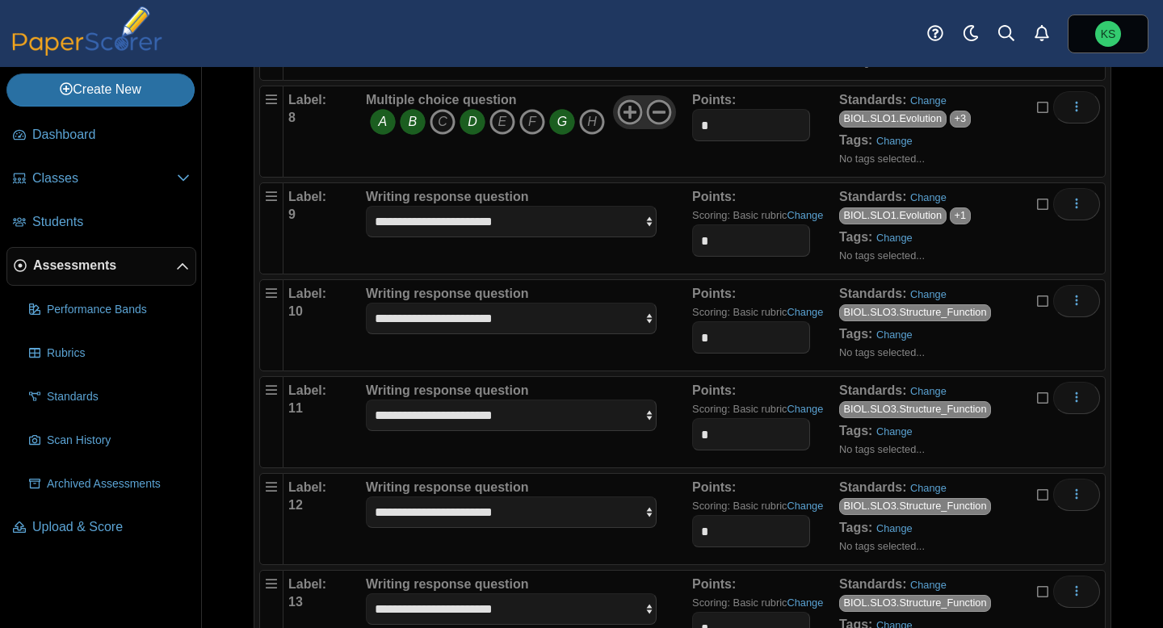
scroll to position [993, 0]
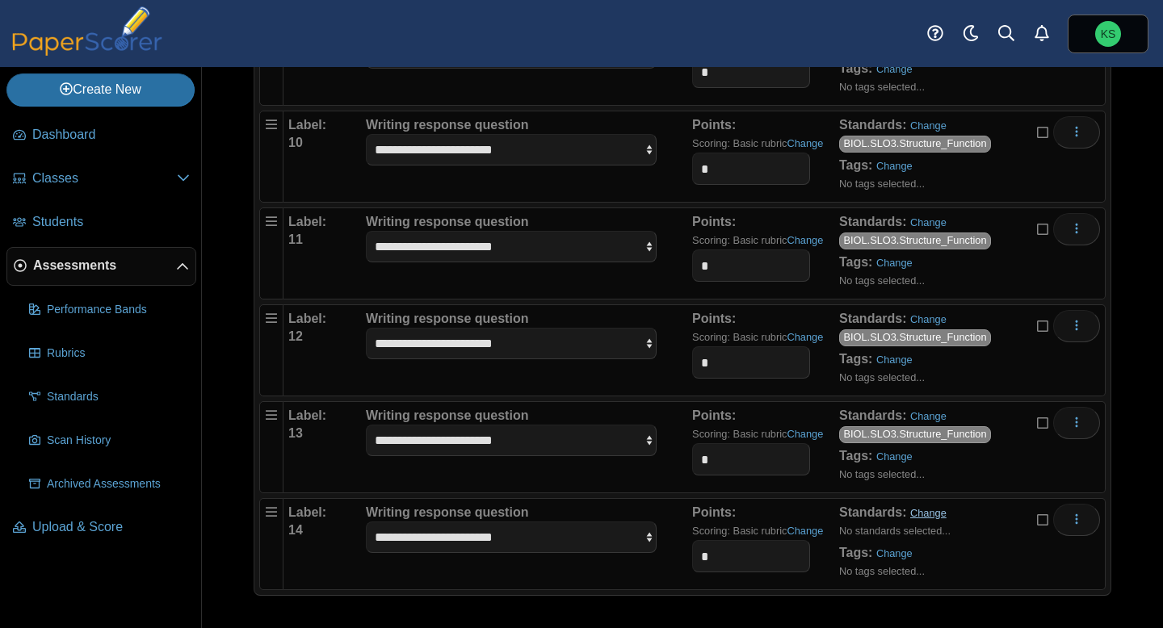
click at [920, 514] on link "Change" at bounding box center [928, 513] width 36 height 12
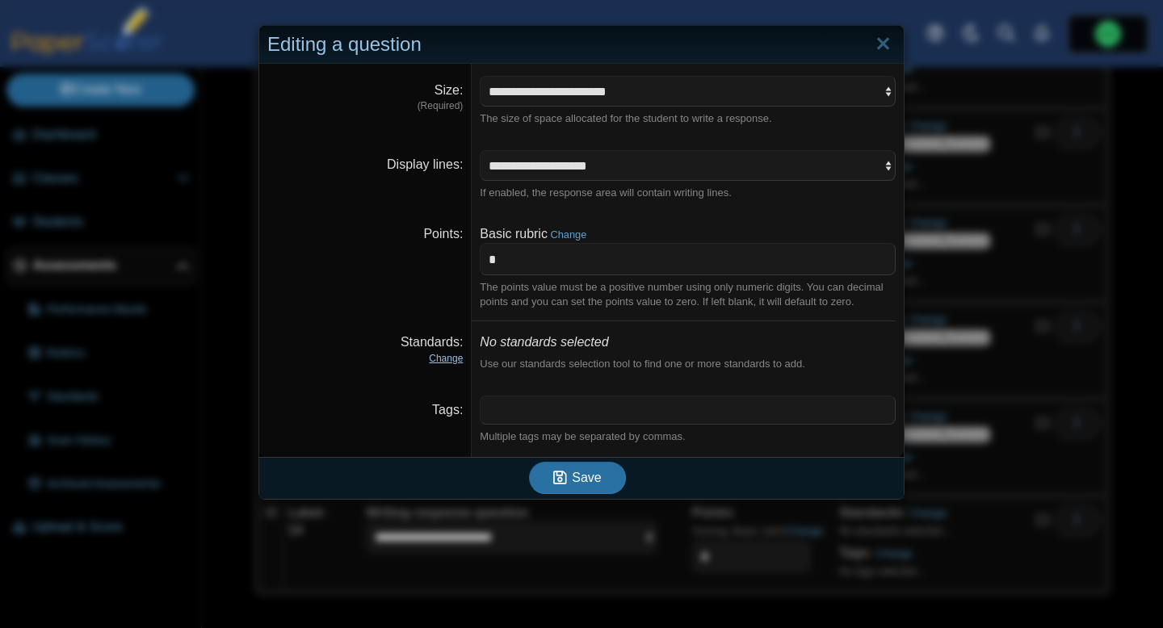
click at [450, 360] on link "Change" at bounding box center [446, 358] width 34 height 11
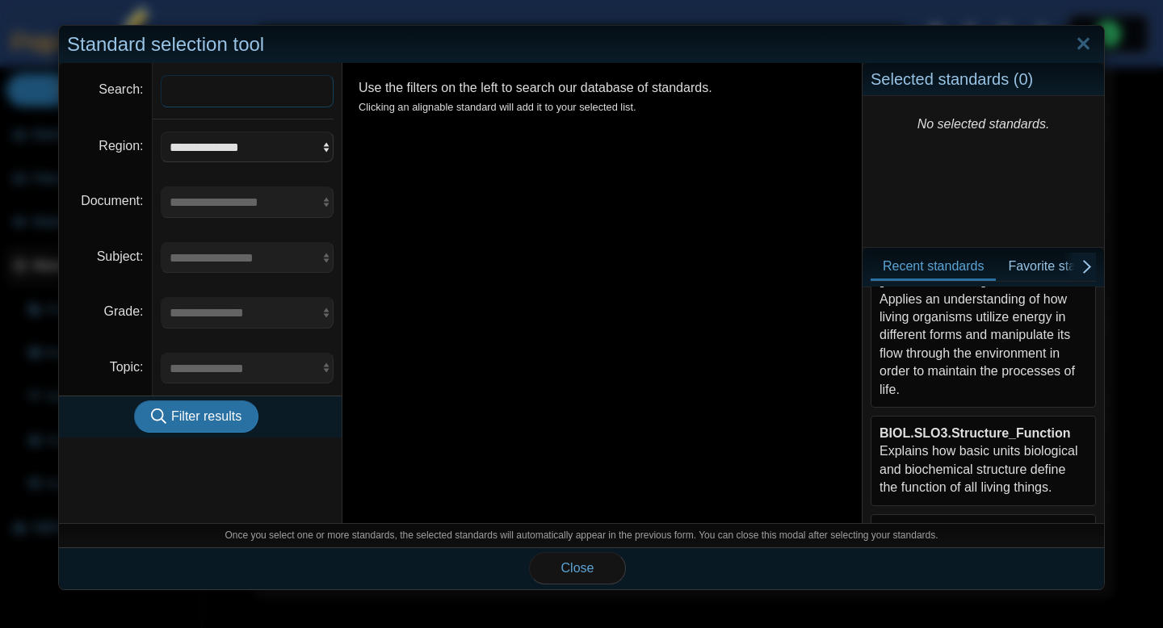
scroll to position [445, 0]
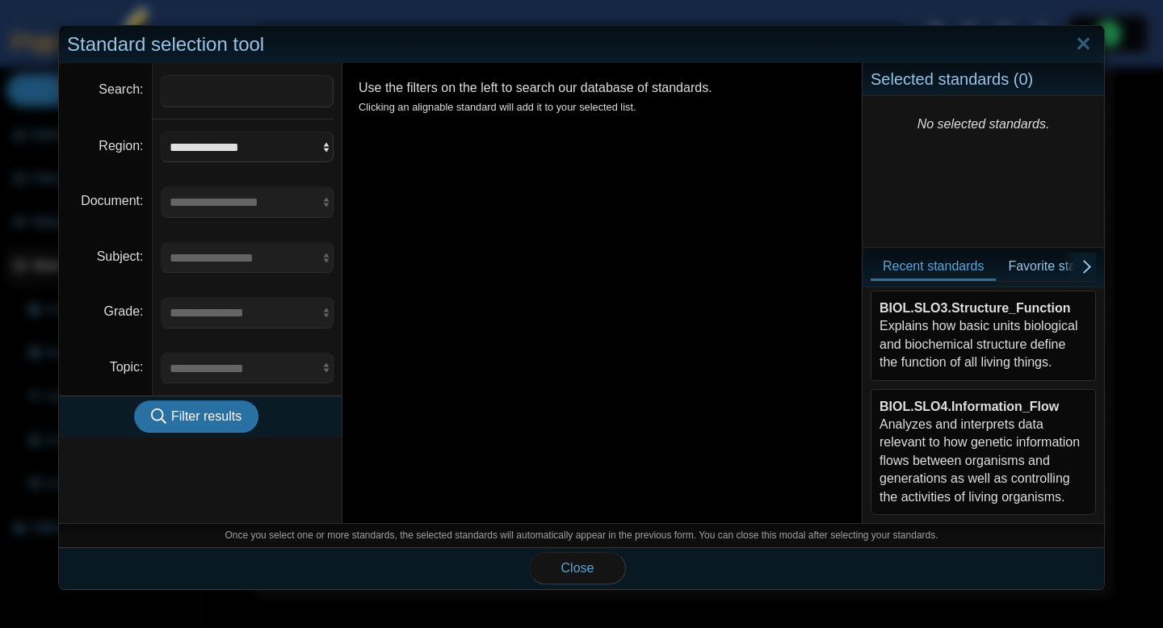
click at [984, 337] on div "BIOL.SLO3.Structure_Function Explains how basic units biological and biochemica…" at bounding box center [984, 336] width 208 height 73
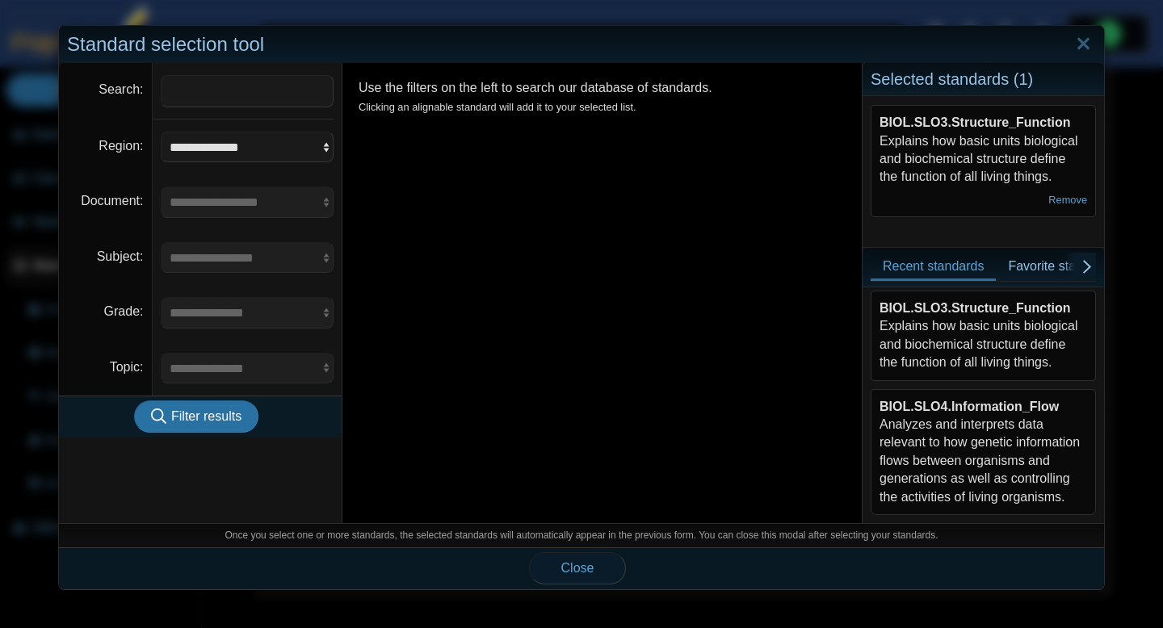
click at [580, 574] on span "Close" at bounding box center [577, 568] width 33 height 14
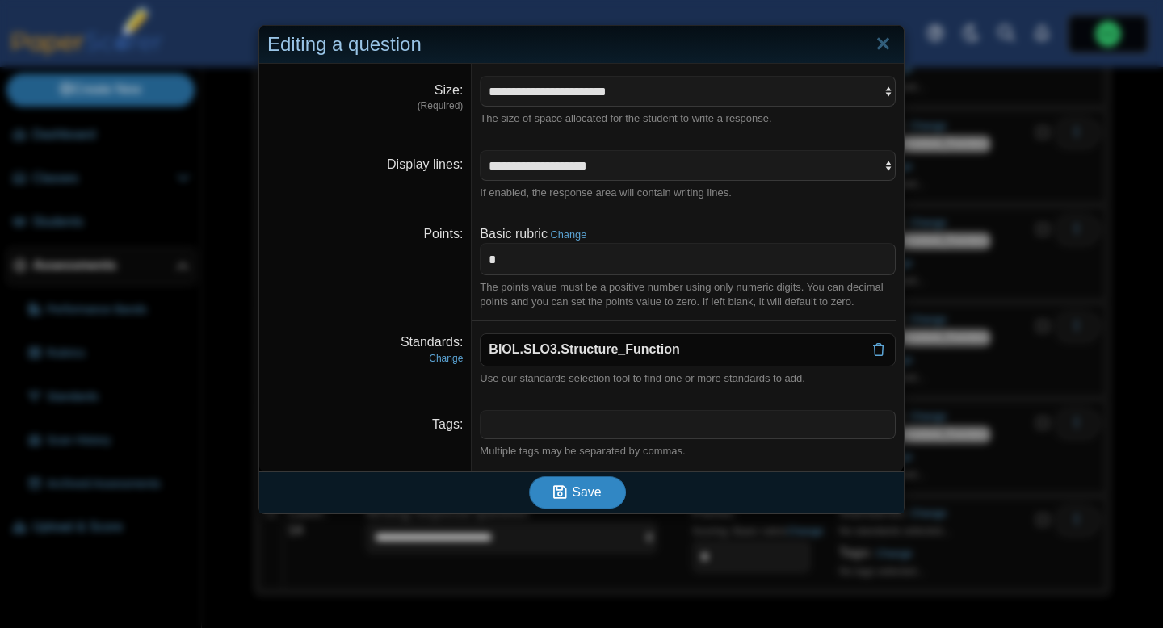
click at [595, 497] on span "Save" at bounding box center [586, 492] width 29 height 14
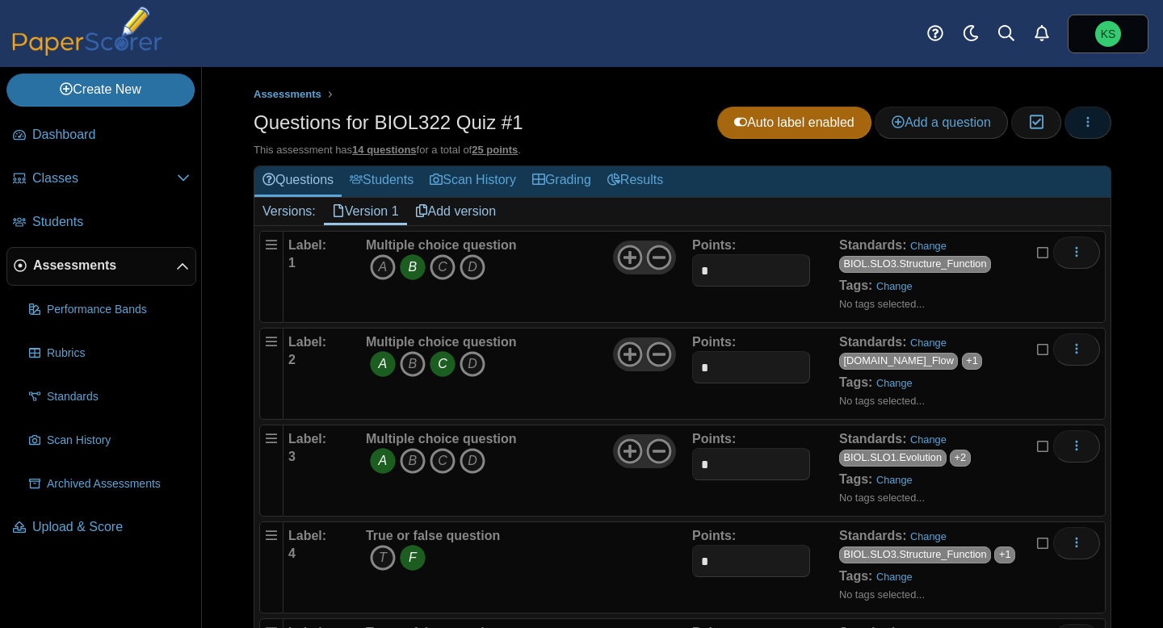
click at [1090, 133] on button "button" at bounding box center [1088, 123] width 47 height 32
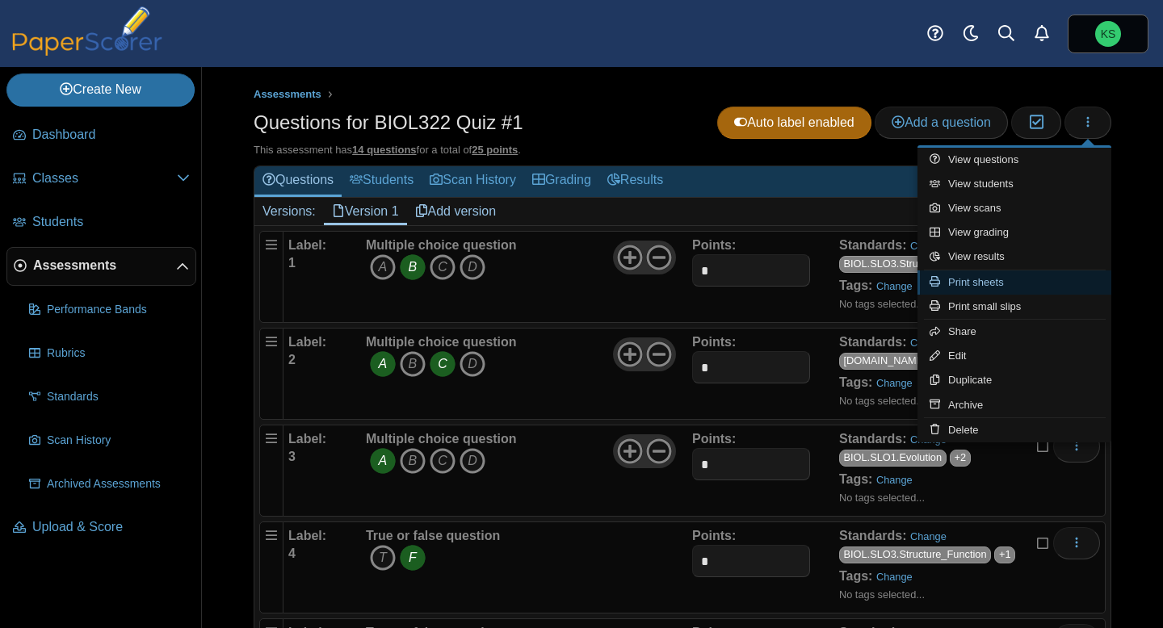
click at [1006, 280] on link "Print sheets" at bounding box center [1015, 283] width 194 height 24
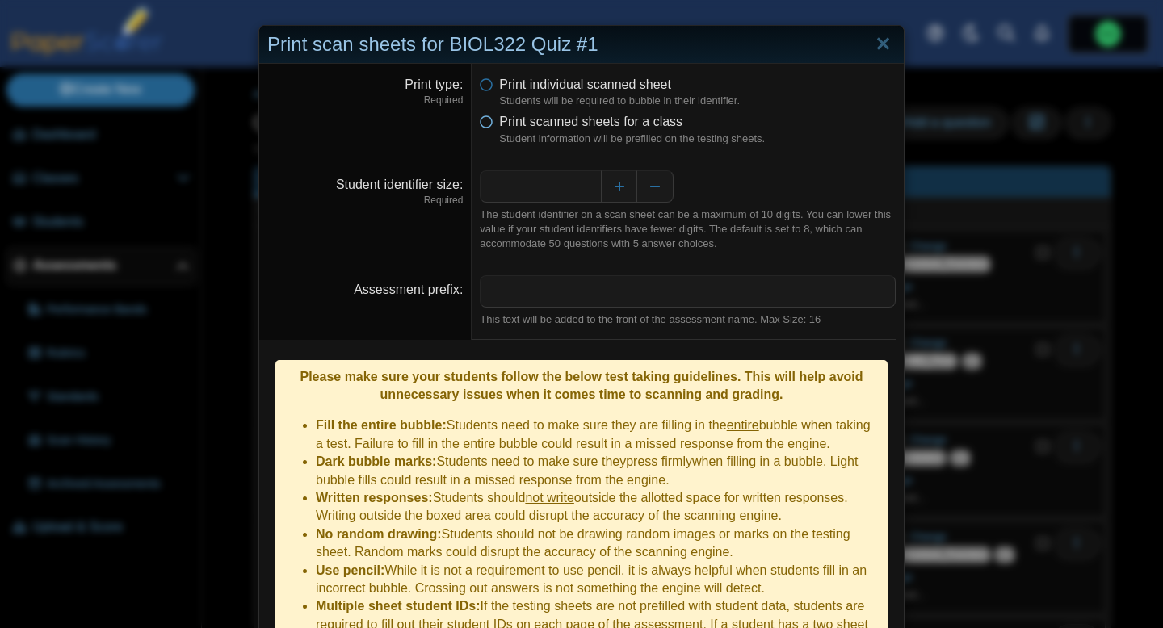
click at [488, 124] on icon at bounding box center [486, 118] width 13 height 11
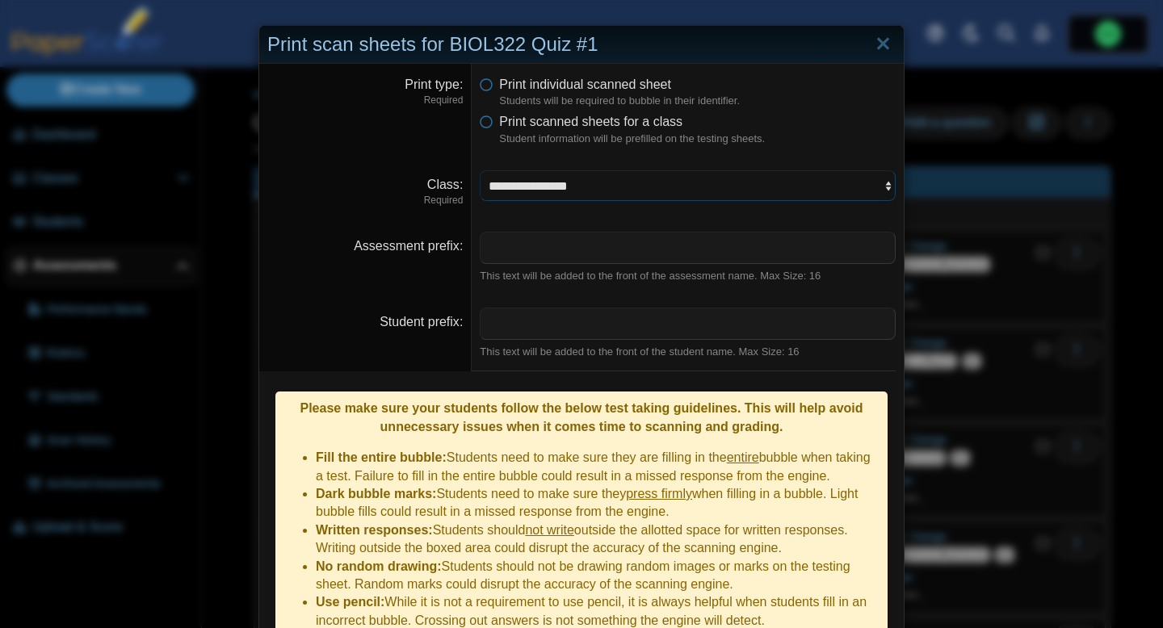
click at [533, 190] on select "**********" at bounding box center [688, 185] width 416 height 31
select select "**********"
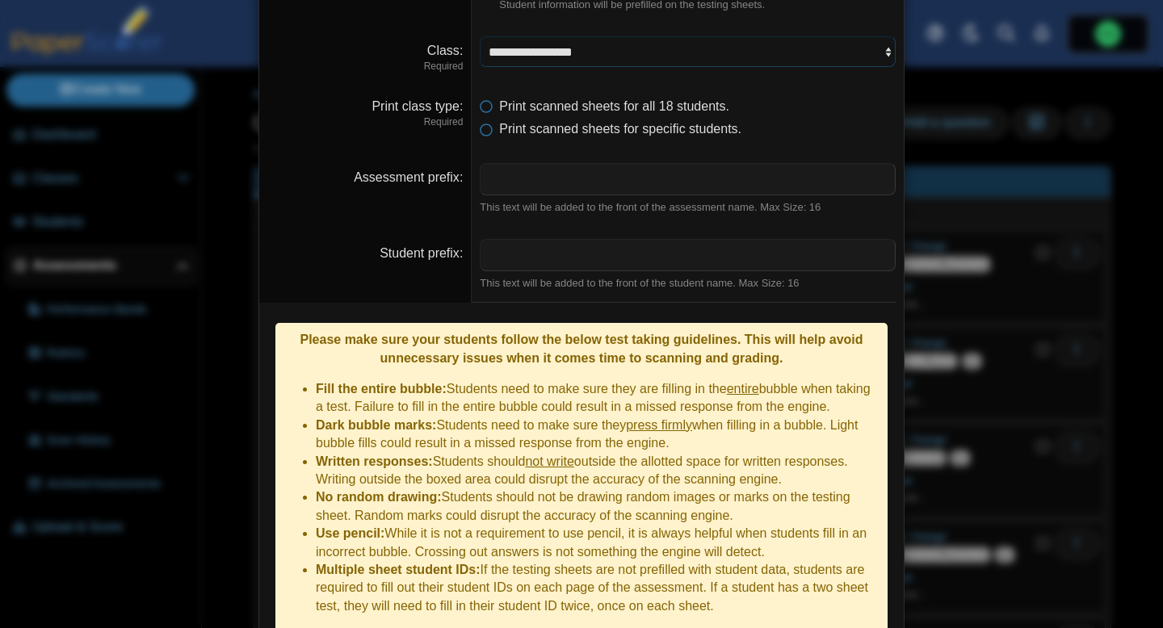
scroll to position [191, 0]
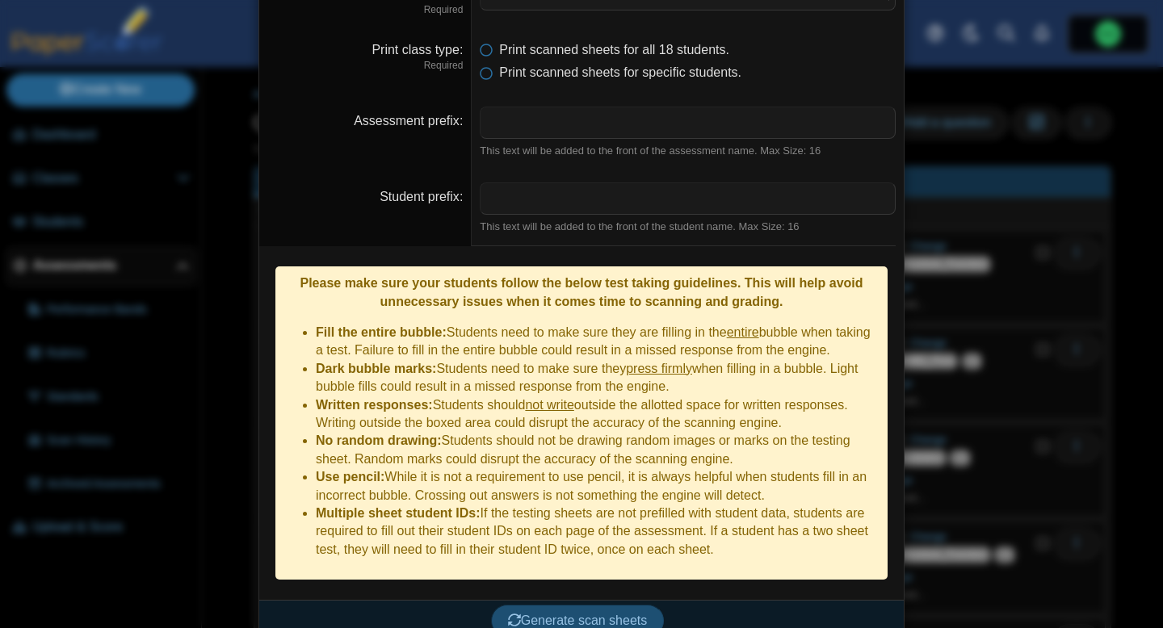
click at [590, 614] on span "Generate scan sheets" at bounding box center [578, 621] width 140 height 14
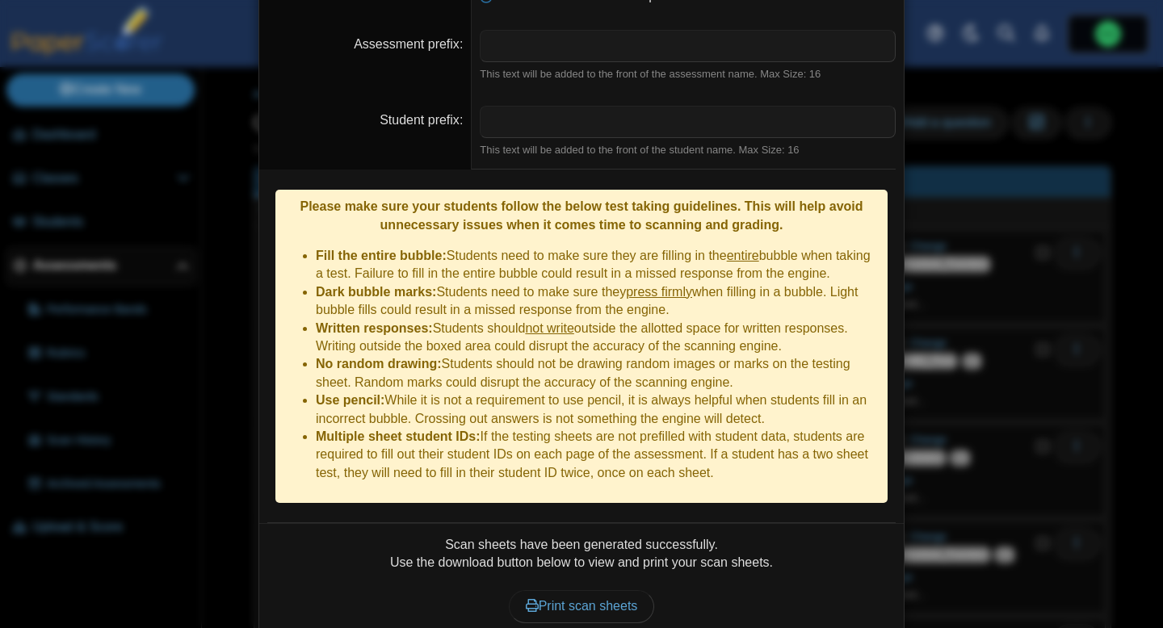
scroll to position [321, 0]
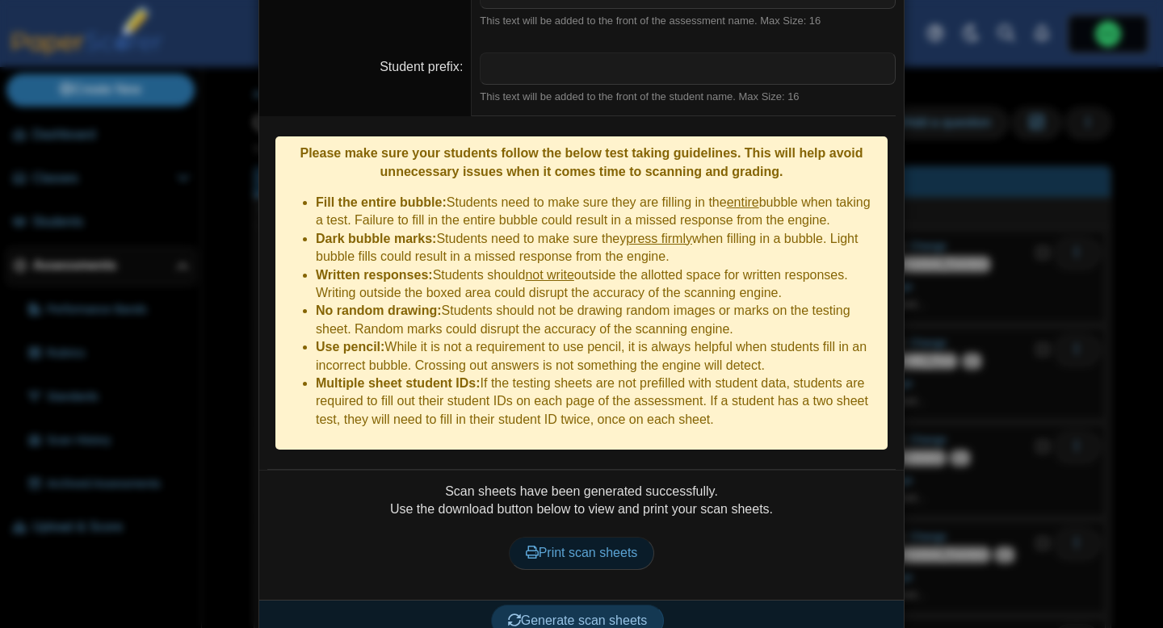
click at [599, 546] on span "Print scan sheets" at bounding box center [582, 553] width 112 height 14
